Goal: Task Accomplishment & Management: Use online tool/utility

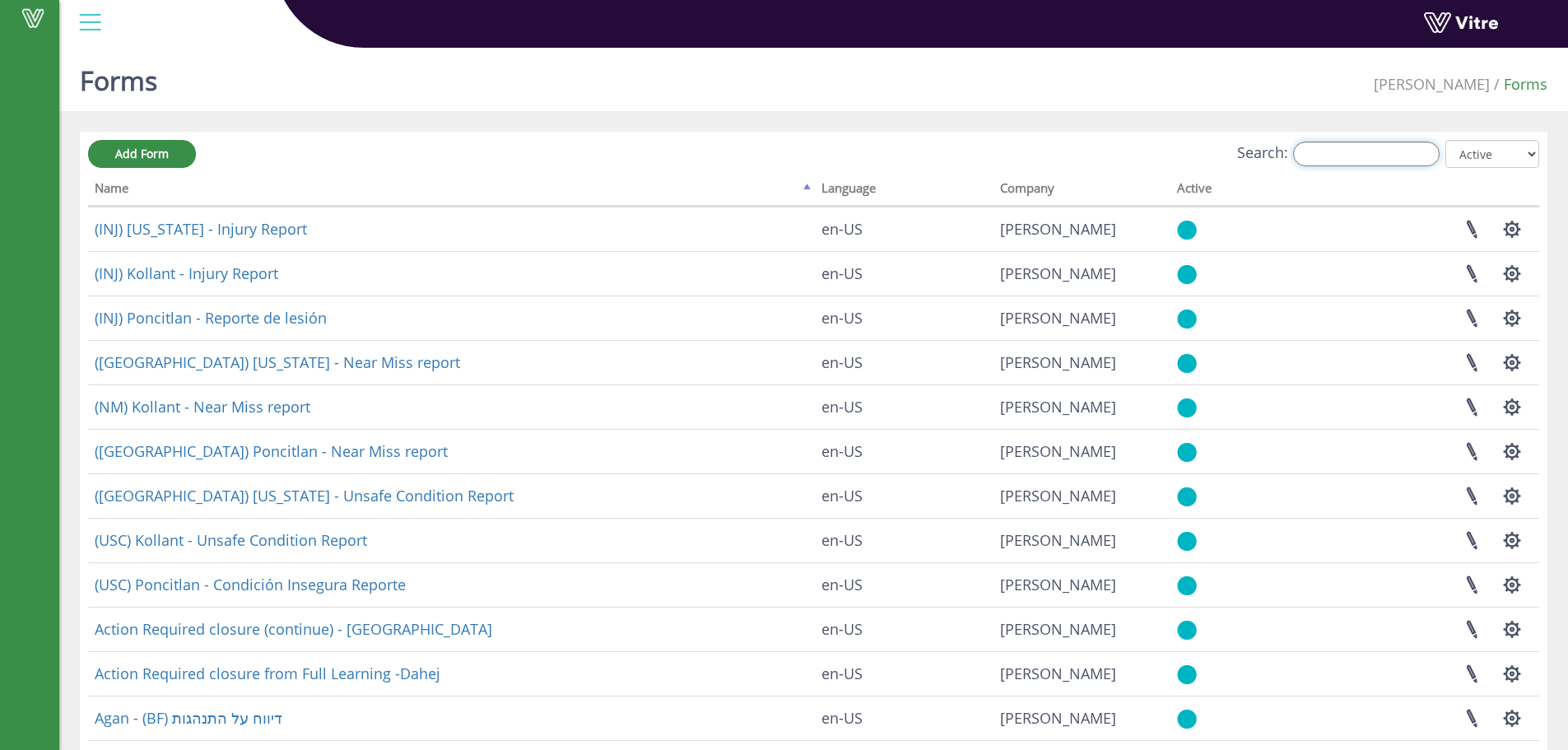
click at [1385, 156] on input "Search:" at bounding box center [1366, 154] width 147 height 25
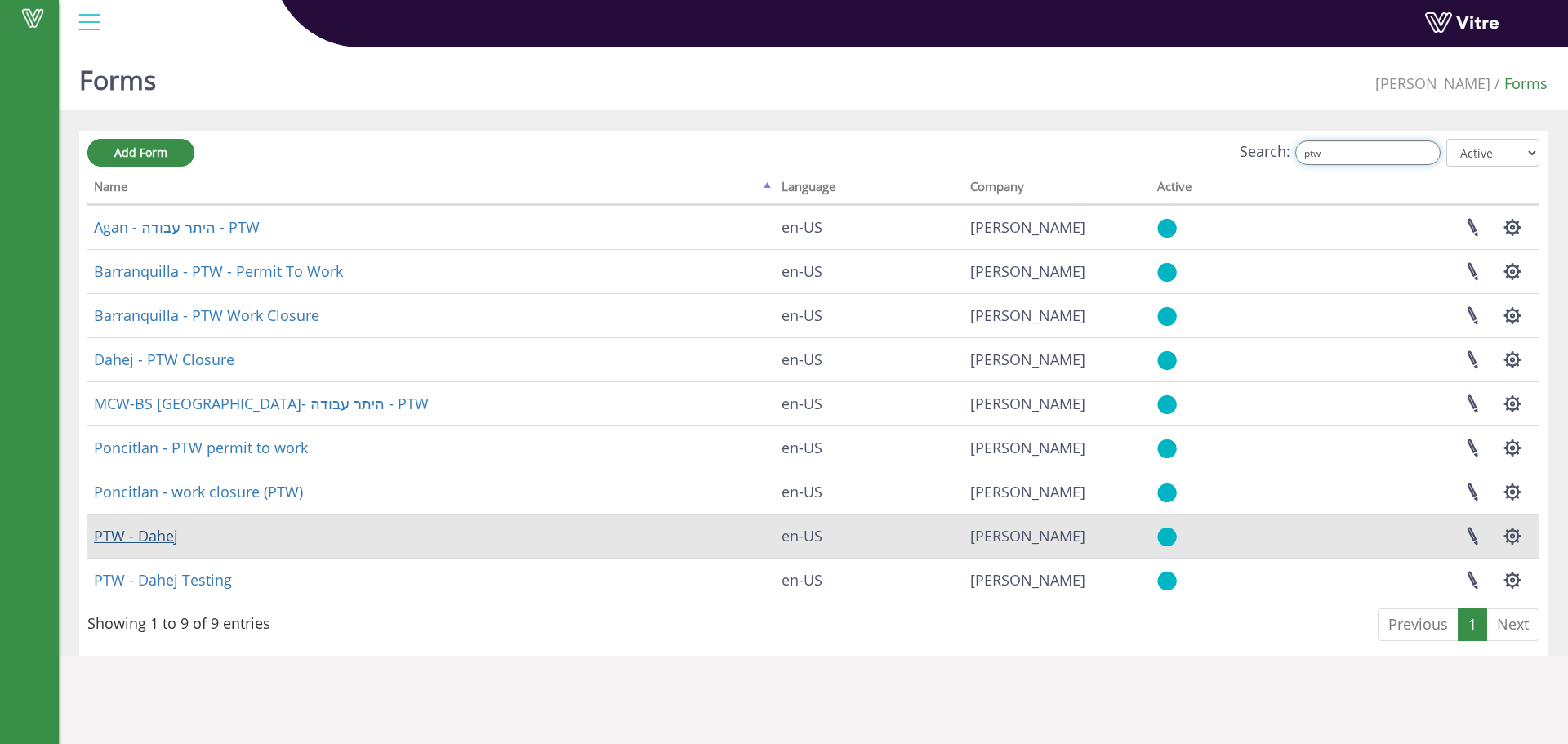
type input "ptw"
click at [140, 538] on link "PTW - Dahej" at bounding box center [136, 536] width 84 height 20
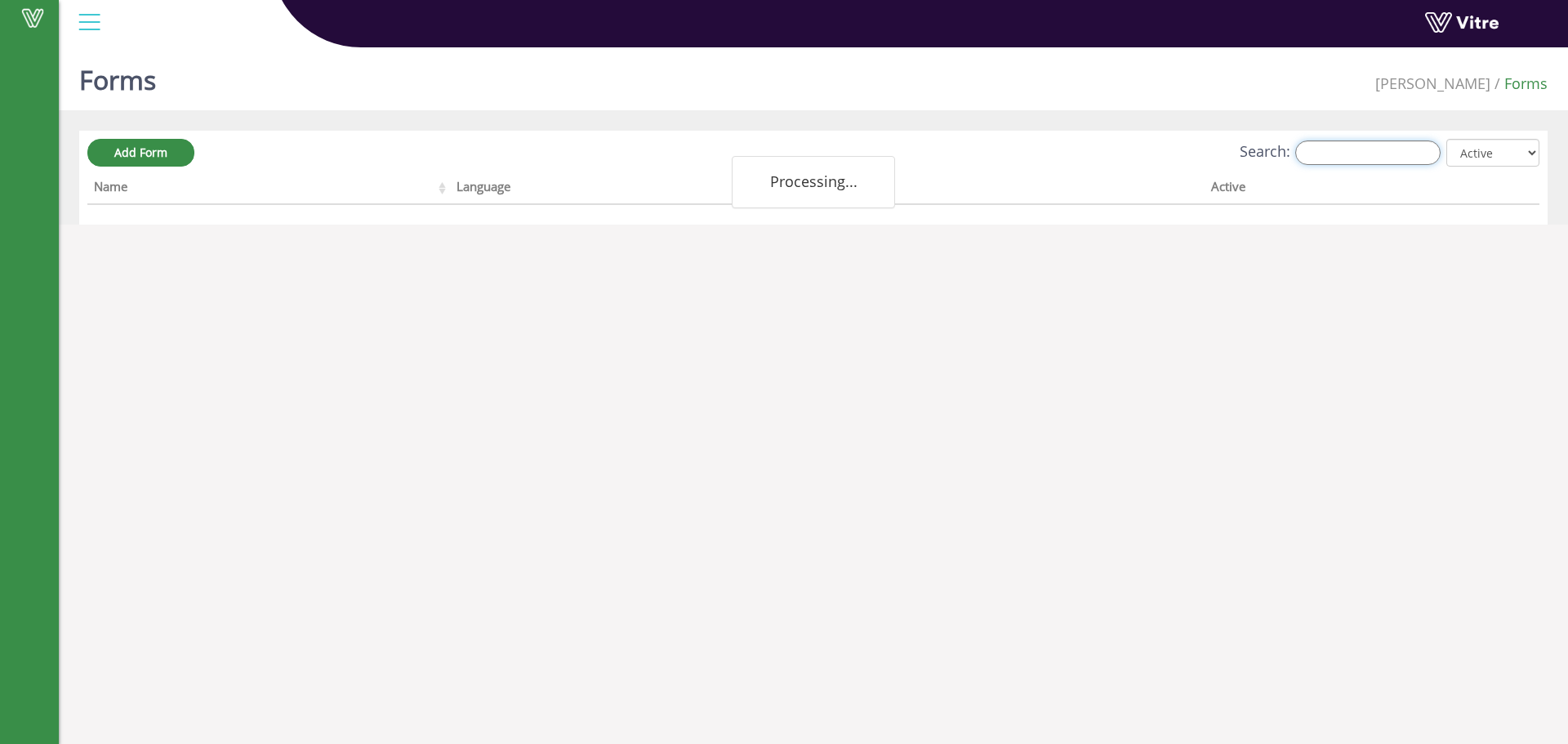
click at [1404, 148] on input "Search:" at bounding box center [1368, 153] width 145 height 25
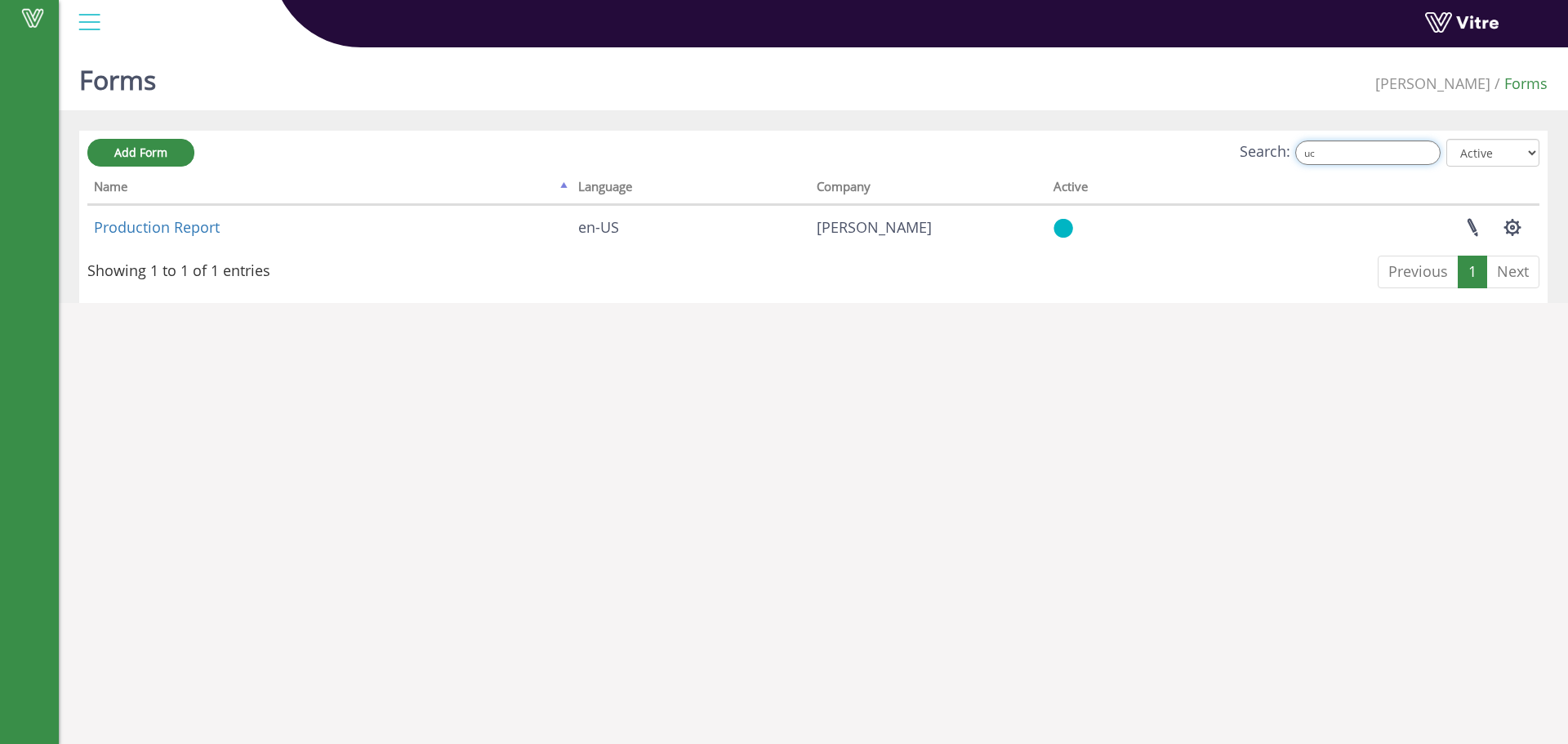
click at [1368, 149] on input "uc" at bounding box center [1368, 153] width 145 height 25
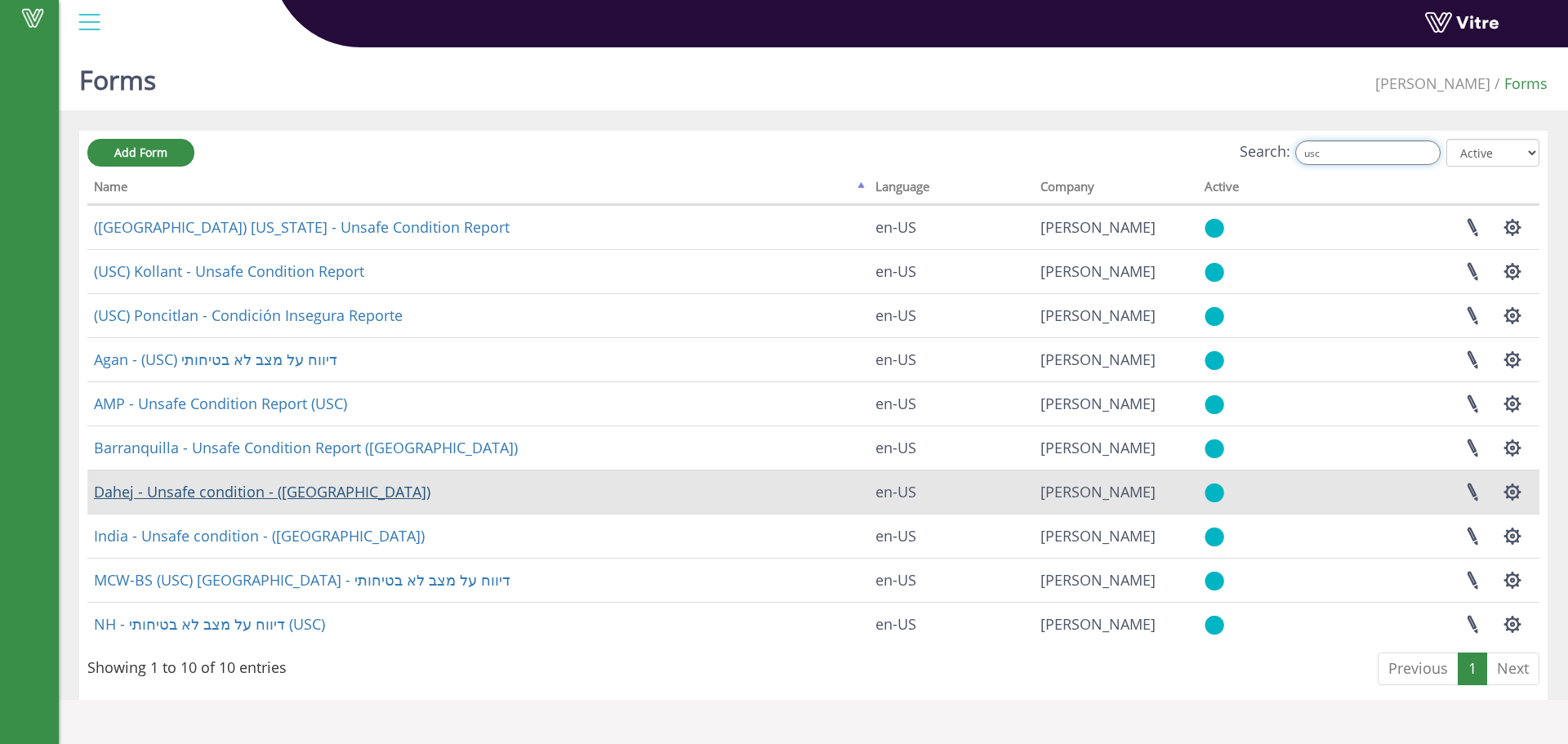
type input "usc"
click at [230, 494] on link "Dahej - Unsafe condition - ([GEOGRAPHIC_DATA])" at bounding box center [262, 491] width 336 height 20
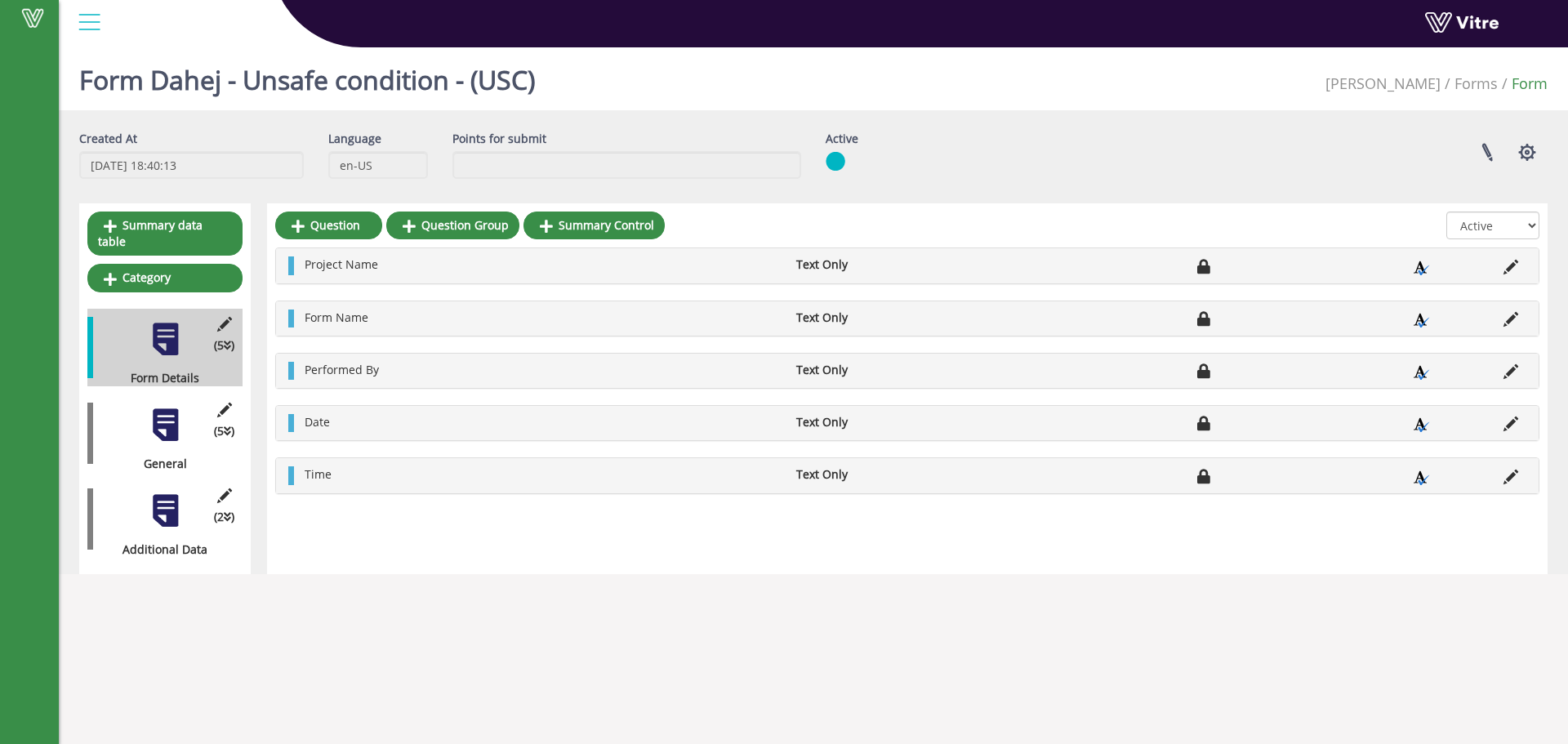
click at [175, 438] on div "(5 ) General" at bounding box center [165, 433] width 155 height 78
click at [177, 427] on div "(5 ) General" at bounding box center [165, 433] width 155 height 78
click at [177, 422] on div at bounding box center [165, 424] width 36 height 36
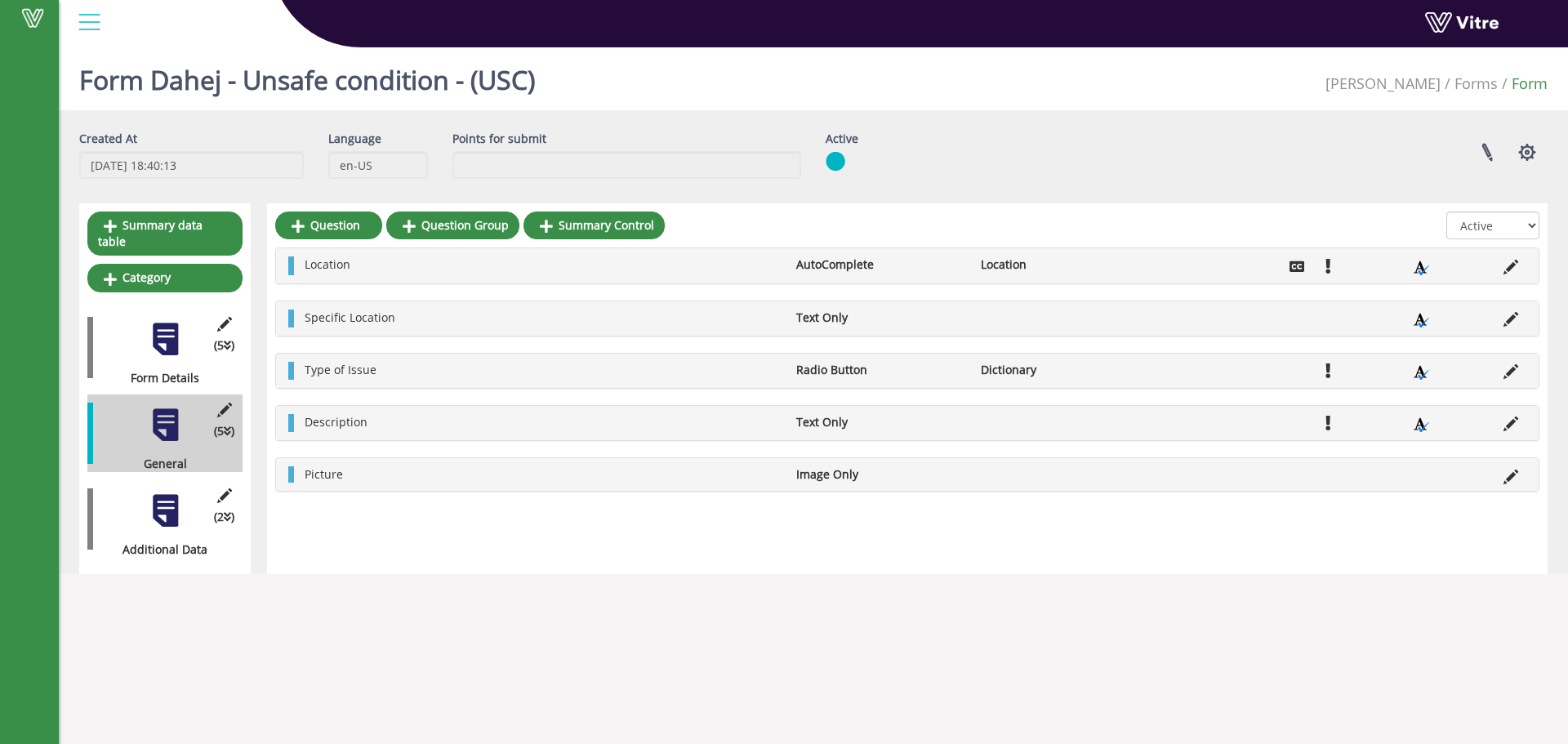
click at [175, 498] on div at bounding box center [165, 510] width 36 height 36
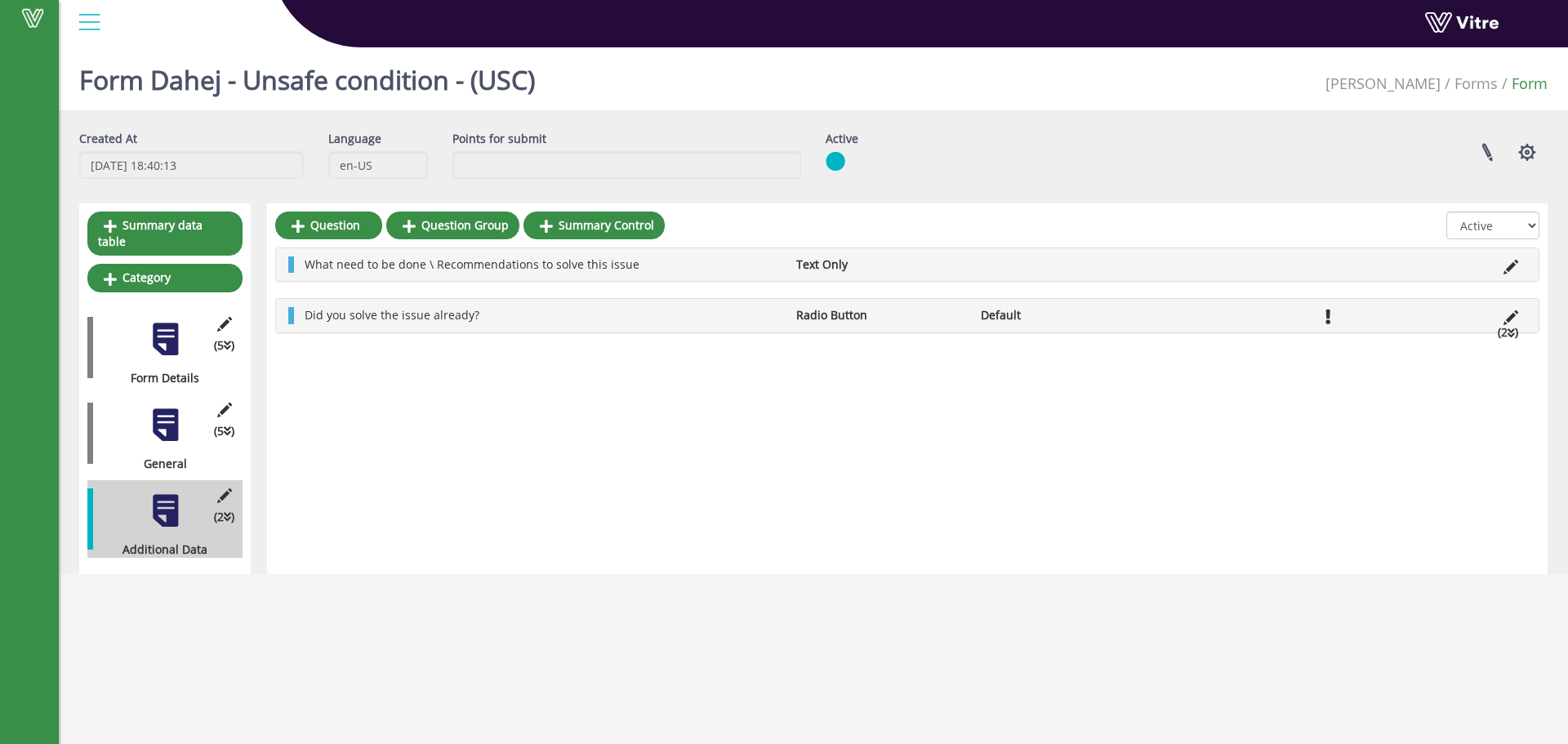
click at [166, 406] on div at bounding box center [165, 424] width 36 height 36
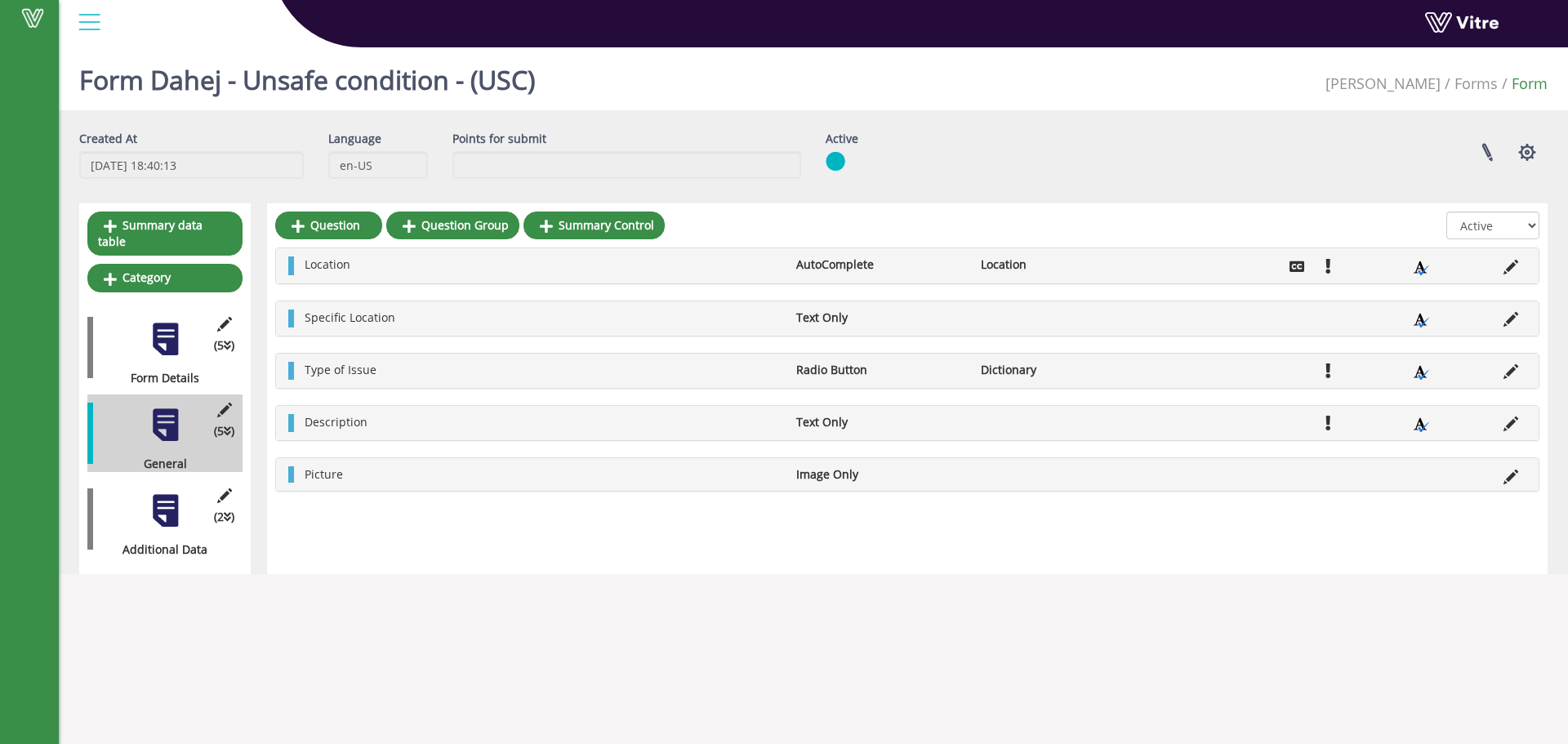
click at [164, 502] on div at bounding box center [165, 510] width 36 height 36
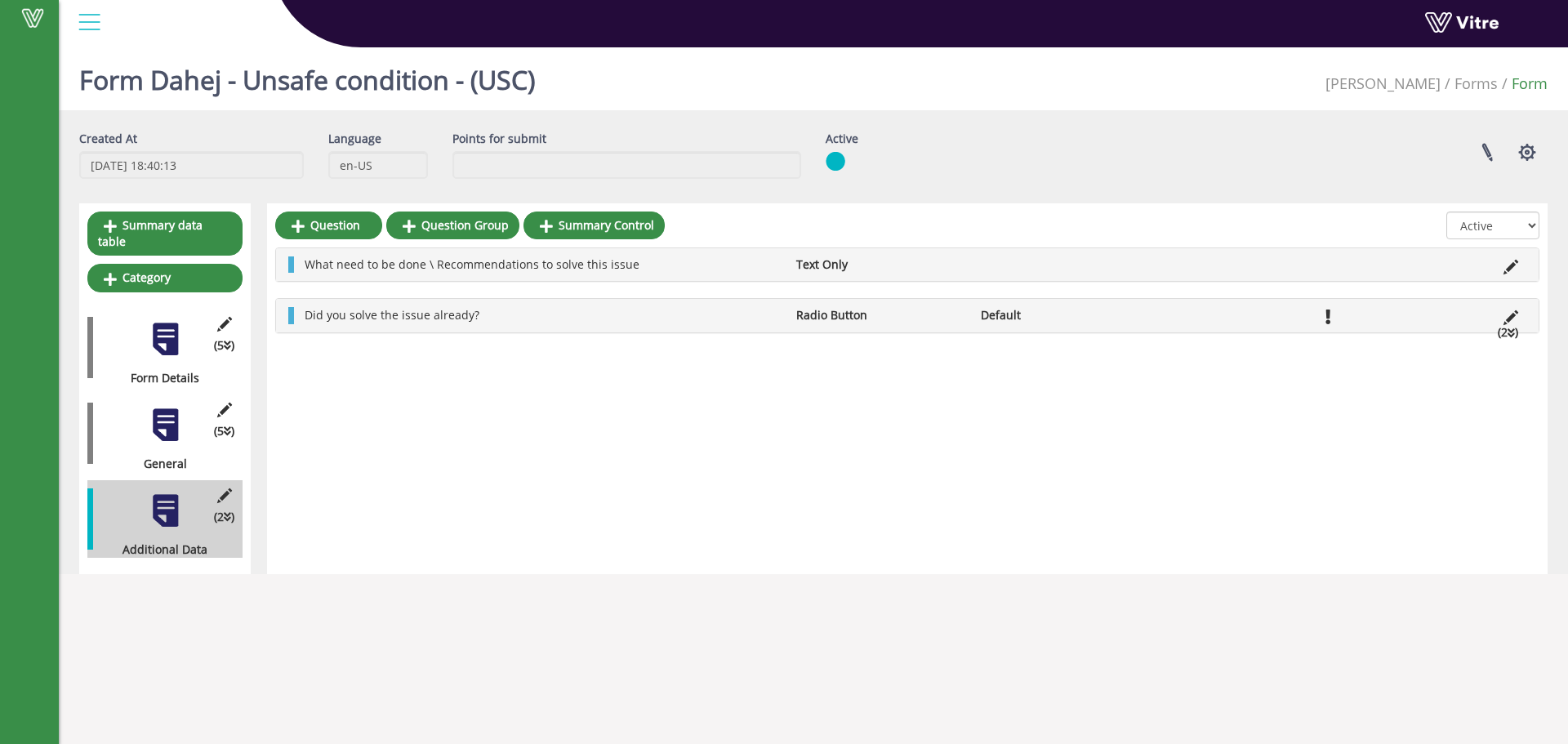
click at [166, 406] on div at bounding box center [165, 424] width 36 height 36
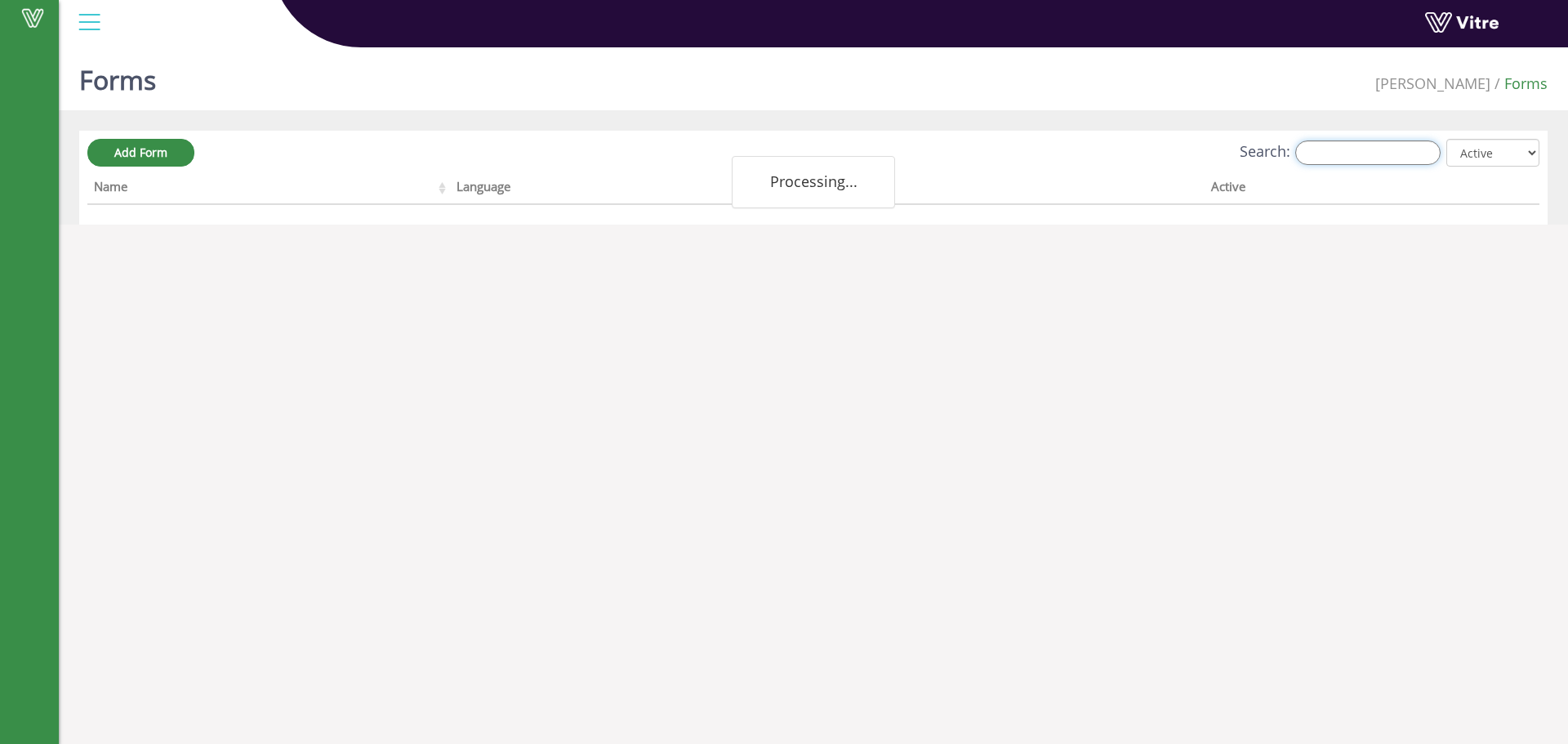
click at [1401, 144] on input "Search:" at bounding box center [1368, 153] width 145 height 25
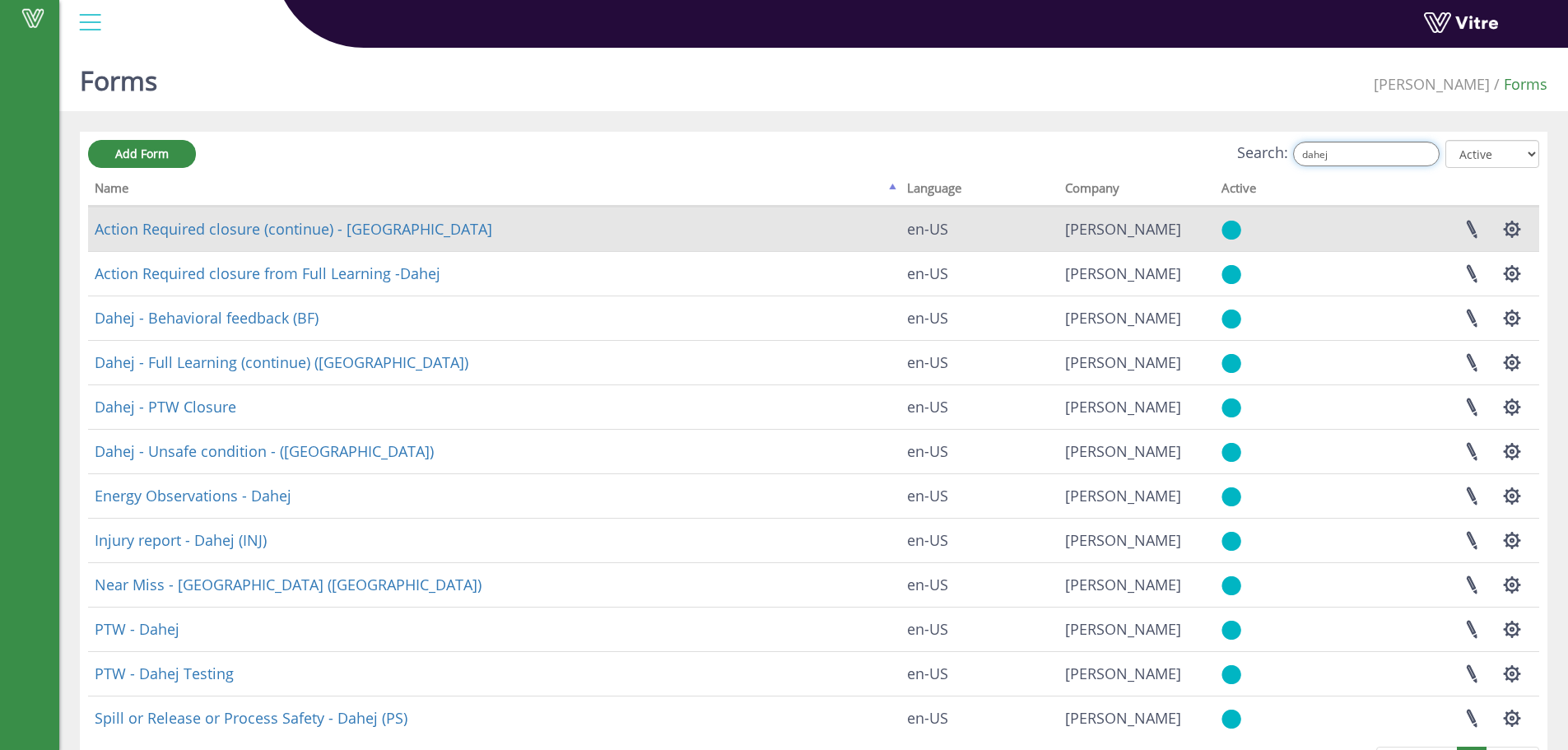
type input "dahej"
click at [363, 238] on td "Action Required closure (continue) - Dahej" at bounding box center [495, 228] width 813 height 44
click at [363, 238] on link "Action Required closure (continue) - Dahej" at bounding box center [293, 229] width 397 height 20
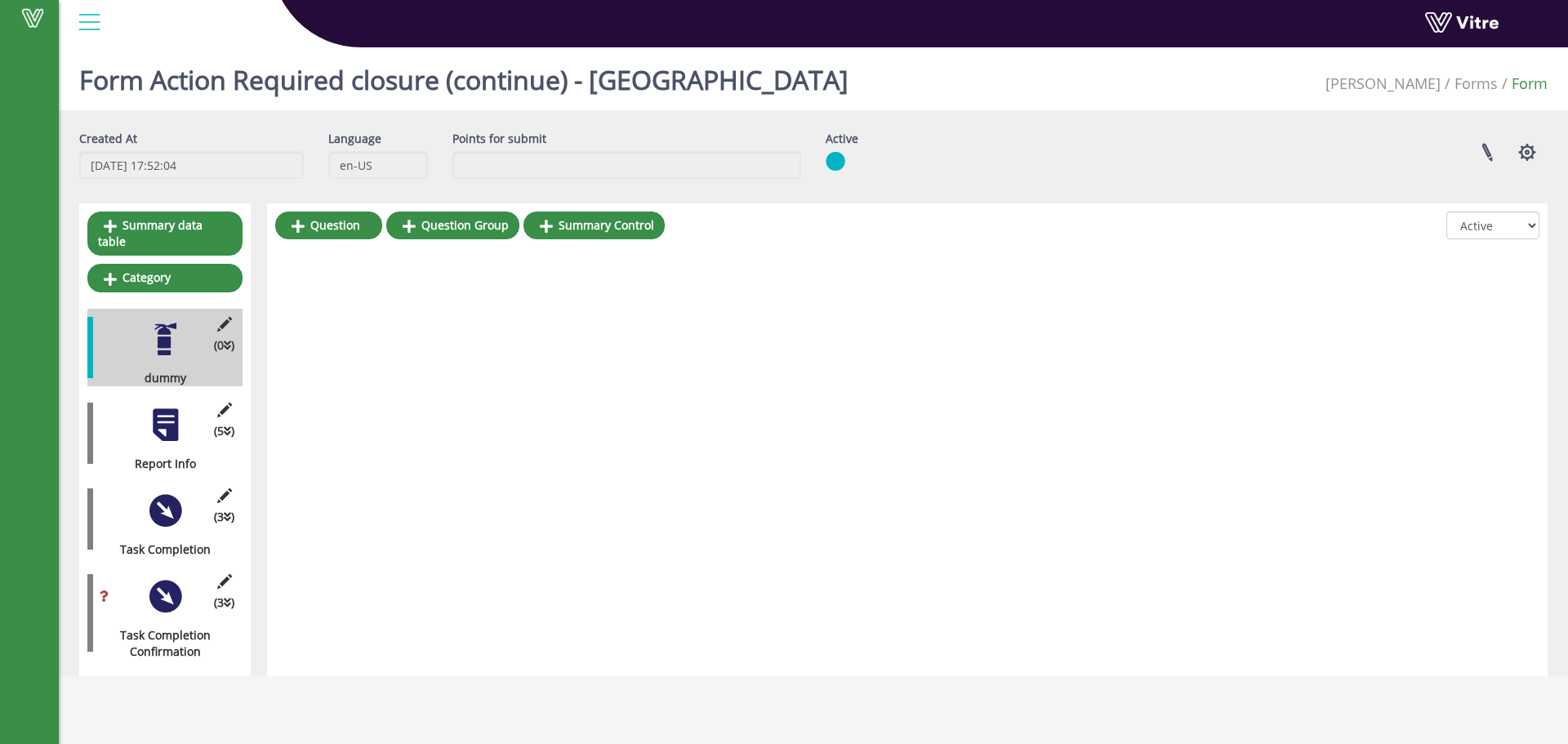
click at [183, 505] on div at bounding box center [165, 510] width 36 height 36
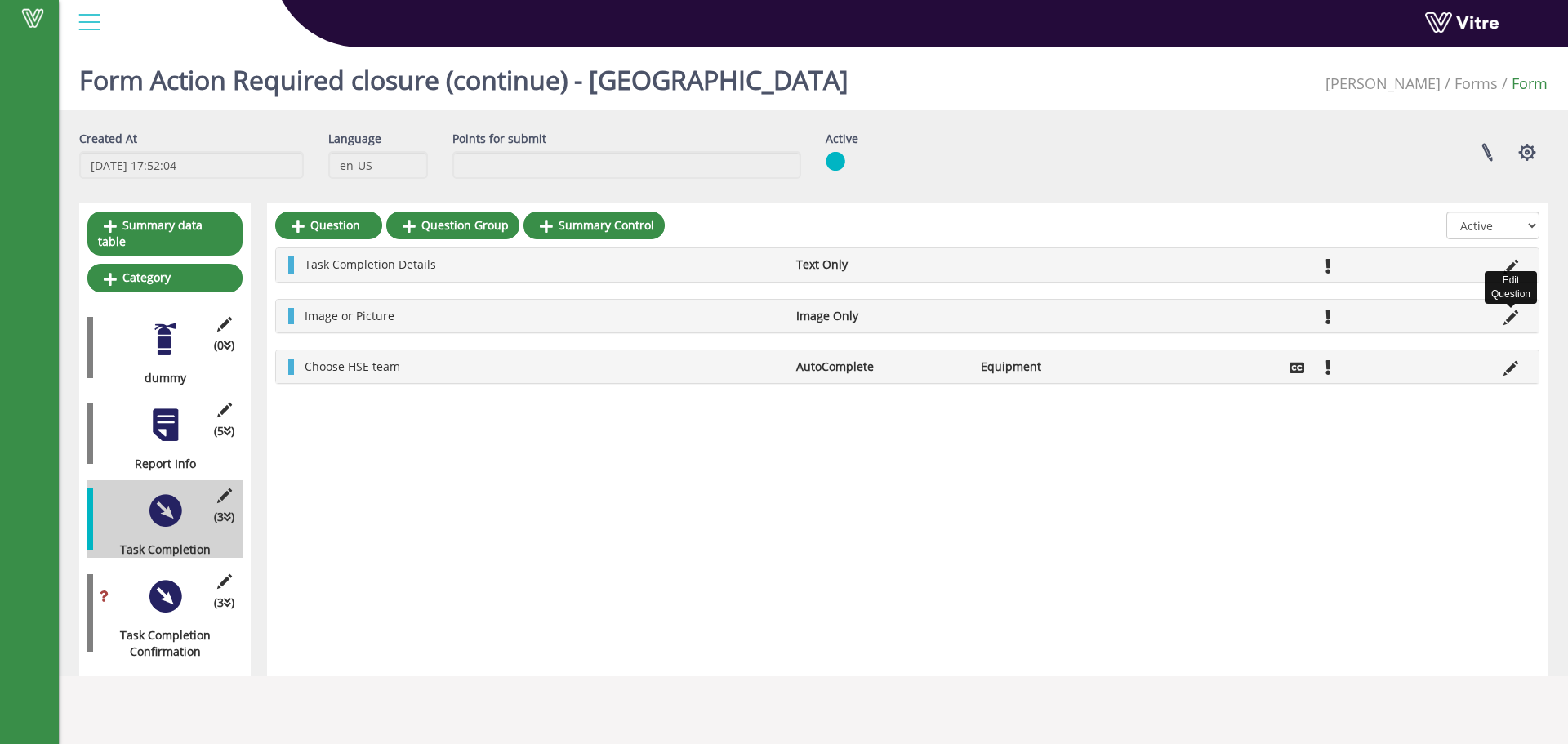
click at [1509, 322] on icon at bounding box center [1511, 318] width 15 height 15
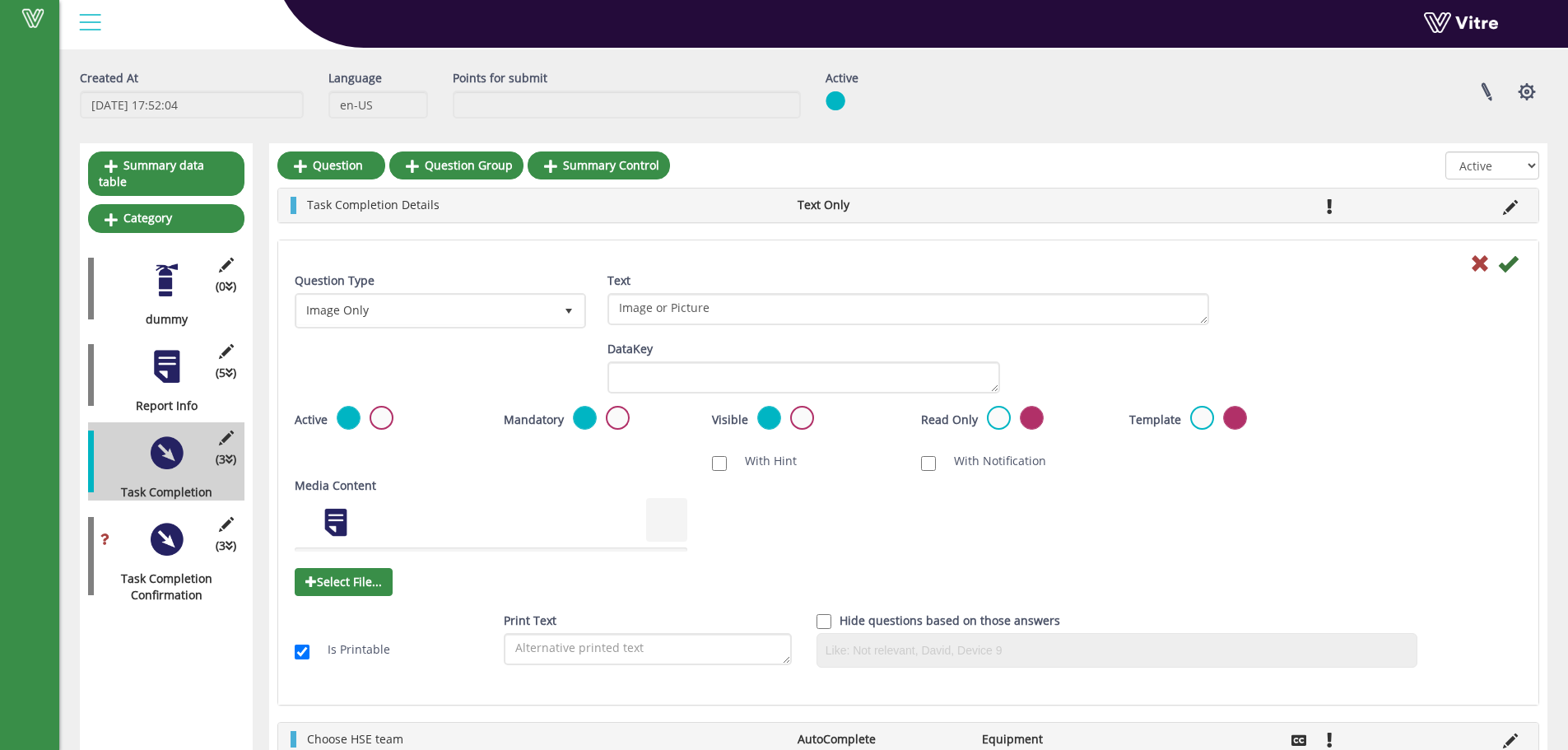
scroll to position [109, 0]
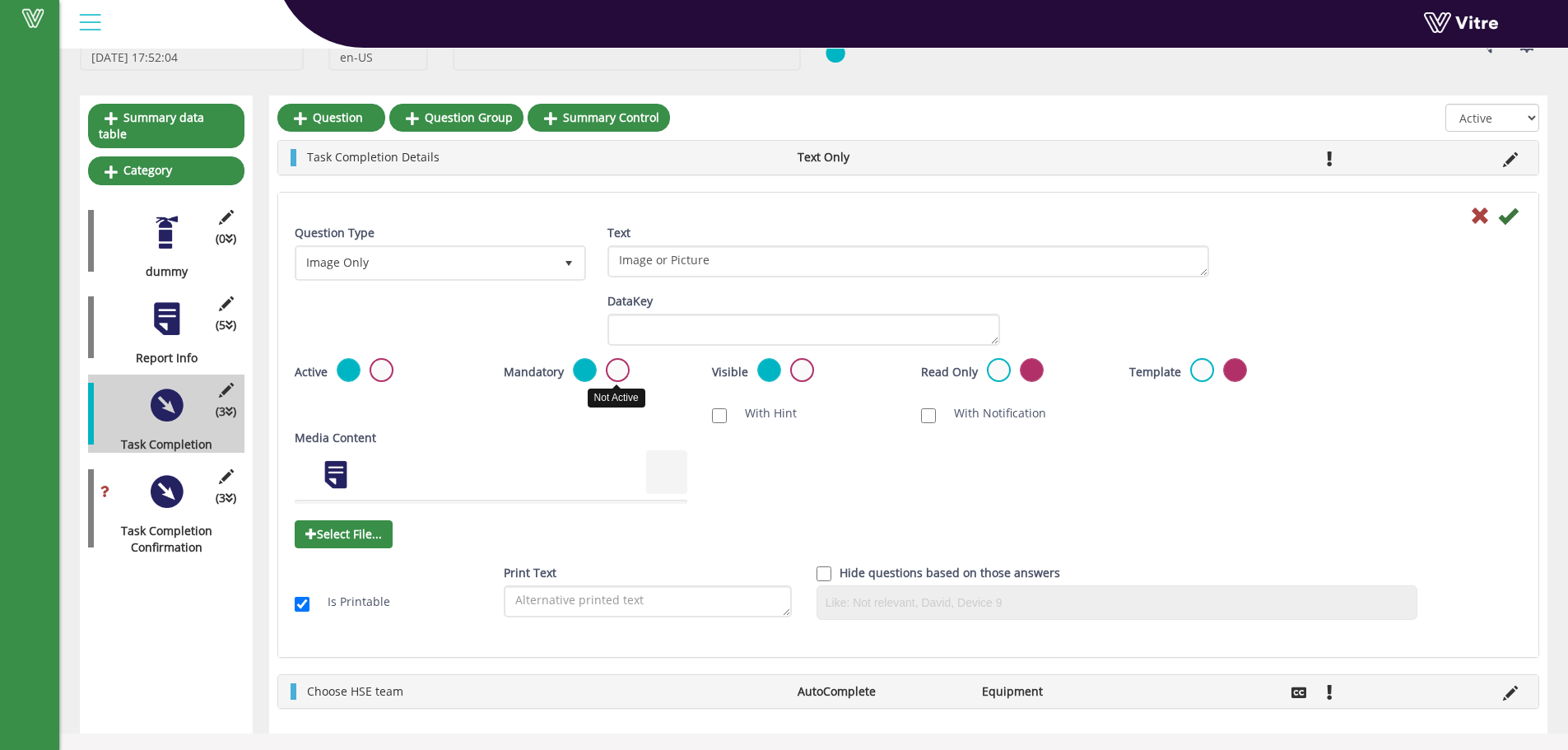
click at [612, 365] on label at bounding box center [618, 370] width 24 height 24
click at [0, 0] on input "radio" at bounding box center [0, 0] width 0 height 0
click at [585, 369] on label at bounding box center [585, 370] width 24 height 24
click at [0, 0] on input "radio" at bounding box center [0, 0] width 0 height 0
click at [618, 370] on label at bounding box center [618, 370] width 24 height 24
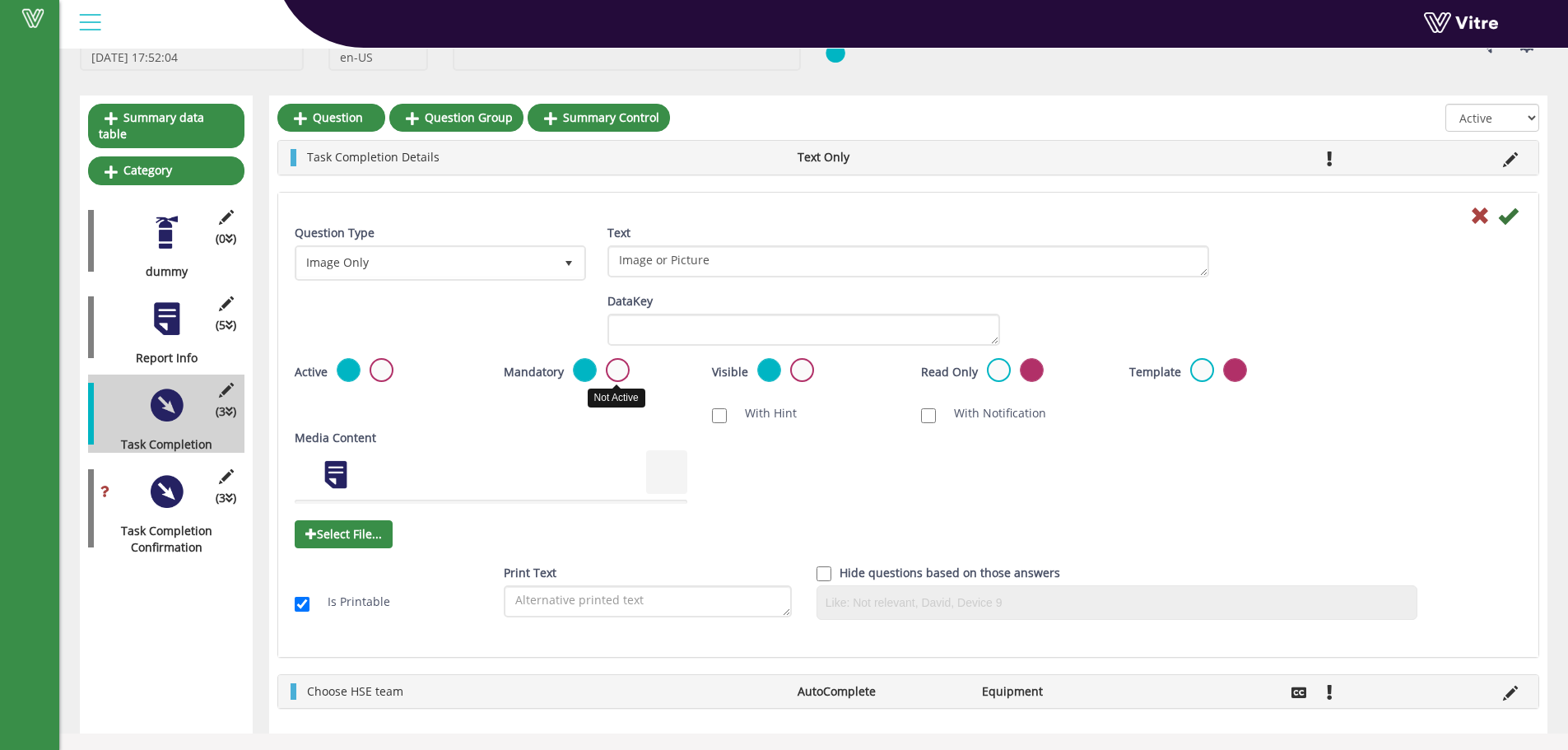
click at [0, 0] on input "radio" at bounding box center [0, 0] width 0 height 0
click at [575, 369] on label at bounding box center [585, 370] width 24 height 24
click at [0, 0] on input "radio" at bounding box center [0, 0] width 0 height 0
click at [606, 368] on label at bounding box center [618, 370] width 24 height 24
click at [0, 0] on input "radio" at bounding box center [0, 0] width 0 height 0
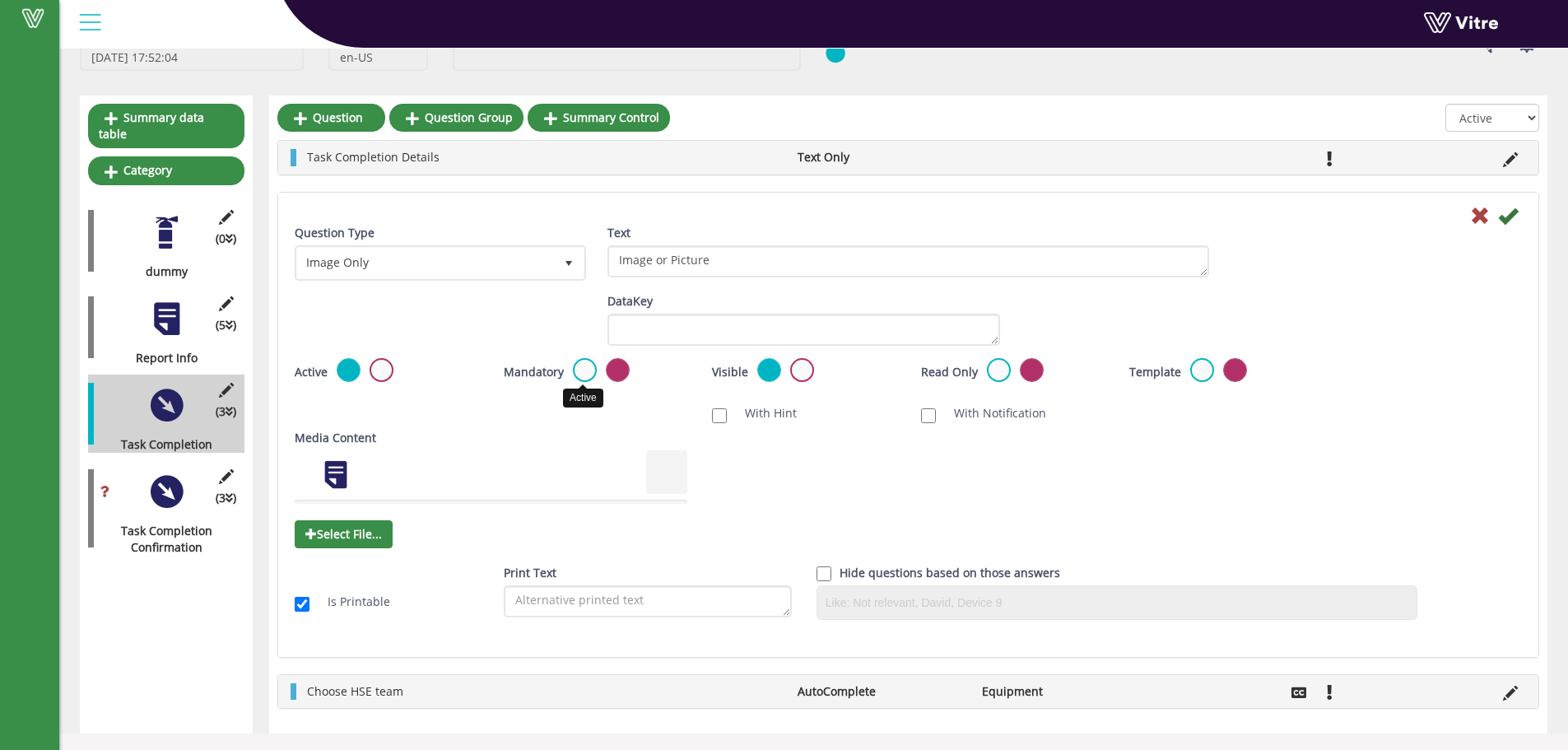
click at [582, 370] on label at bounding box center [585, 370] width 24 height 24
click at [0, 0] on input "radio" at bounding box center [0, 0] width 0 height 0
click at [1507, 216] on icon at bounding box center [1508, 216] width 20 height 20
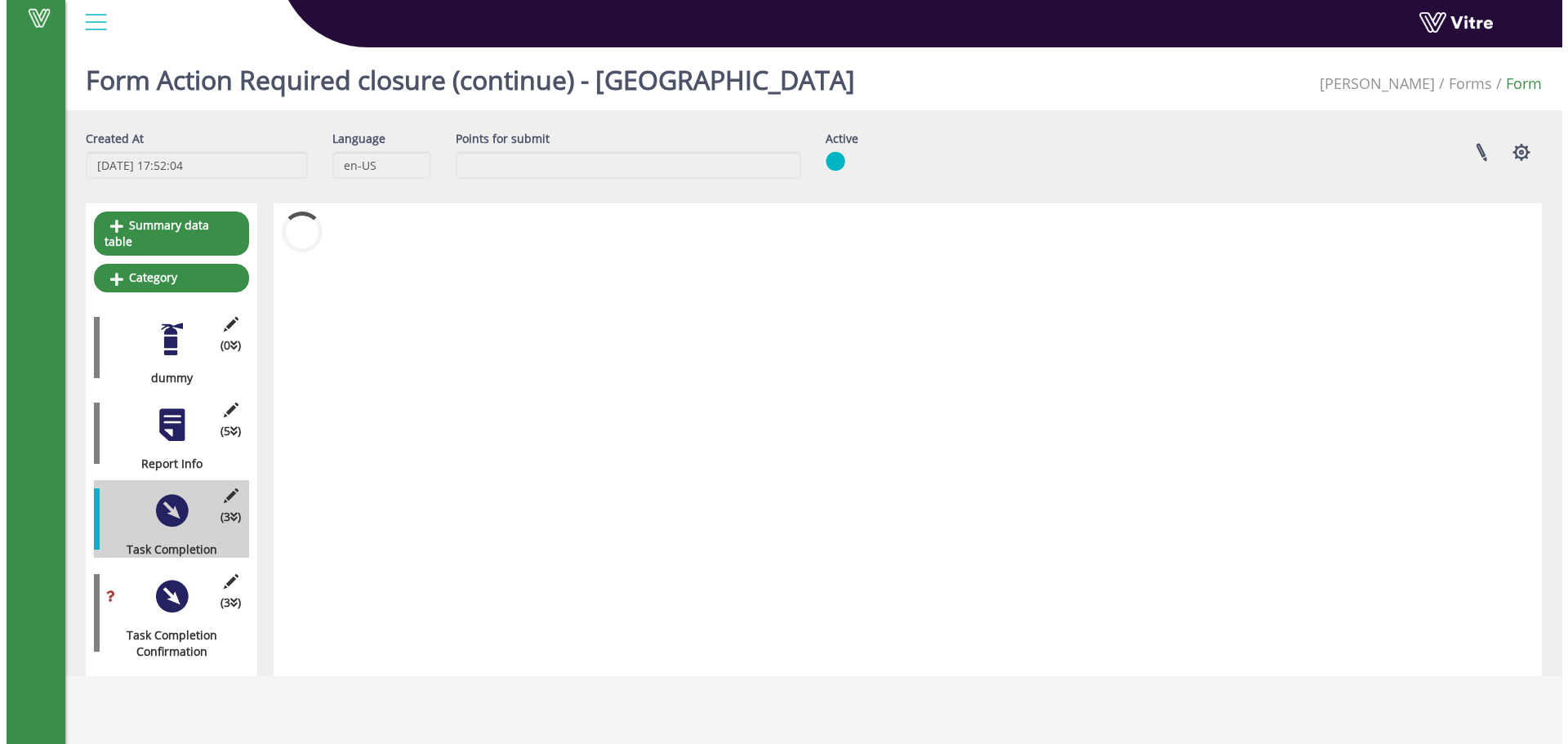
scroll to position [0, 0]
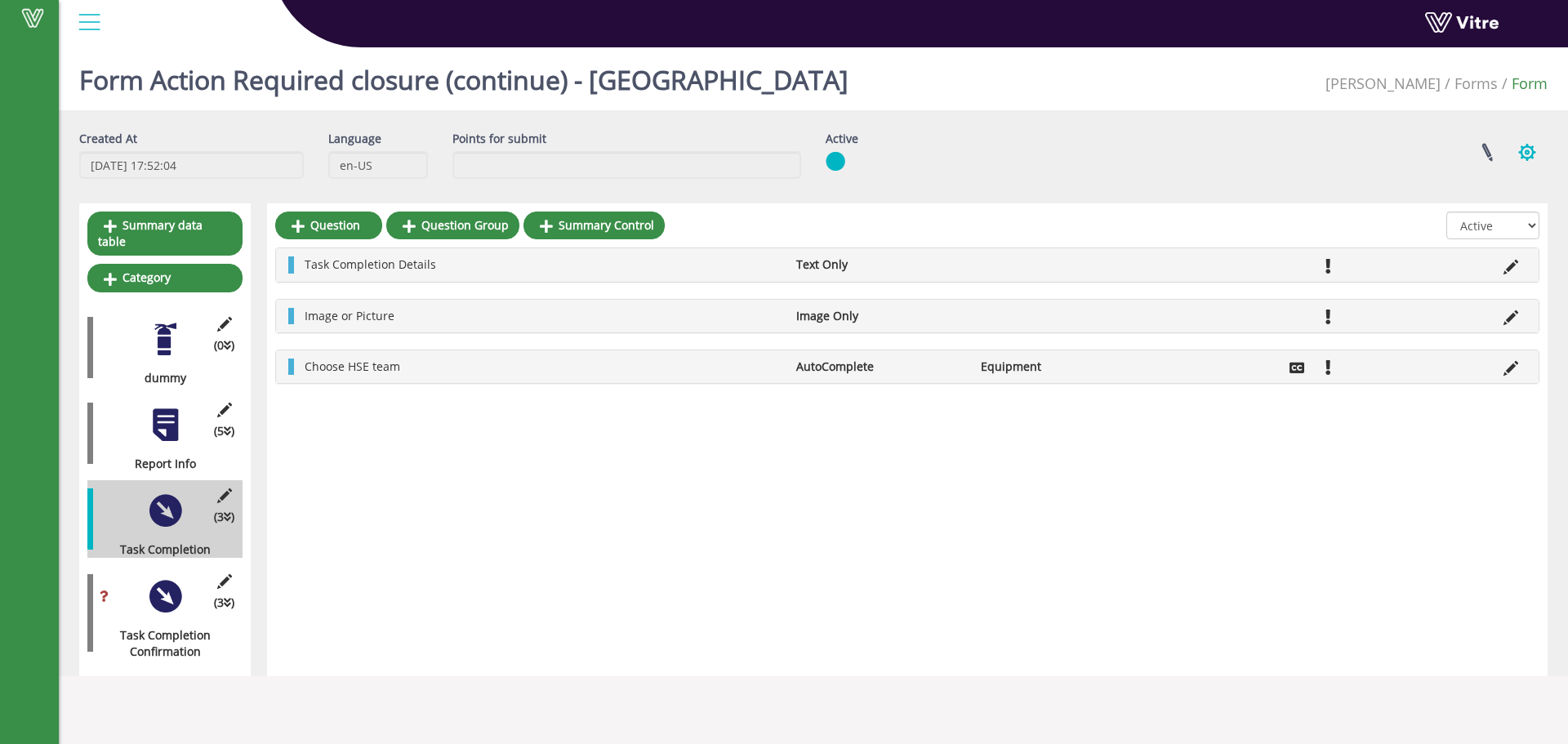
click at [1533, 150] on button "button" at bounding box center [1527, 152] width 40 height 43
click at [1461, 212] on link "Set Users" at bounding box center [1472, 212] width 149 height 21
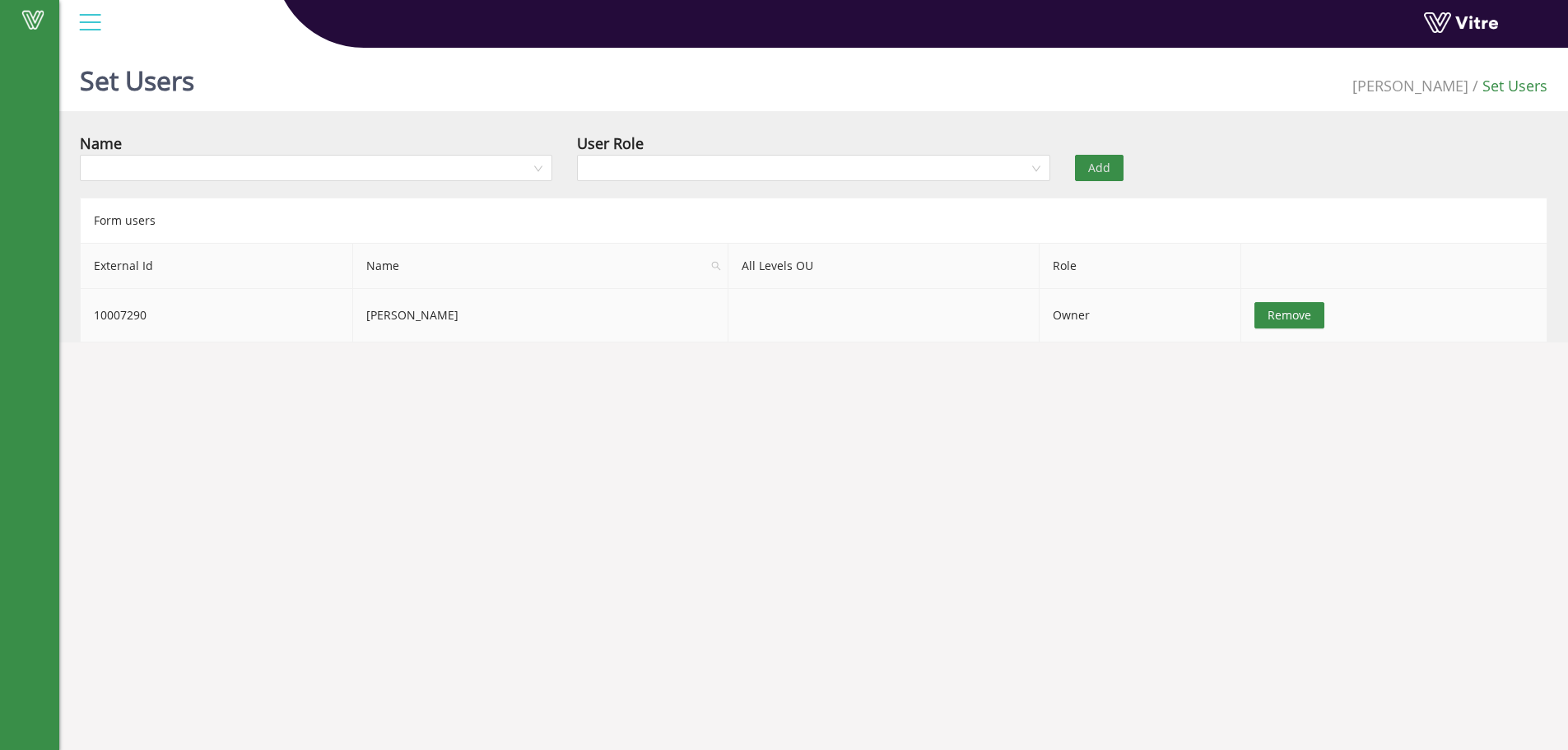
click at [417, 311] on td "Hitul Joshi" at bounding box center [541, 315] width 376 height 53
click at [419, 311] on td "Hitul Joshi" at bounding box center [541, 315] width 376 height 53
click at [421, 310] on td "[PERSON_NAME]" at bounding box center [541, 315] width 376 height 53
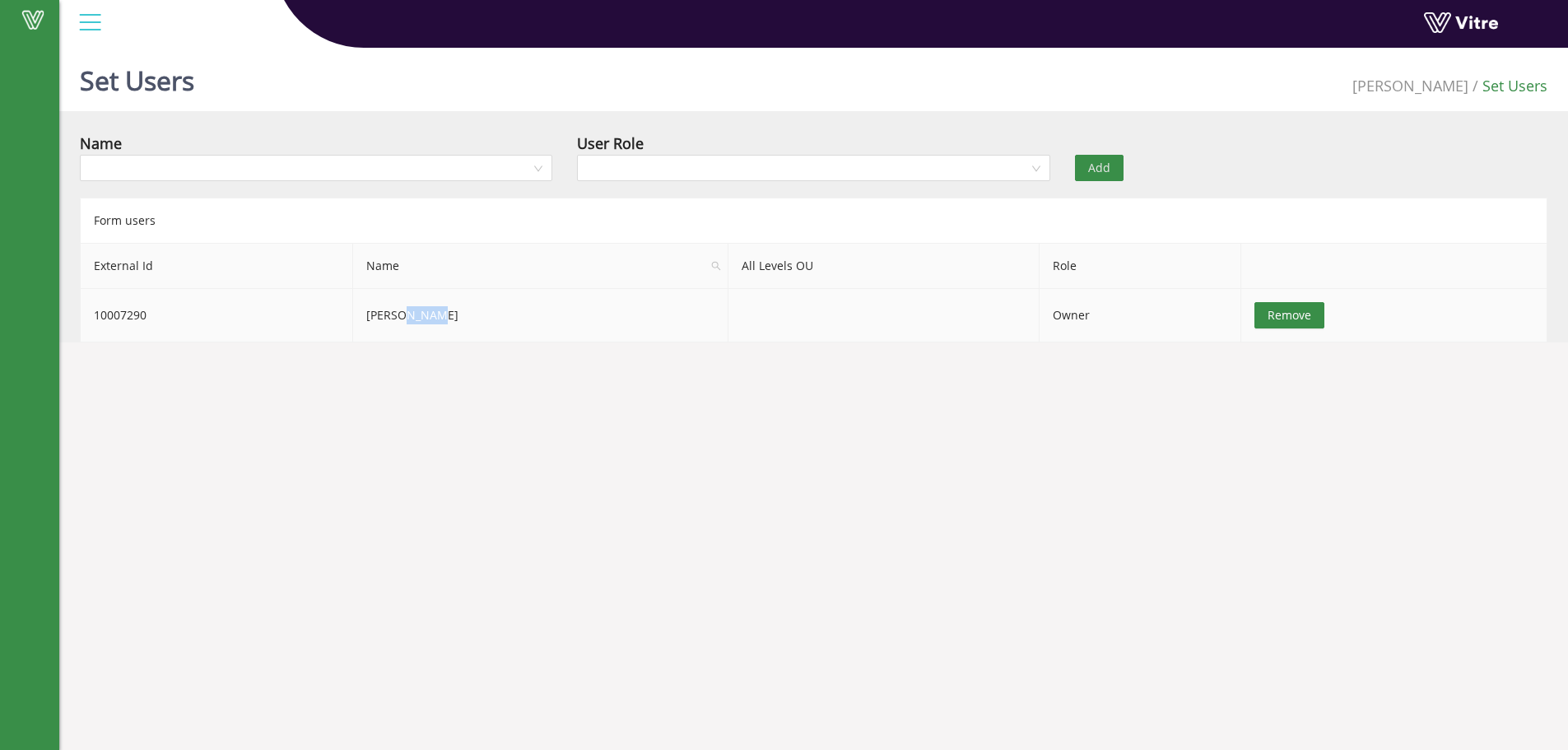
click at [421, 310] on td "[PERSON_NAME]" at bounding box center [541, 315] width 376 height 53
click at [480, 162] on input "search" at bounding box center [311, 168] width 441 height 25
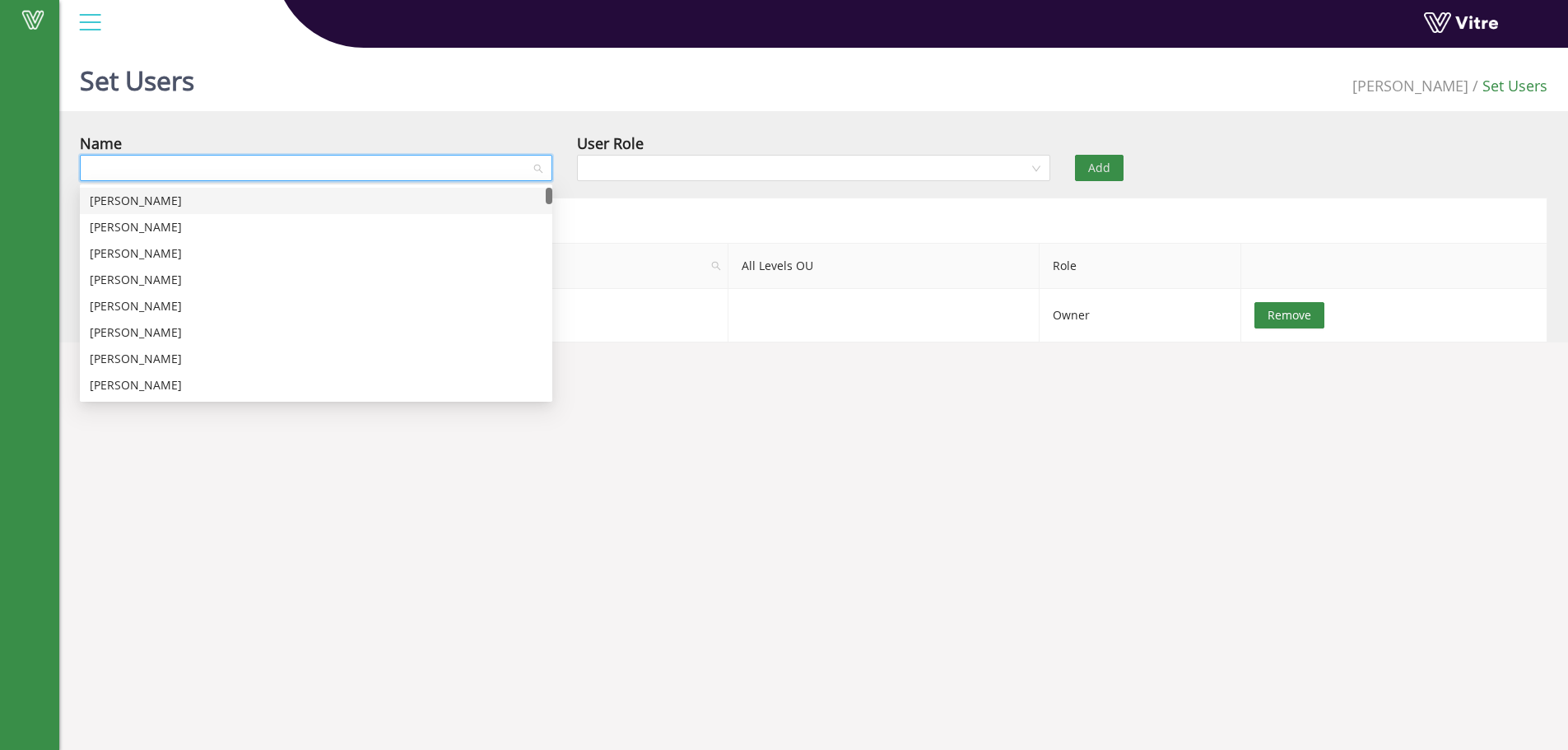
click at [480, 158] on input "search" at bounding box center [311, 168] width 441 height 25
drag, startPoint x: 613, startPoint y: 147, endPoint x: 615, endPoint y: 155, distance: 8.2
click at [614, 147] on div "User Role" at bounding box center [610, 143] width 67 height 23
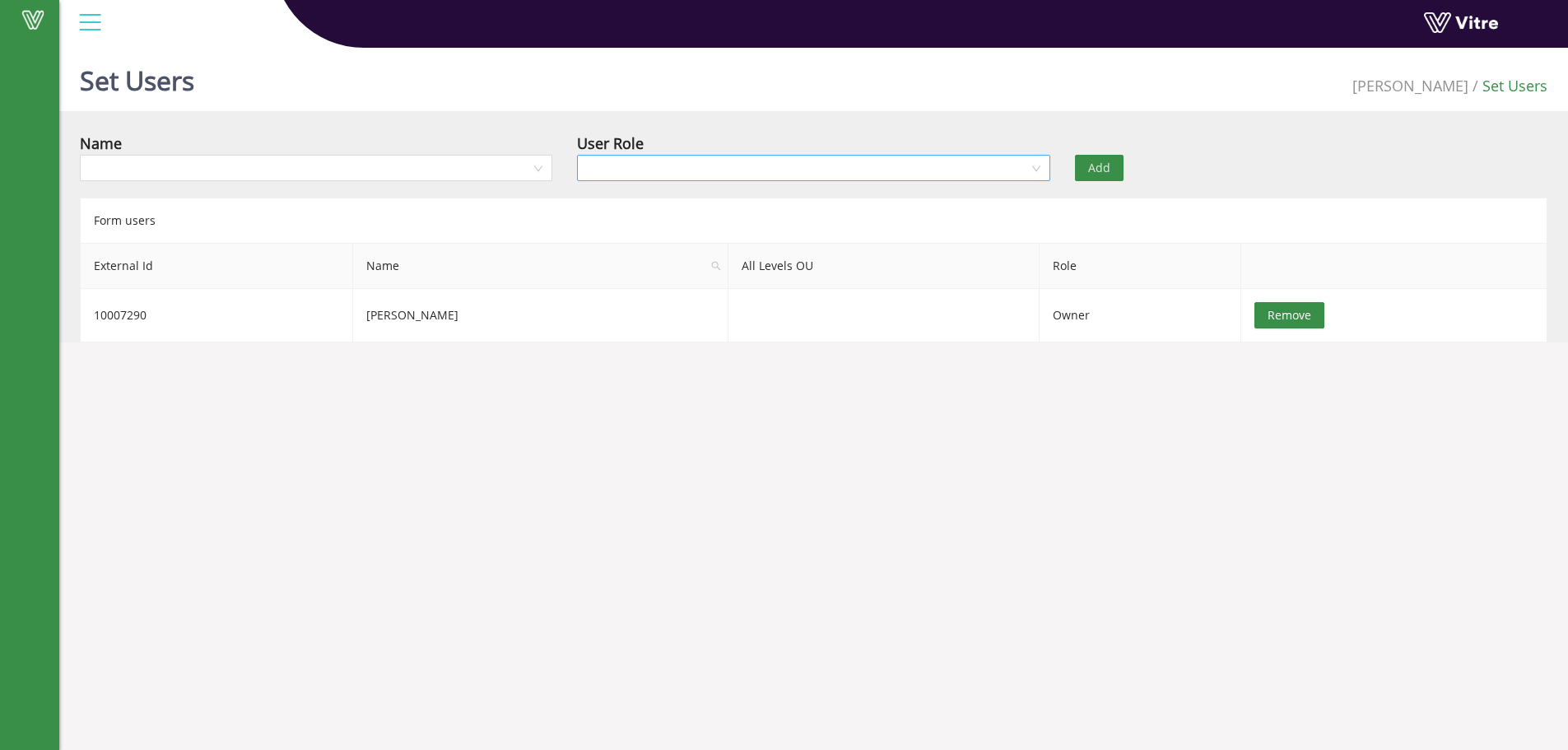
click at [615, 165] on input "search" at bounding box center [808, 168] width 441 height 25
click at [615, 203] on div "Owner" at bounding box center [814, 201] width 453 height 18
click at [510, 175] on input "search" at bounding box center [311, 168] width 441 height 25
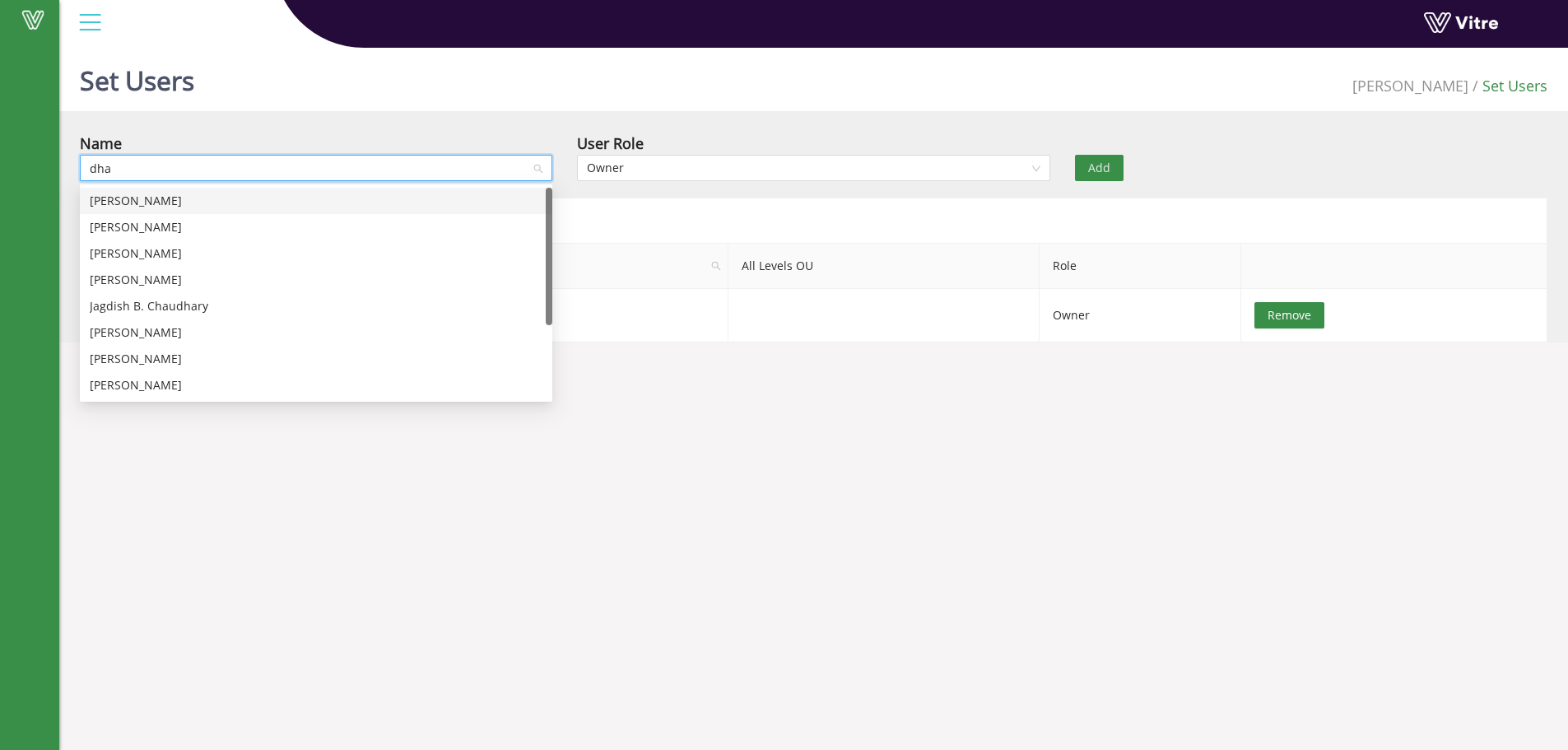
type input "dhan"
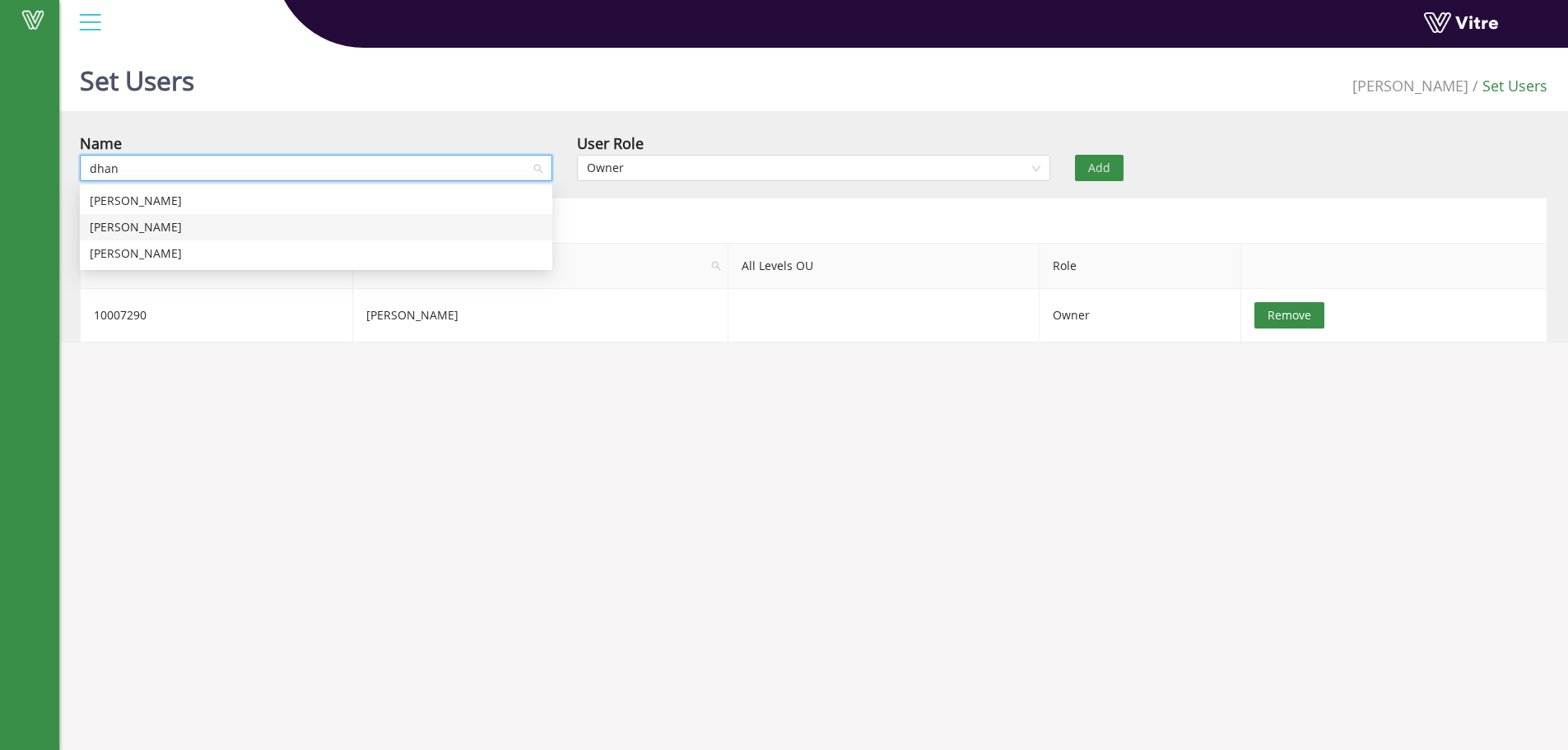
drag, startPoint x: 115, startPoint y: 224, endPoint x: 273, endPoint y: 250, distance: 160.1
click at [115, 224] on div "[PERSON_NAME]" at bounding box center [316, 227] width 453 height 18
click at [1066, 171] on div "Add" at bounding box center [1187, 156] width 249 height 49
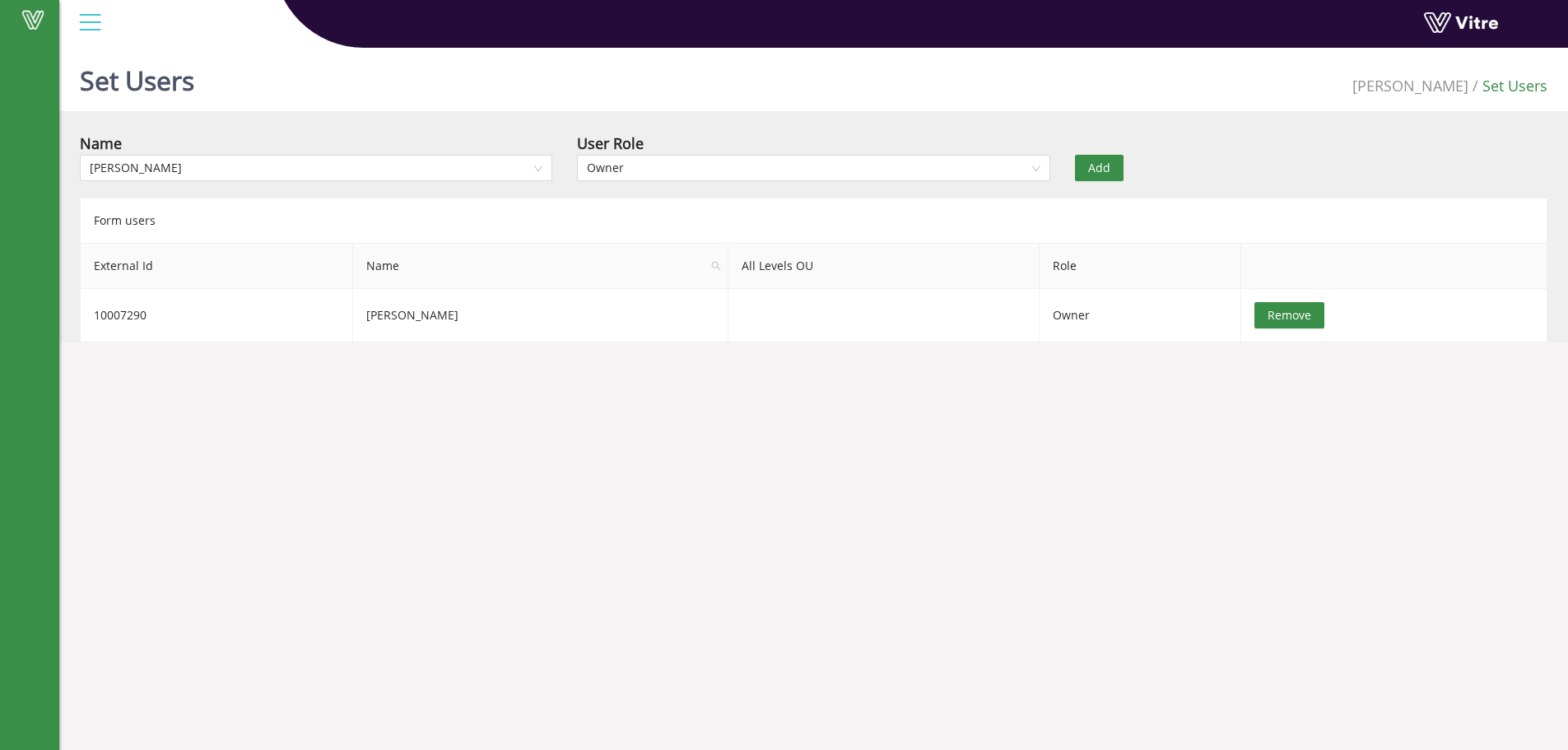
click at [1073, 171] on div "Add" at bounding box center [1187, 156] width 249 height 49
click at [1080, 161] on button "Add" at bounding box center [1099, 168] width 48 height 27
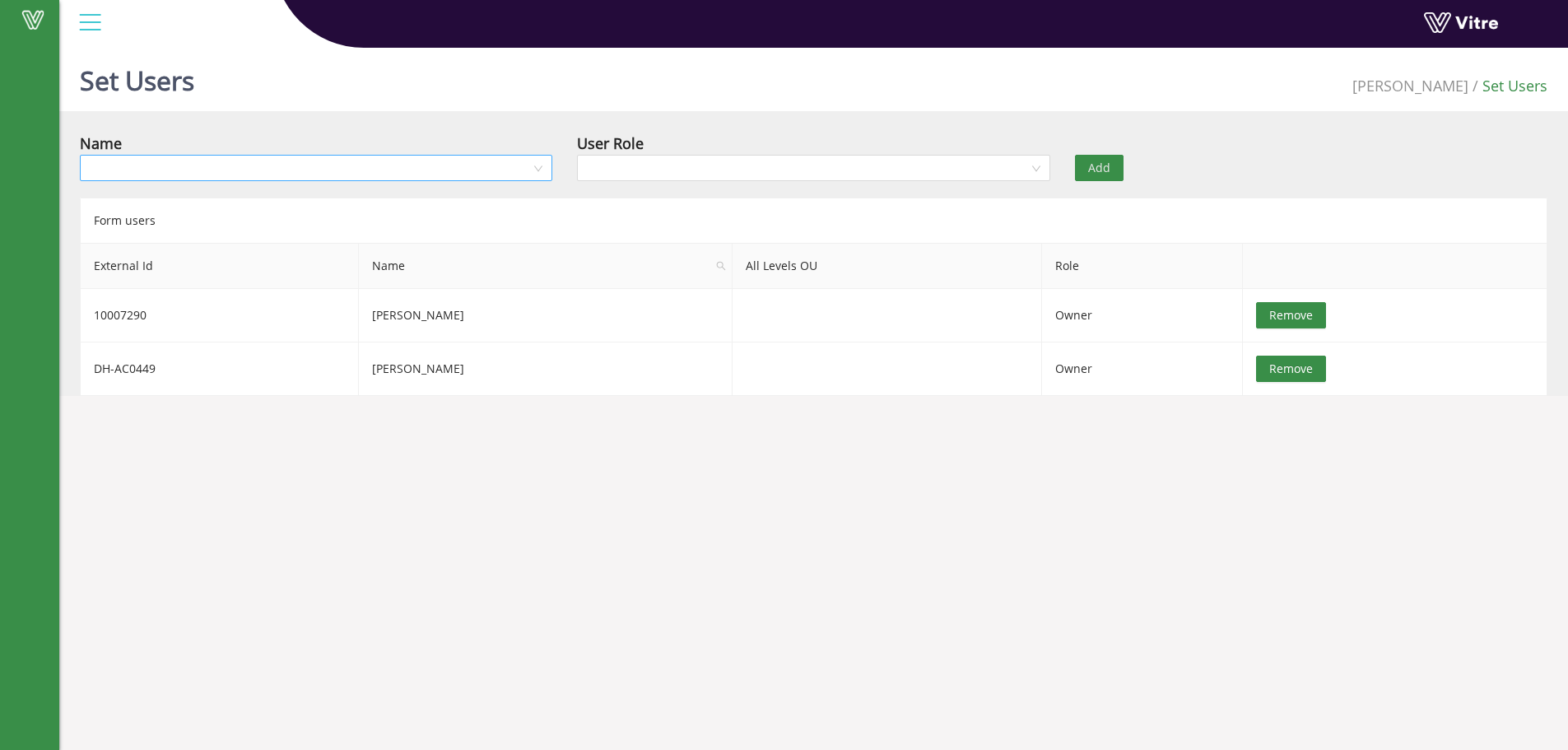
click at [399, 168] on input "search" at bounding box center [311, 168] width 441 height 25
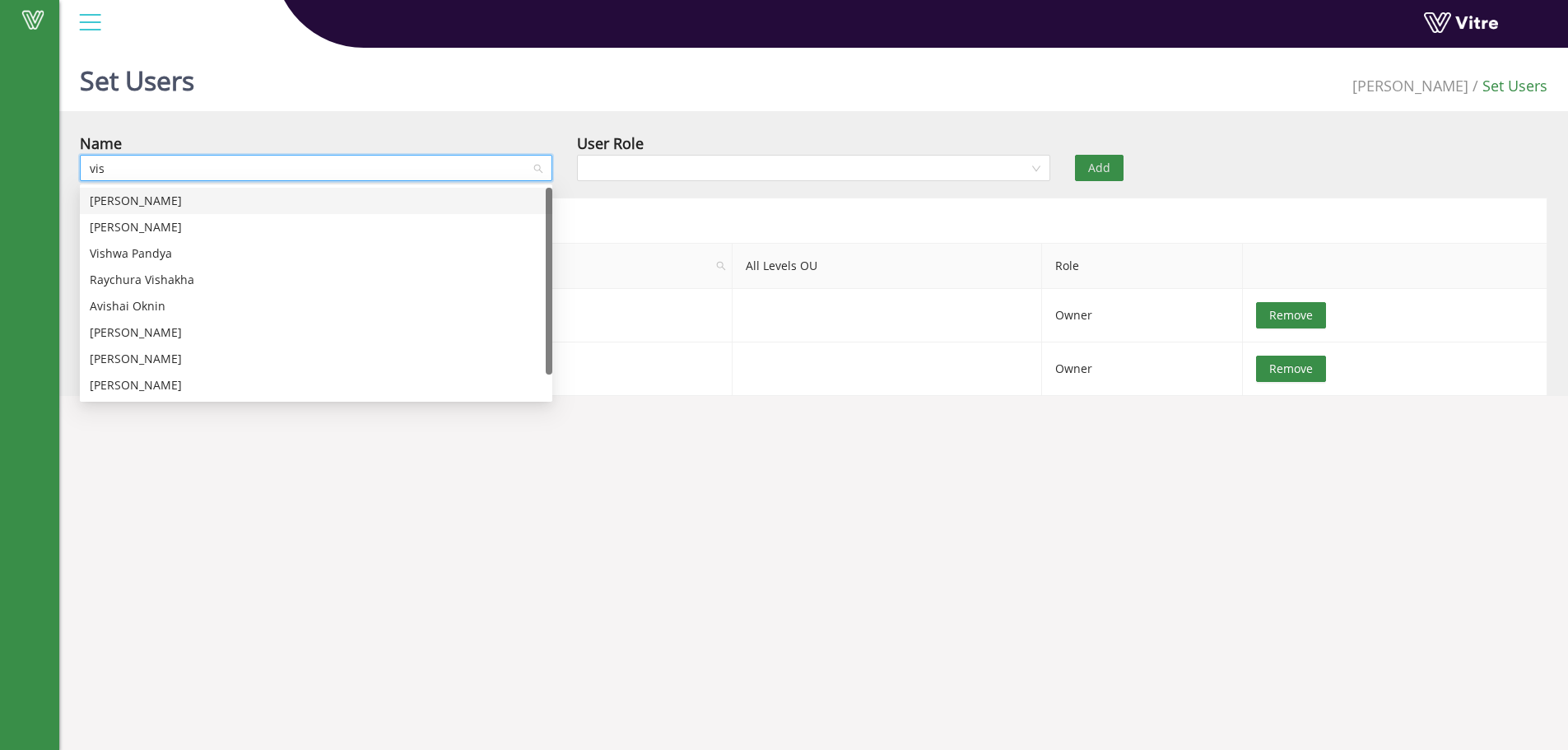
type input "vish"
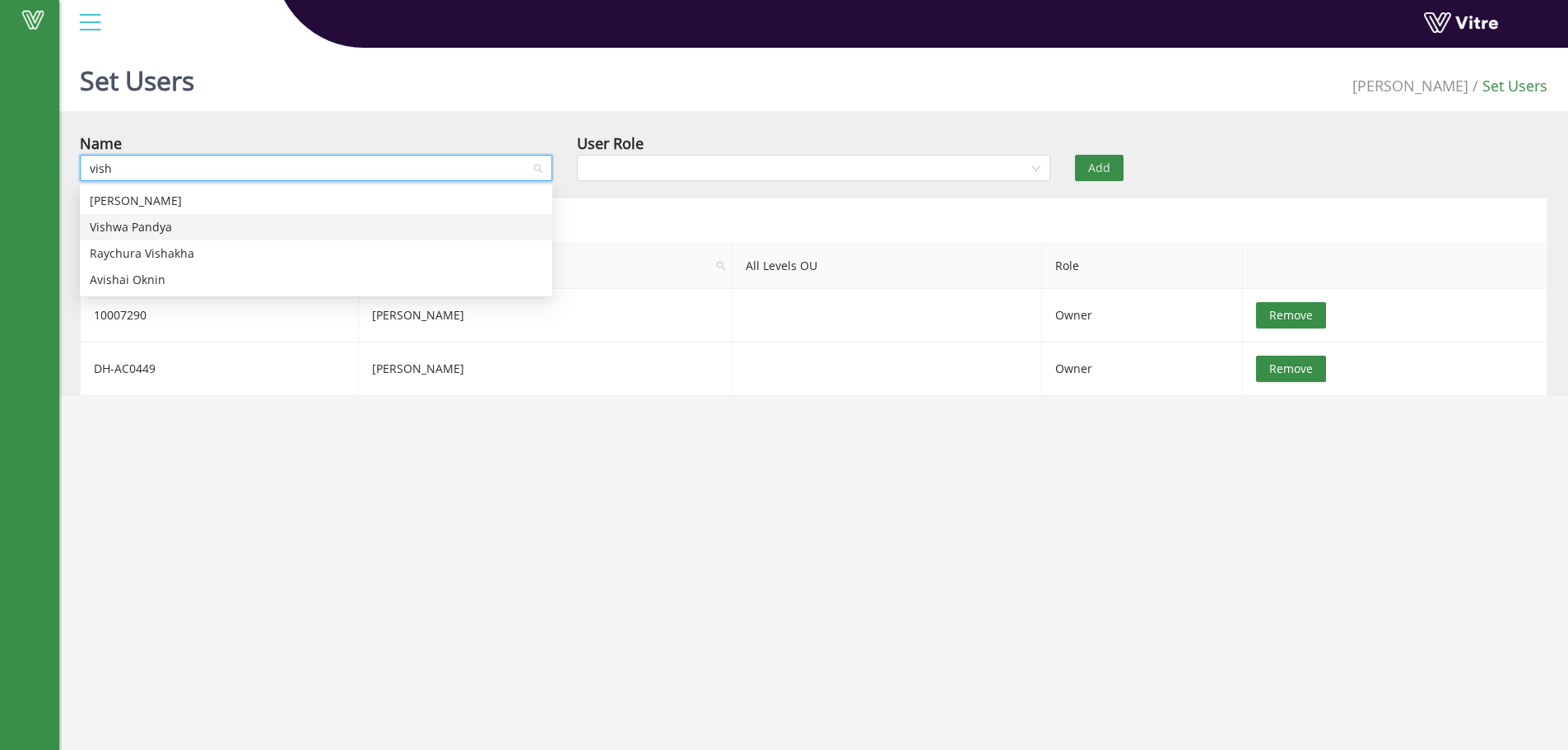
click at [210, 239] on div "Vishwa Pandya" at bounding box center [316, 227] width 472 height 27
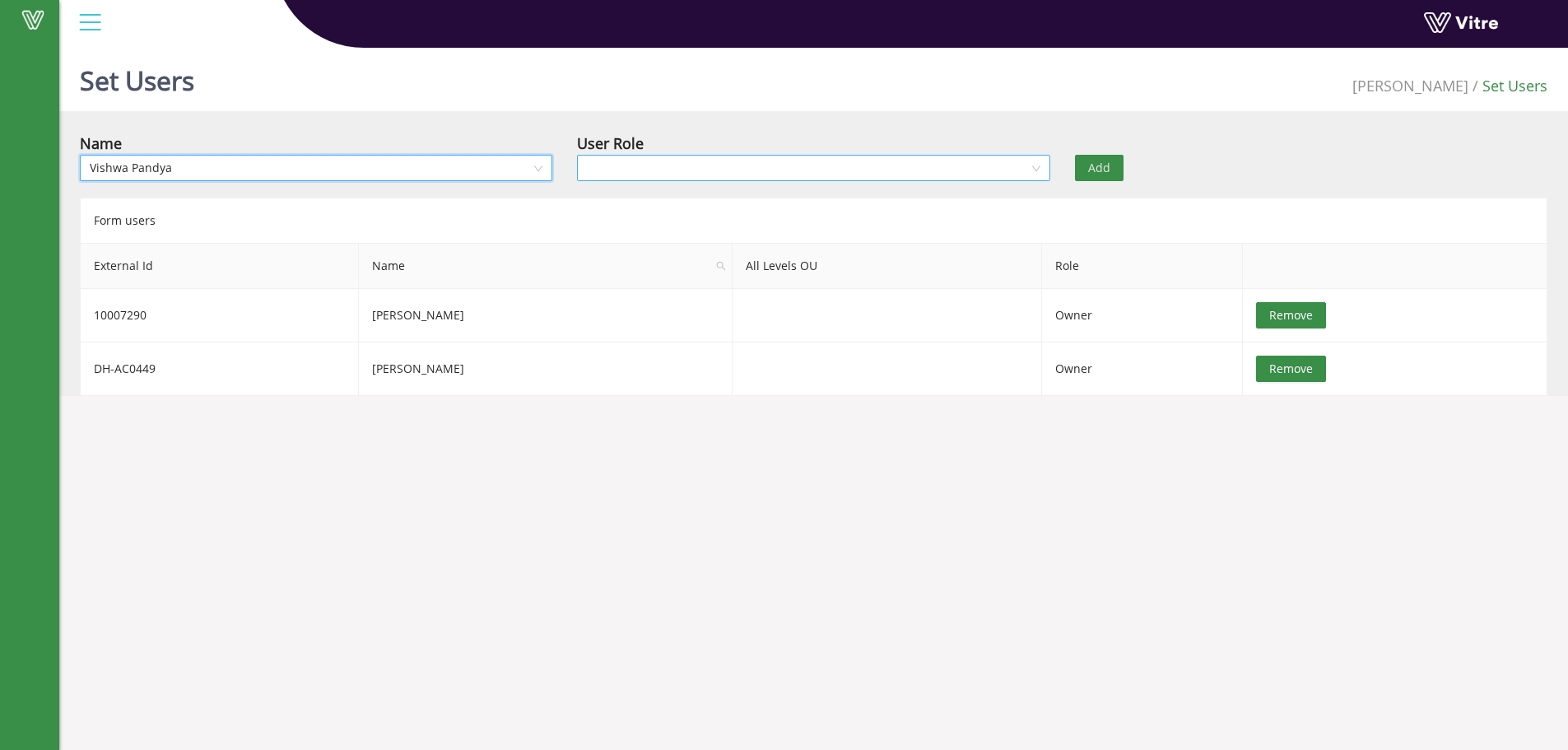
click at [740, 162] on input "search" at bounding box center [808, 168] width 441 height 25
click at [651, 202] on div "Owner" at bounding box center [814, 201] width 453 height 18
click at [1110, 161] on button "Add" at bounding box center [1099, 168] width 48 height 27
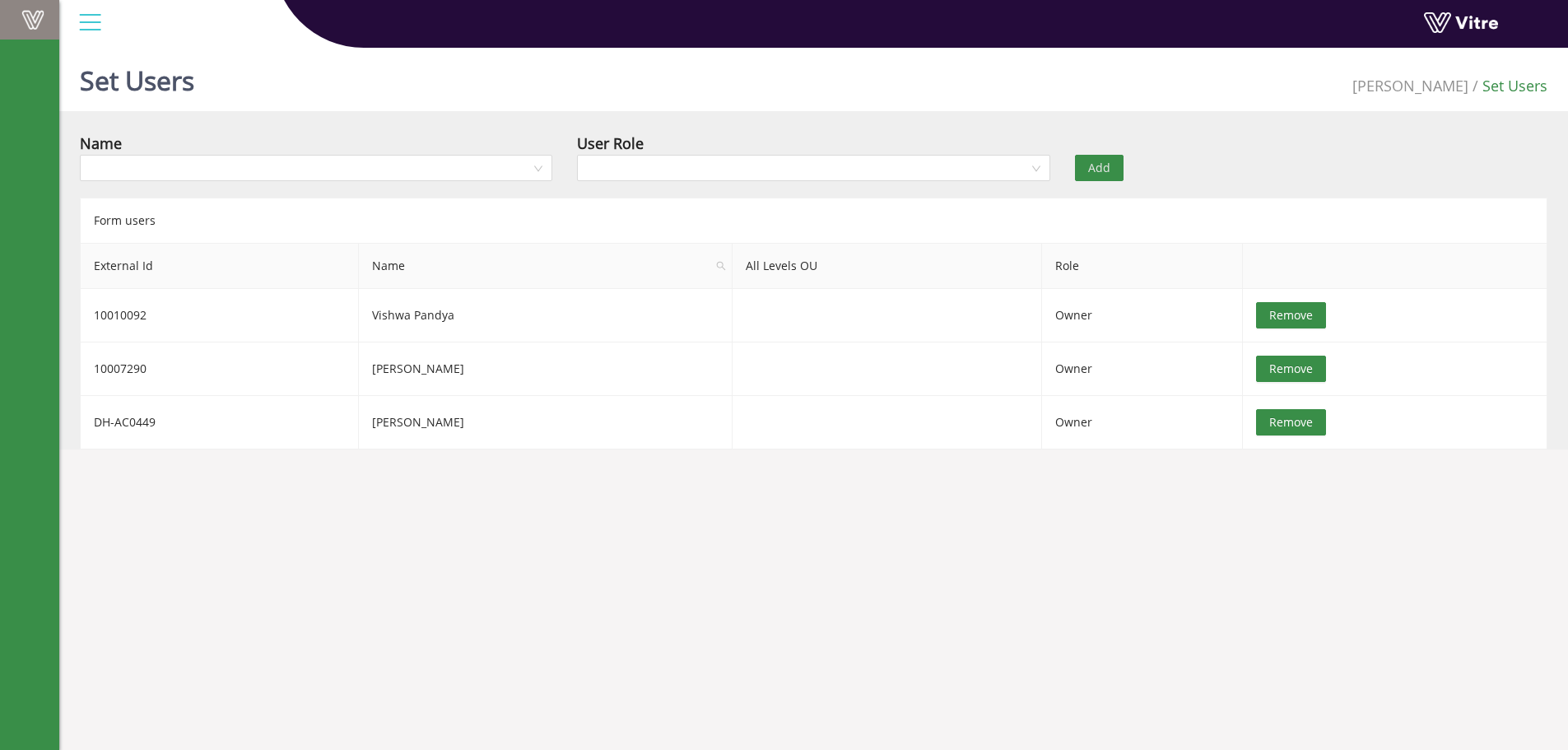
click at [33, 11] on span at bounding box center [32, 20] width 41 height 20
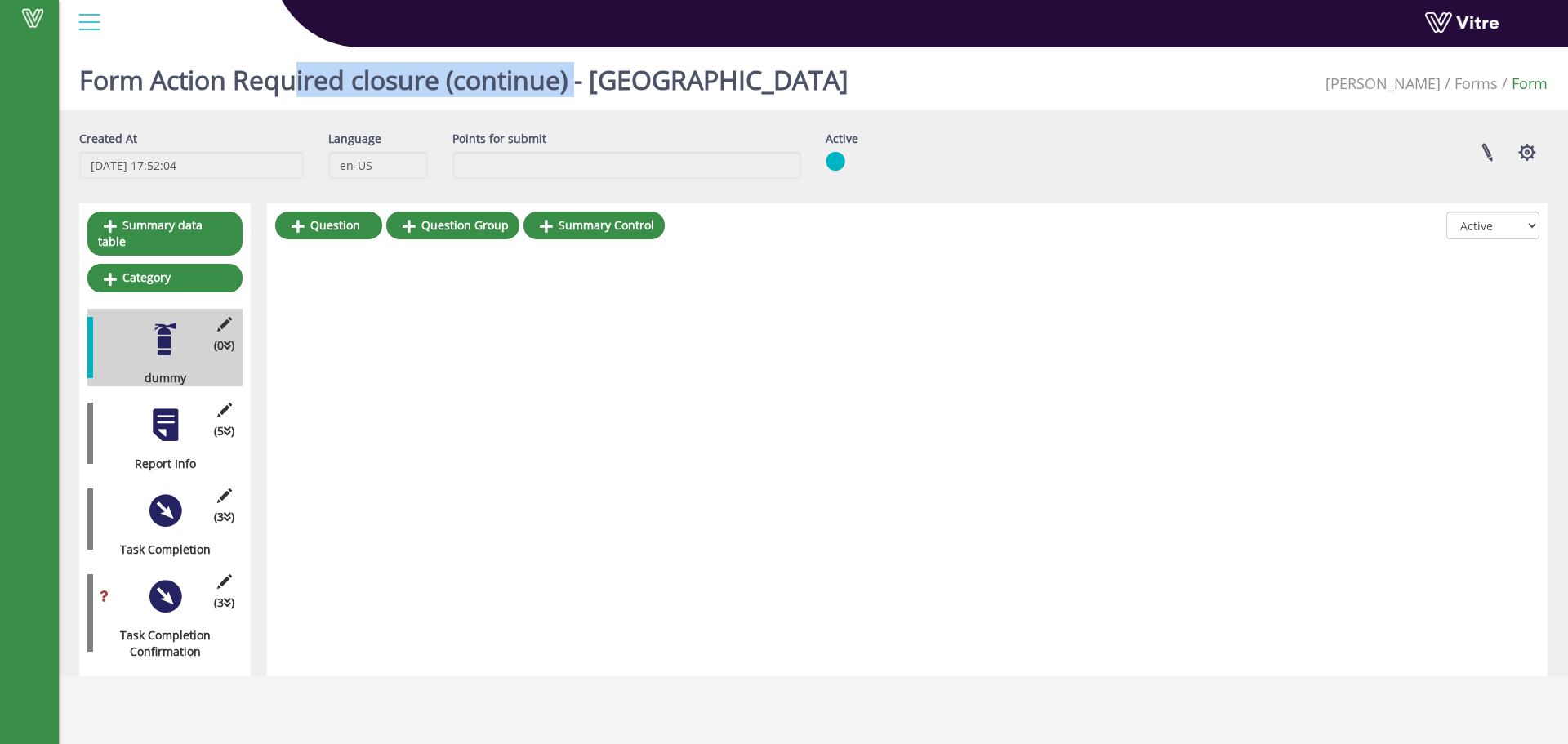
drag, startPoint x: 573, startPoint y: 87, endPoint x: 299, endPoint y: 96, distance: 274.1
click at [299, 96] on h1 "Form Action Required closure (continue) - [GEOGRAPHIC_DATA]" at bounding box center [463, 75] width 769 height 69
click at [297, 92] on h1 "Form Action Required closure (continue) - [GEOGRAPHIC_DATA]" at bounding box center [463, 75] width 769 height 69
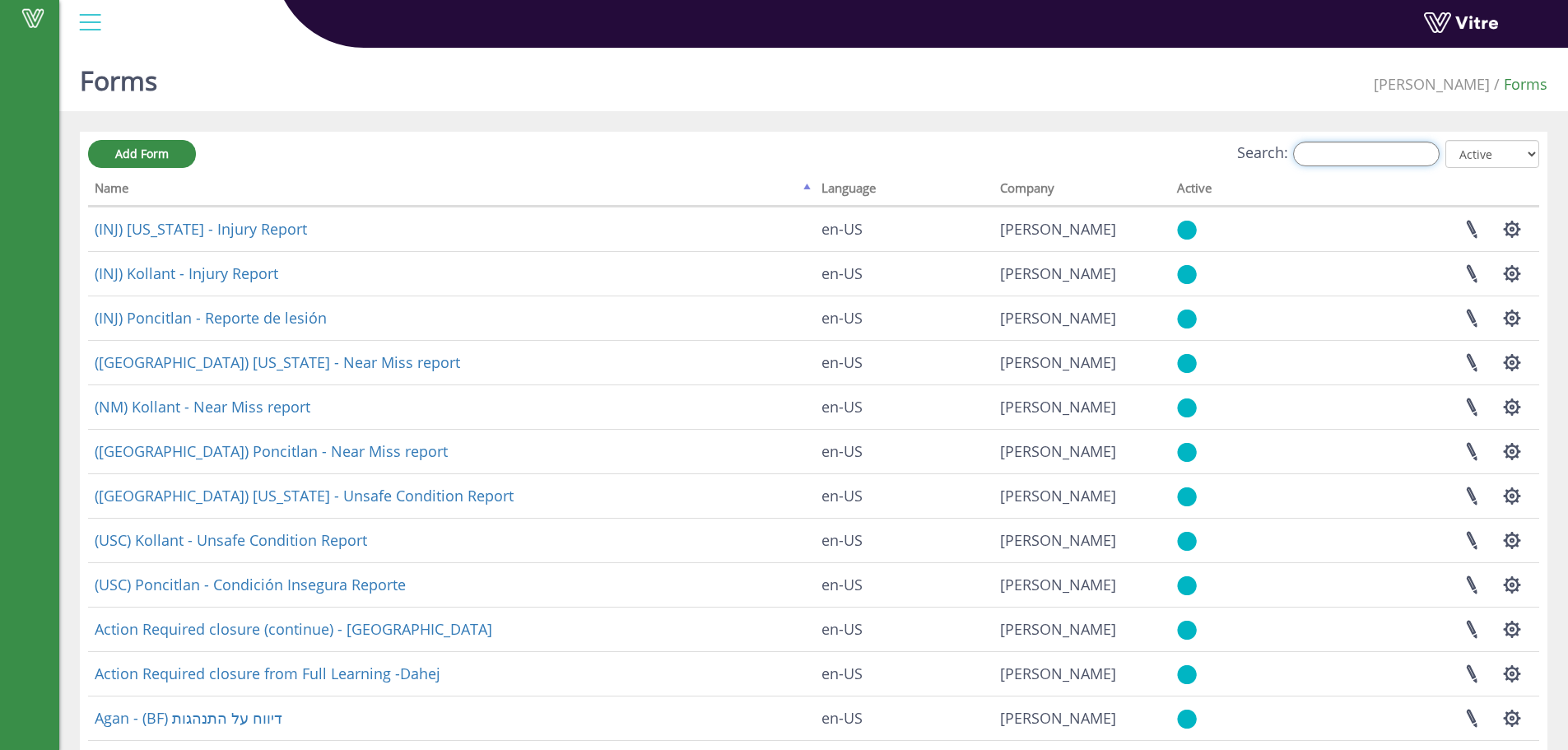
click at [1365, 154] on input "Search:" at bounding box center [1366, 154] width 147 height 25
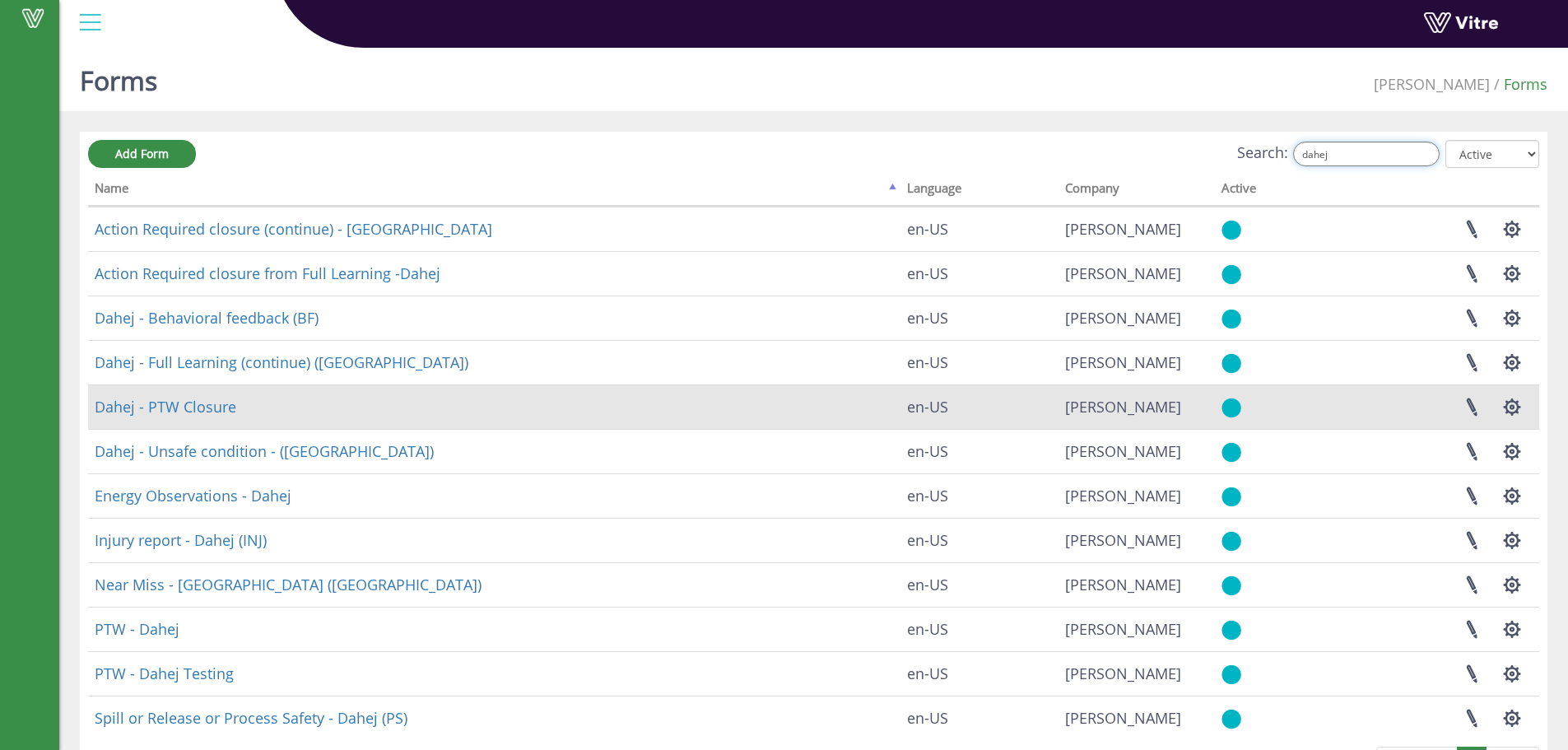
scroll to position [65, 0]
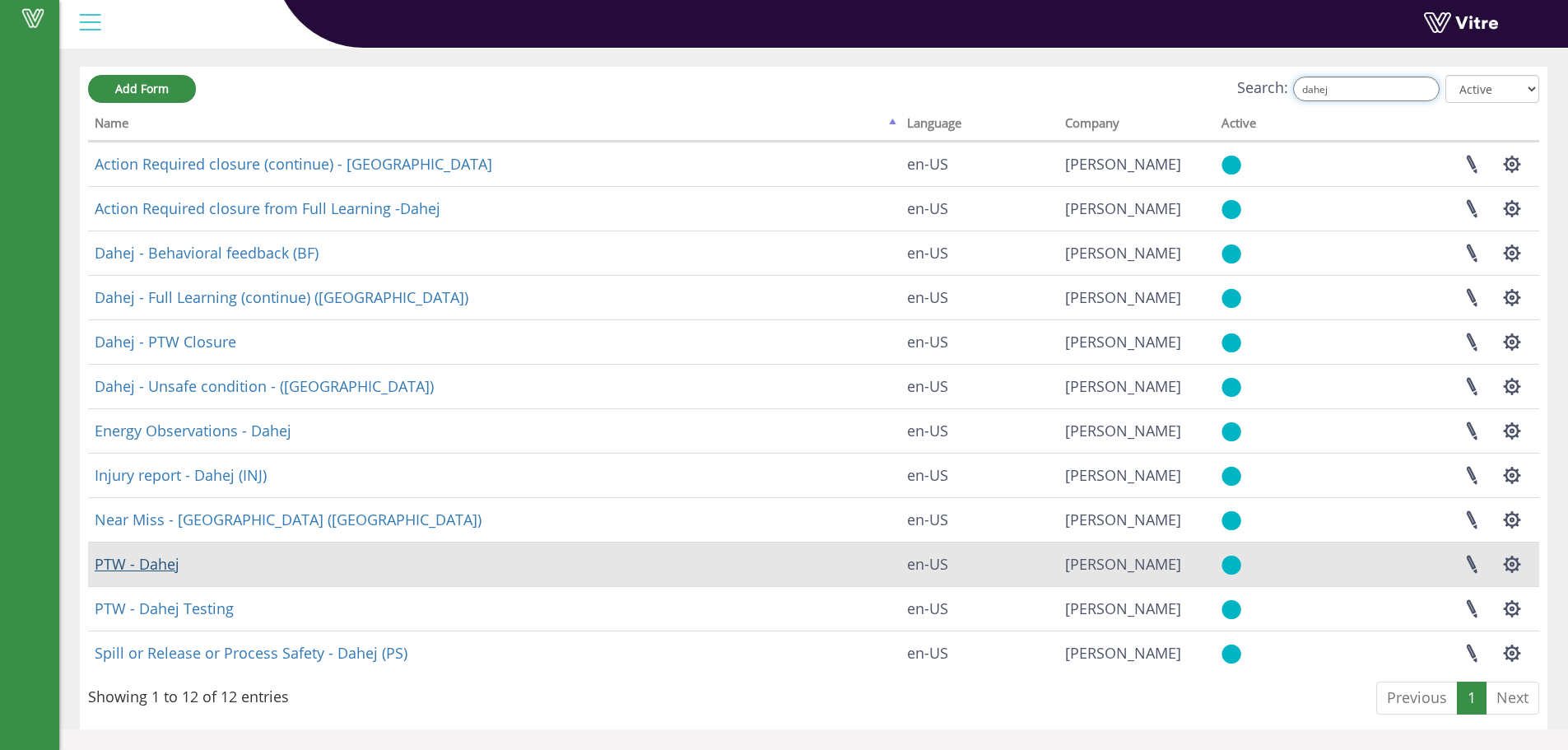
type input "dahej"
click at [150, 563] on link "PTW - Dahej" at bounding box center [137, 564] width 85 height 20
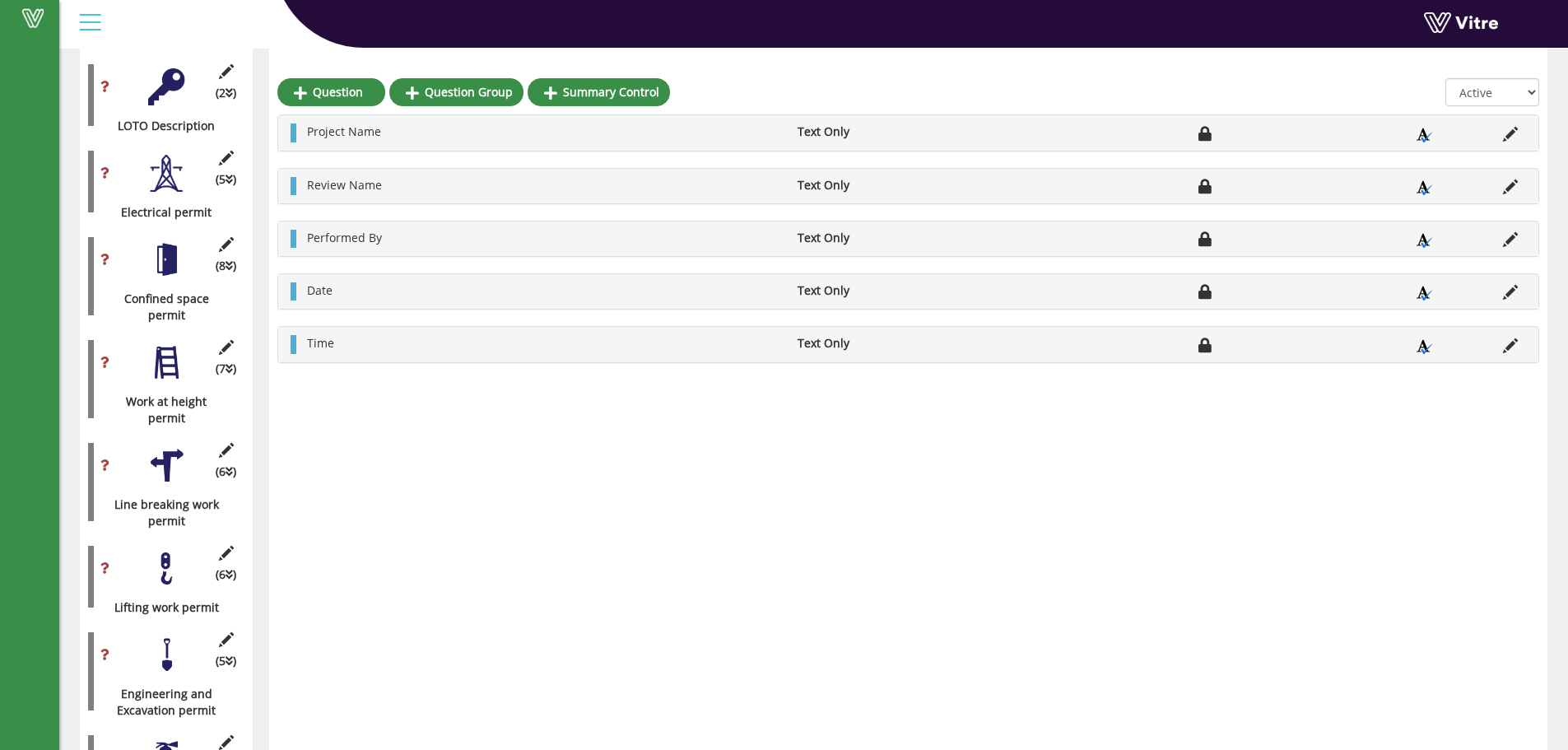
scroll to position [549, 0]
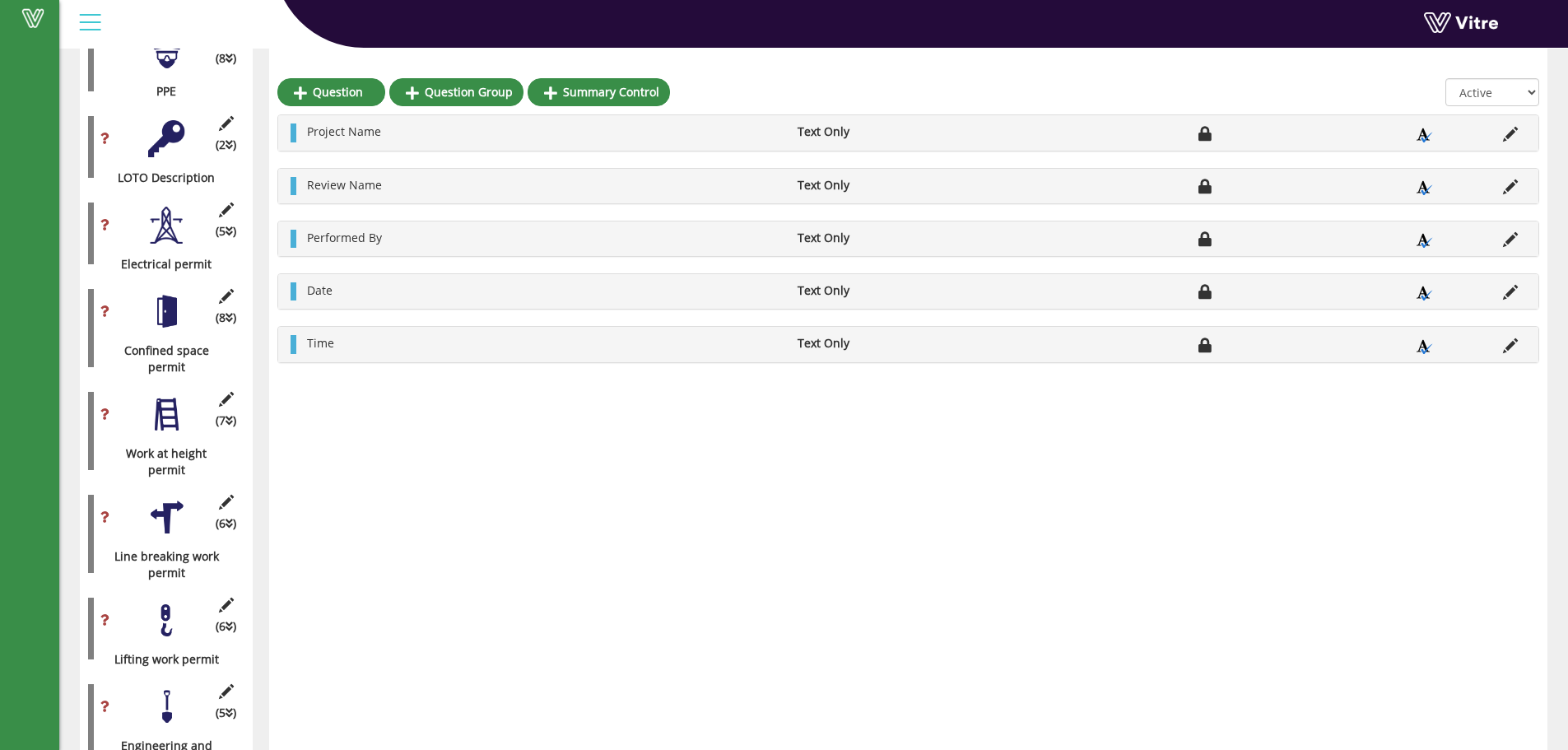
click at [175, 120] on div at bounding box center [167, 138] width 37 height 37
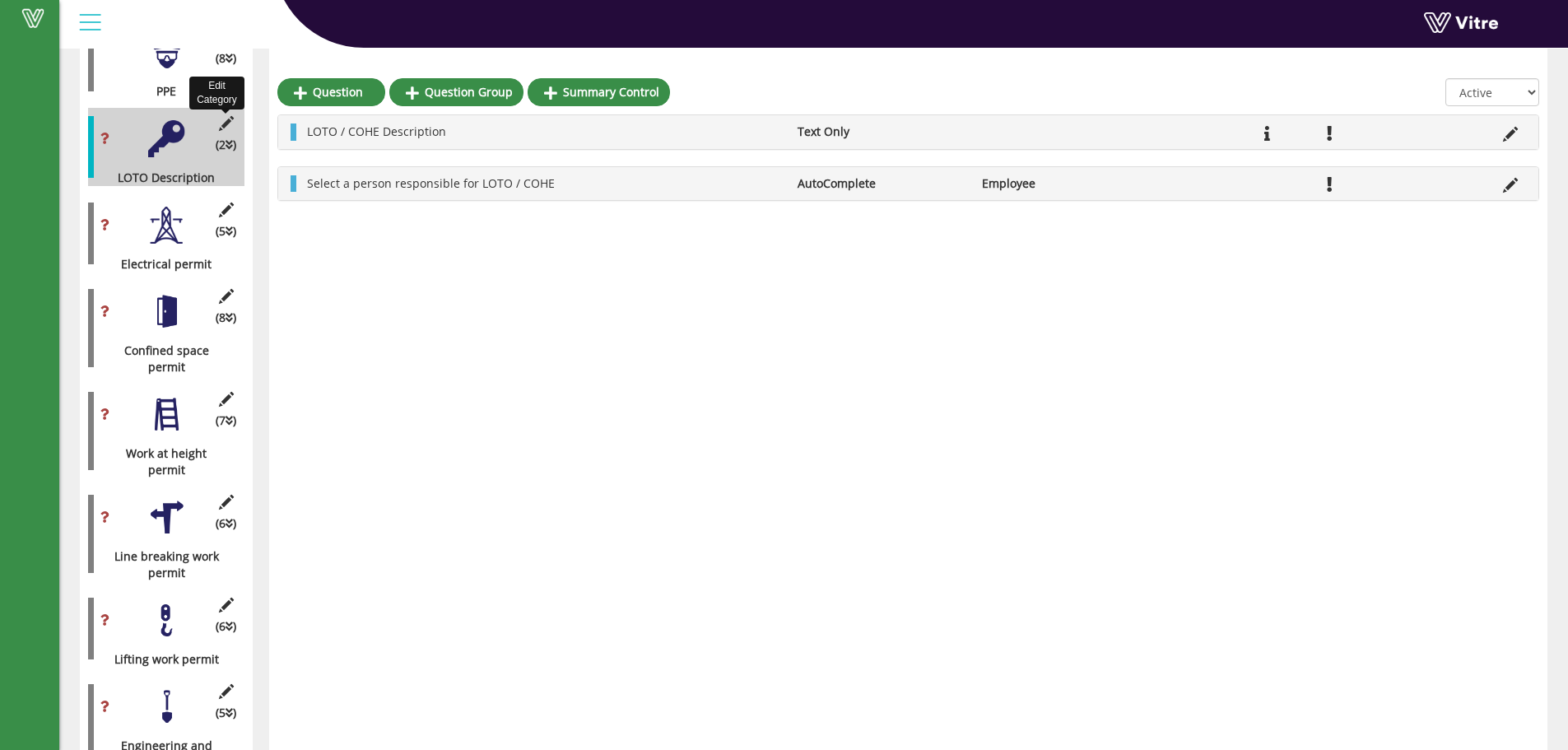
click at [221, 116] on icon at bounding box center [226, 123] width 21 height 15
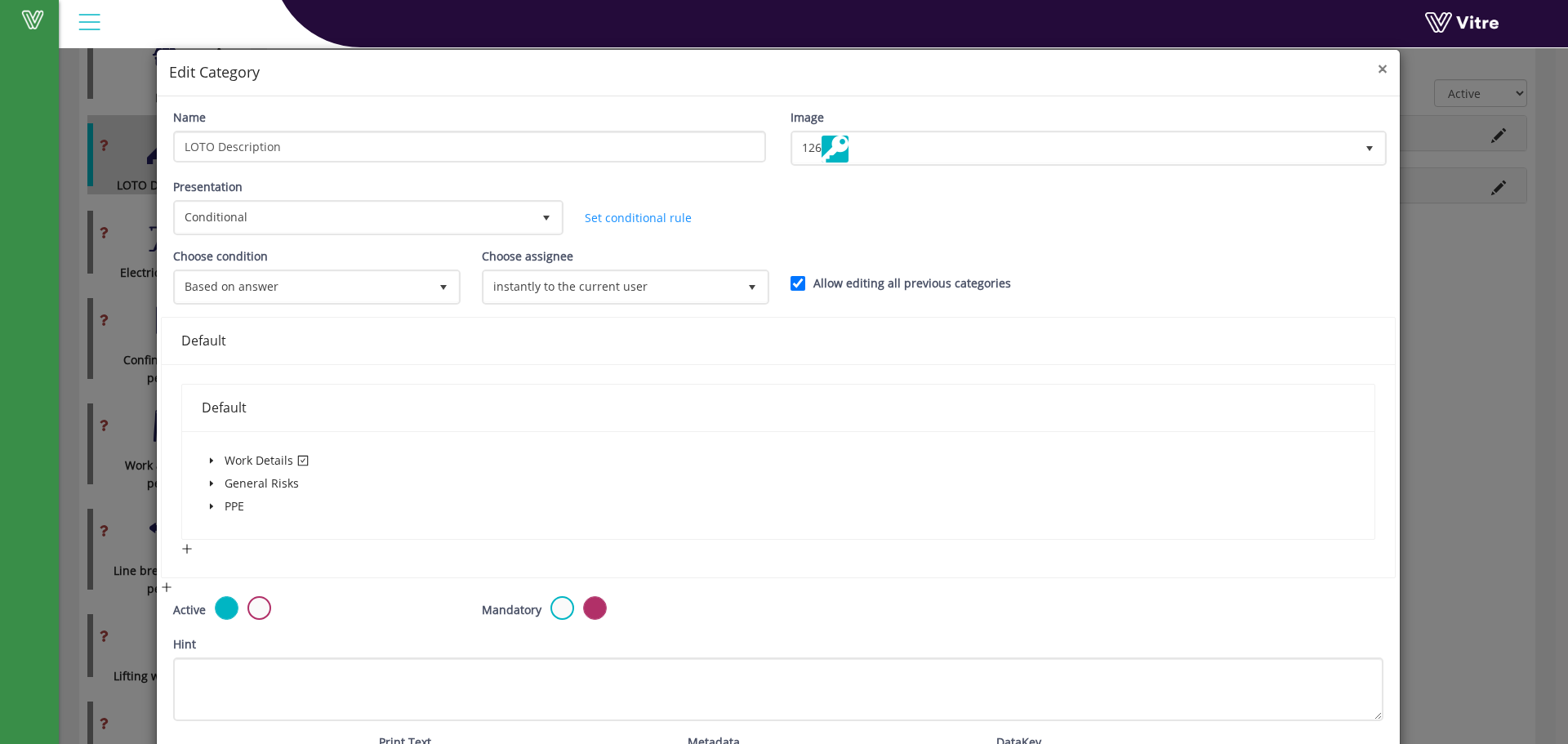
click at [1378, 75] on span "×" at bounding box center [1383, 69] width 10 height 23
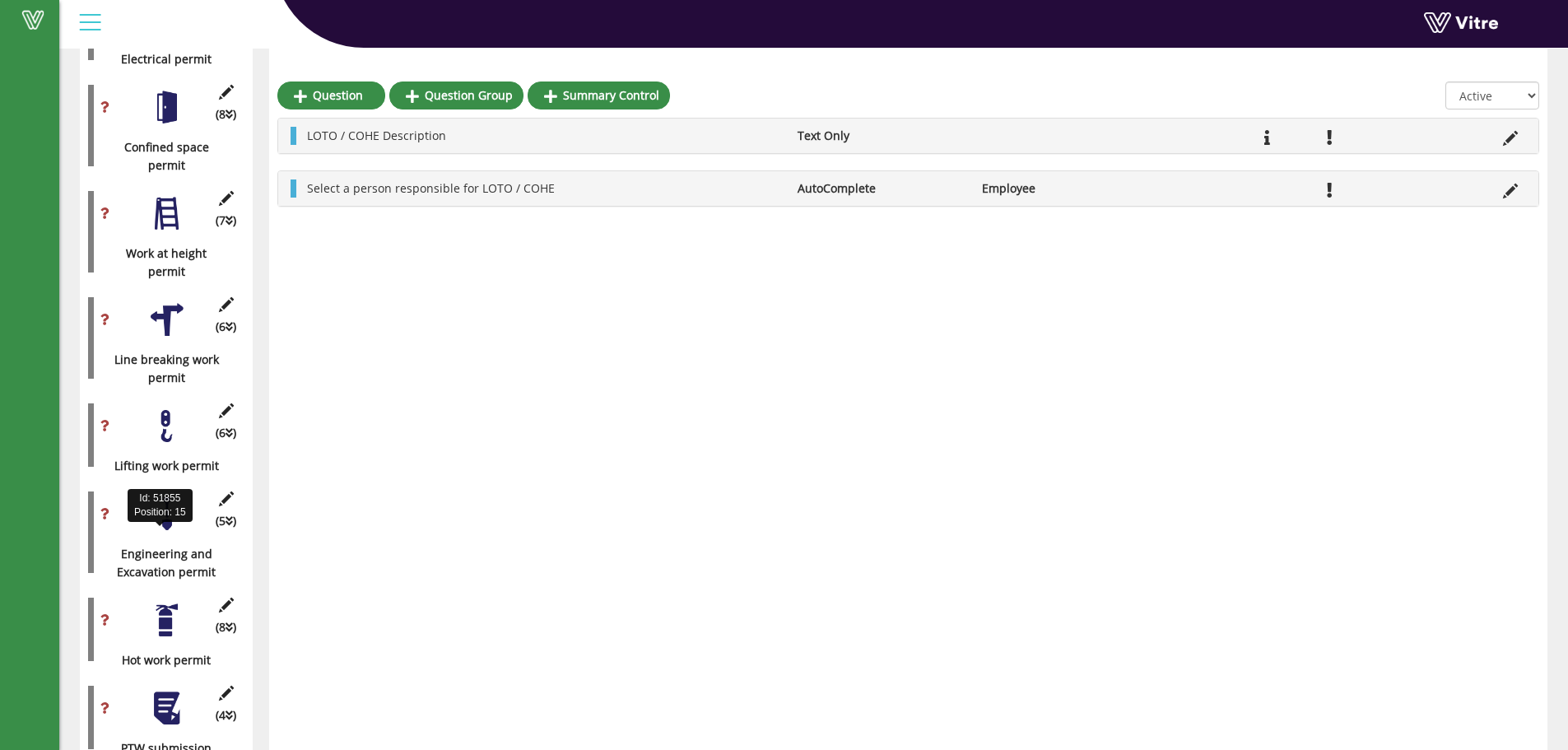
scroll to position [767, 0]
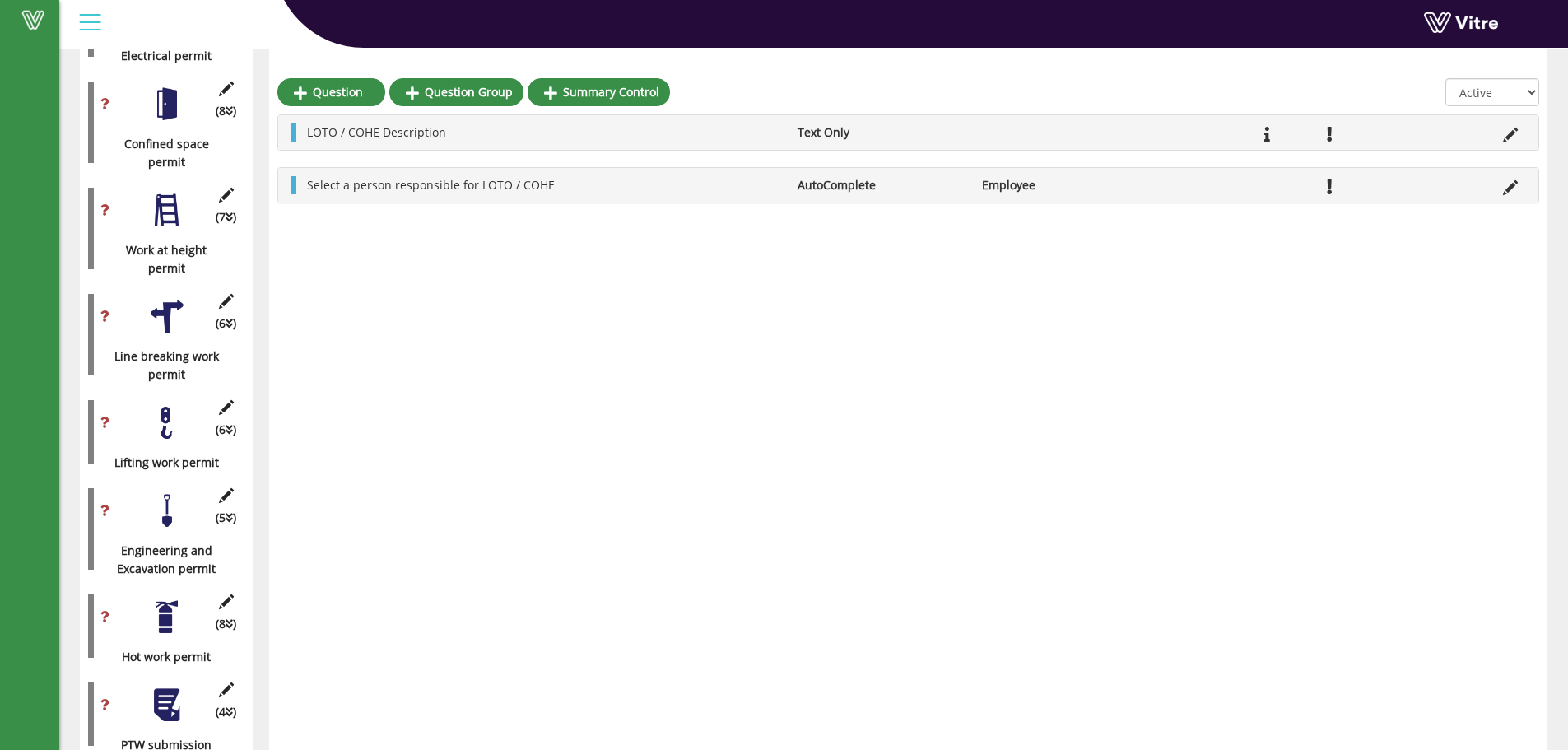
click at [178, 499] on div at bounding box center [167, 510] width 37 height 37
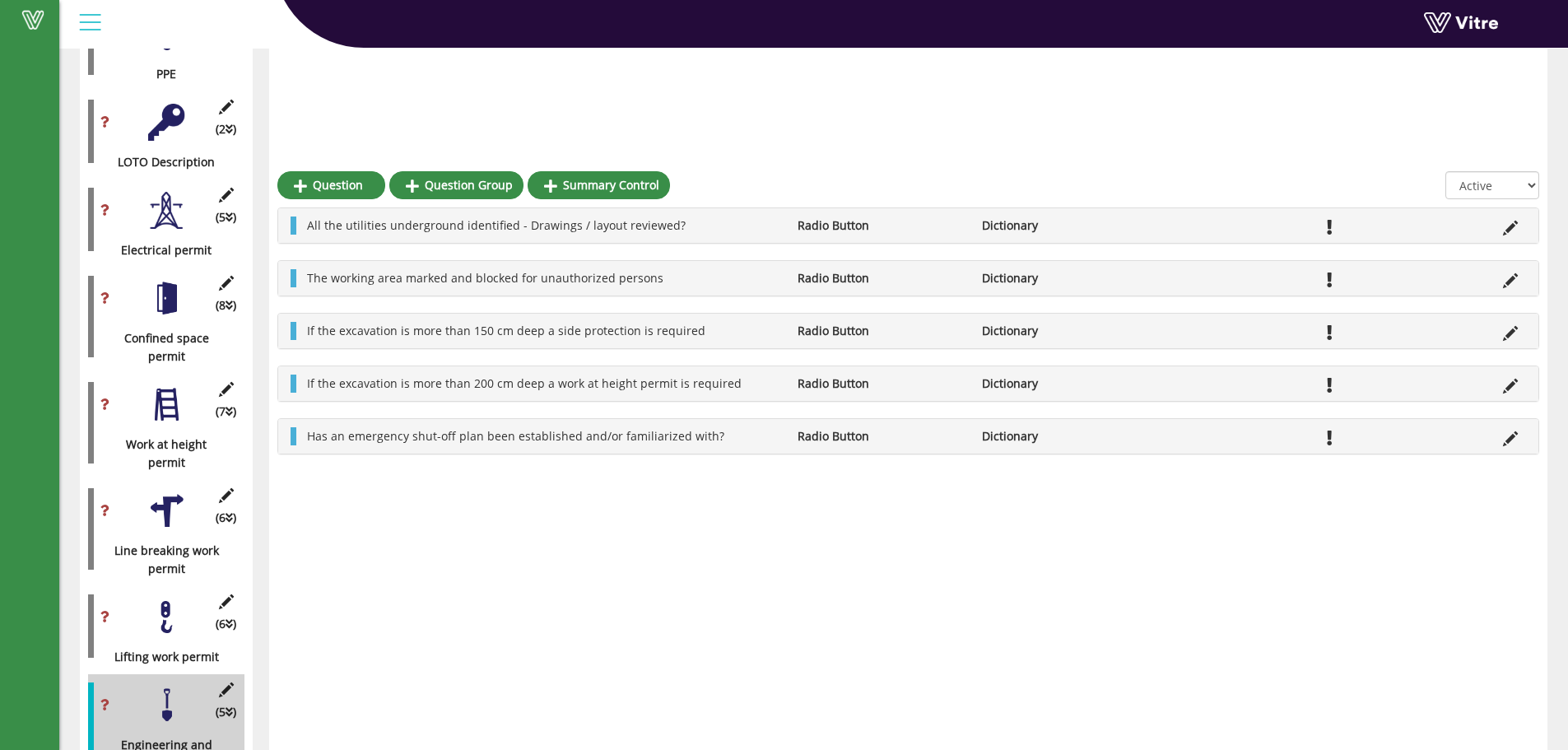
scroll to position [439, 0]
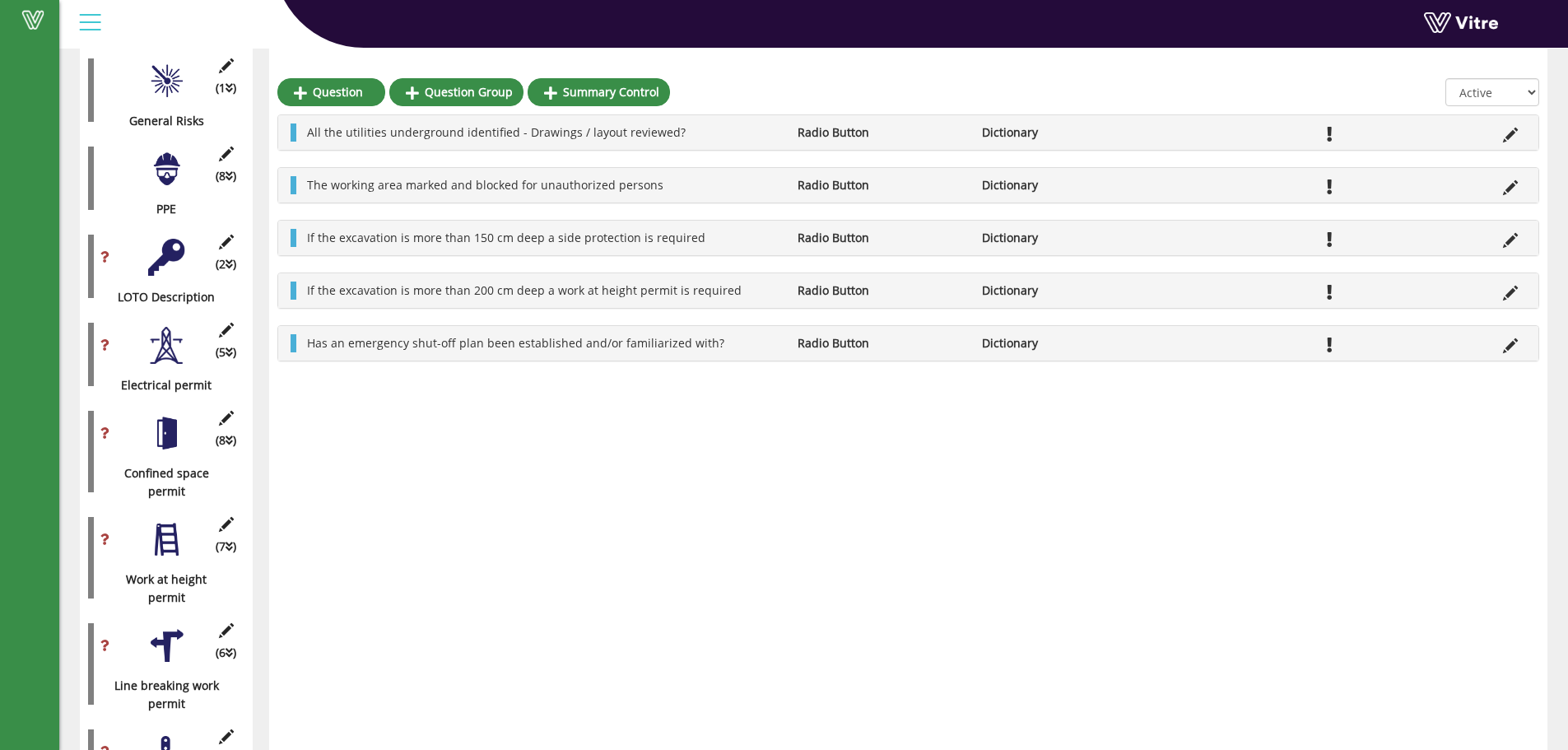
click at [182, 239] on div at bounding box center [167, 257] width 37 height 37
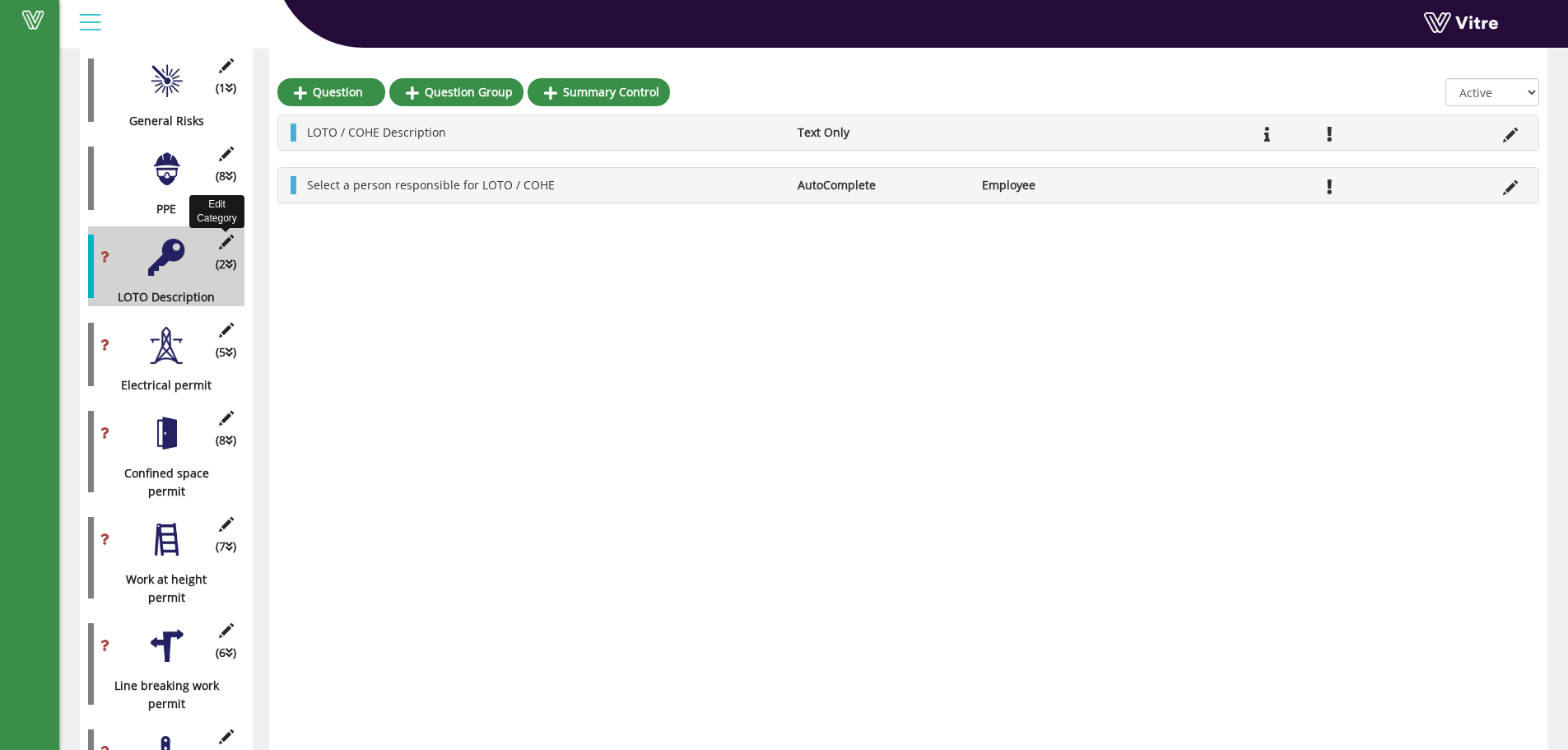
click at [229, 235] on icon at bounding box center [226, 242] width 21 height 15
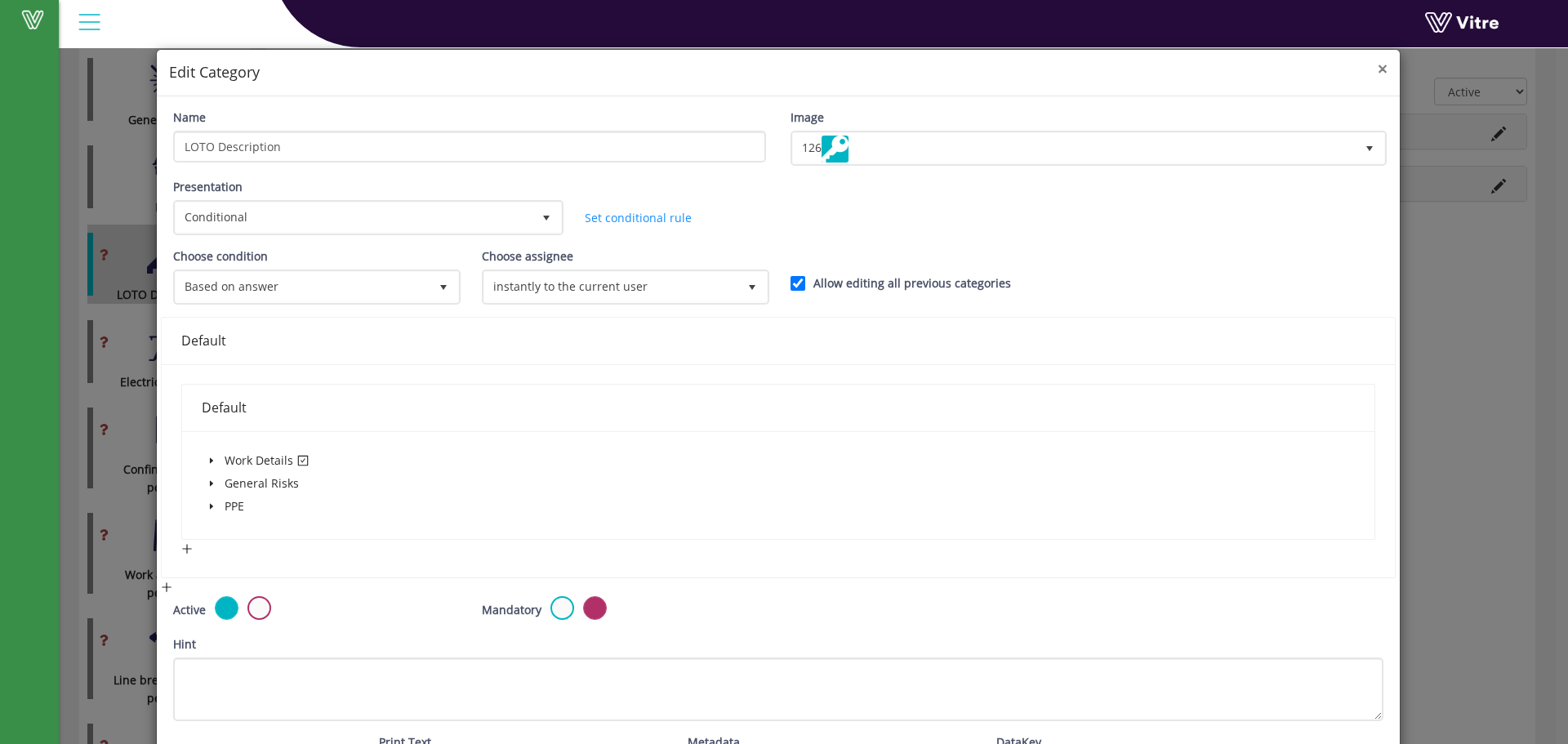
click at [1378, 68] on span "×" at bounding box center [1383, 69] width 10 height 23
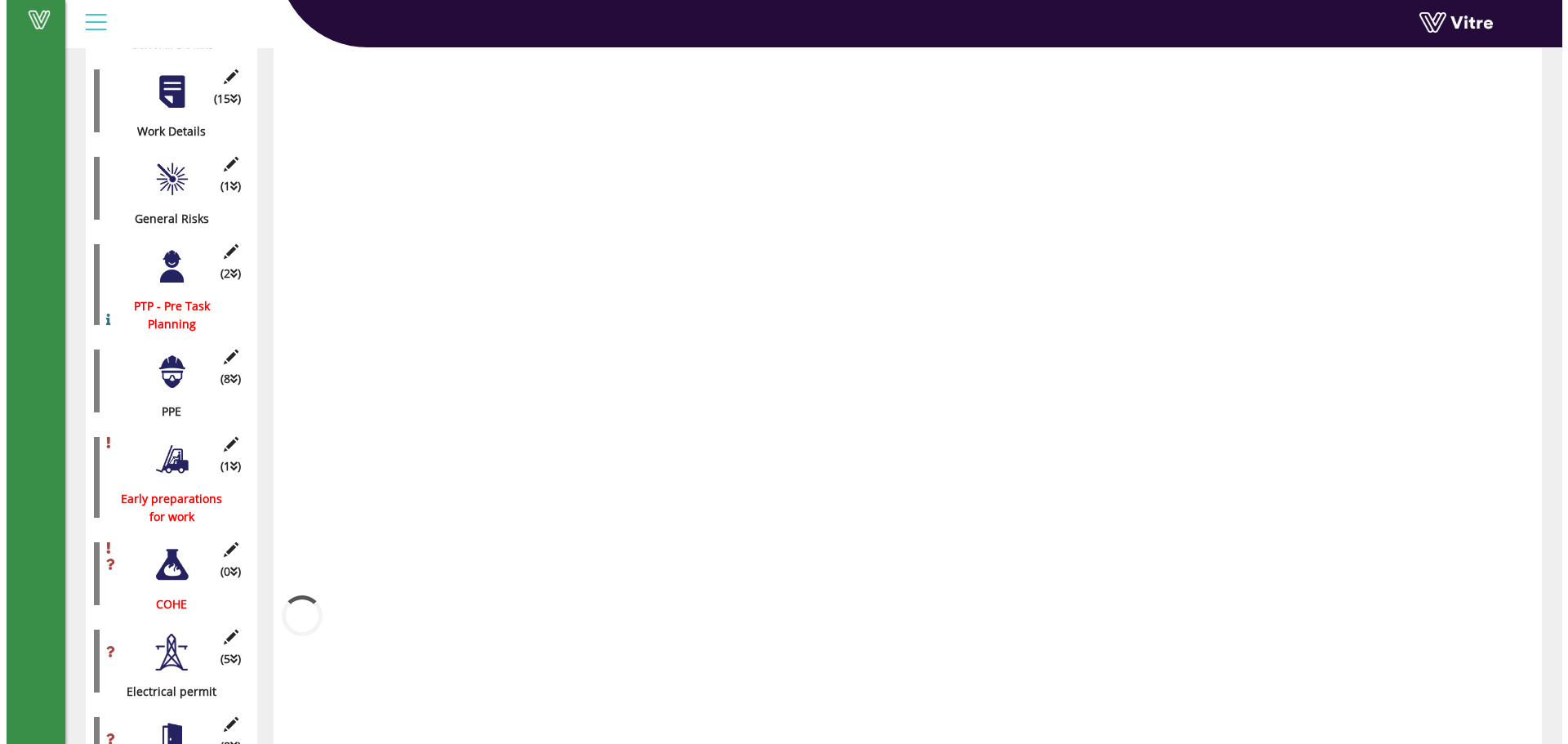
scroll to position [941, 0]
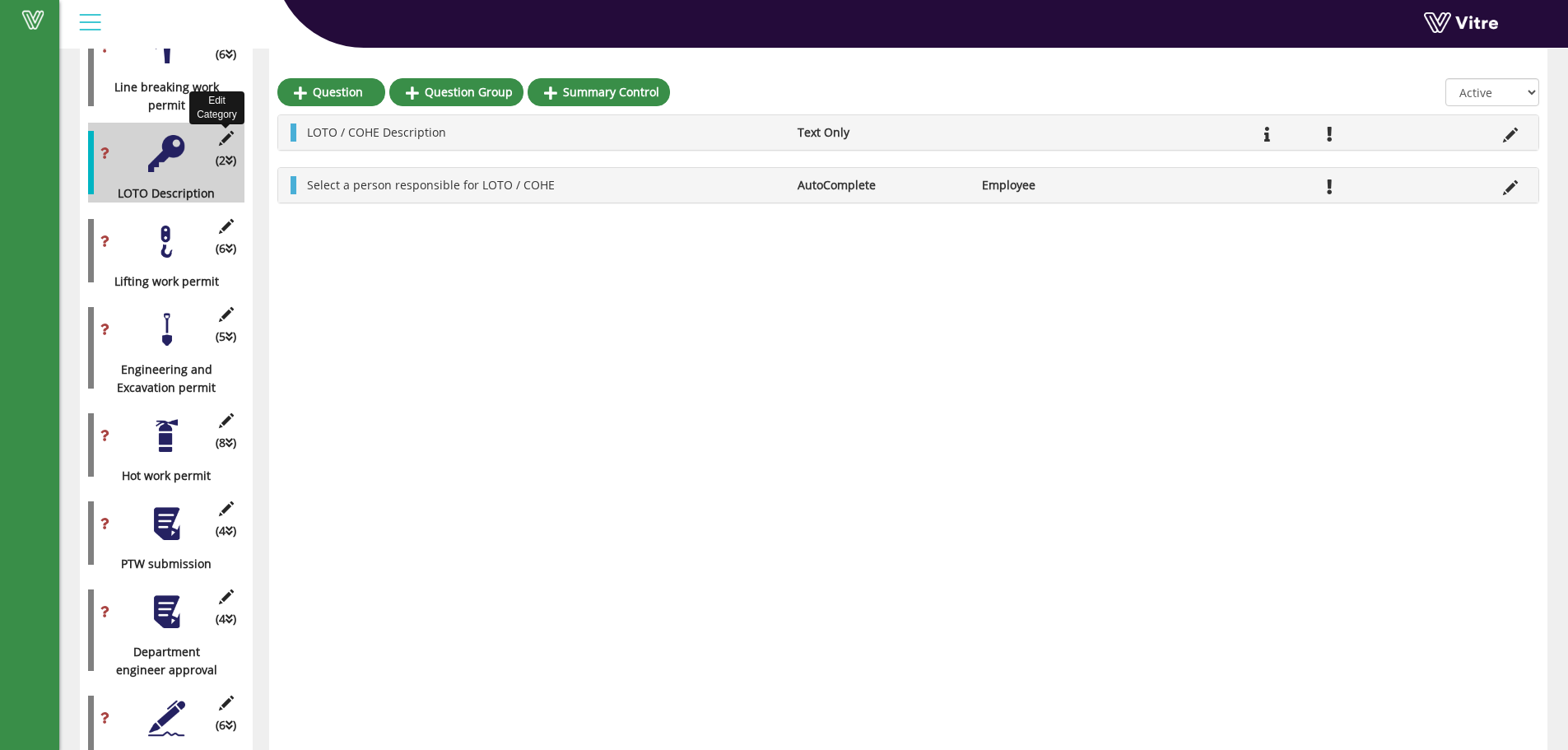
click at [229, 131] on icon at bounding box center [226, 138] width 21 height 15
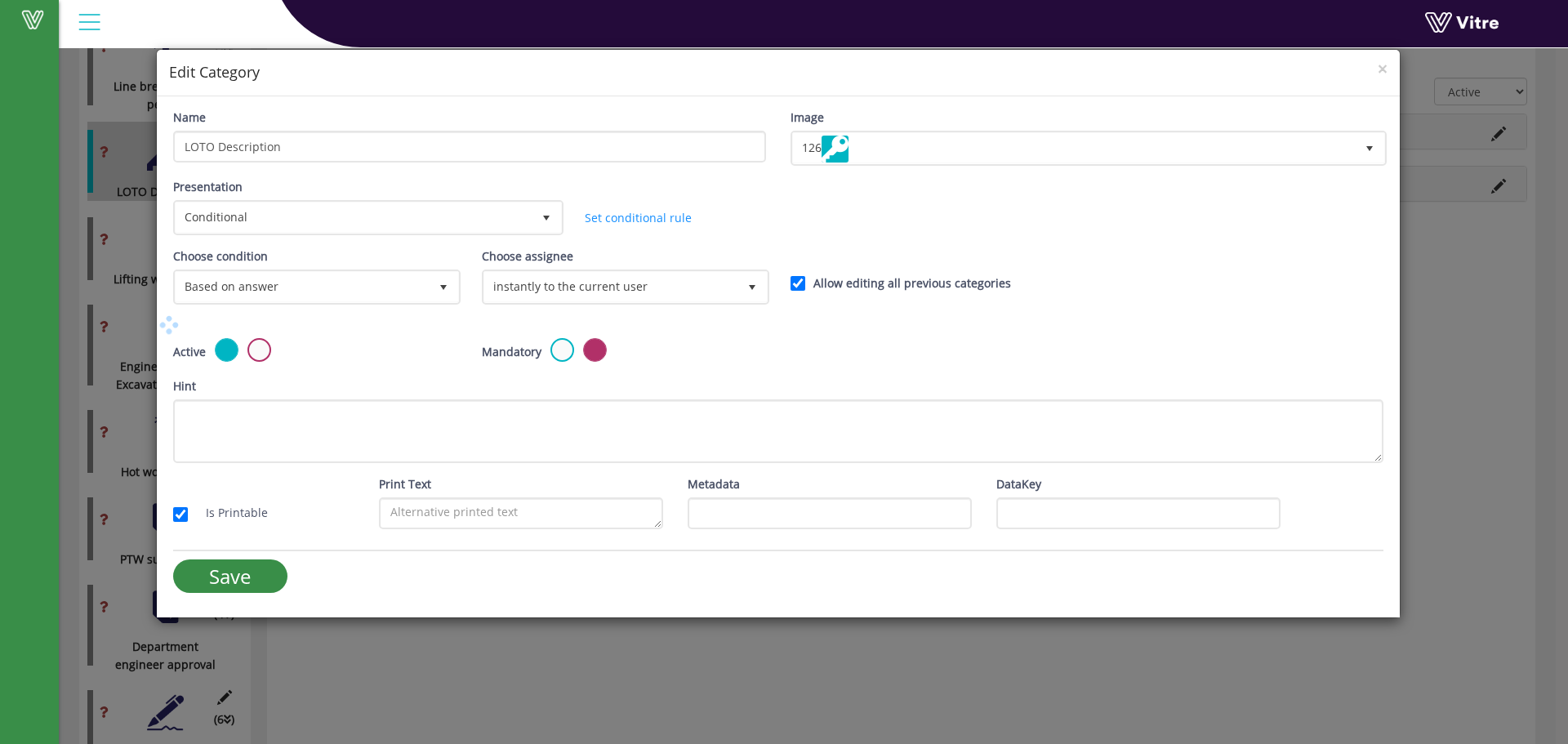
click at [838, 287] on label "Allow editing all previous categories" at bounding box center [912, 283] width 197 height 18
click at [805, 287] on input "Allow editing all previous categories" at bounding box center [798, 283] width 15 height 15
checkbox input "false"
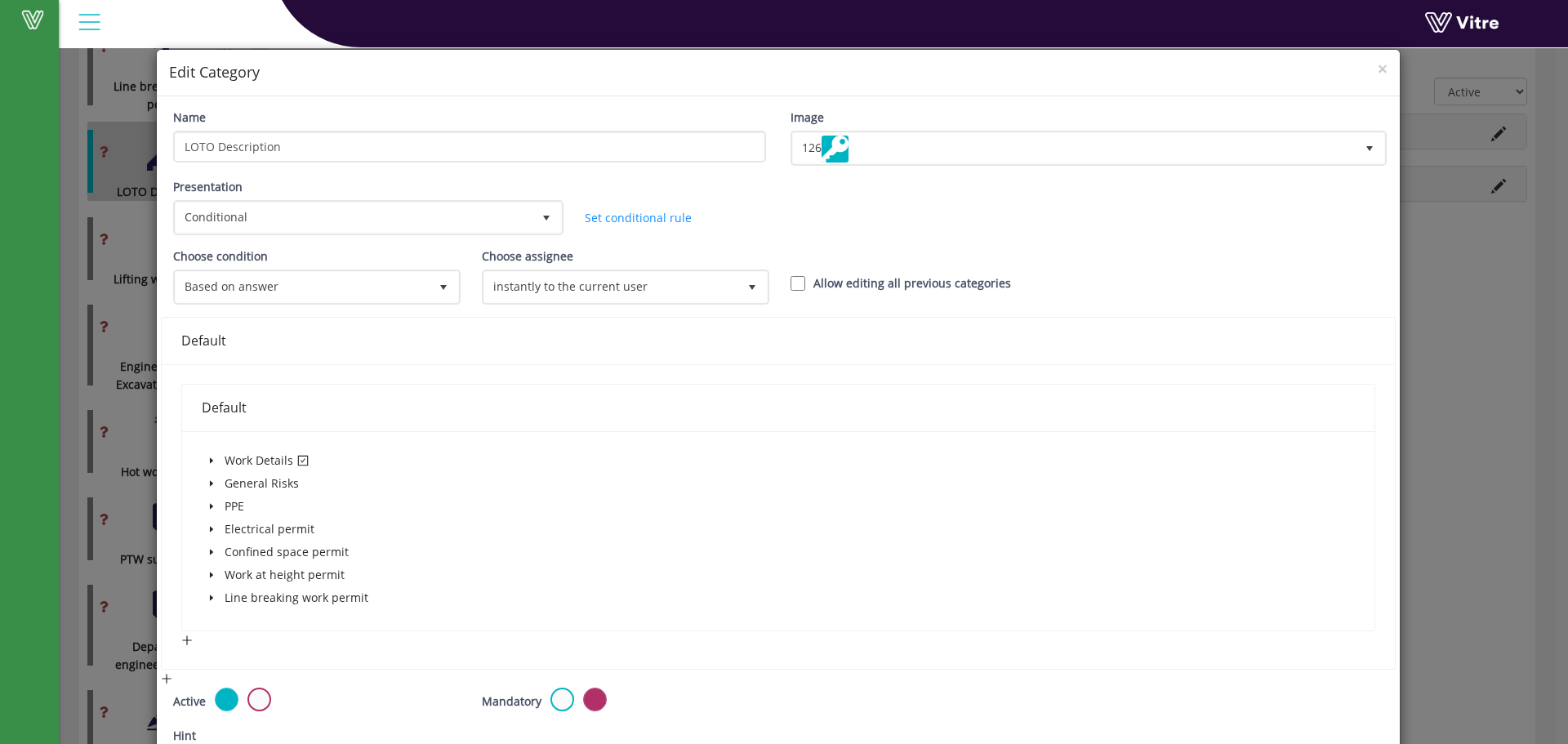
click at [242, 573] on span "Work at height permit" at bounding box center [284, 574] width 120 height 16
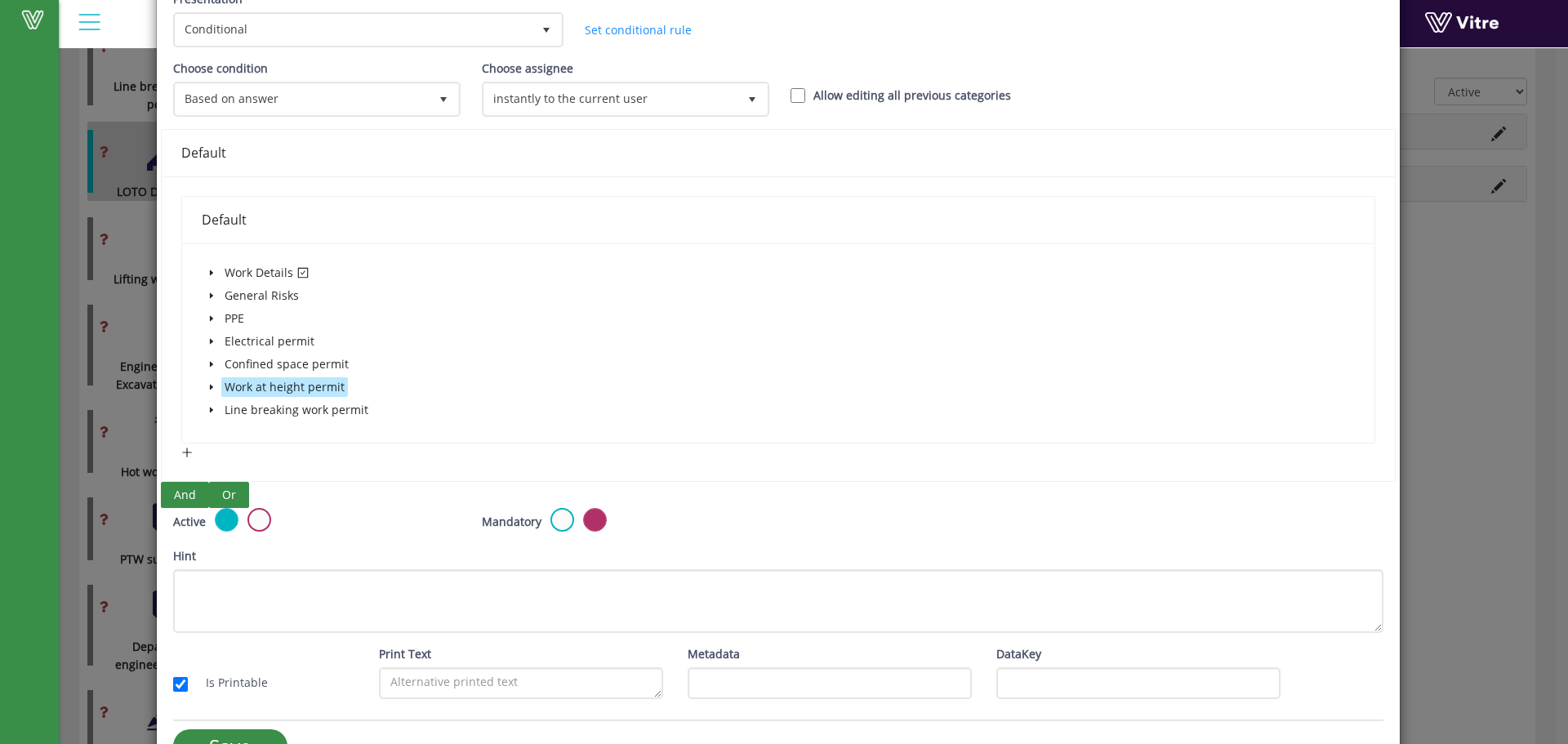
scroll to position [224, 0]
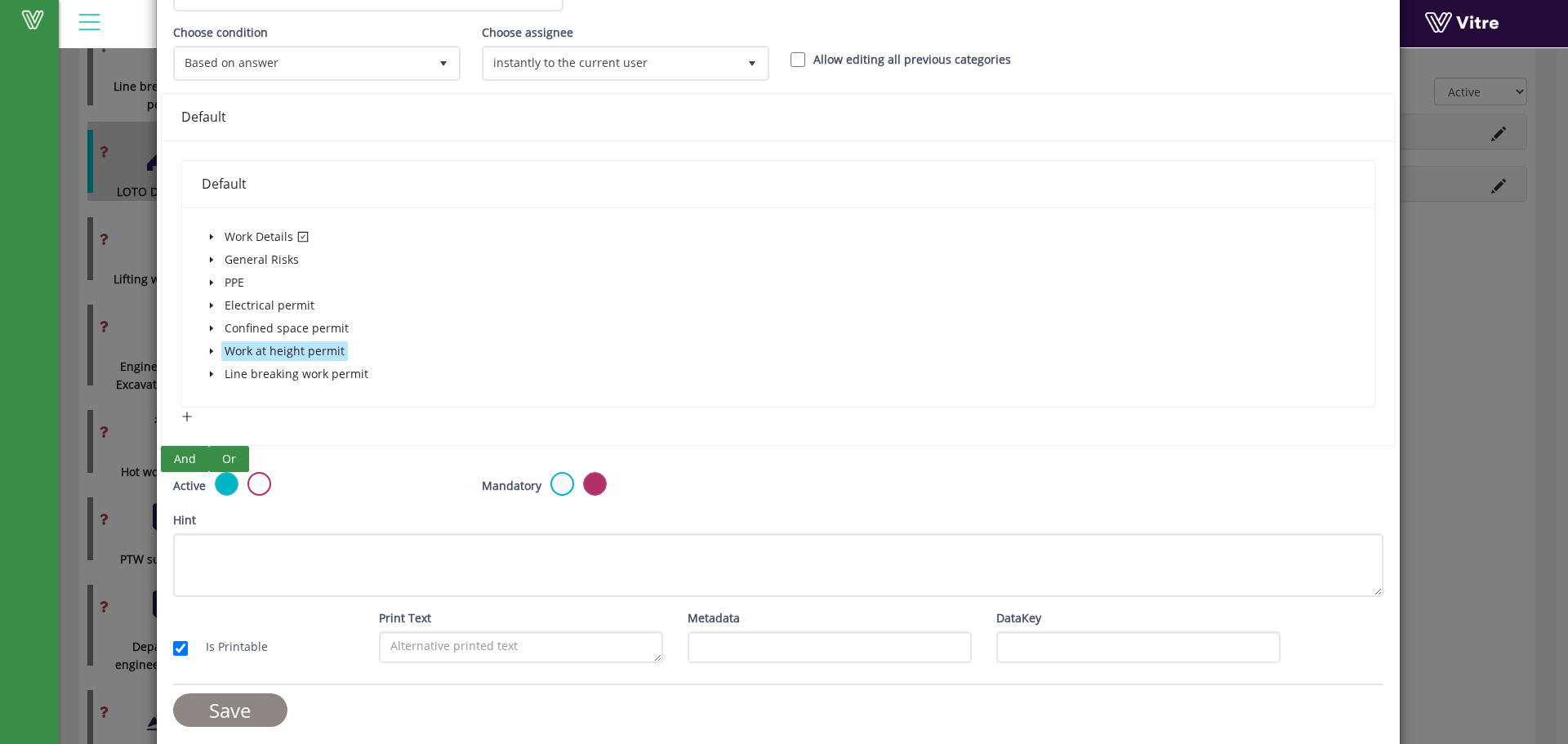
click at [211, 708] on input "Save" at bounding box center [230, 709] width 114 height 34
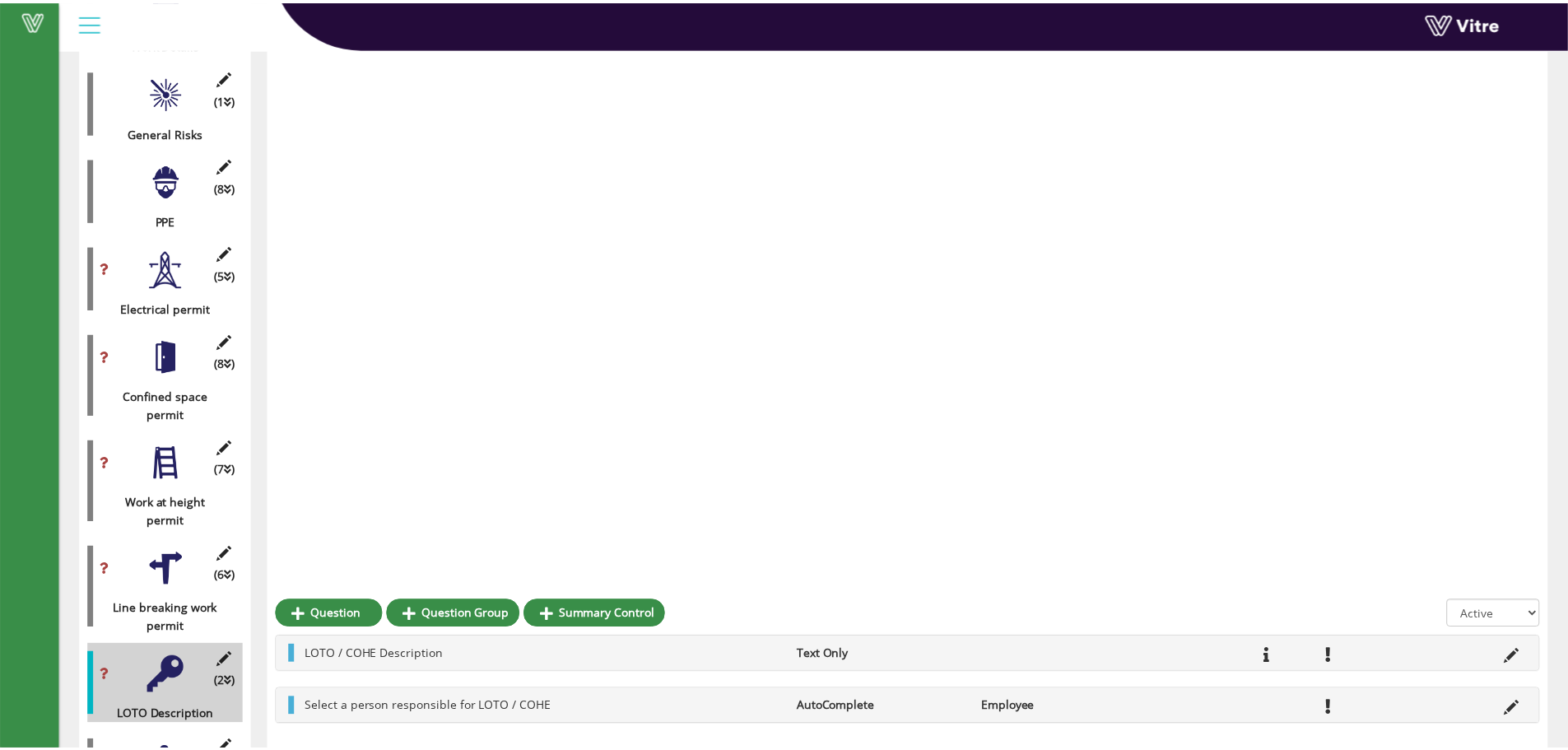
scroll to position [949, 0]
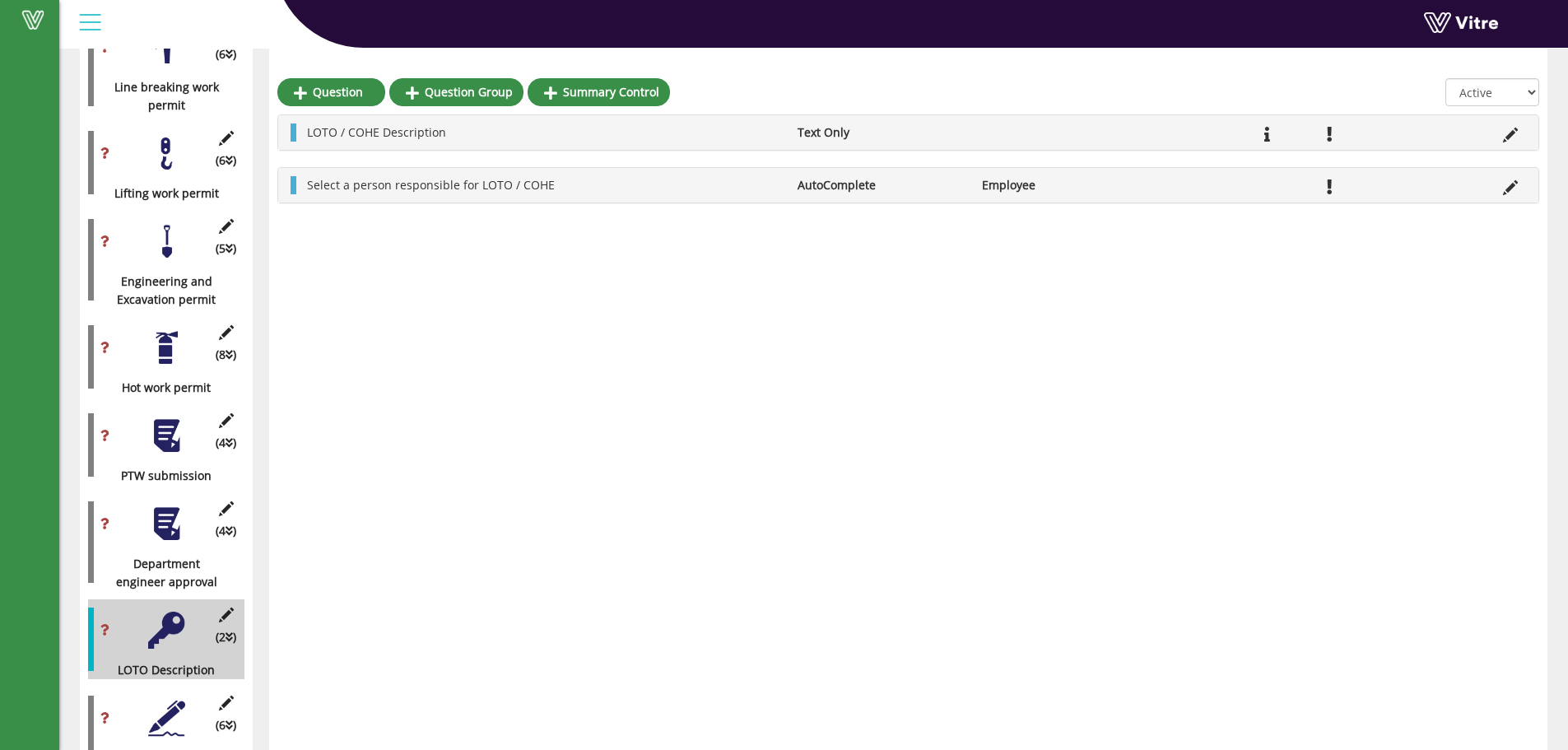
click at [393, 594] on div "Question Question Group Summary Control All Active Not Active LOTO / COHE Descr…" at bounding box center [908, 400] width 1278 height 2287
click at [157, 530] on div "(4 ) Department engineer approval" at bounding box center [167, 542] width 157 height 98
click at [172, 510] on div at bounding box center [167, 524] width 37 height 37
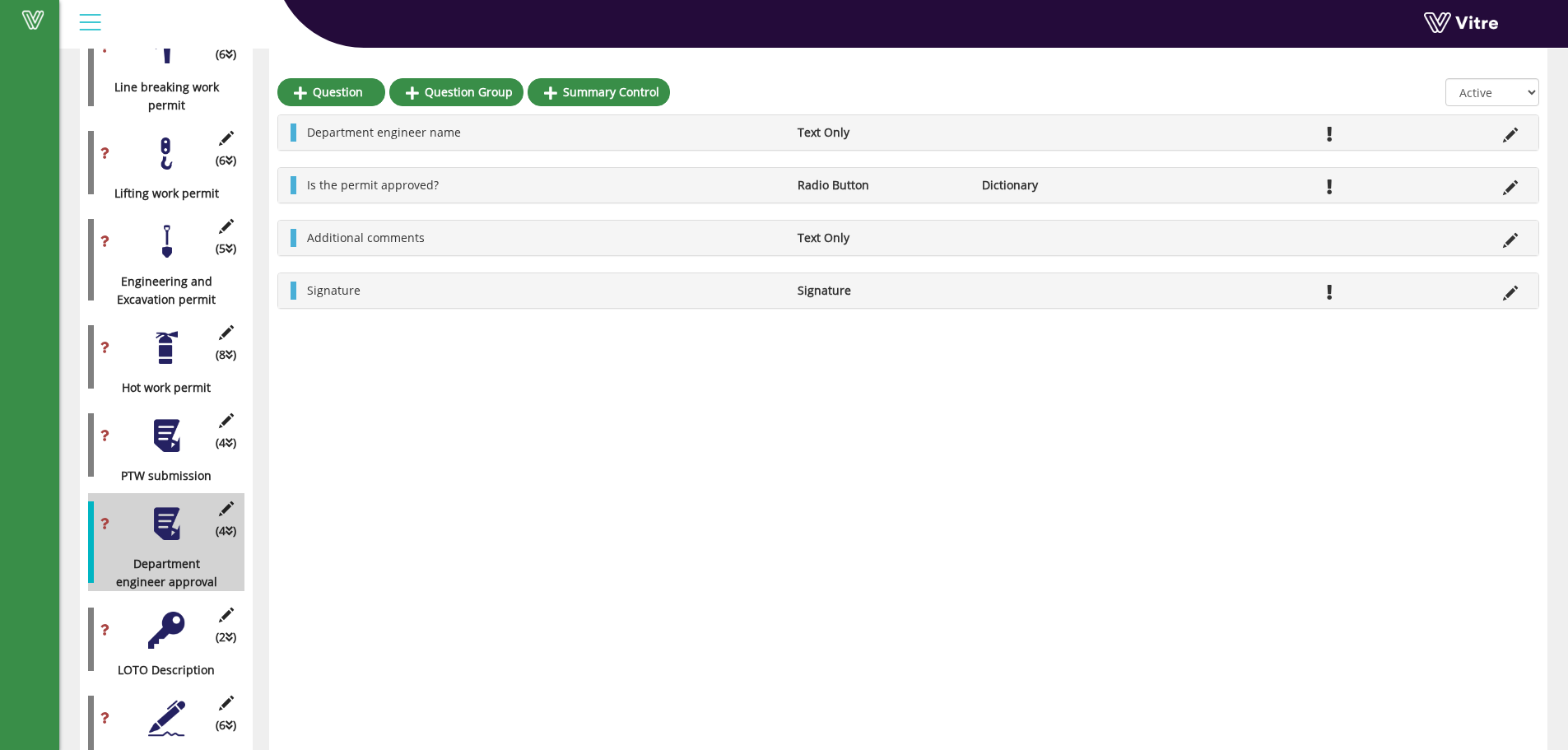
click at [167, 612] on div at bounding box center [167, 630] width 37 height 37
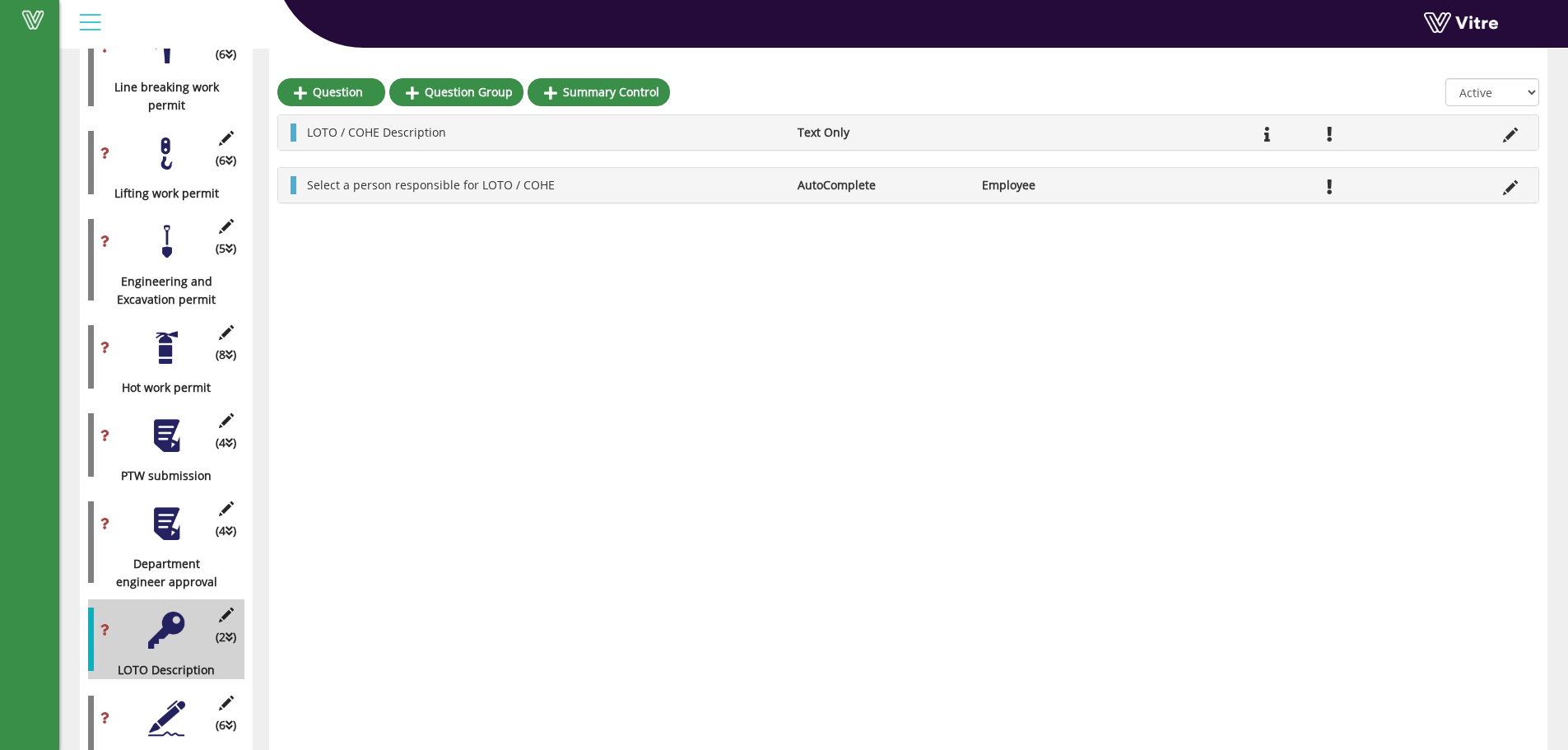
click at [514, 396] on div "Question Question Group Summary Control All Active Not Active LOTO / COHE Descr…" at bounding box center [908, 400] width 1278 height 2287
click at [228, 501] on icon at bounding box center [226, 509] width 21 height 15
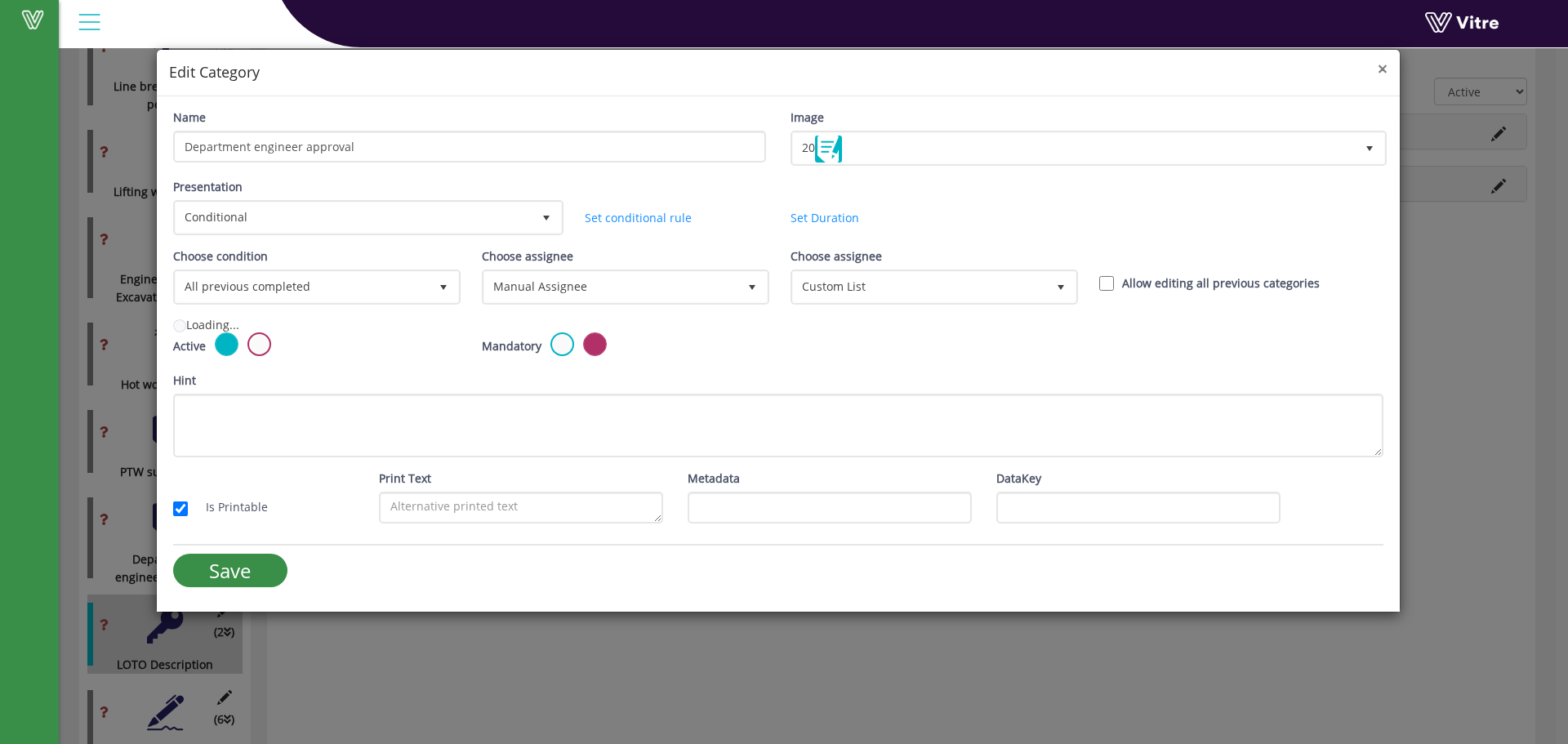
click at [1383, 67] on span "×" at bounding box center [1383, 69] width 10 height 23
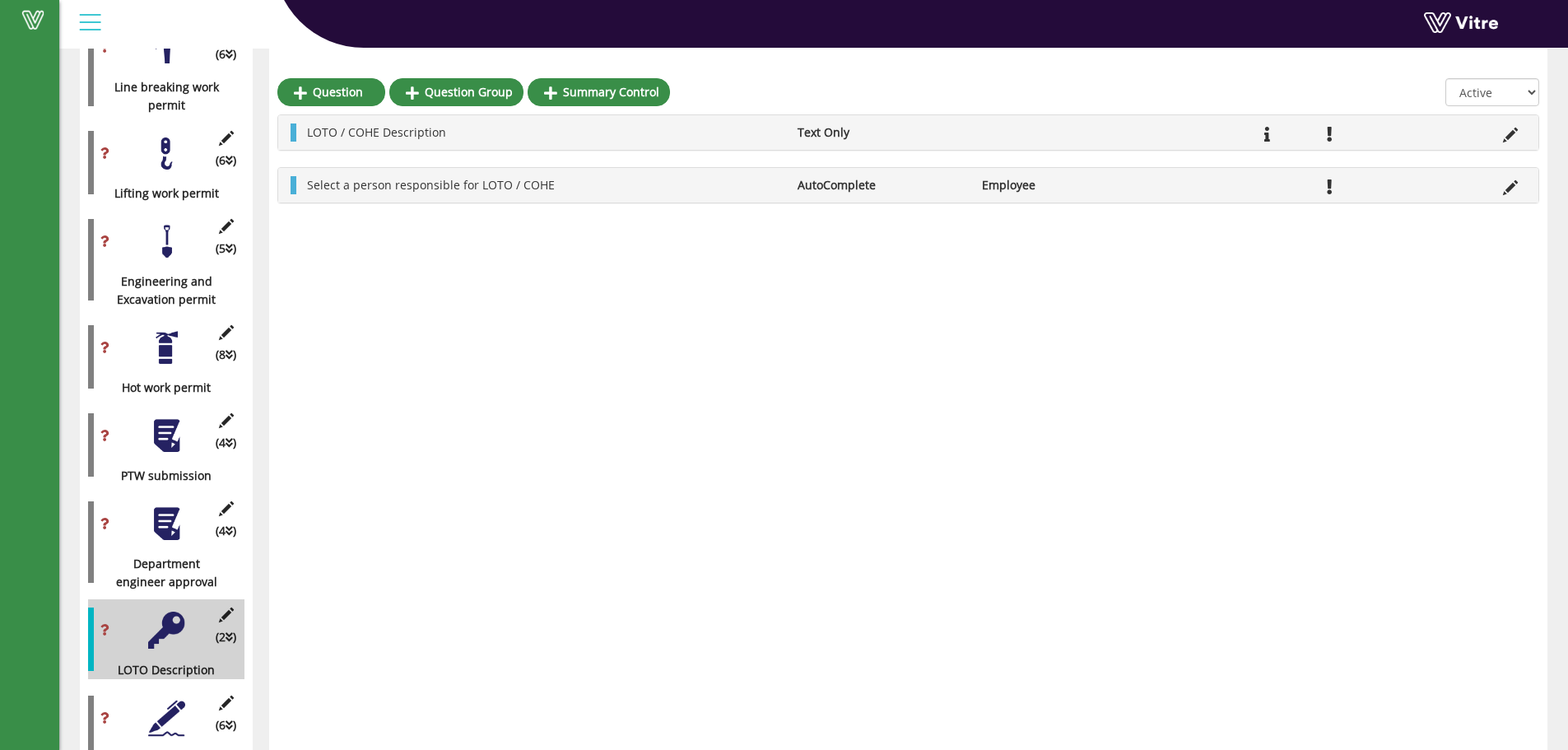
click at [237, 599] on div "(2 ) LOTO Description" at bounding box center [167, 639] width 157 height 80
click at [228, 608] on icon at bounding box center [226, 615] width 21 height 15
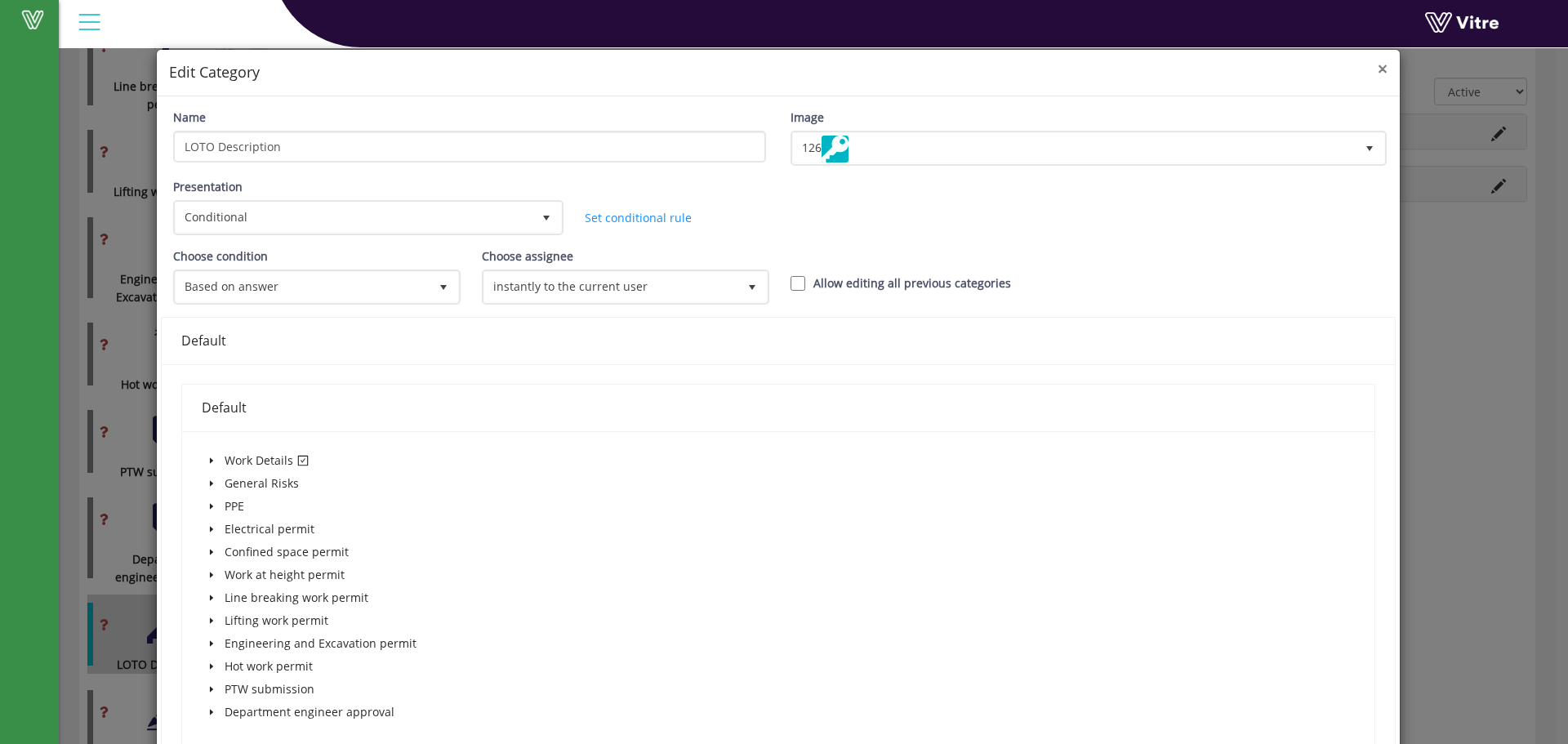
click at [1378, 78] on span "×" at bounding box center [1383, 69] width 10 height 23
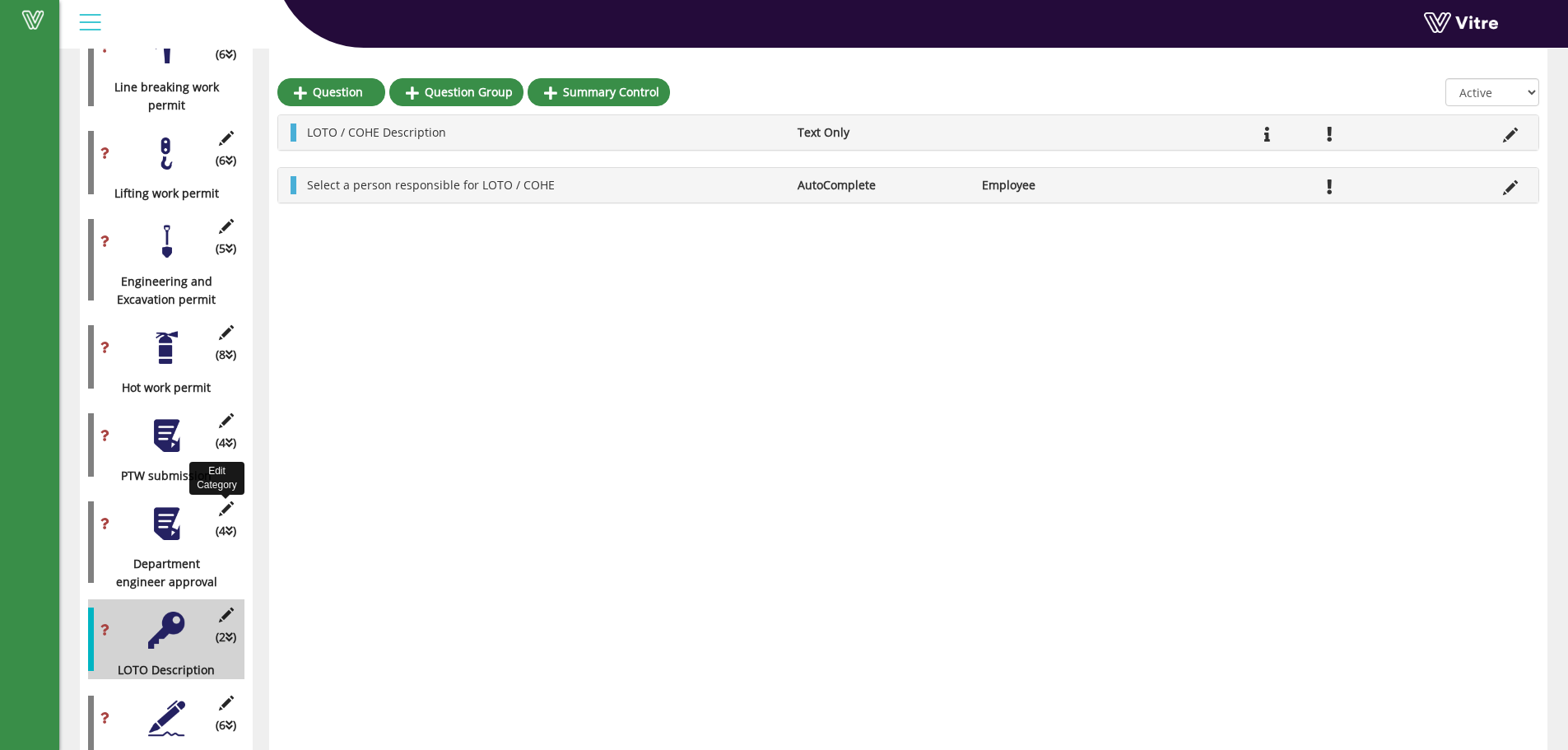
click at [225, 501] on icon at bounding box center [226, 509] width 21 height 15
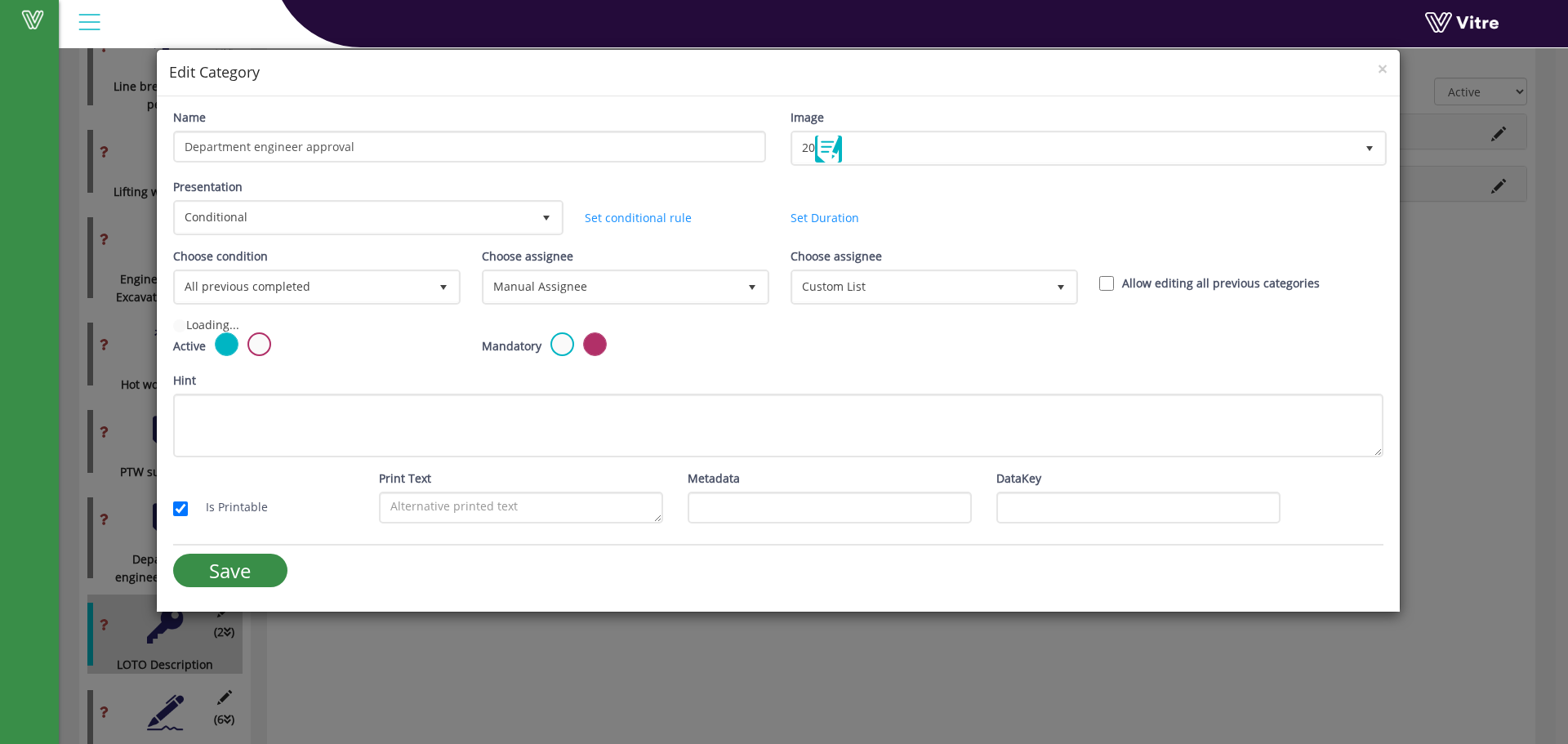
click at [1375, 73] on h4 "Edit Category" at bounding box center [778, 73] width 1219 height 21
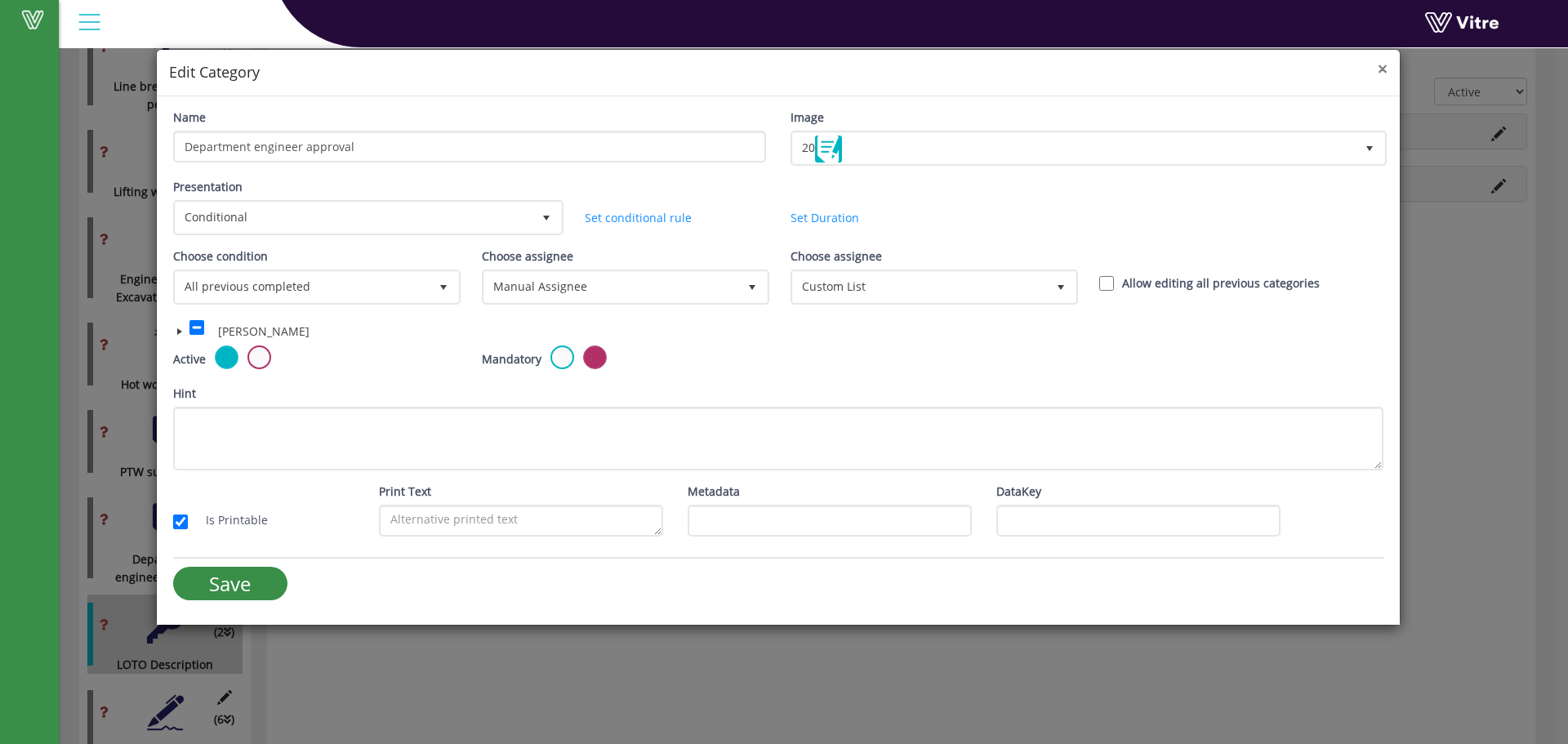
click at [1380, 70] on span "×" at bounding box center [1383, 69] width 10 height 23
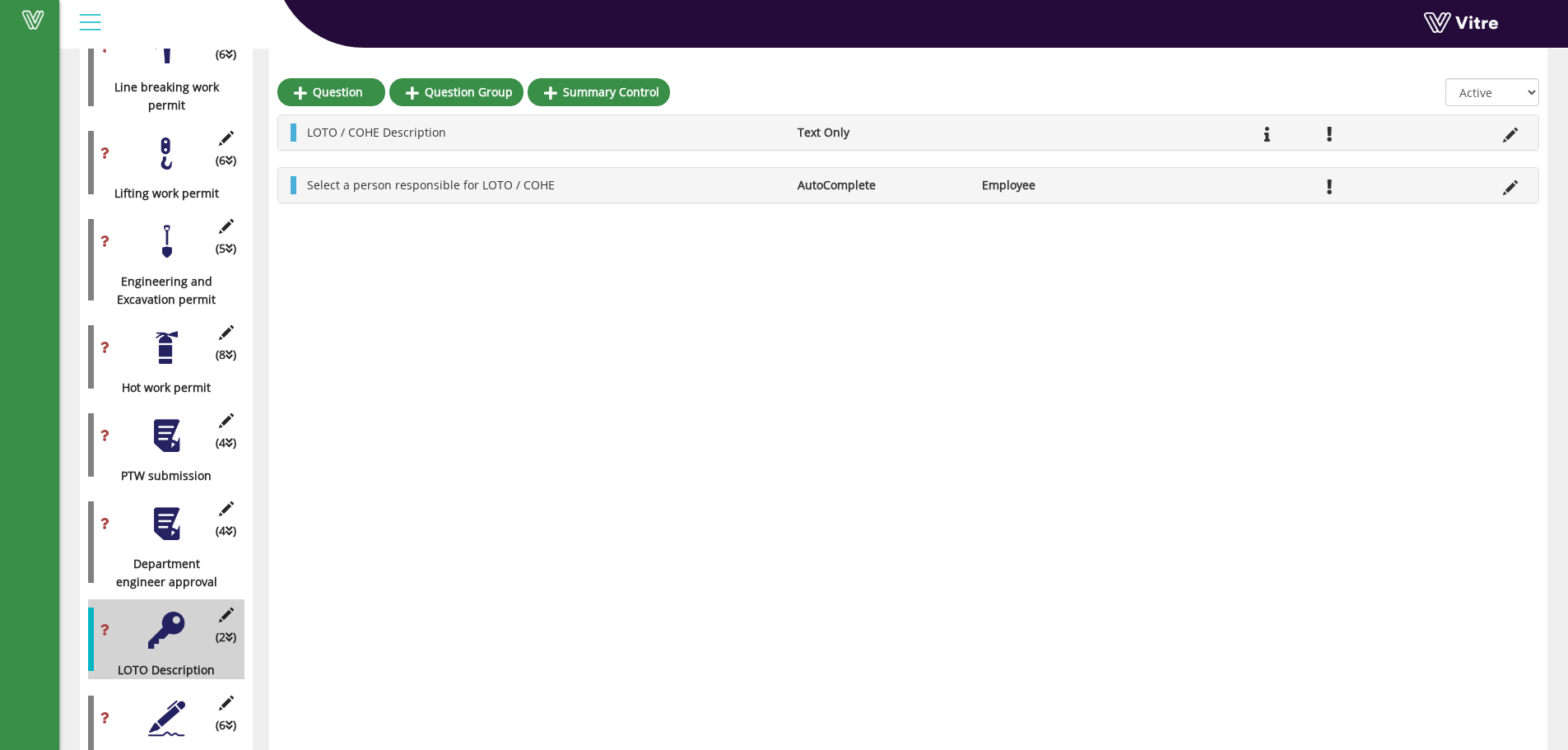
click at [168, 505] on div at bounding box center [167, 524] width 37 height 37
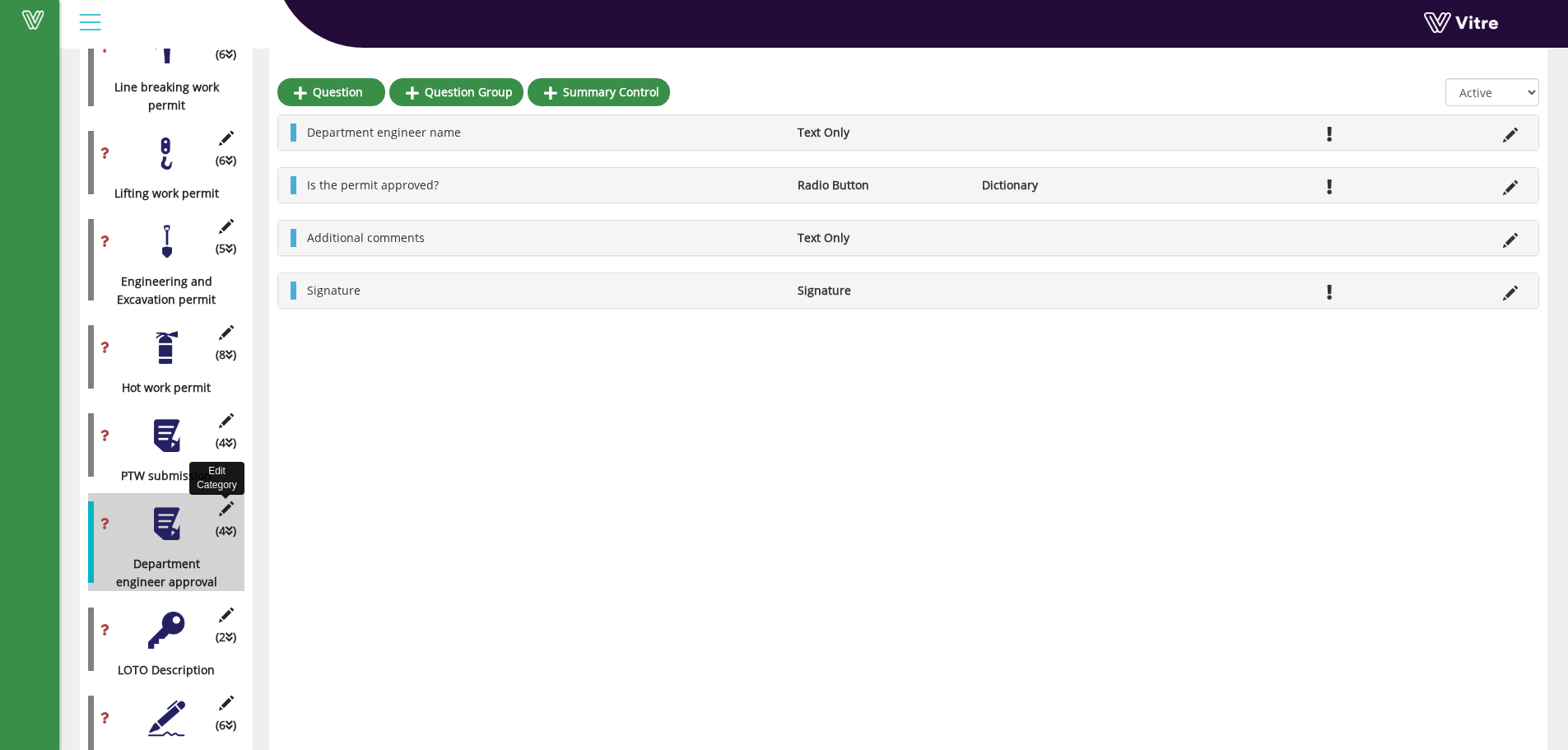
click at [226, 501] on icon at bounding box center [226, 509] width 21 height 15
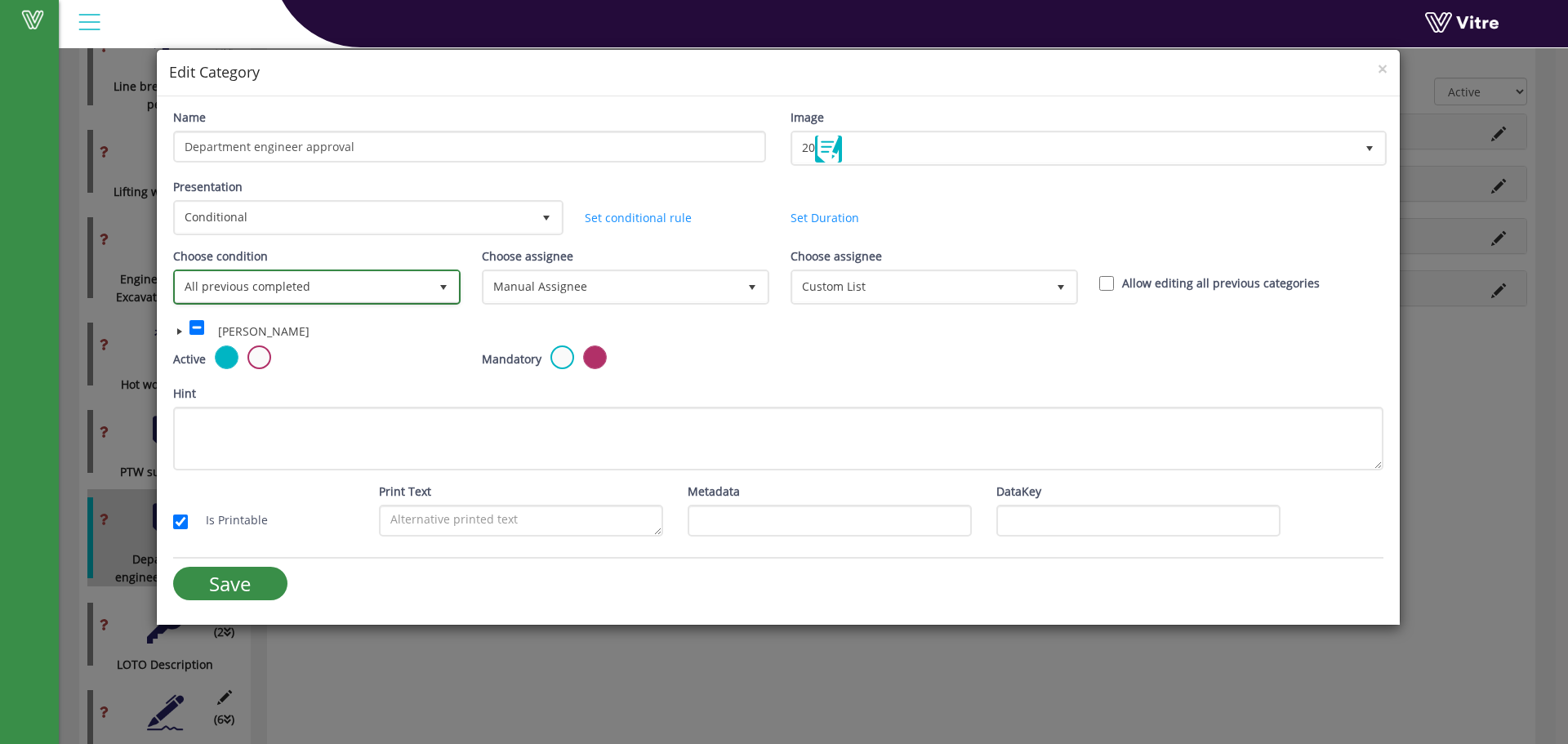
click at [315, 288] on span "All previous completed" at bounding box center [302, 287] width 253 height 30
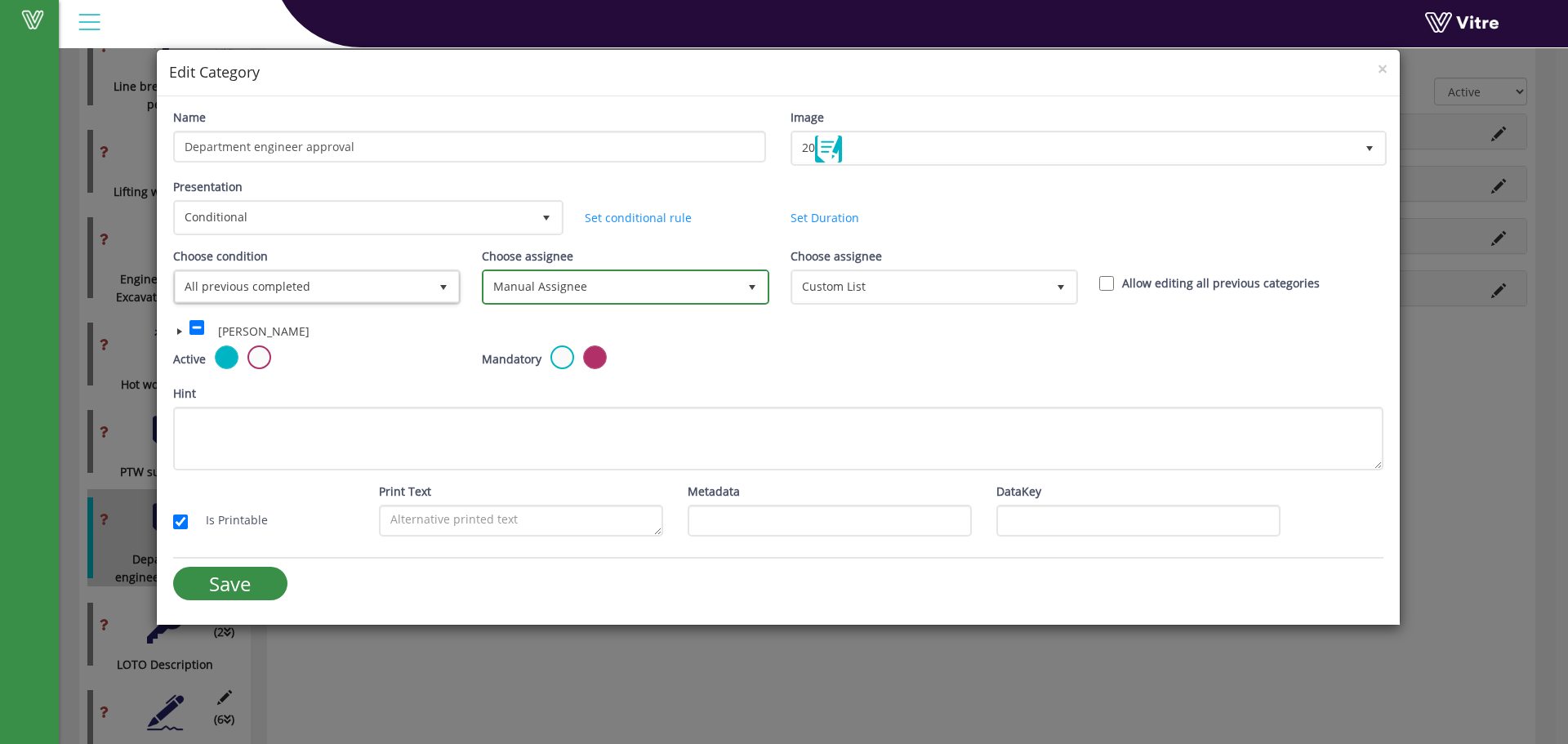
click at [591, 277] on span "Manual Assignee" at bounding box center [611, 287] width 253 height 30
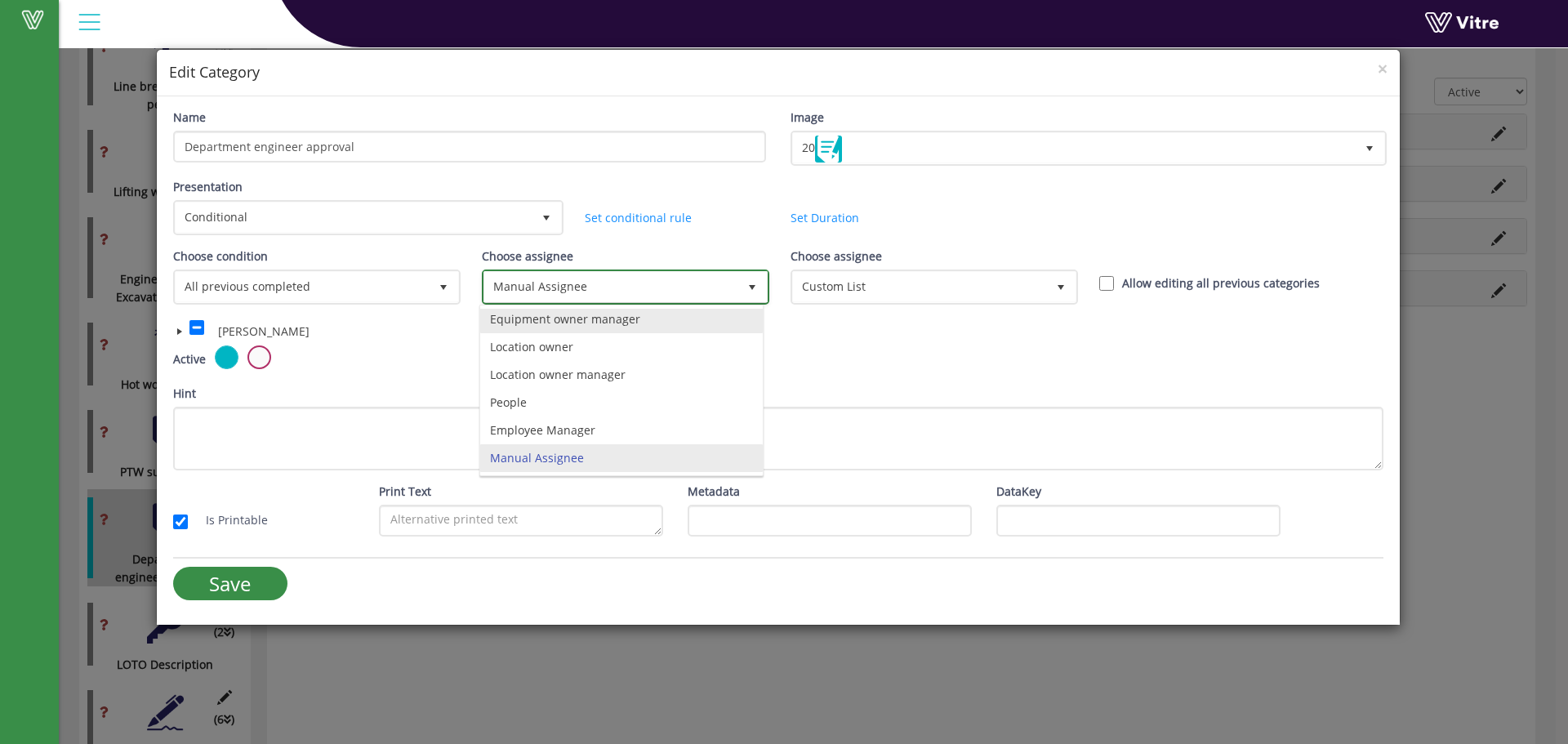
scroll to position [114, 0]
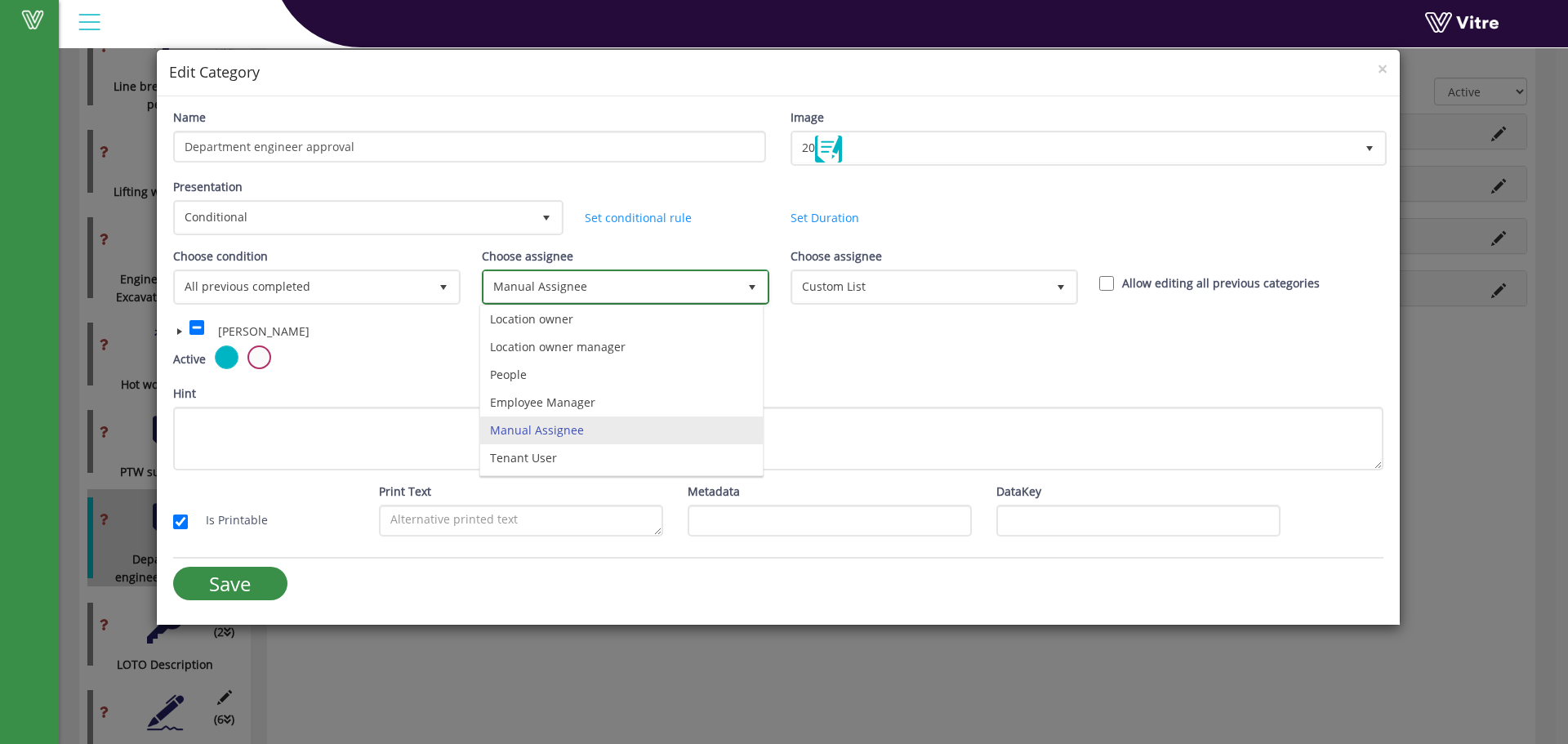
click at [594, 277] on span "Manual Assignee" at bounding box center [611, 287] width 253 height 30
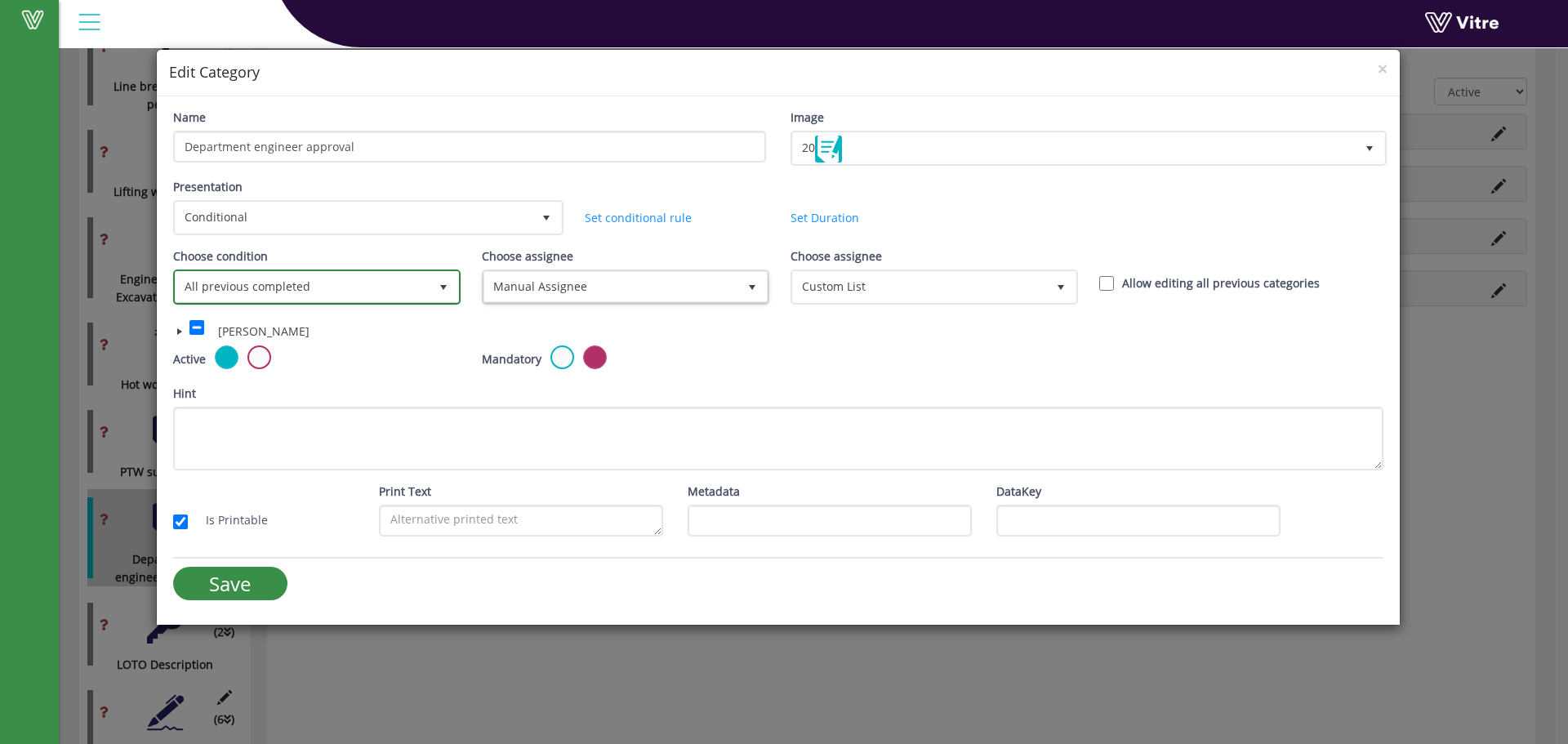
click at [229, 289] on span "All previous completed" at bounding box center [302, 287] width 253 height 30
click at [232, 287] on span "All previous completed" at bounding box center [302, 287] width 253 height 30
click at [1385, 71] on span "×" at bounding box center [1383, 69] width 10 height 23
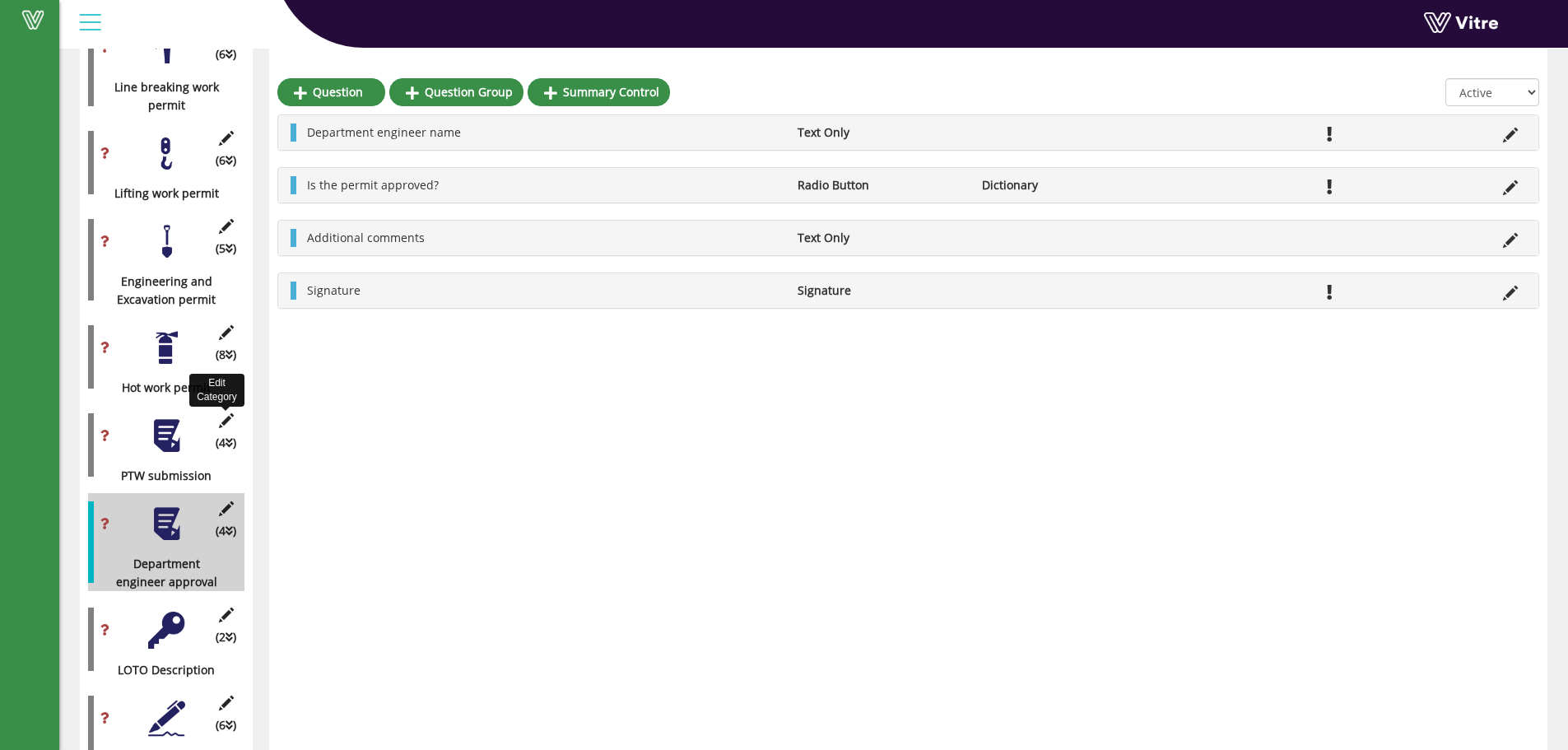
click at [231, 413] on icon at bounding box center [226, 420] width 21 height 15
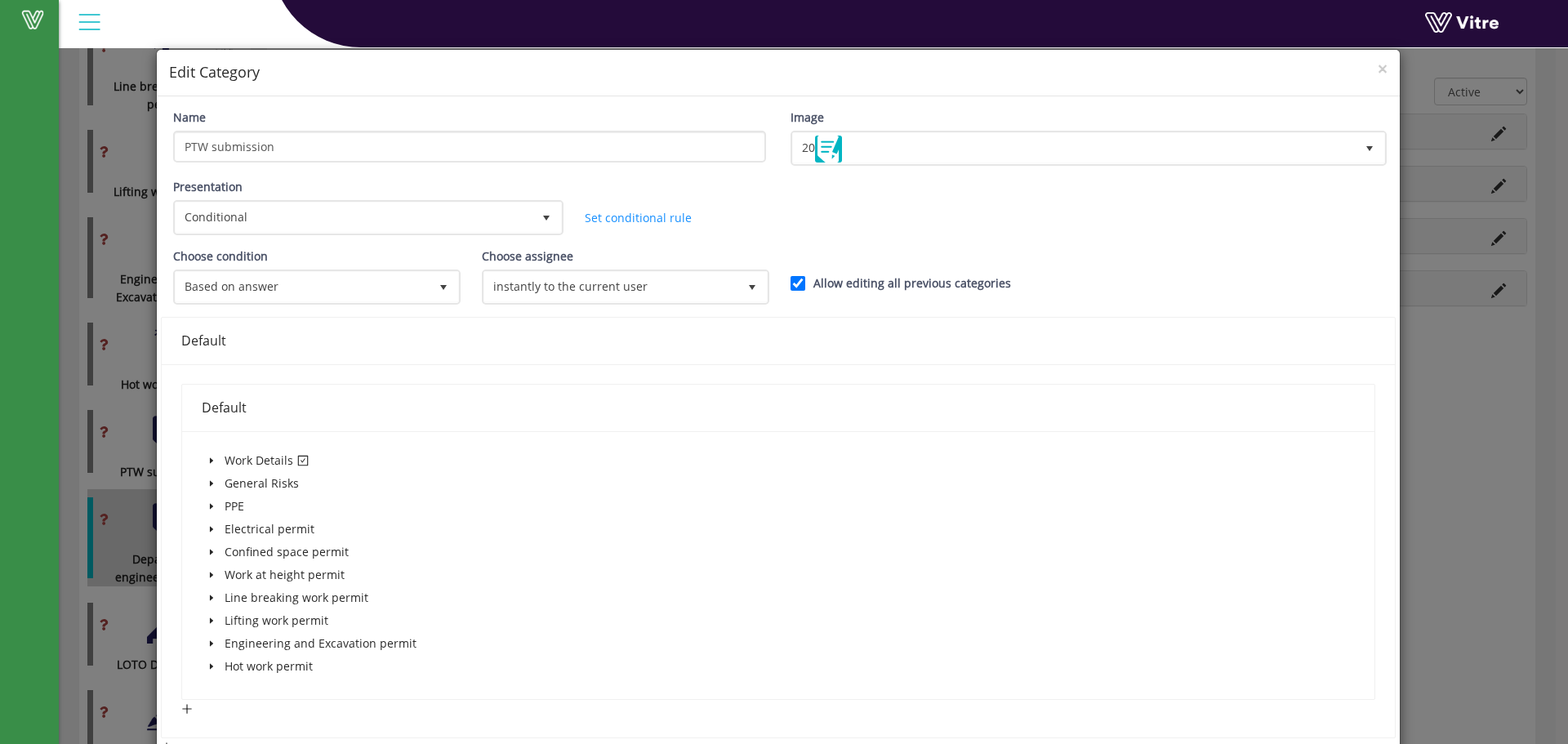
click at [209, 462] on icon "caret-down" at bounding box center [211, 461] width 3 height 6
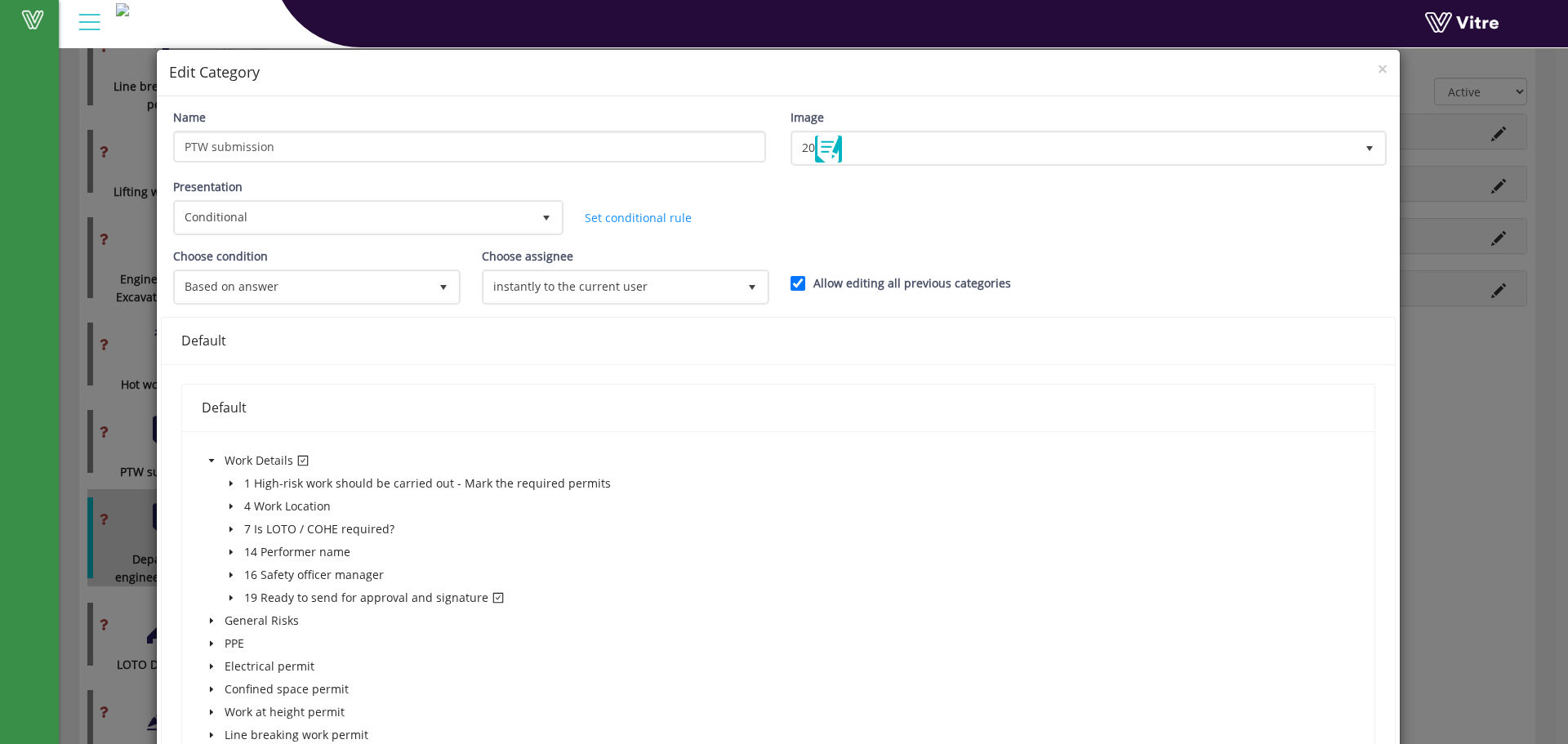
click at [225, 596] on span at bounding box center [231, 598] width 20 height 20
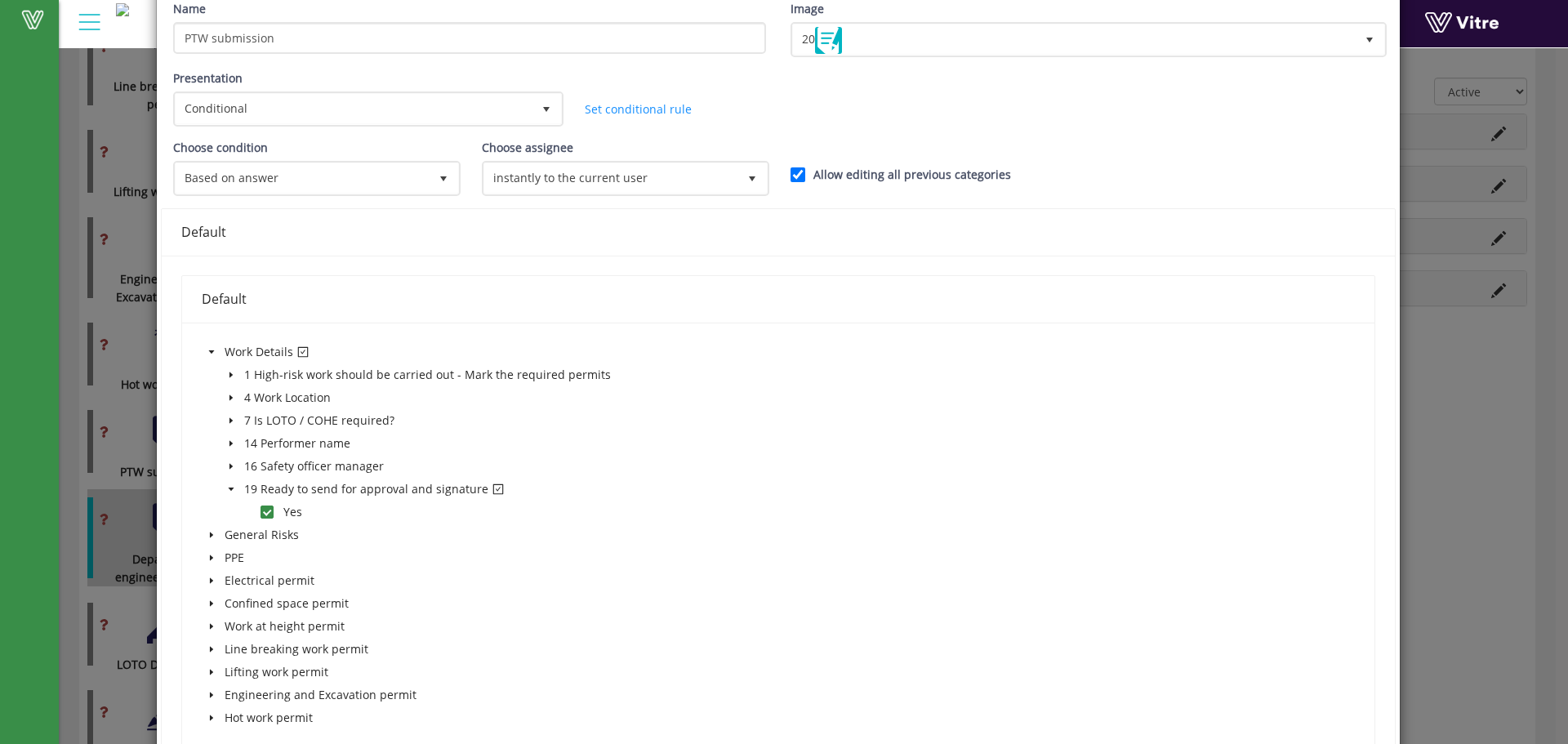
scroll to position [0, 0]
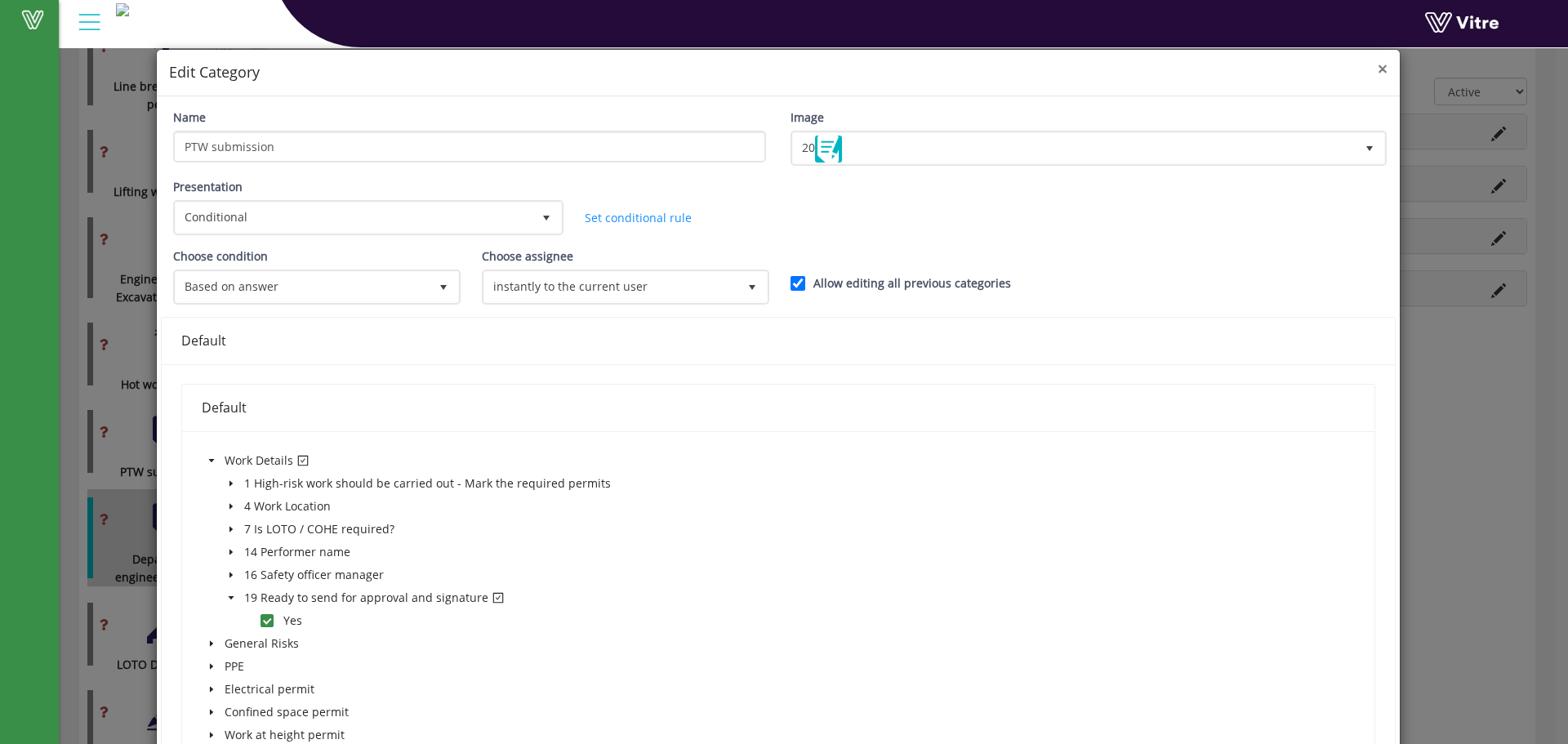
click at [1378, 67] on span "×" at bounding box center [1383, 69] width 10 height 23
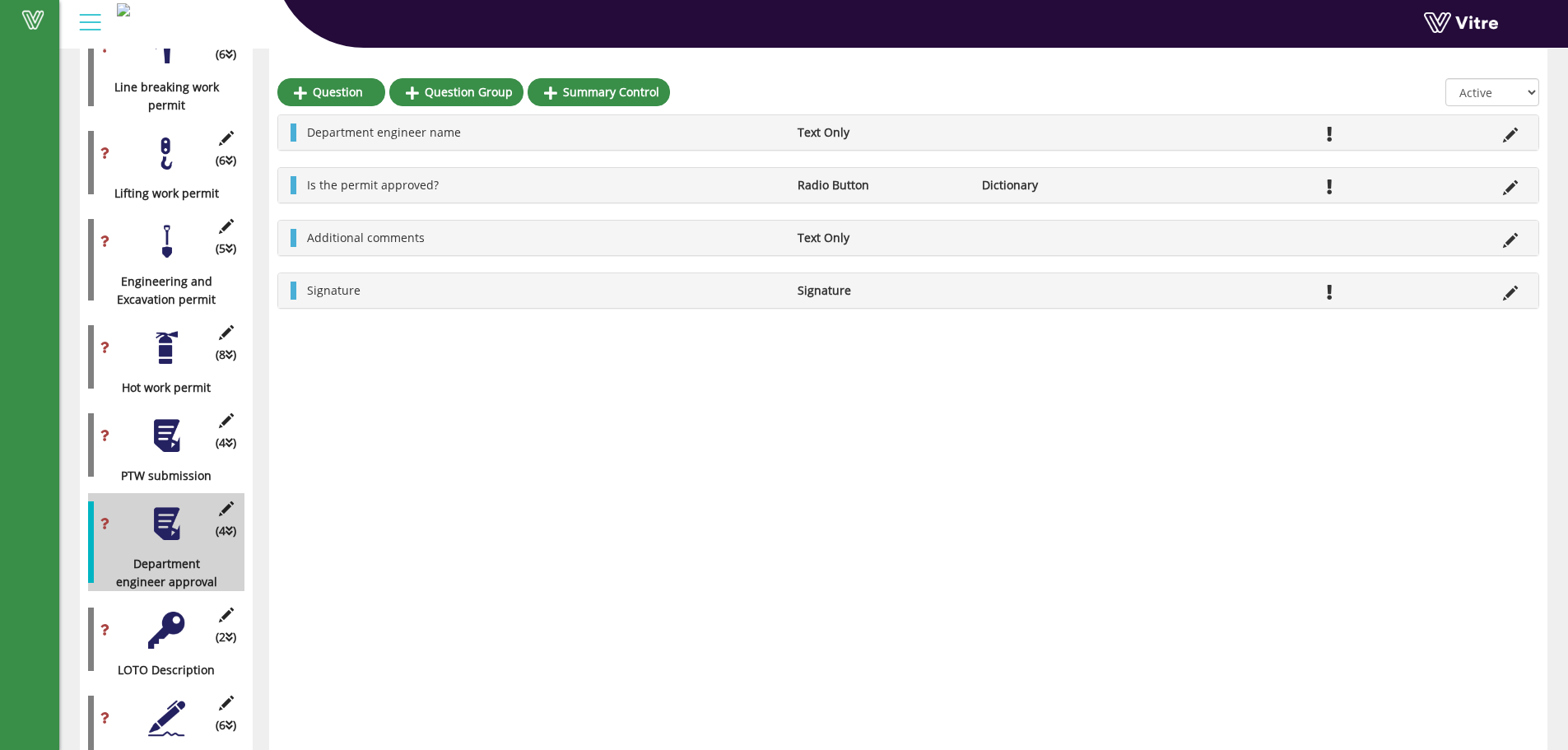
click at [162, 631] on div at bounding box center [167, 630] width 37 height 37
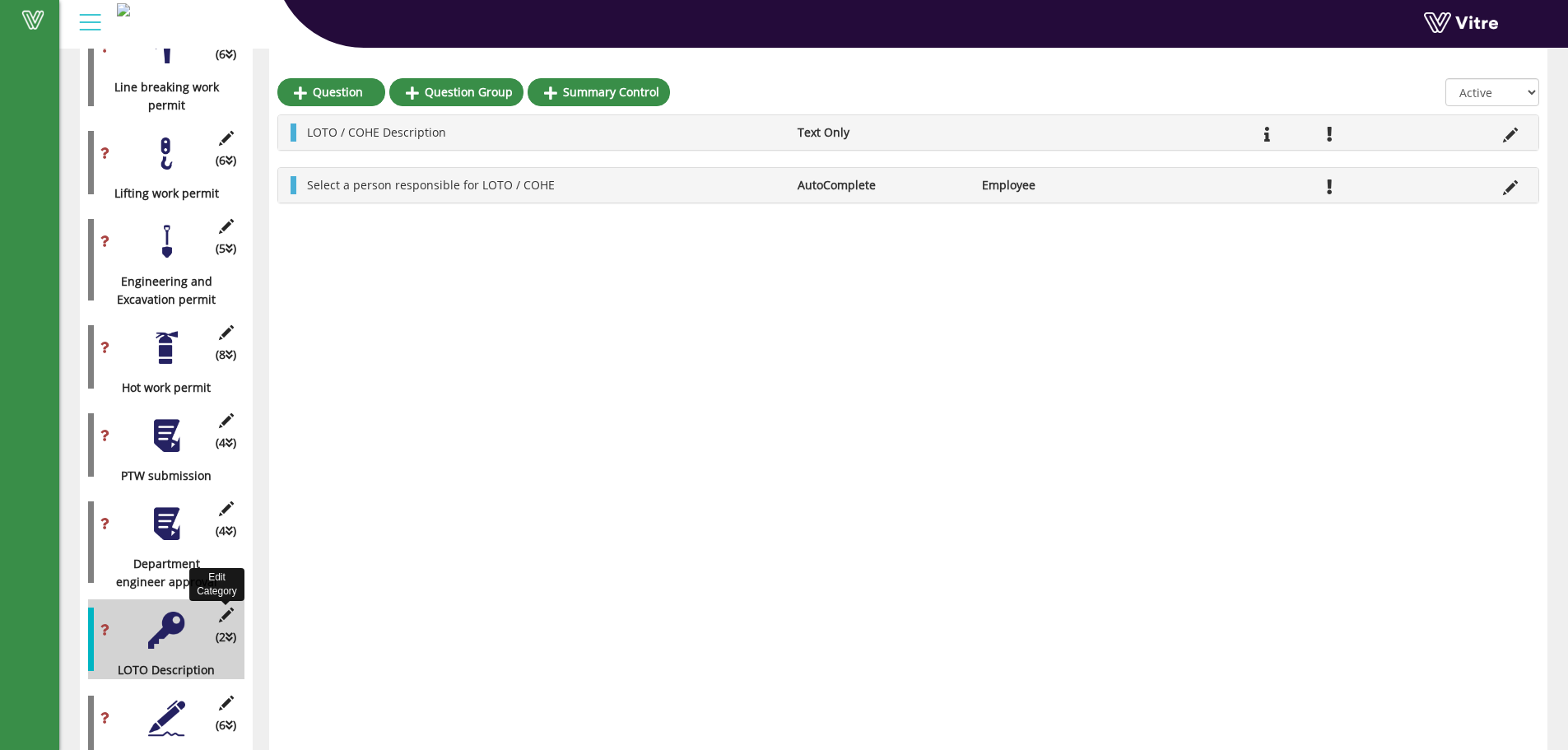
click at [221, 608] on icon at bounding box center [226, 615] width 21 height 15
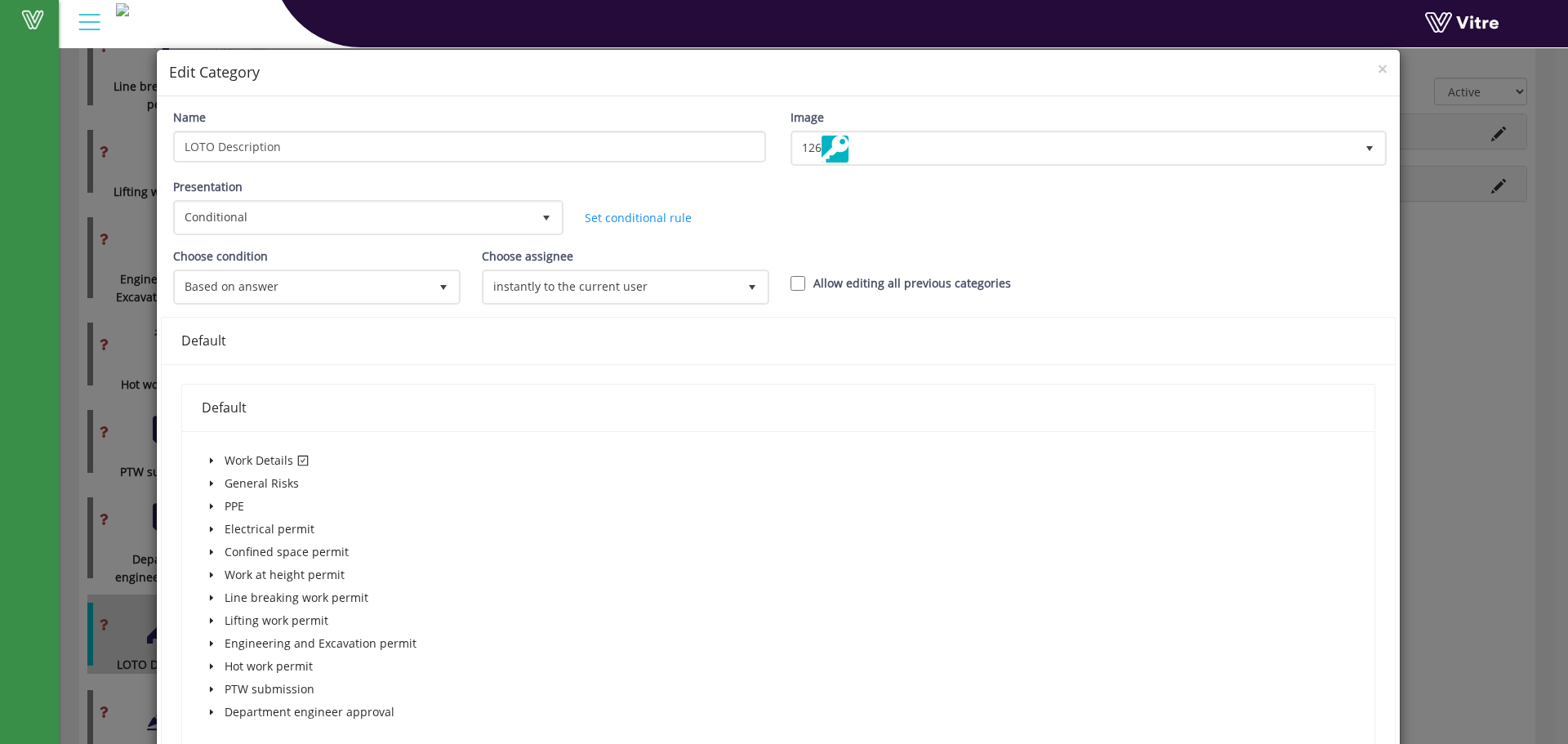
click at [207, 460] on icon "caret-down" at bounding box center [211, 461] width 8 height 8
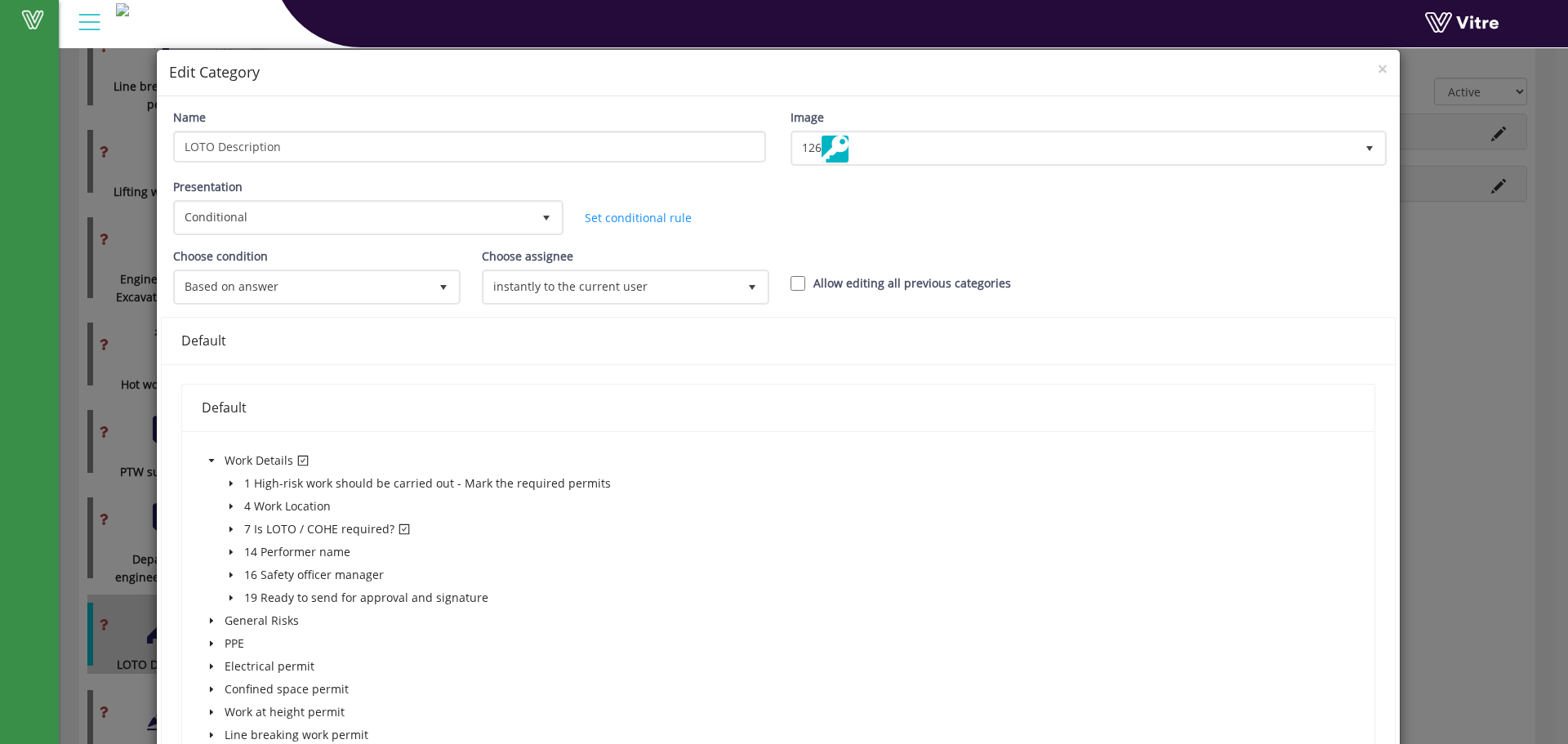
click at [233, 527] on icon "caret-down" at bounding box center [231, 529] width 8 height 8
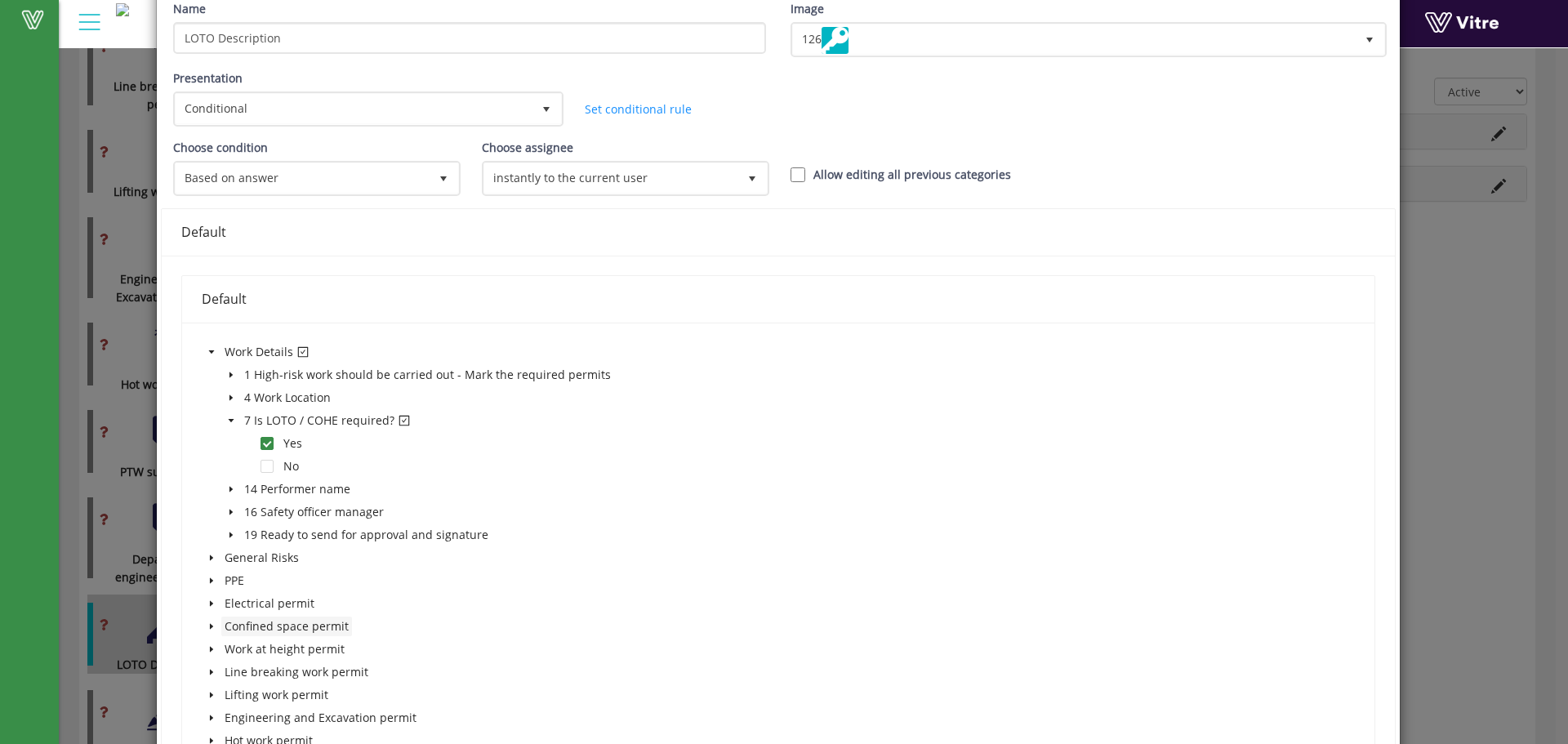
scroll to position [326, 0]
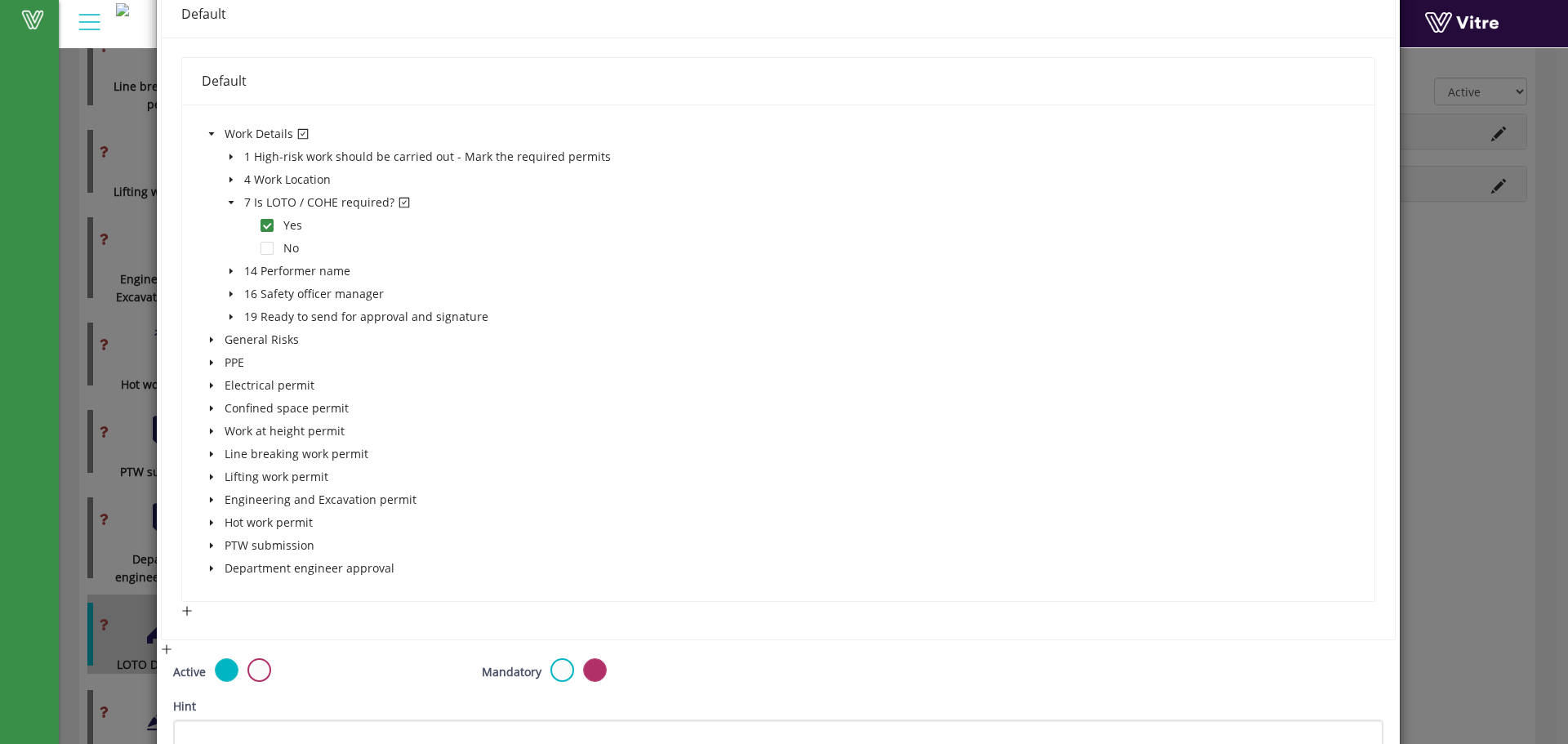
click at [213, 561] on span at bounding box center [211, 568] width 20 height 20
click at [224, 588] on span at bounding box center [231, 591] width 20 height 20
click at [258, 614] on span at bounding box center [251, 614] width 20 height 20
click at [263, 613] on span at bounding box center [267, 614] width 13 height 13
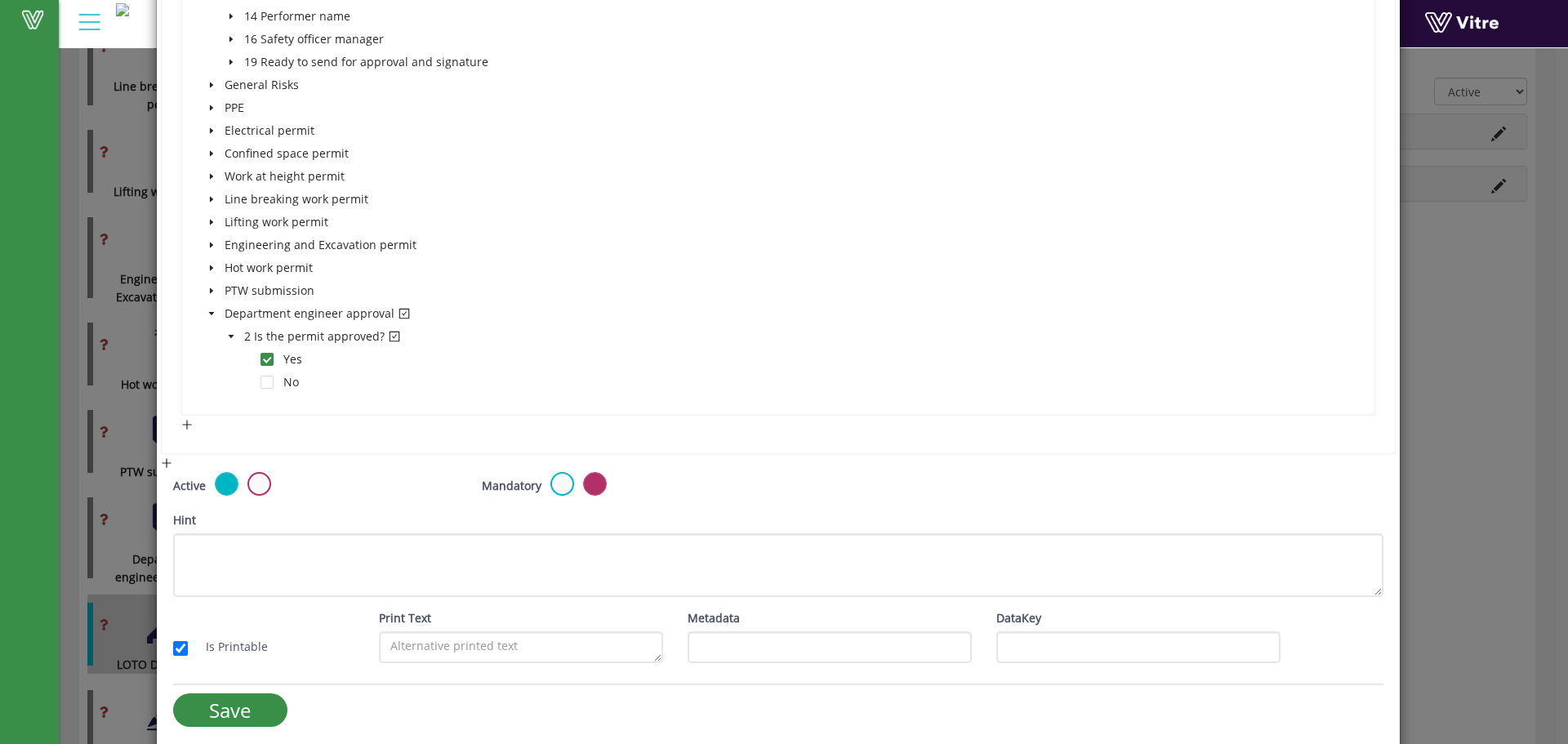
scroll to position [590, 0]
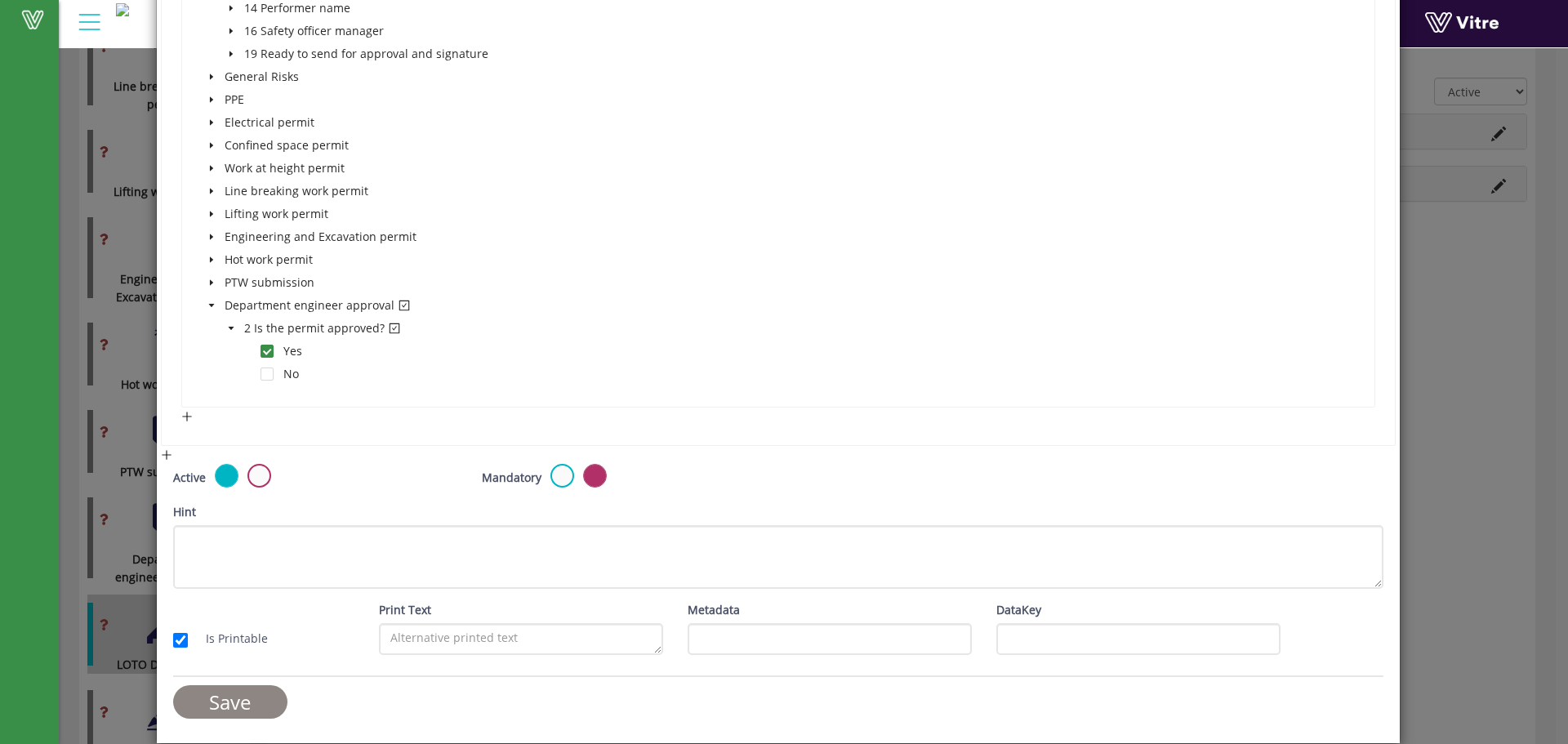
click at [245, 697] on input "Save" at bounding box center [230, 701] width 114 height 34
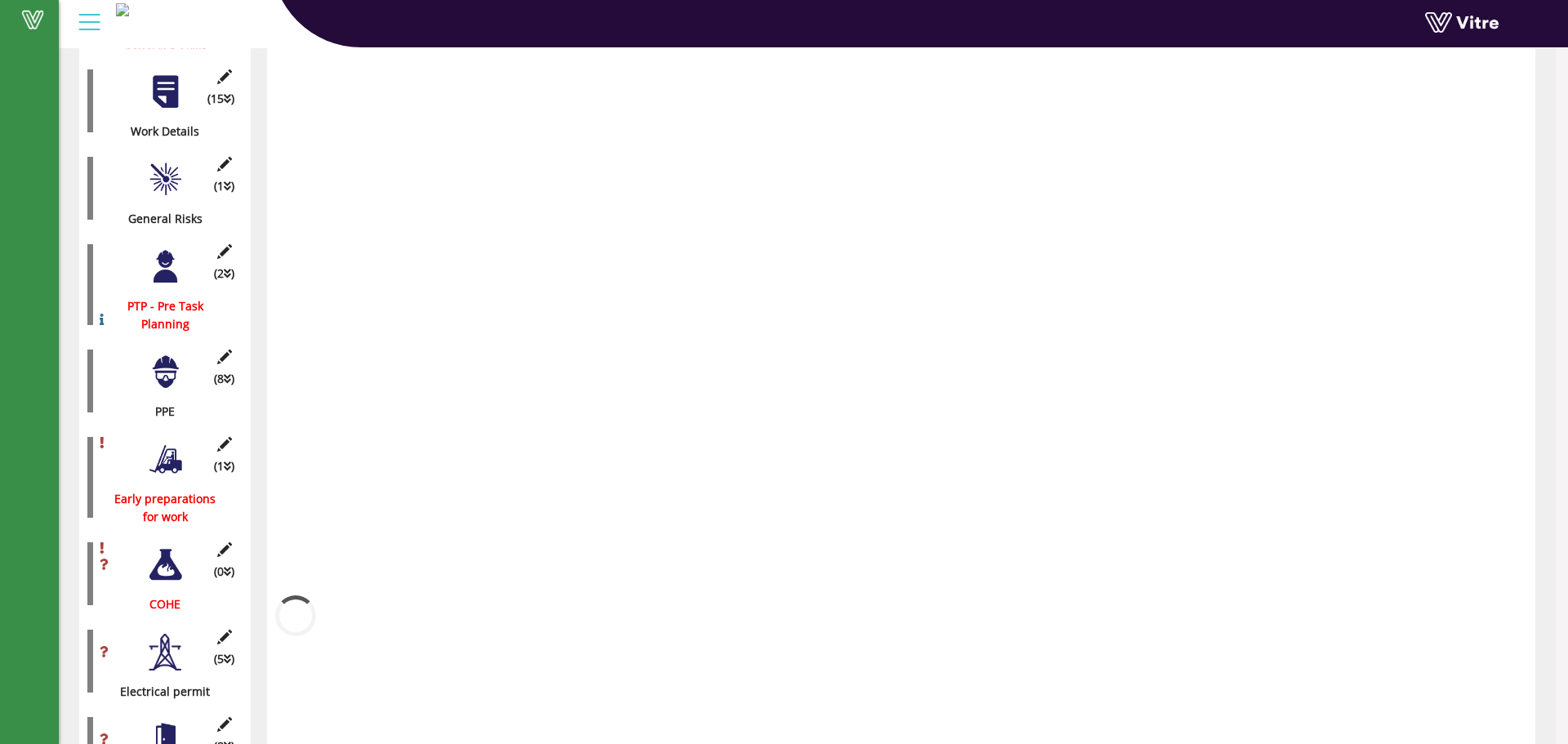
scroll to position [941, 0]
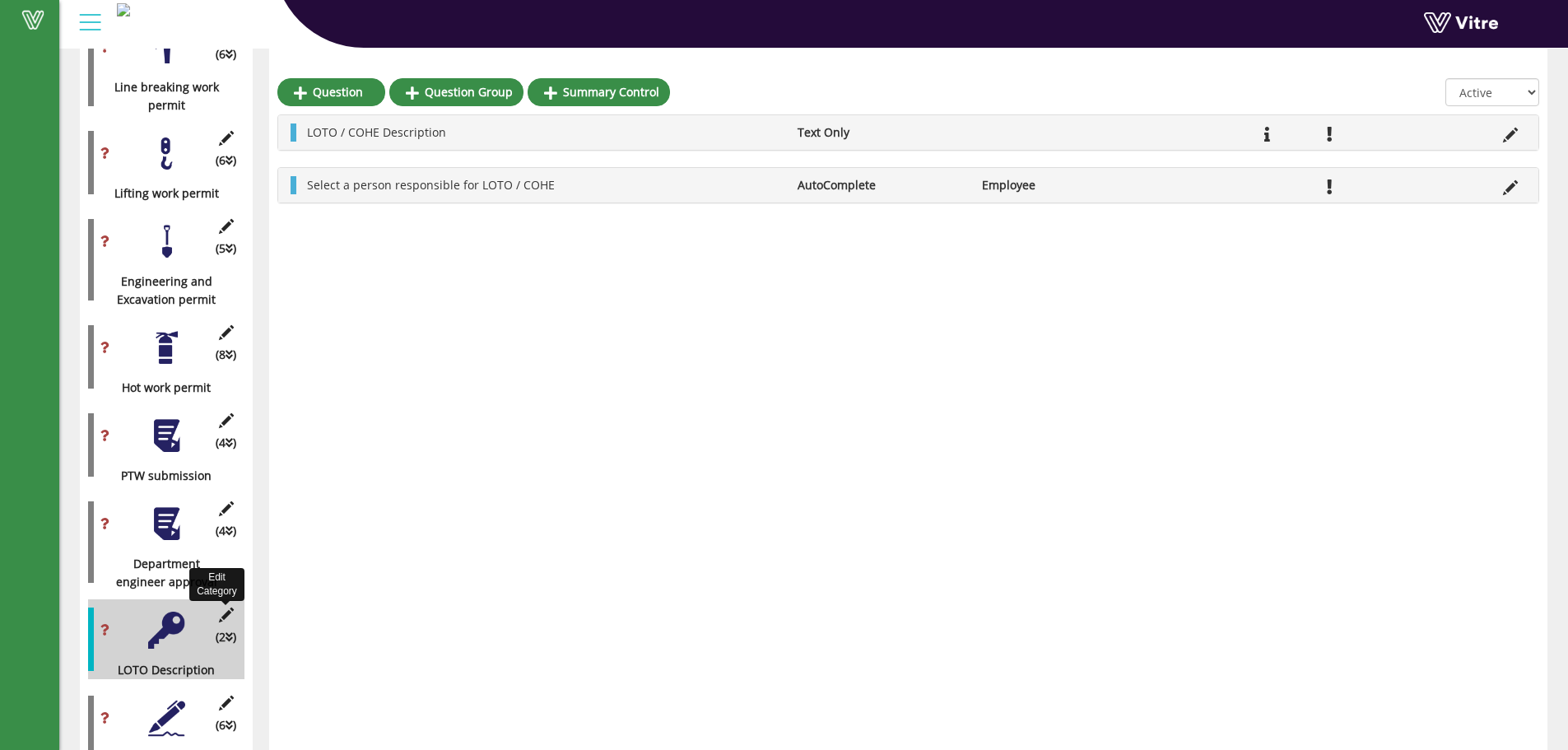
click at [222, 608] on icon at bounding box center [226, 615] width 21 height 15
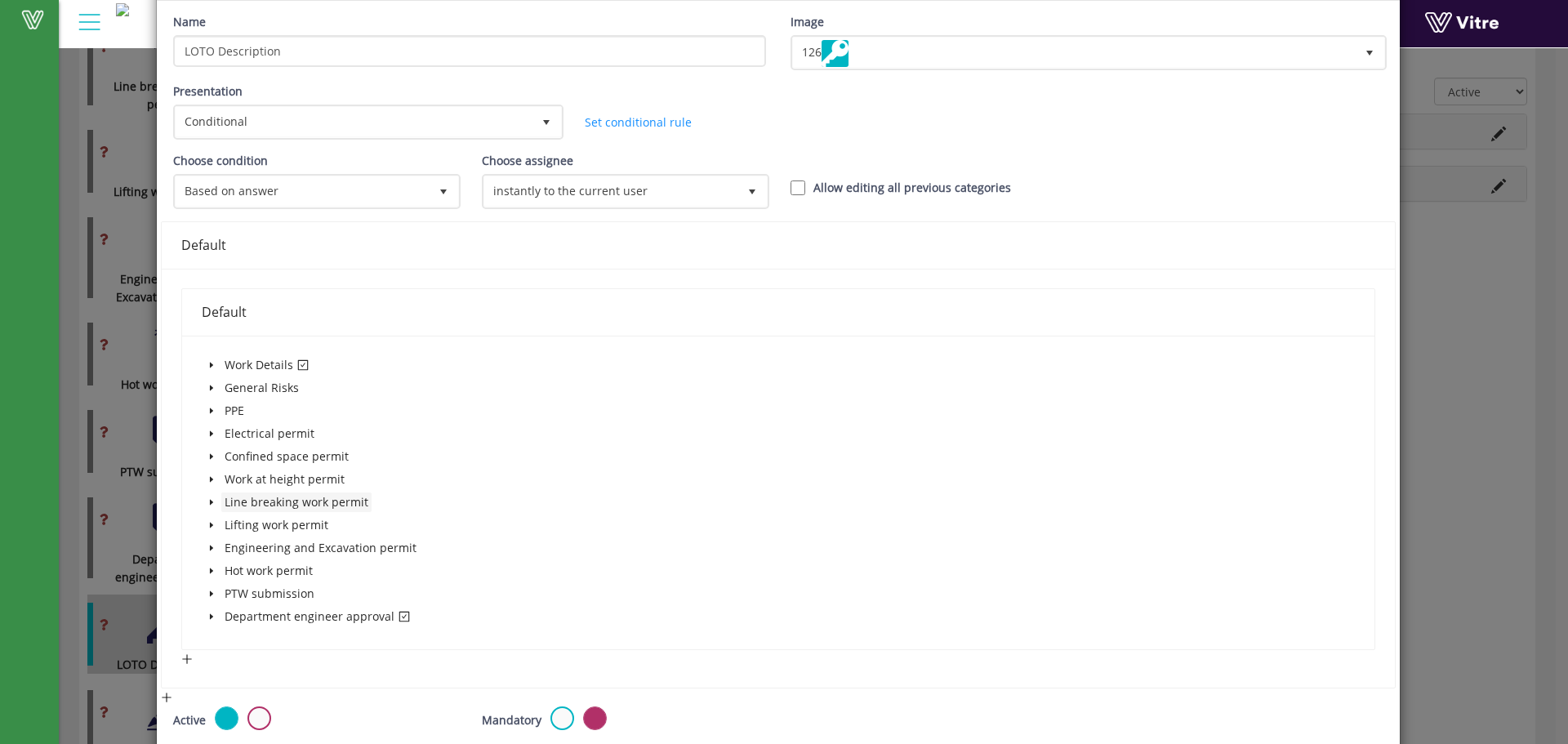
scroll to position [218, 0]
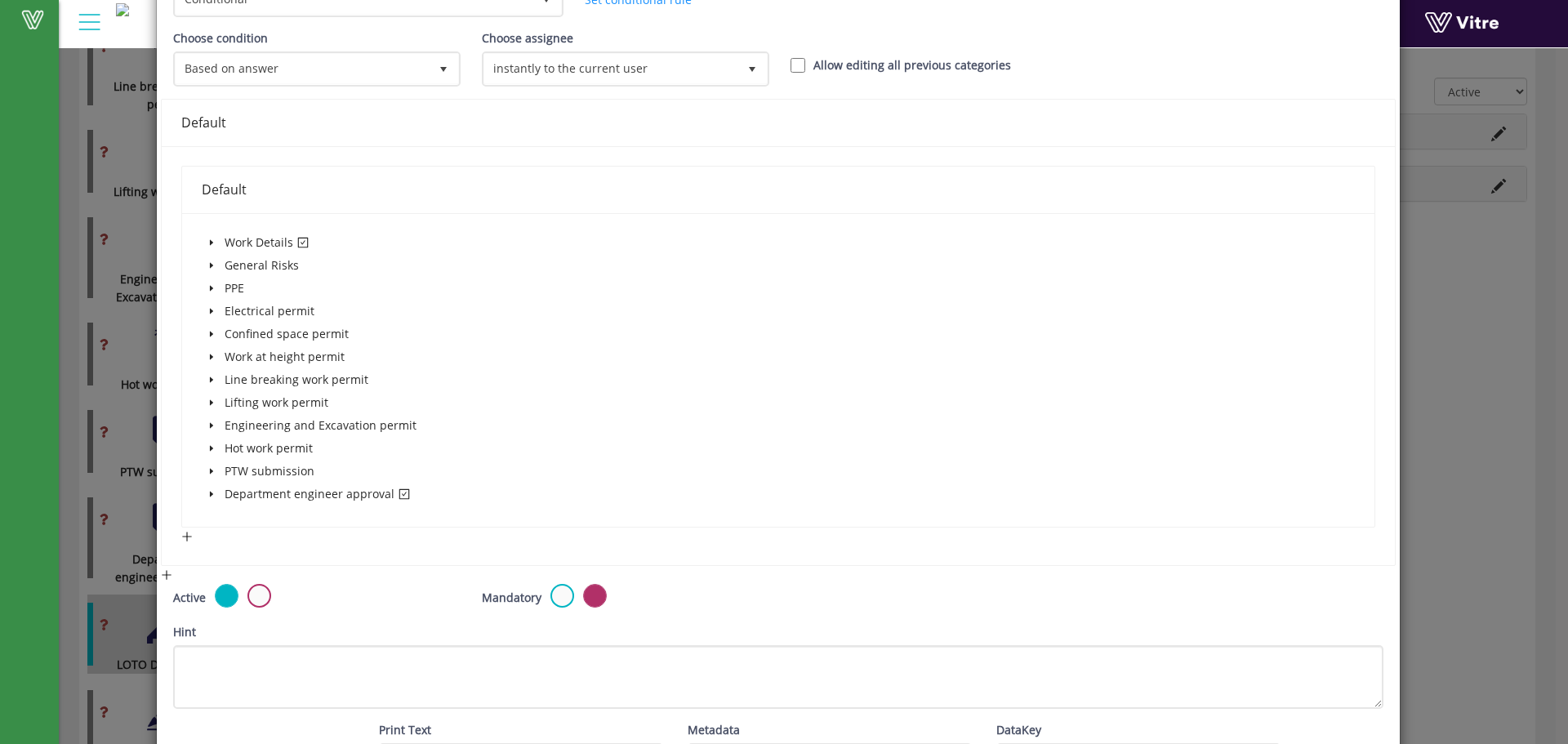
click at [209, 495] on icon "caret-down" at bounding box center [211, 494] width 3 height 6
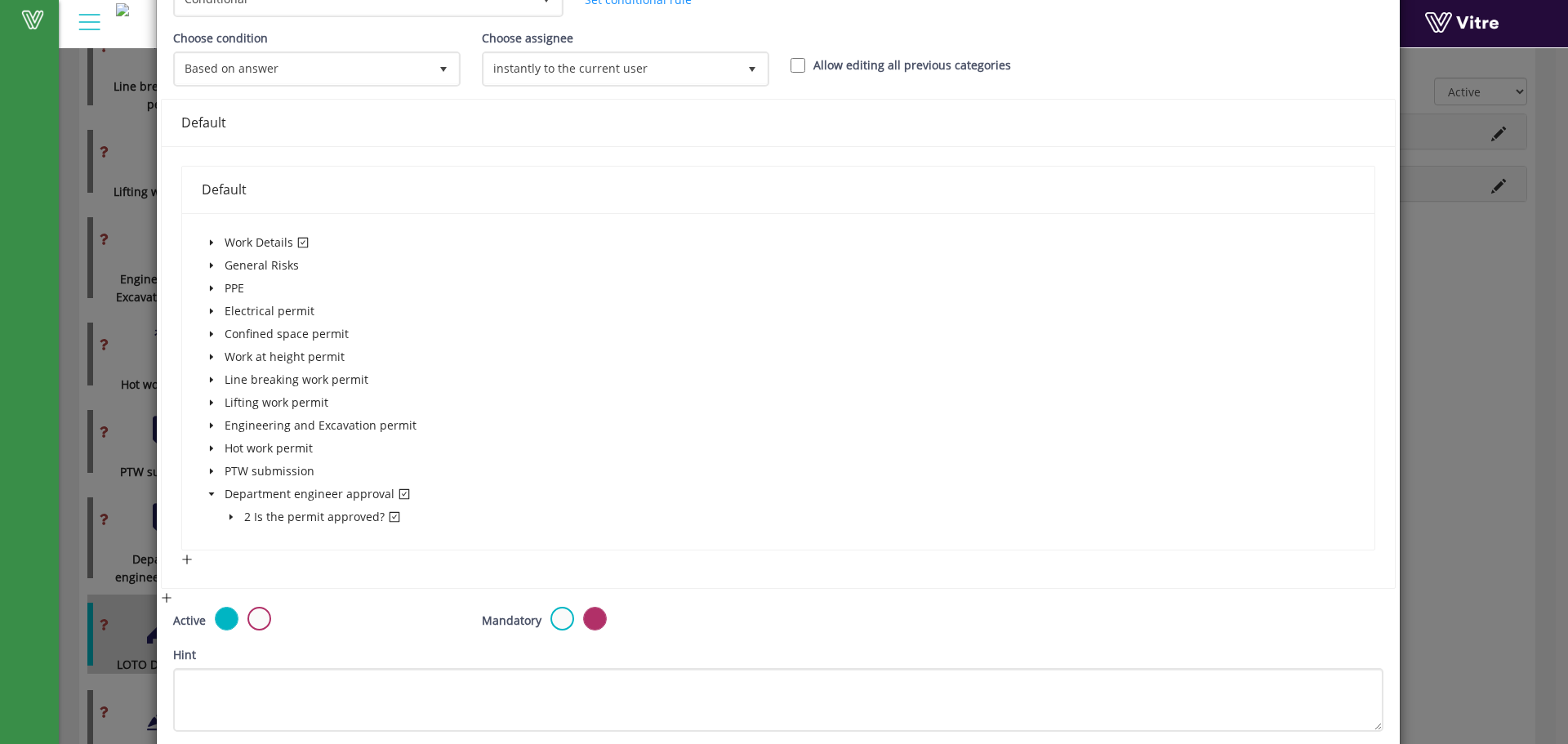
click at [230, 516] on icon "caret-down" at bounding box center [230, 517] width 3 height 6
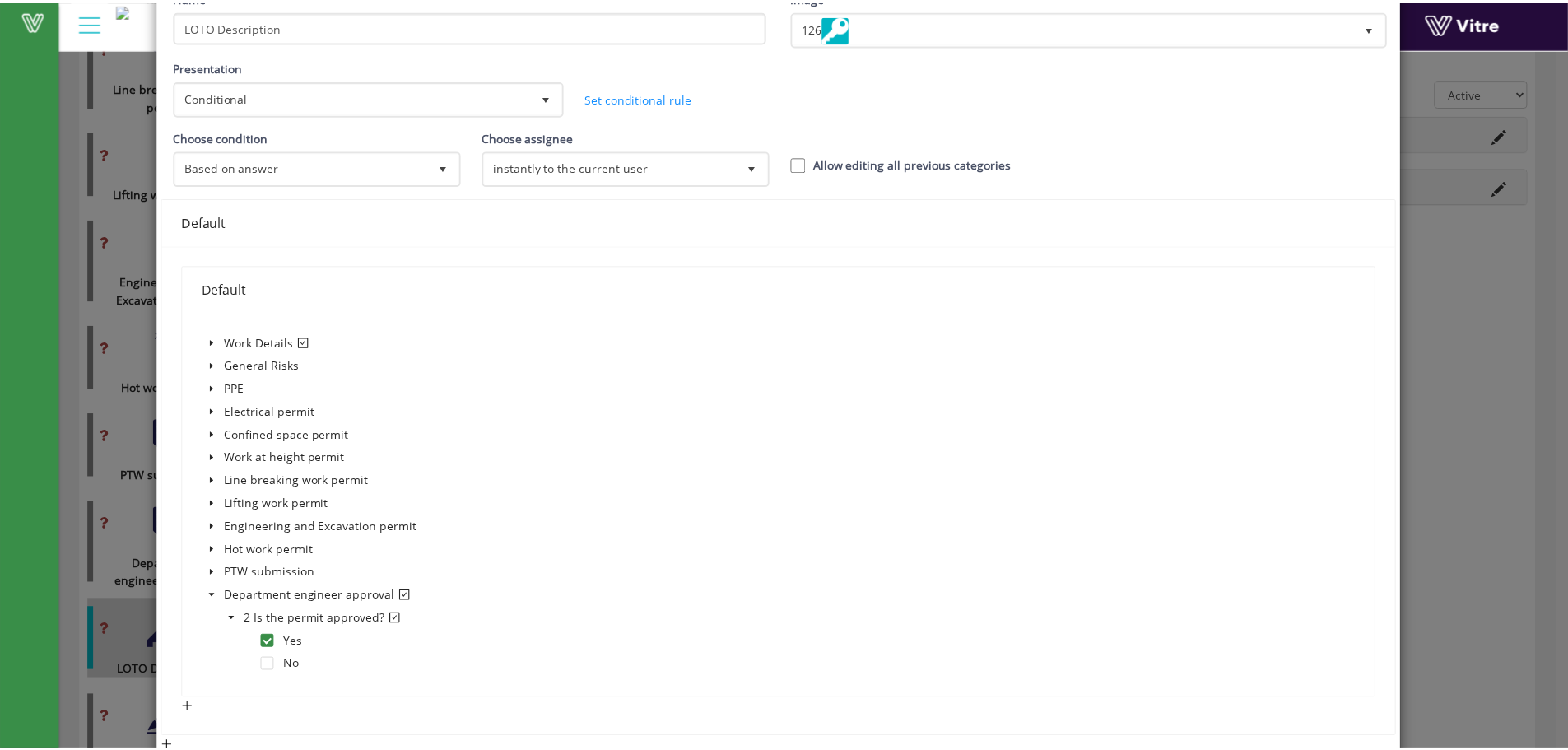
scroll to position [0, 0]
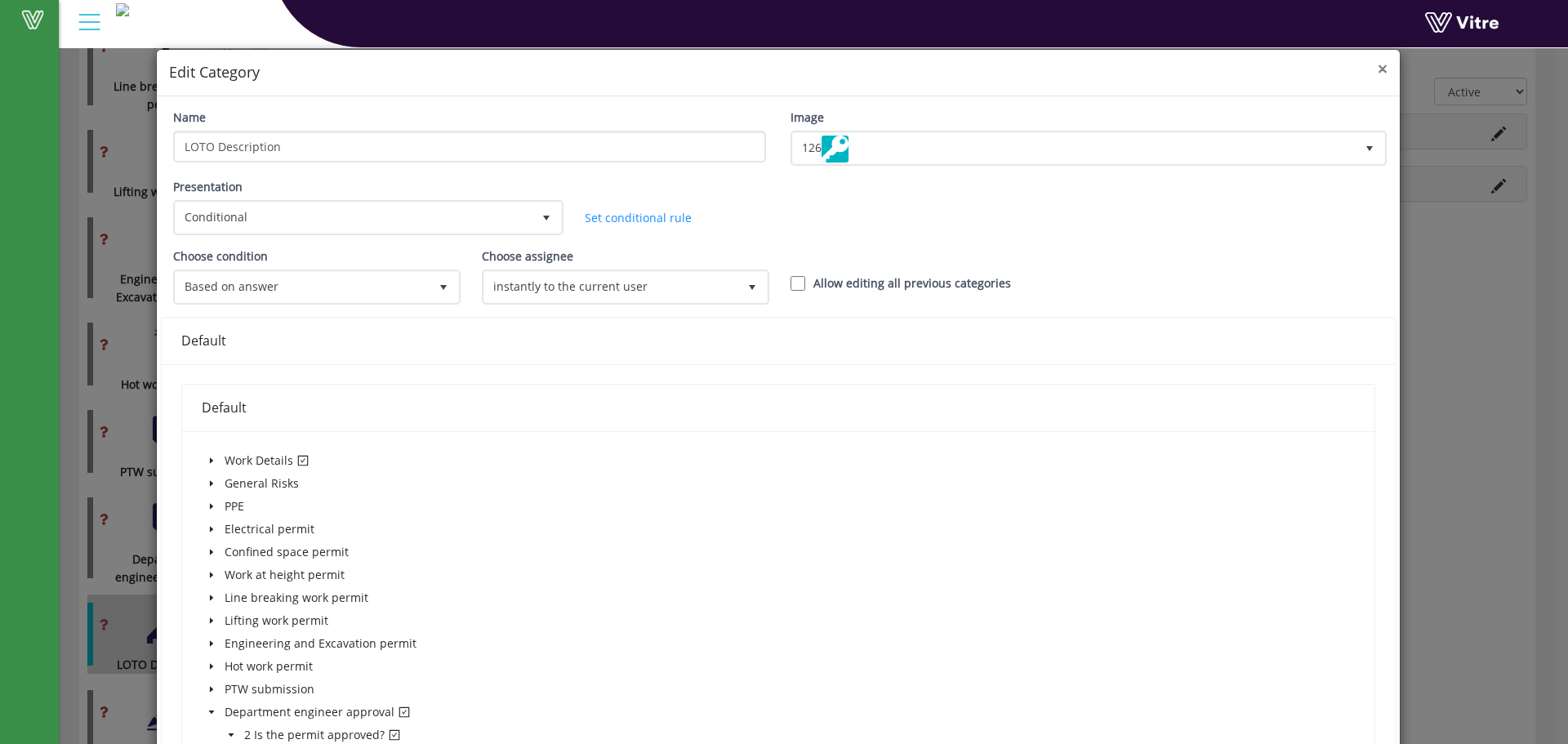
click at [1378, 71] on span "×" at bounding box center [1383, 69] width 10 height 23
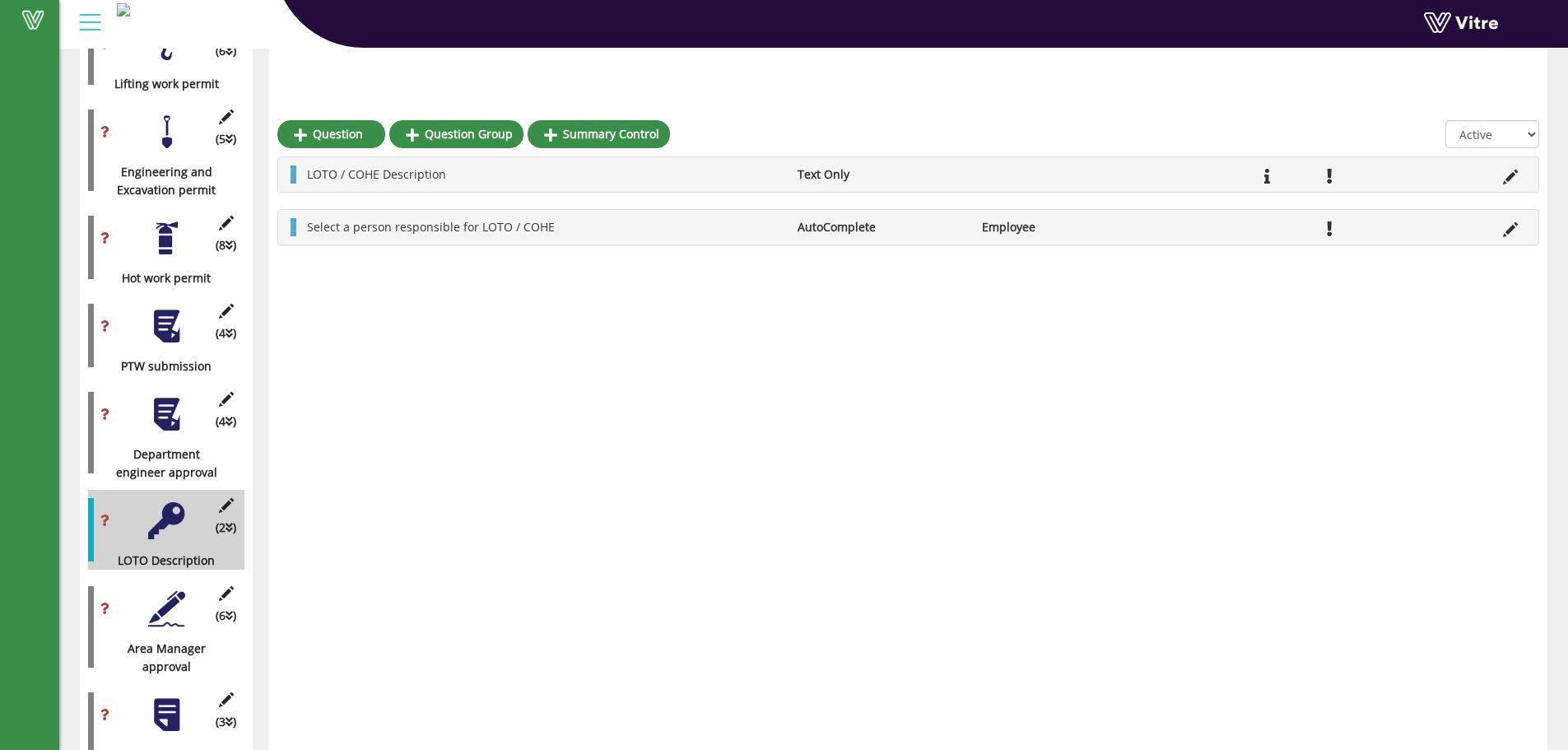
scroll to position [1169, 0]
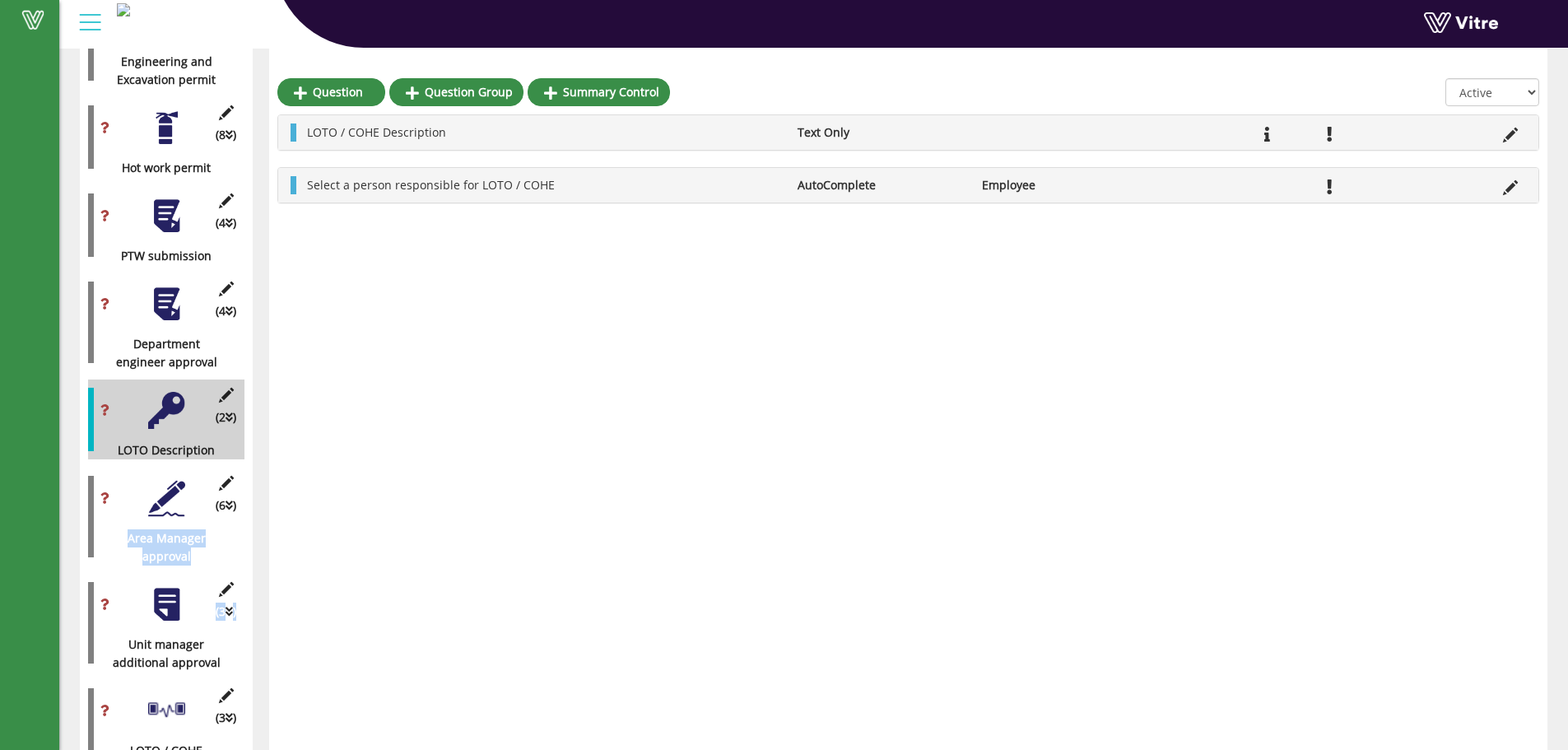
drag, startPoint x: 207, startPoint y: 572, endPoint x: 246, endPoint y: 475, distance: 104.5
click at [236, 475] on div "(5 ) Form Details (0 ) General Details (15 ) Work Details (1 ) General Risks (2…" at bounding box center [167, 226] width 157 height 2164
click at [321, 485] on div "Question Question Group Summary Control All Active Not Active LOTO / COHE Descr…" at bounding box center [908, 181] width 1278 height 2287
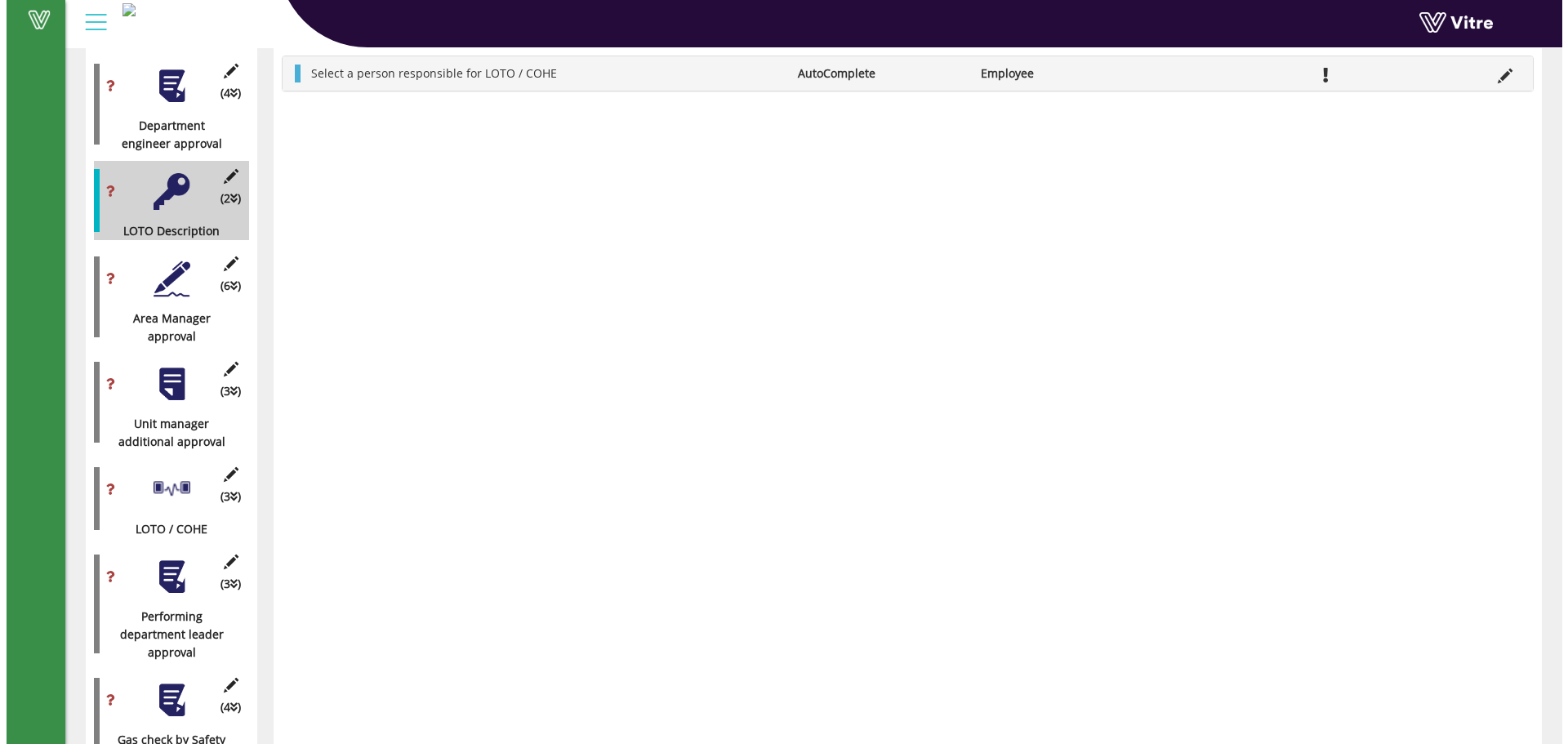
scroll to position [1377, 0]
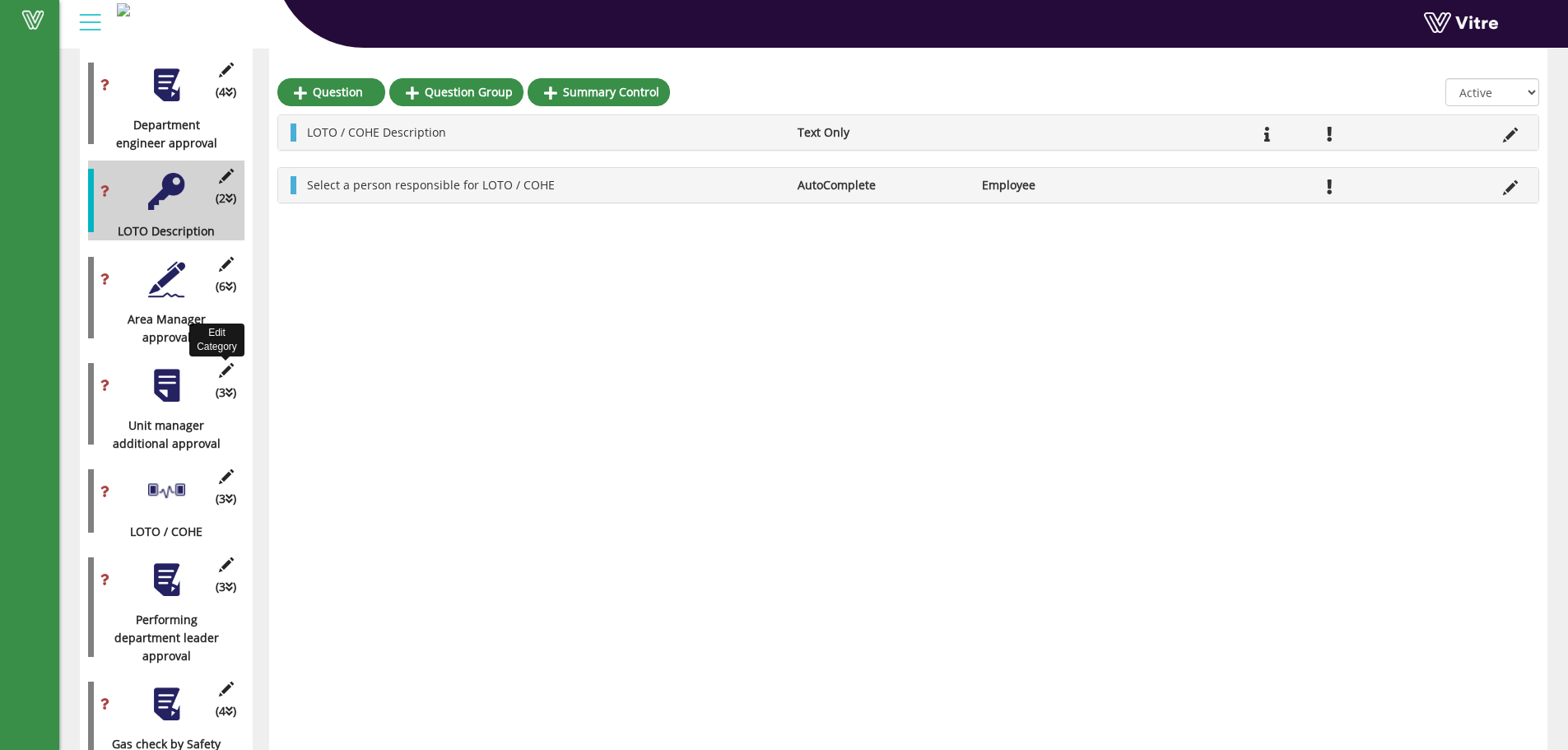
click at [227, 363] on icon at bounding box center [226, 370] width 21 height 15
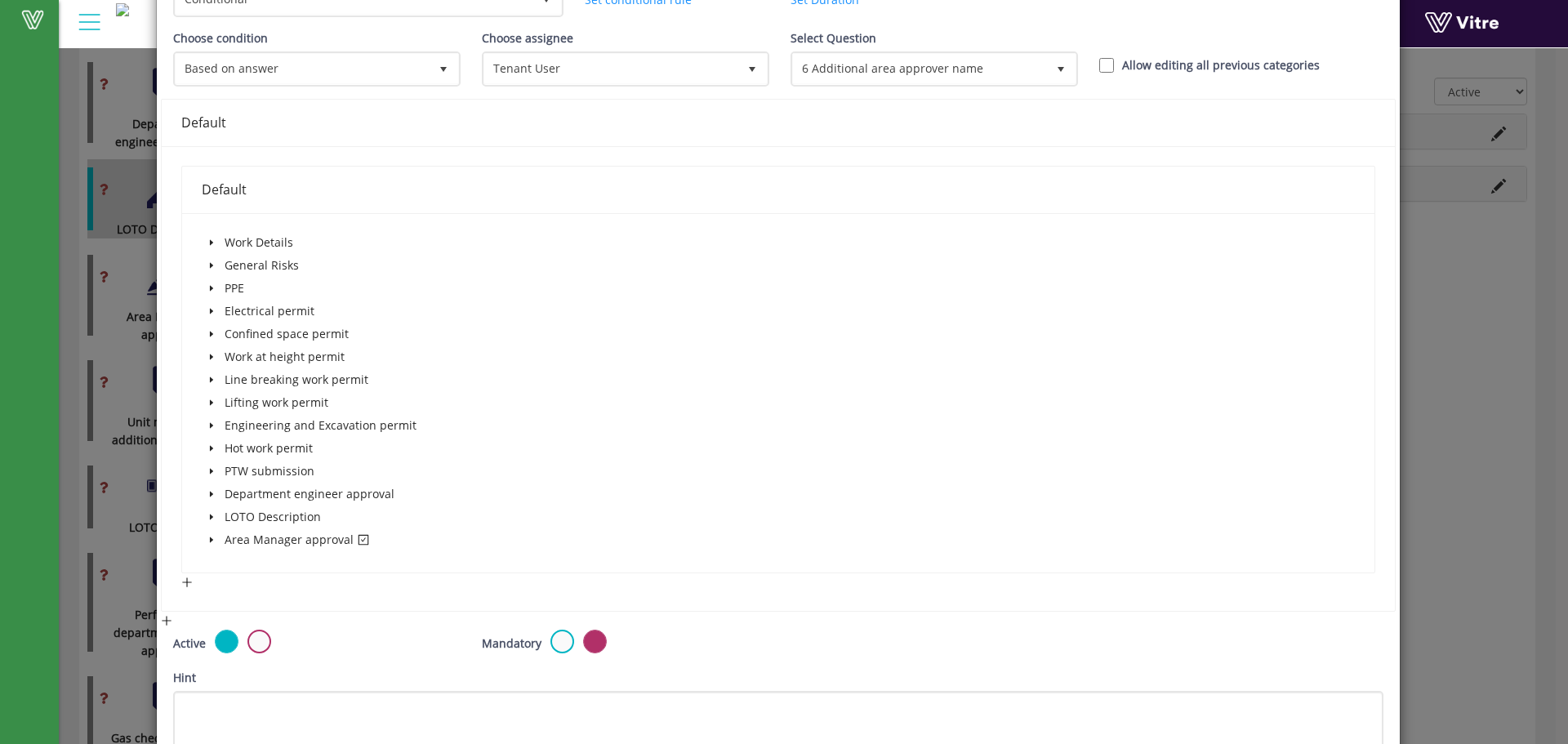
scroll to position [108, 0]
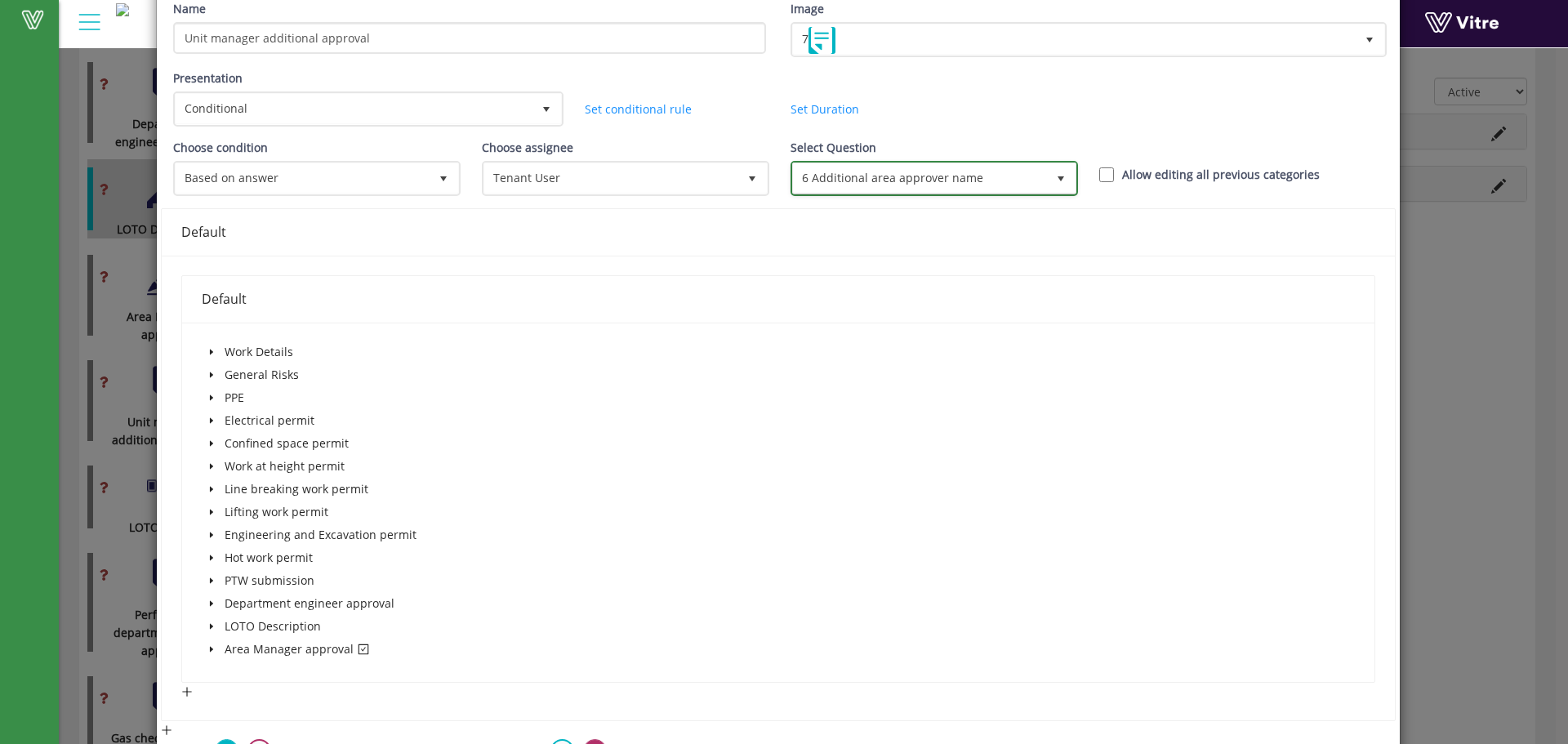
click at [972, 171] on span "6 Additional area approver name" at bounding box center [919, 178] width 253 height 30
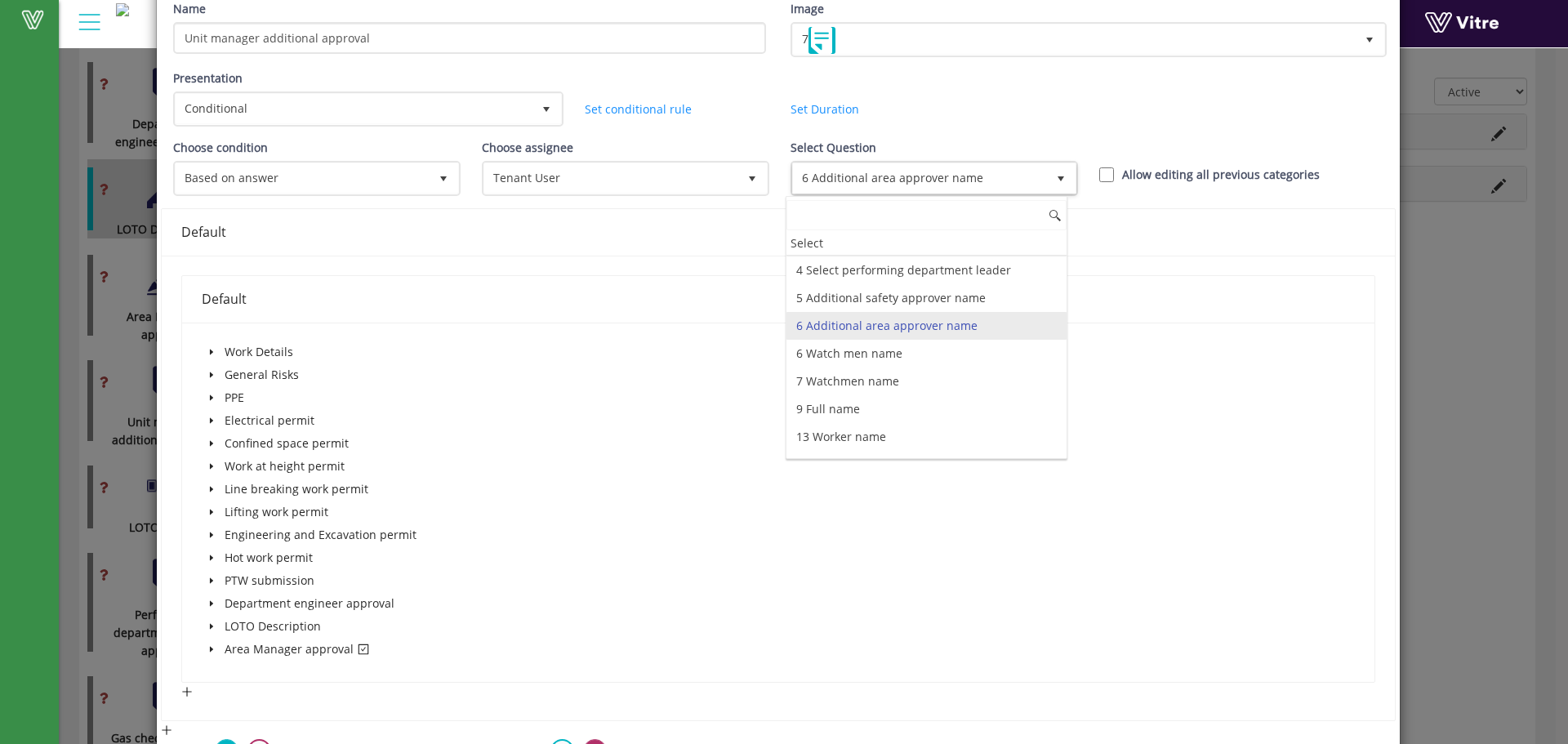
scroll to position [182, 0]
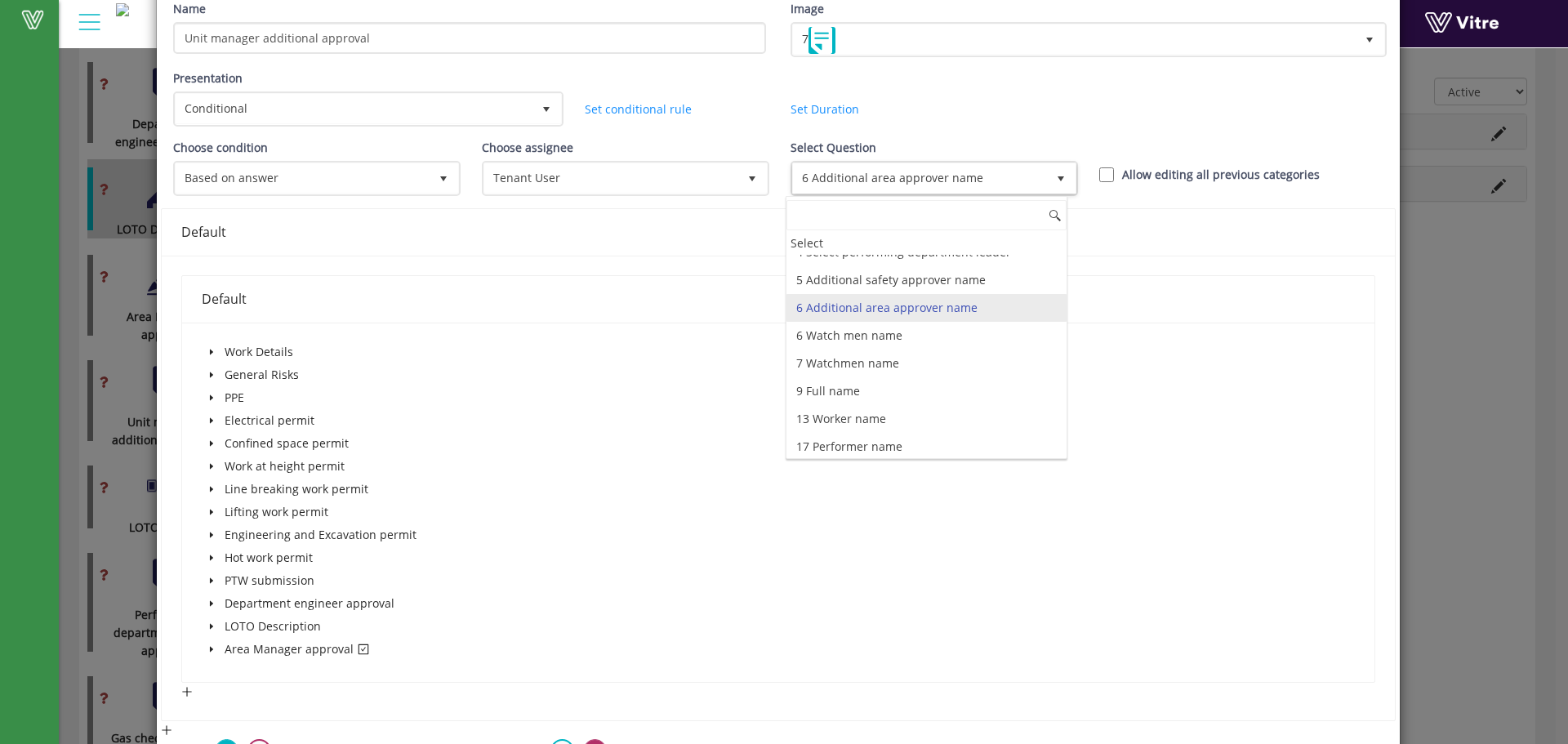
click at [1166, 381] on div "Work Details General Risks PPE Electrical permit Confined space permit Work at …" at bounding box center [778, 502] width 1153 height 320
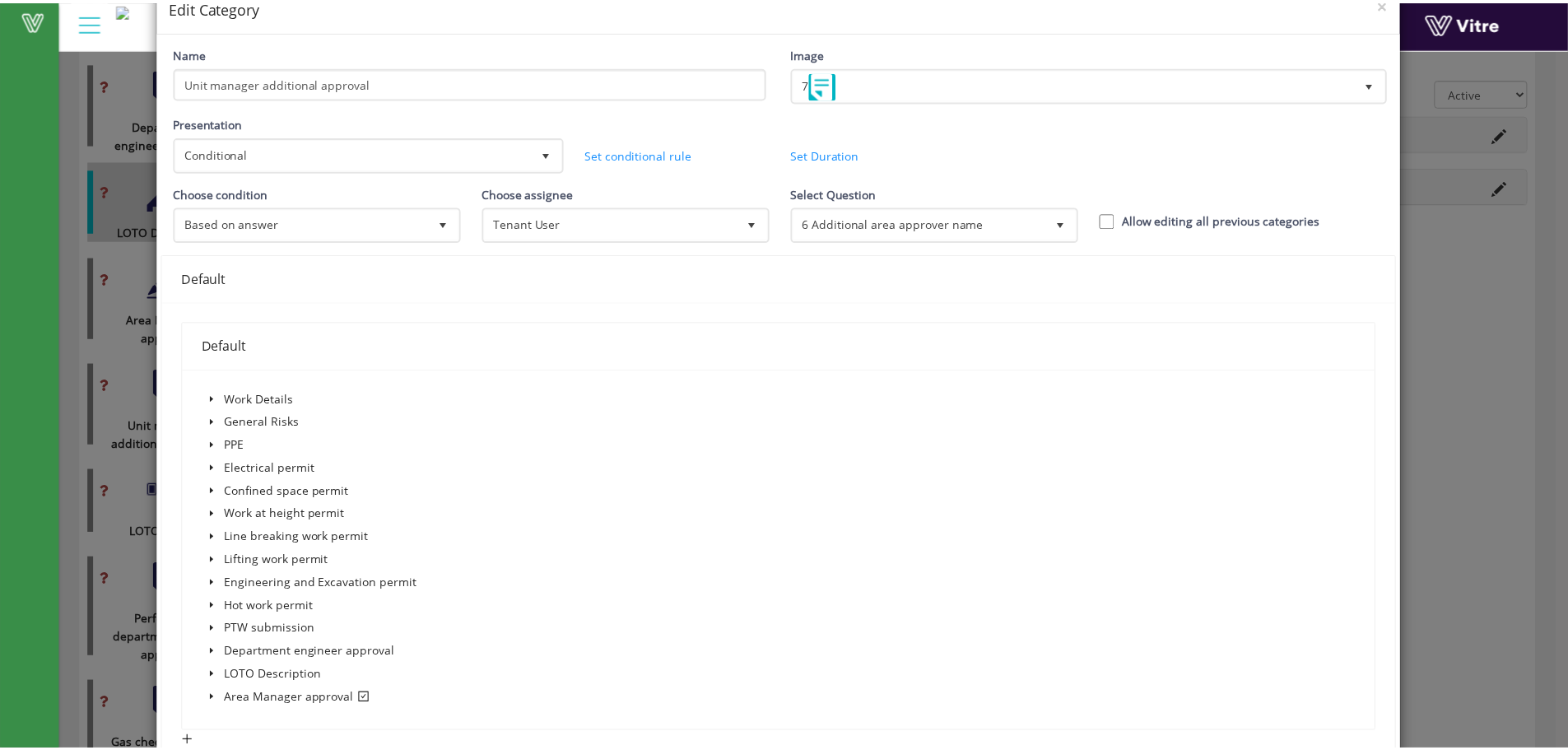
scroll to position [0, 0]
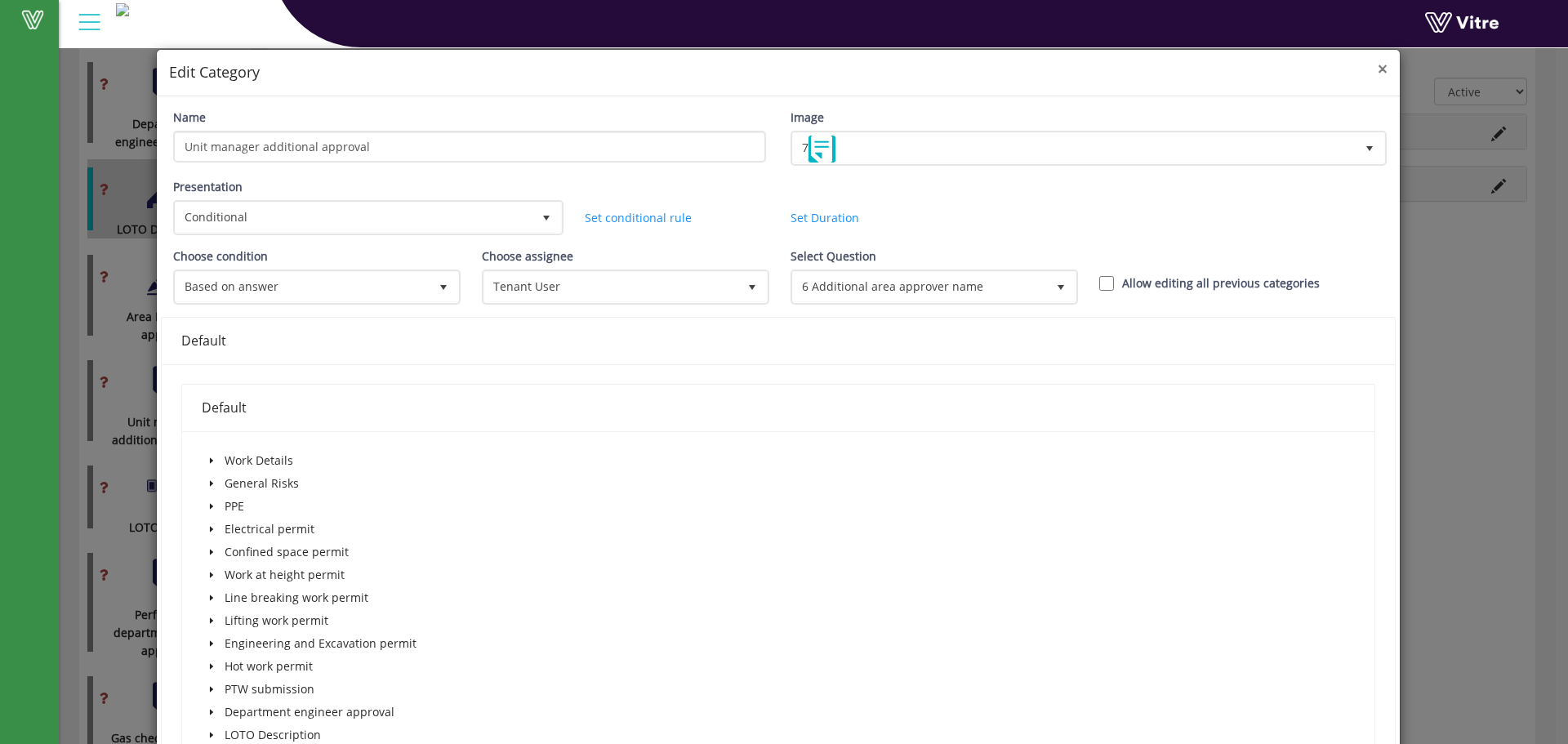
click at [1378, 65] on span "×" at bounding box center [1383, 69] width 10 height 23
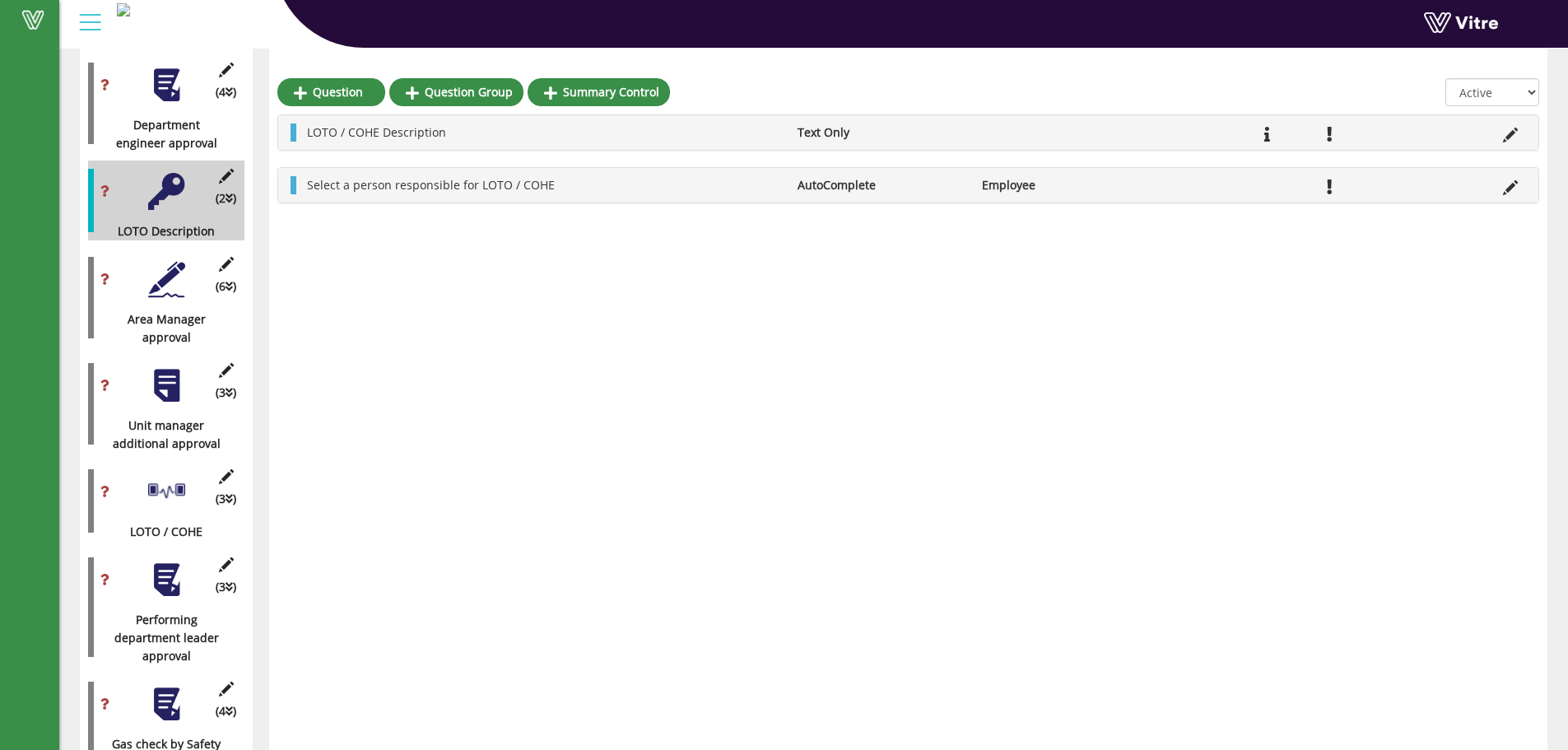
click at [160, 380] on div at bounding box center [167, 385] width 37 height 37
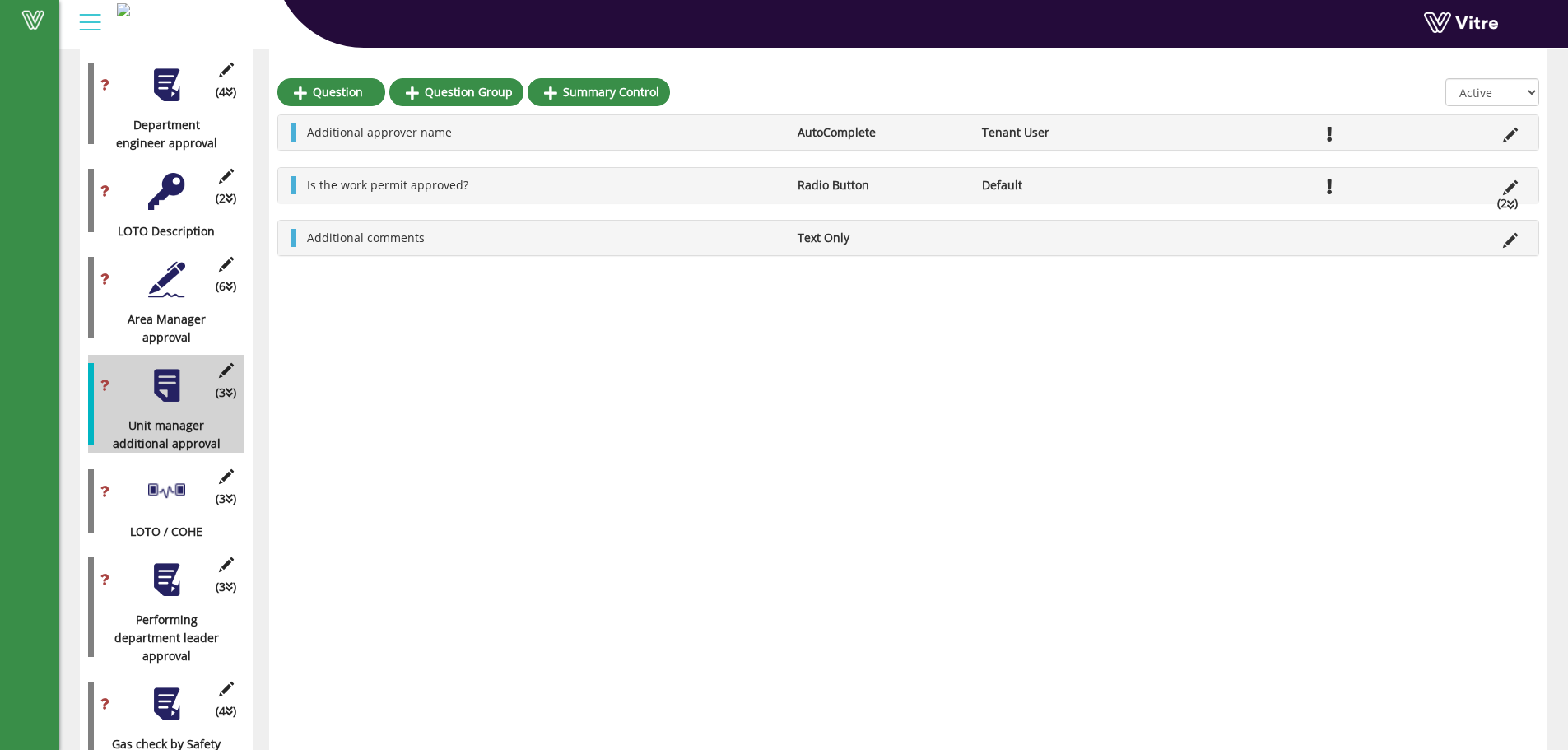
click at [164, 264] on div at bounding box center [167, 279] width 37 height 37
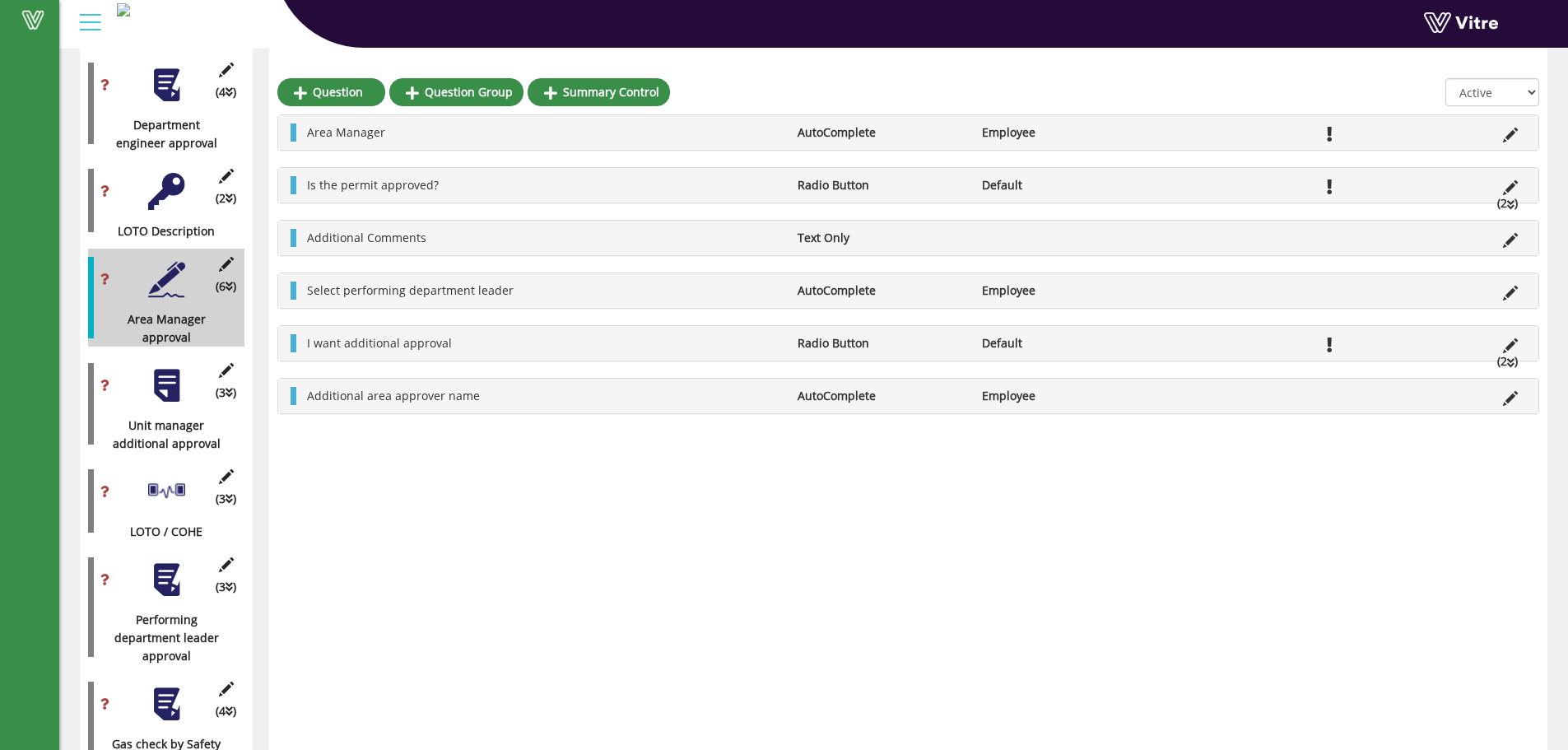
click at [145, 375] on div "(3 ) Unit manager additional approval" at bounding box center [167, 404] width 157 height 98
click at [162, 367] on div at bounding box center [167, 385] width 37 height 37
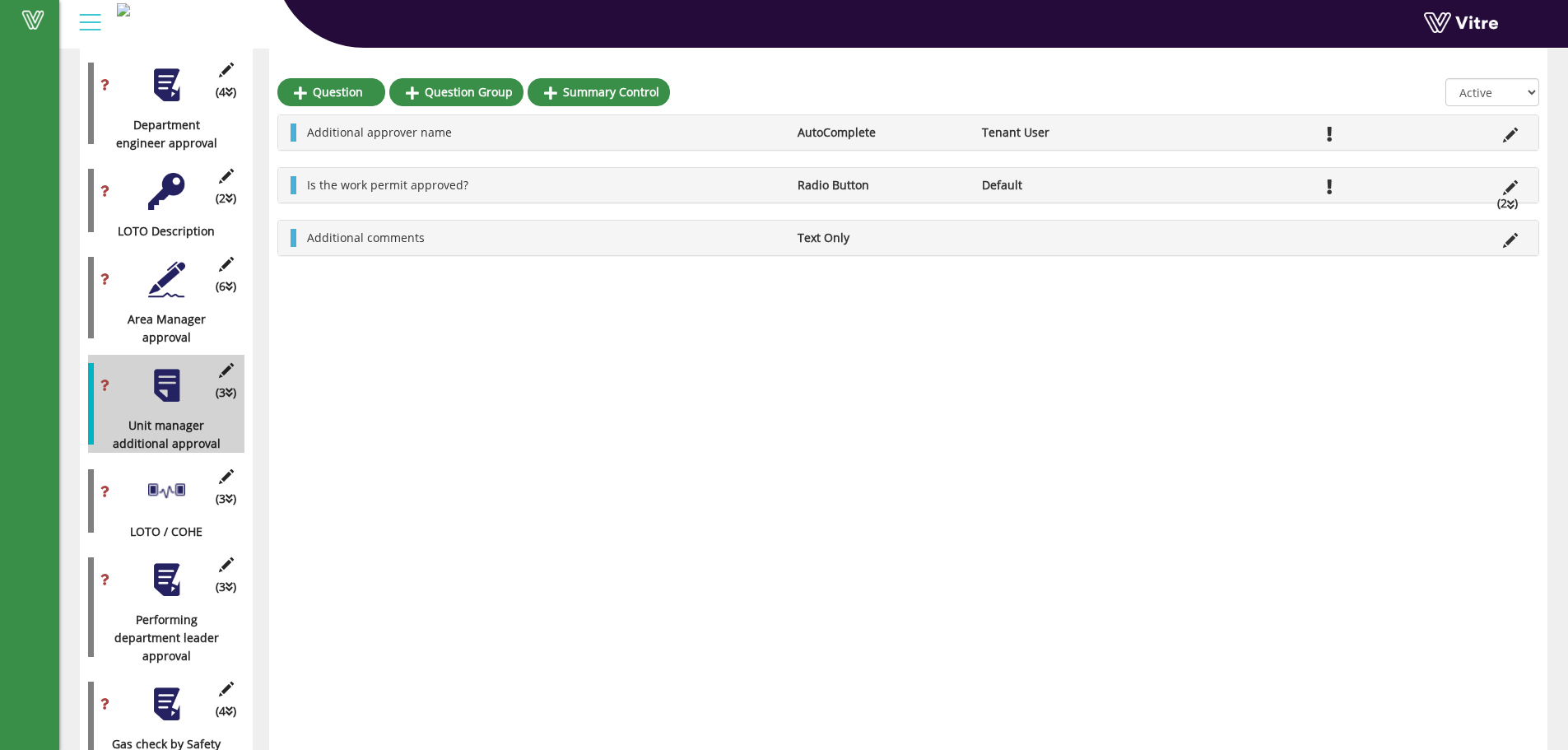
click at [167, 266] on div at bounding box center [167, 279] width 37 height 37
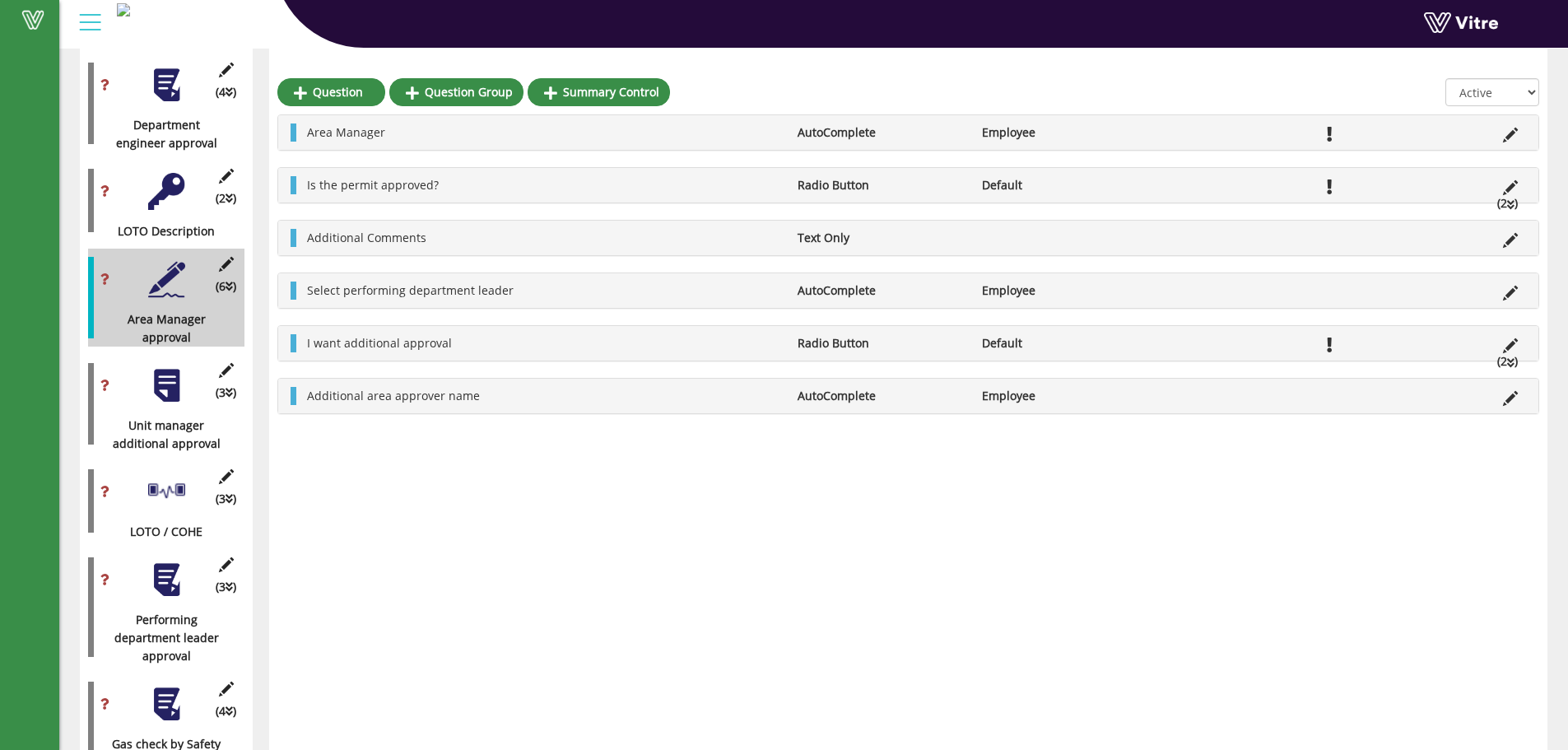
click at [147, 472] on div "(3 ) LOTO / COHE" at bounding box center [167, 501] width 157 height 80
click at [179, 473] on div at bounding box center [167, 491] width 37 height 37
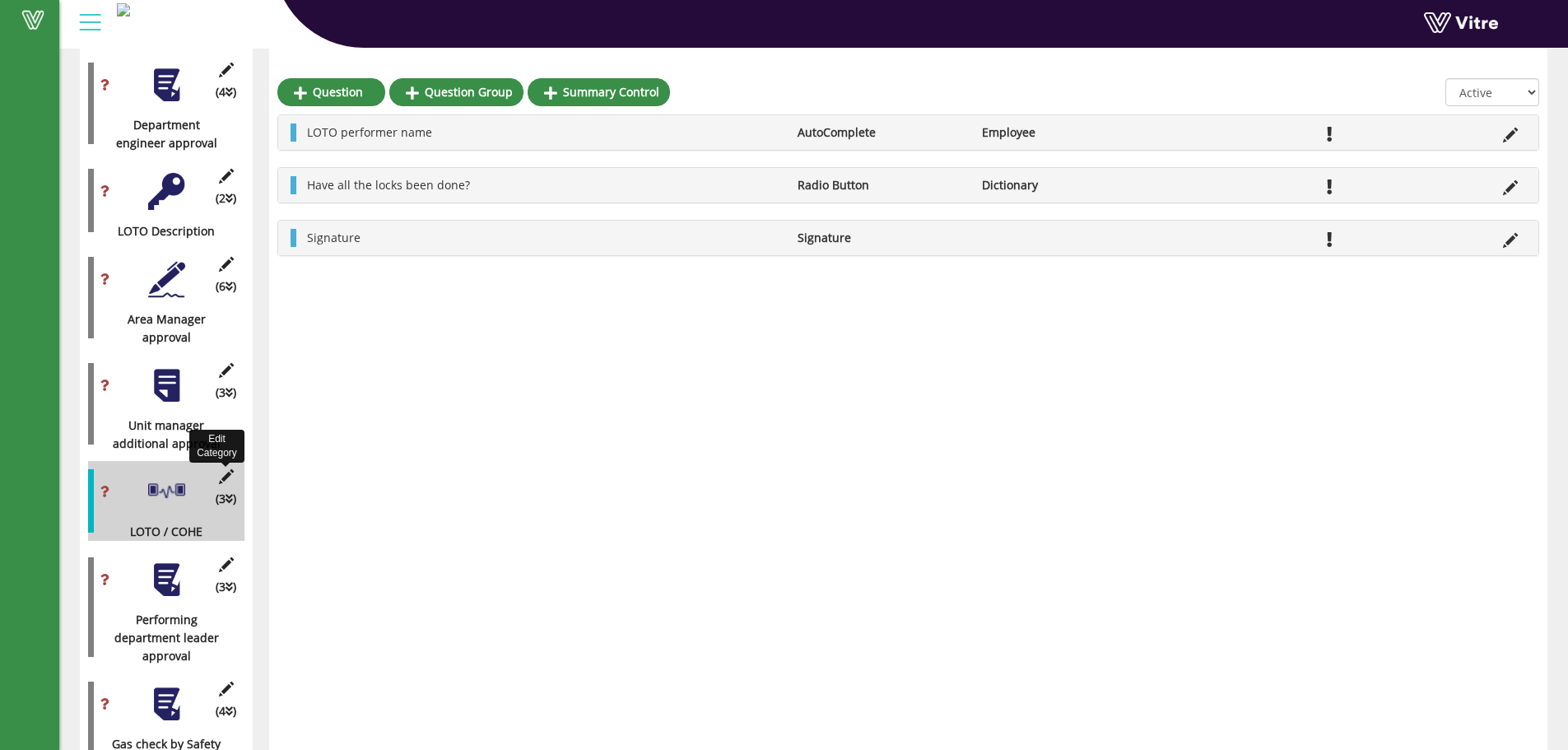
click at [221, 469] on icon at bounding box center [226, 476] width 21 height 15
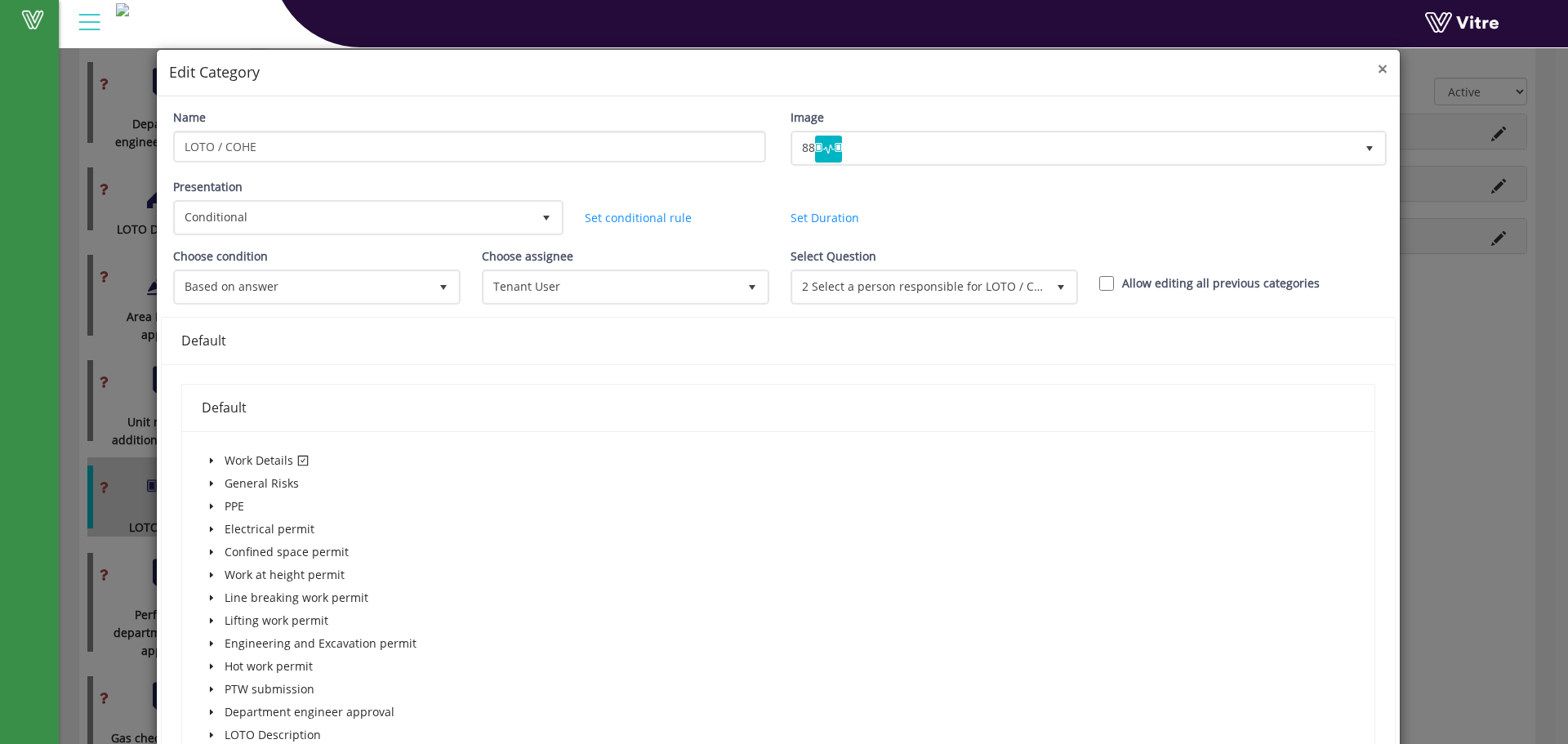
click at [1378, 72] on span "×" at bounding box center [1383, 69] width 10 height 23
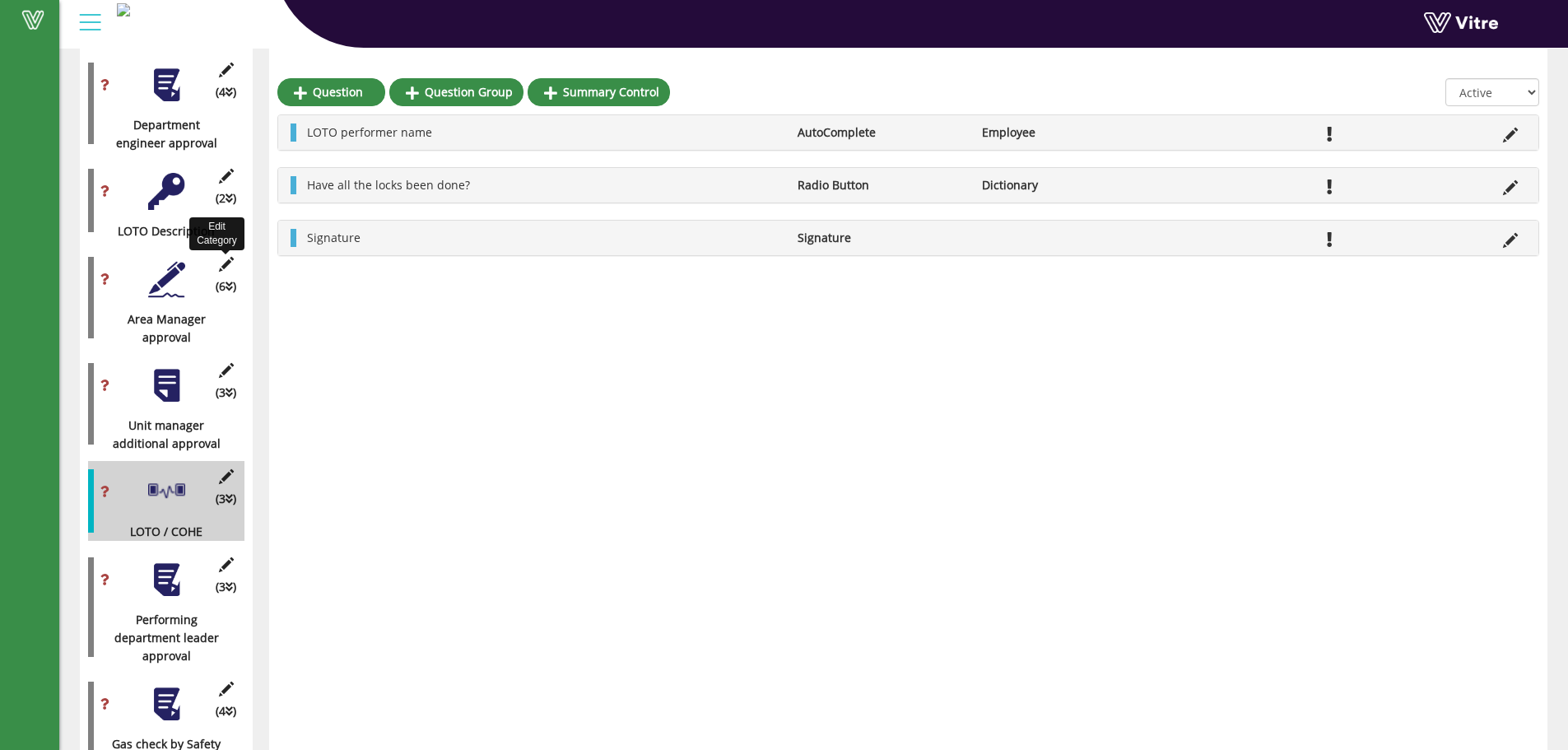
click at [217, 256] on icon at bounding box center [226, 264] width 21 height 15
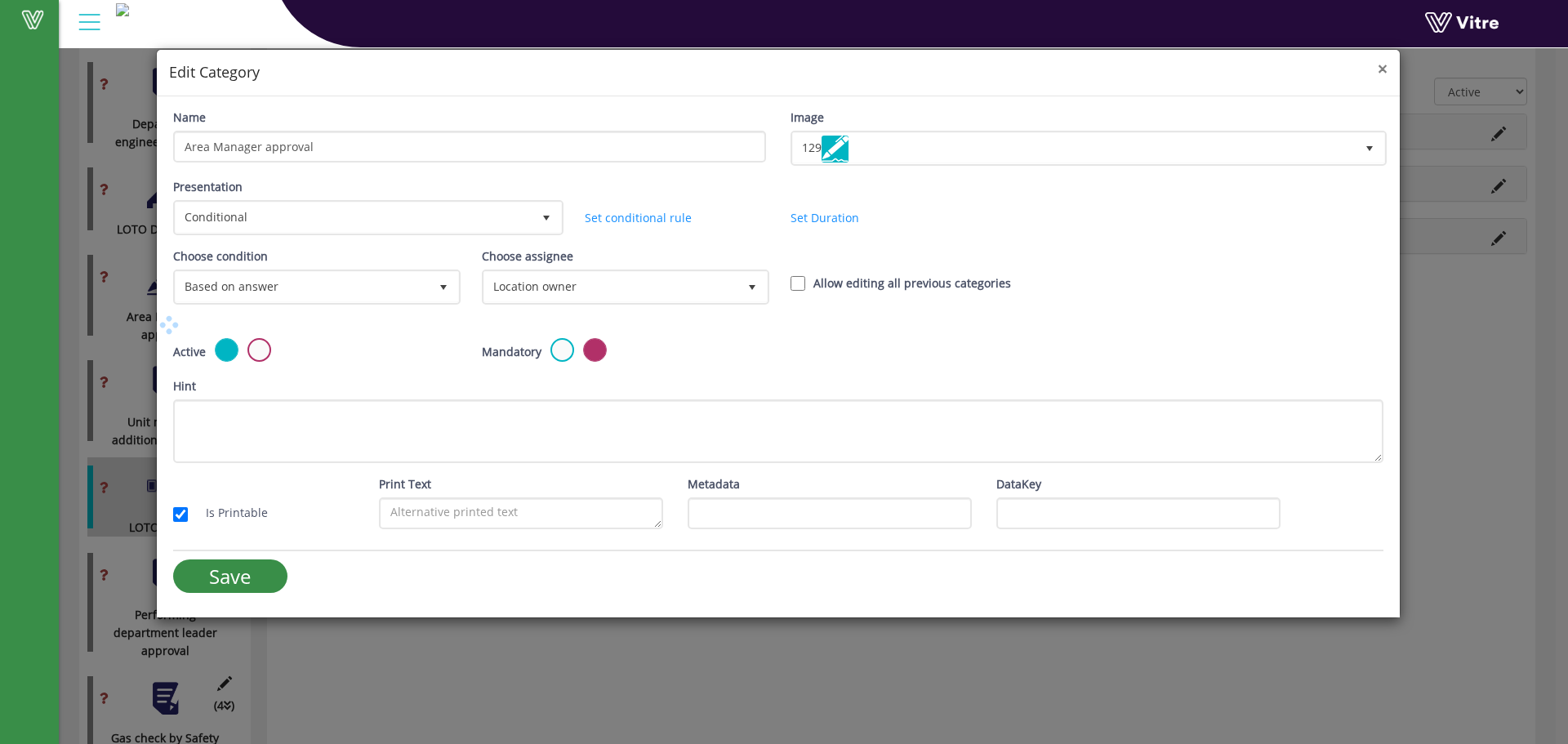
click at [1381, 69] on span "×" at bounding box center [1383, 69] width 10 height 23
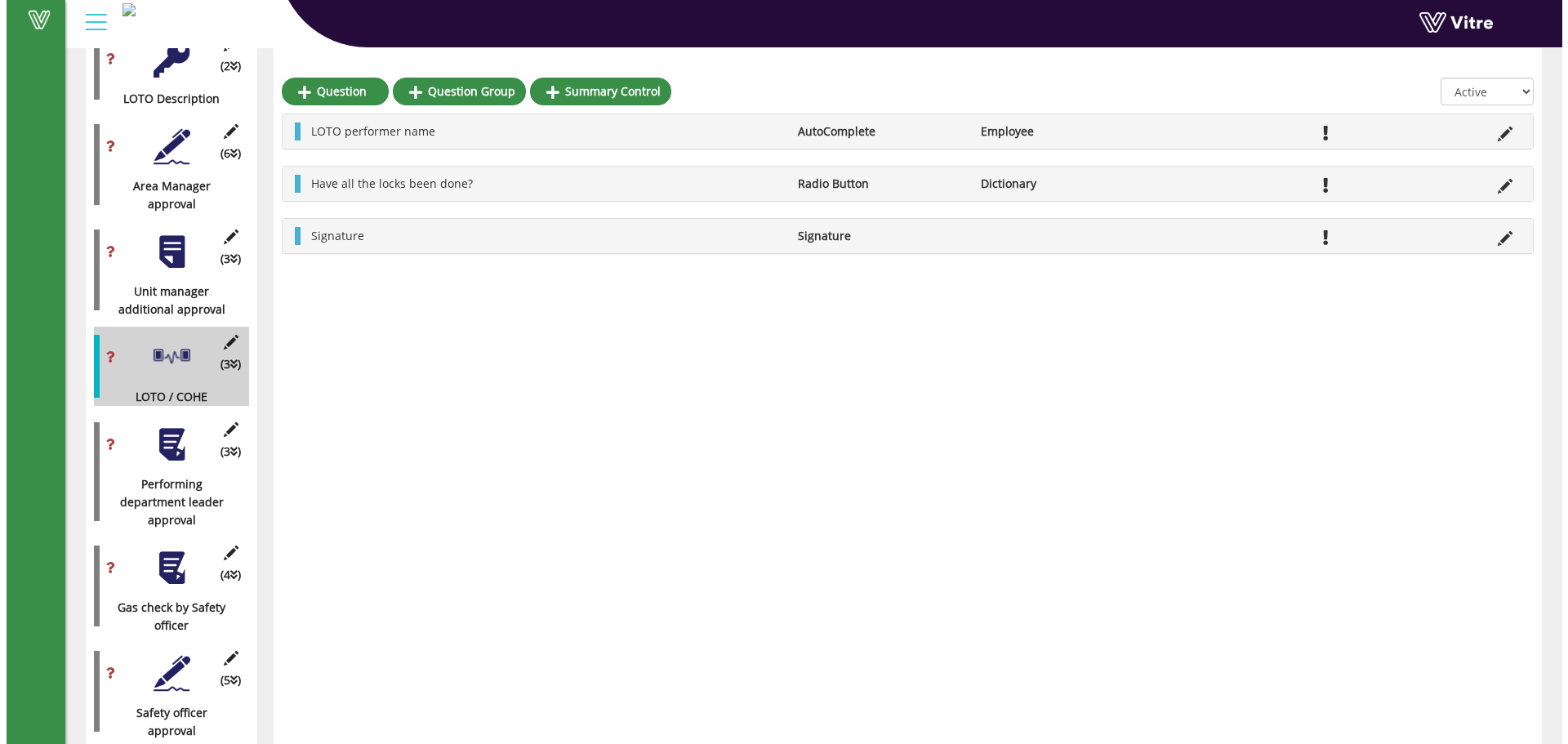
scroll to position [1377, 0]
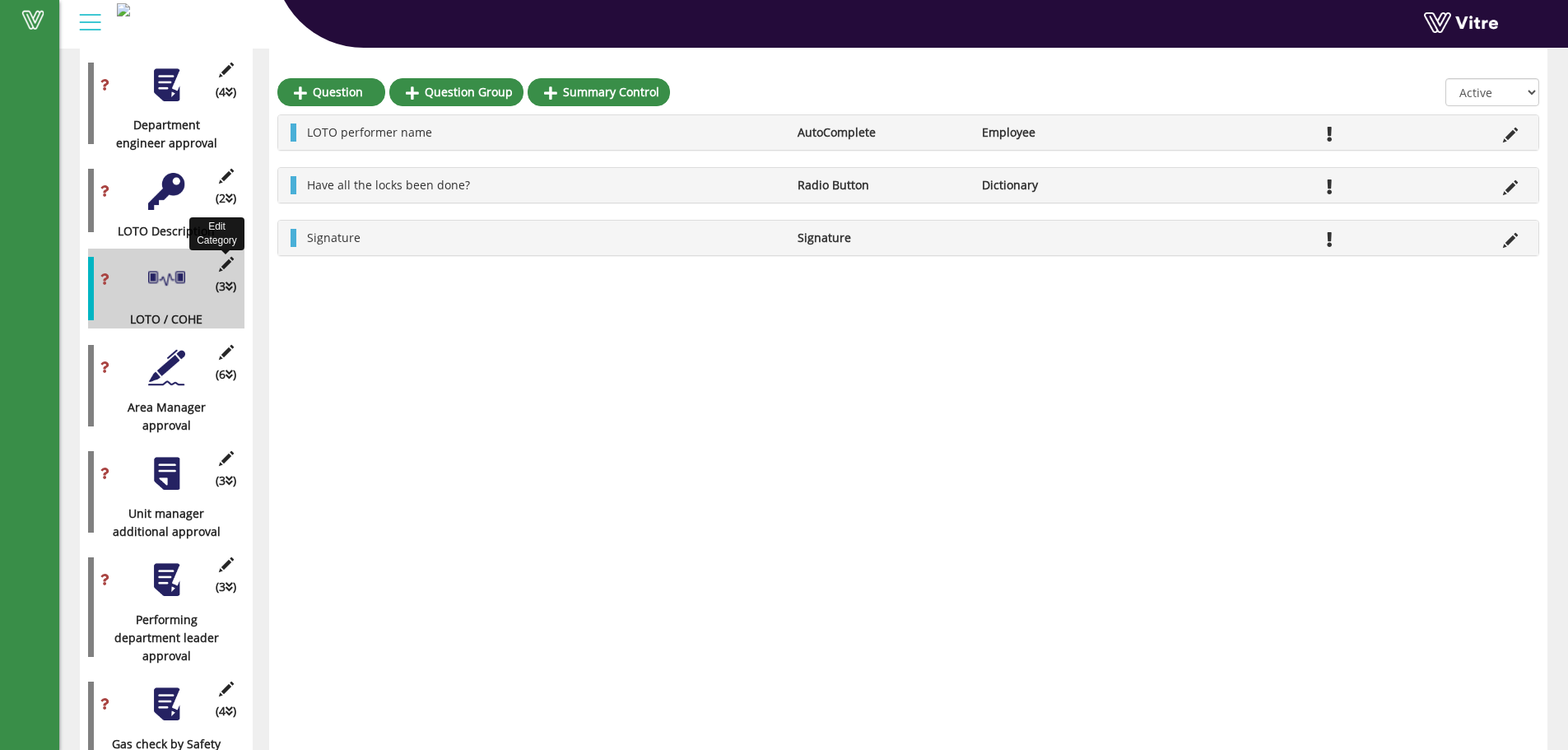
click at [222, 256] on icon at bounding box center [226, 264] width 21 height 15
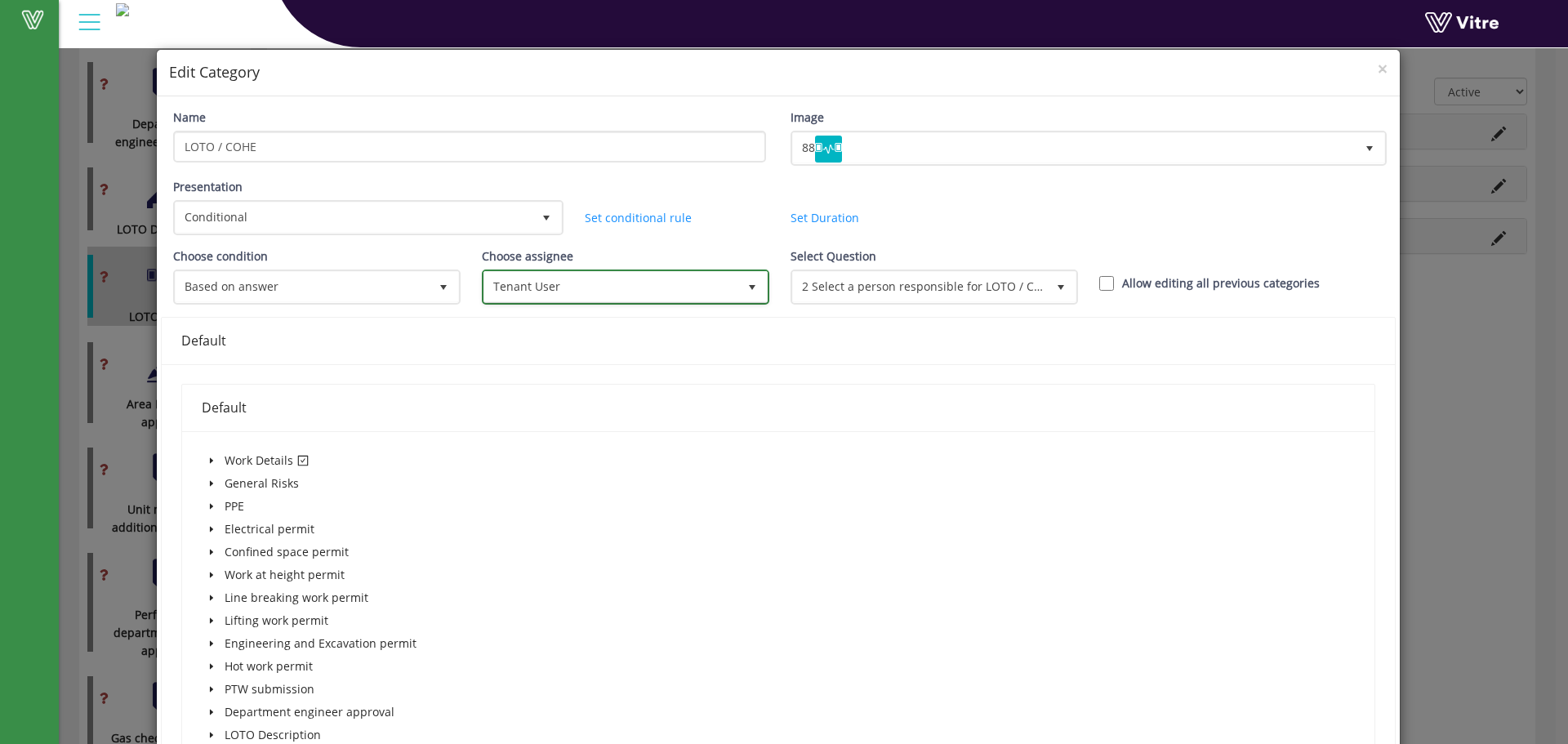
click at [611, 289] on span "Tenant User" at bounding box center [611, 287] width 253 height 30
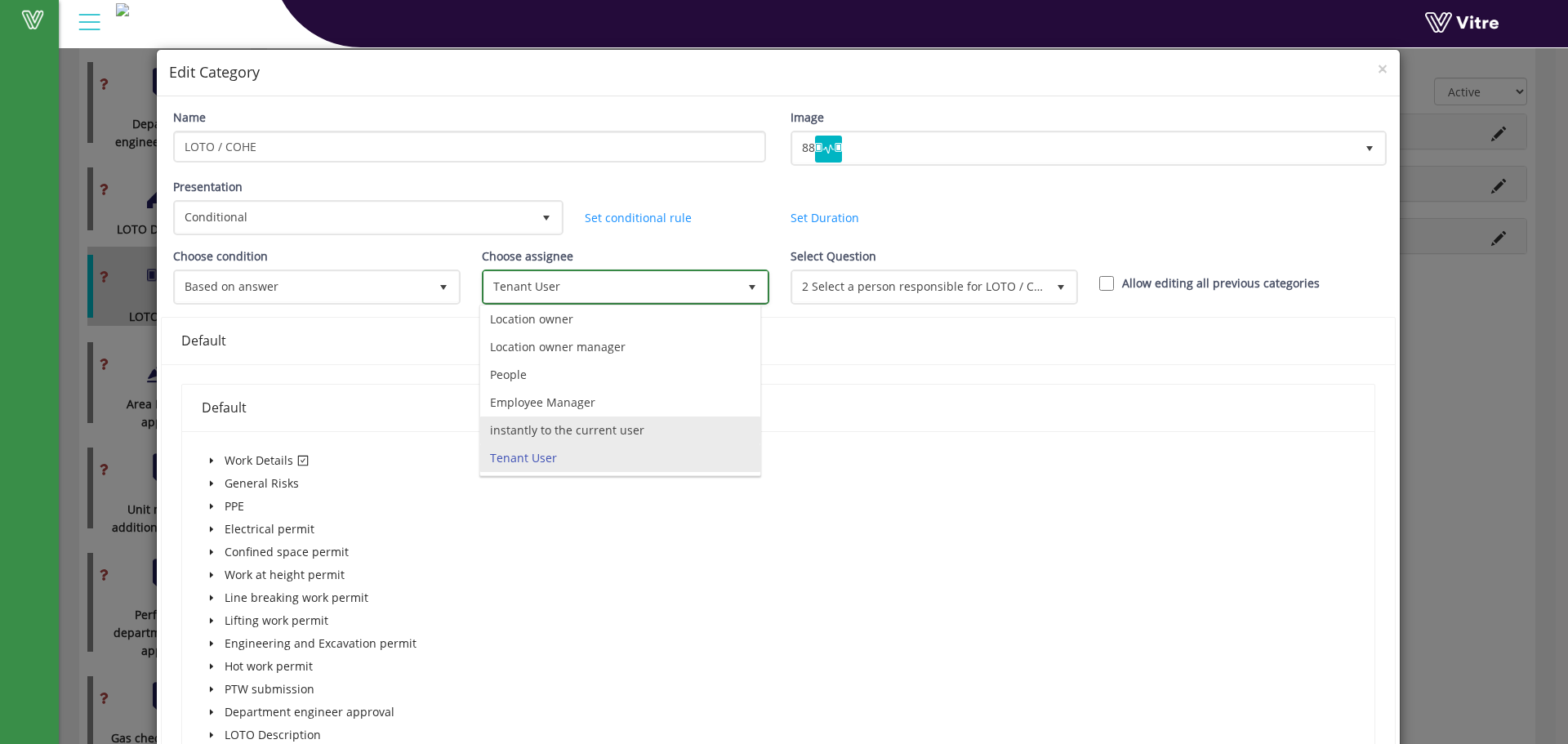
click at [597, 426] on li "instantly to the current user" at bounding box center [620, 430] width 280 height 28
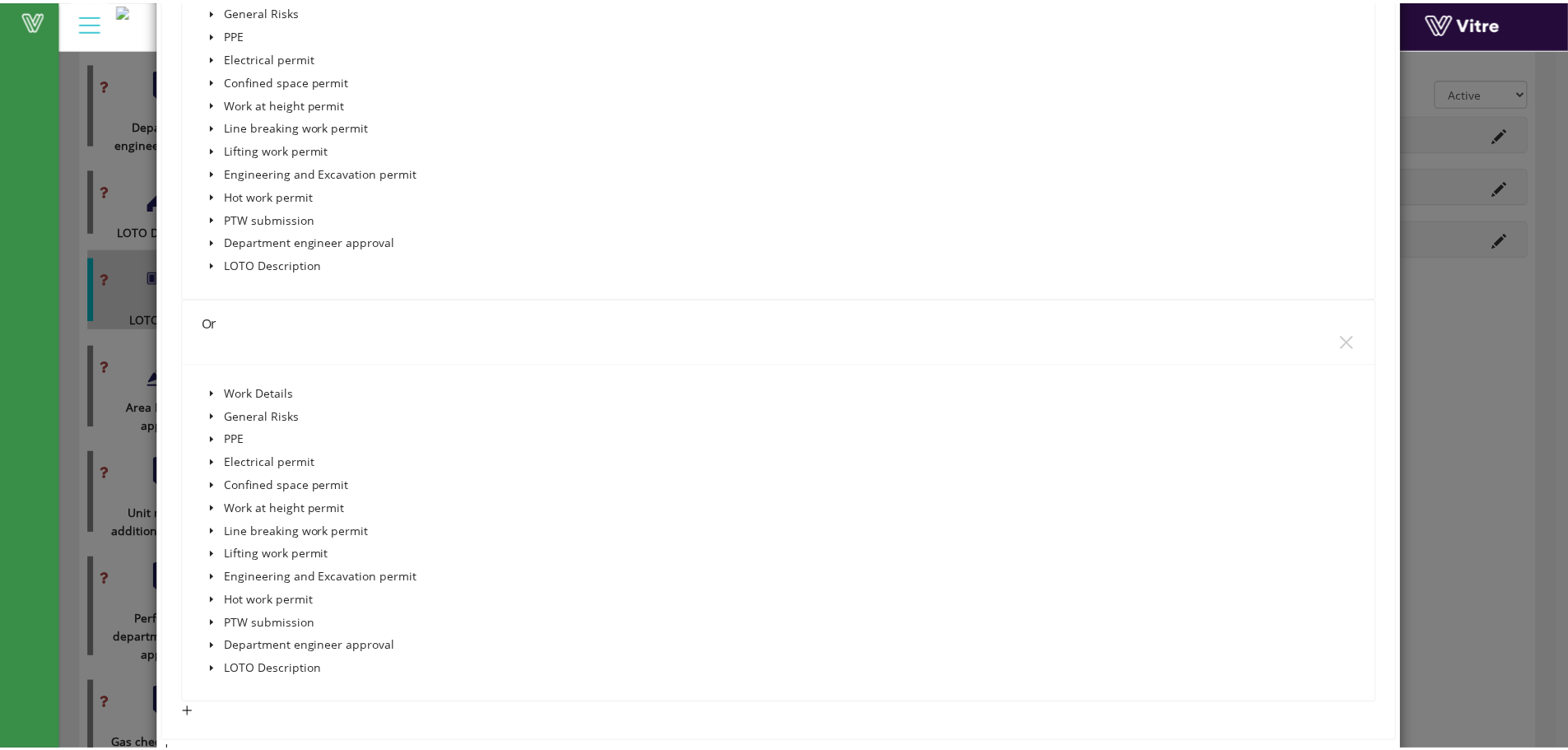
scroll to position [1280, 0]
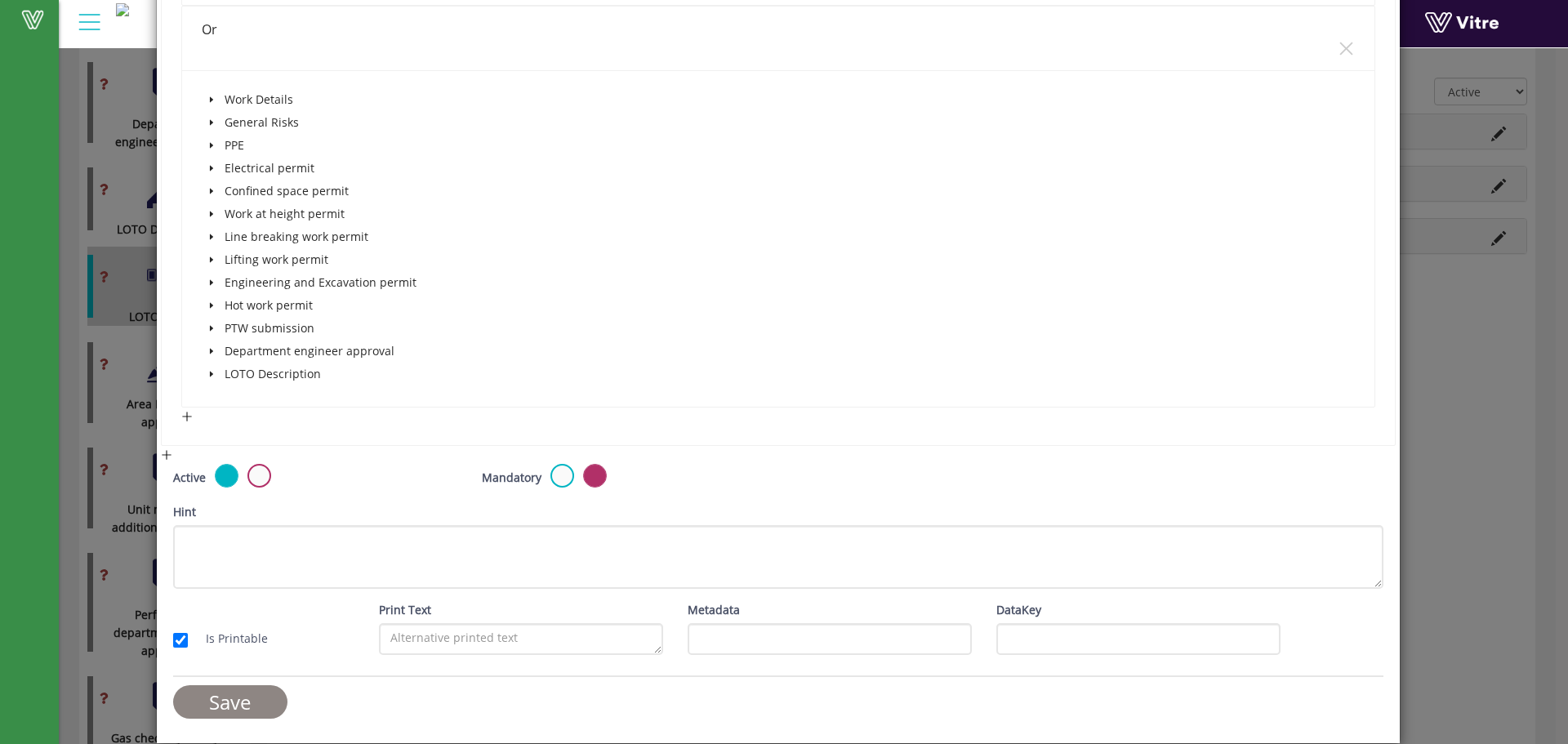
click at [236, 692] on input "Save" at bounding box center [230, 701] width 114 height 34
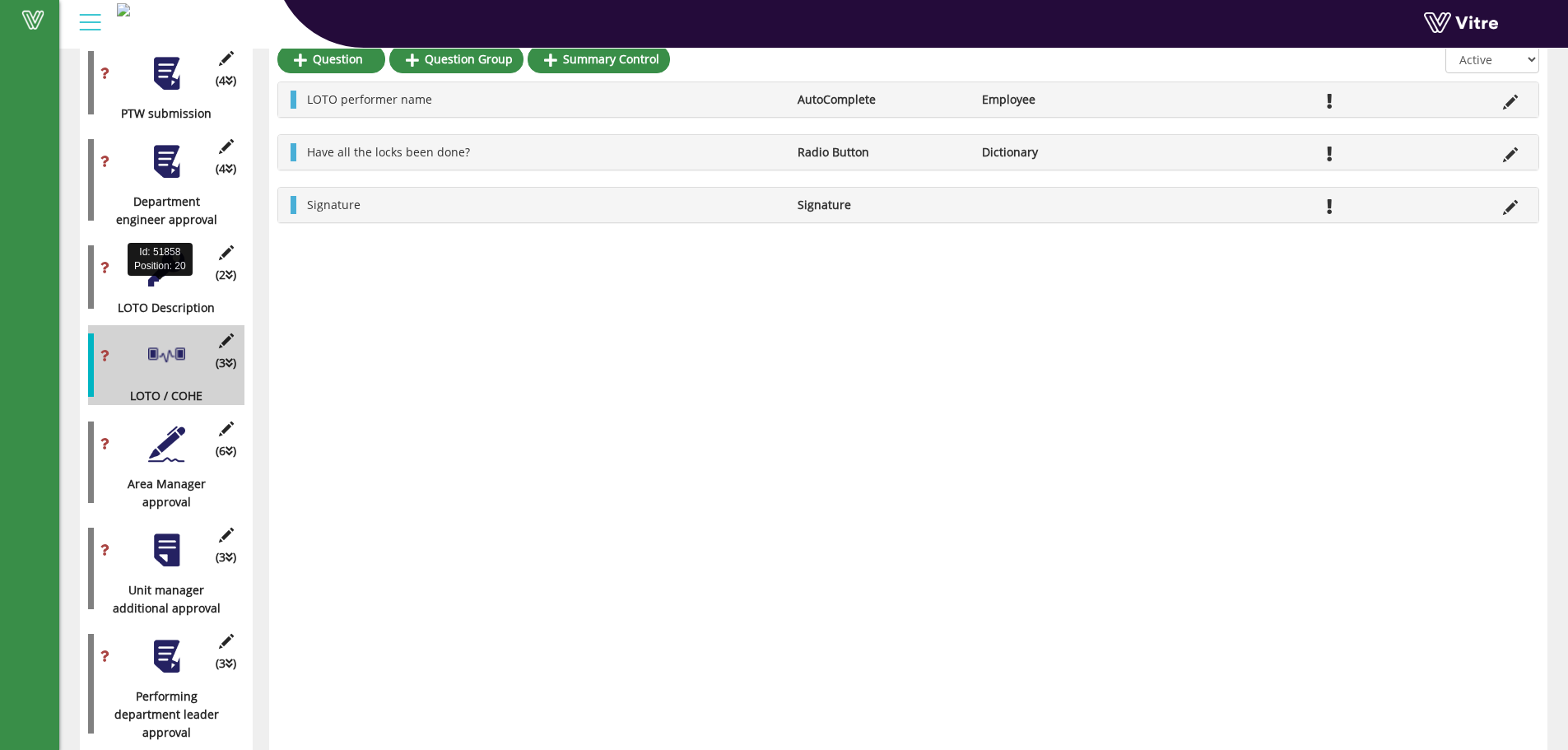
scroll to position [1278, 0]
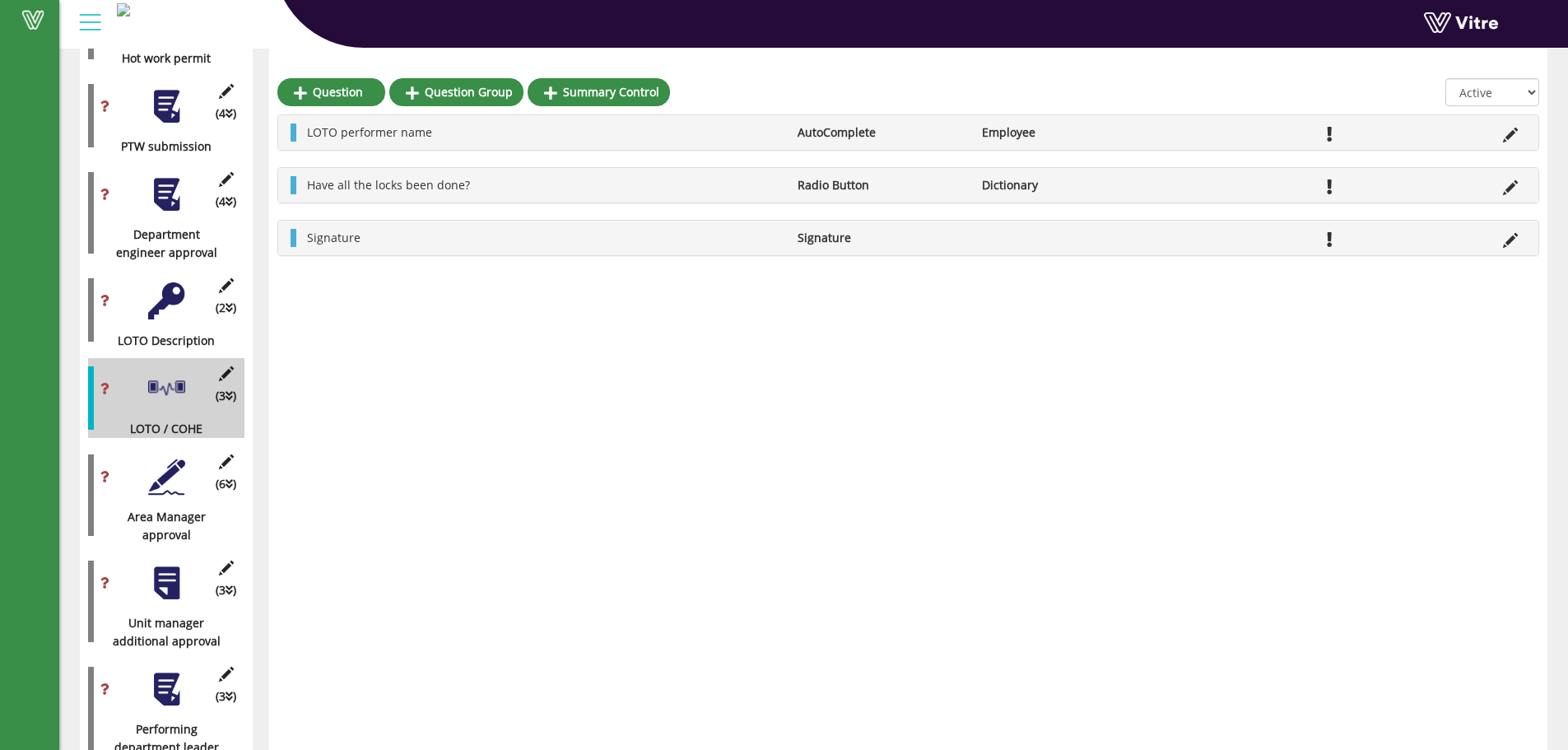
click at [171, 286] on div at bounding box center [167, 300] width 37 height 37
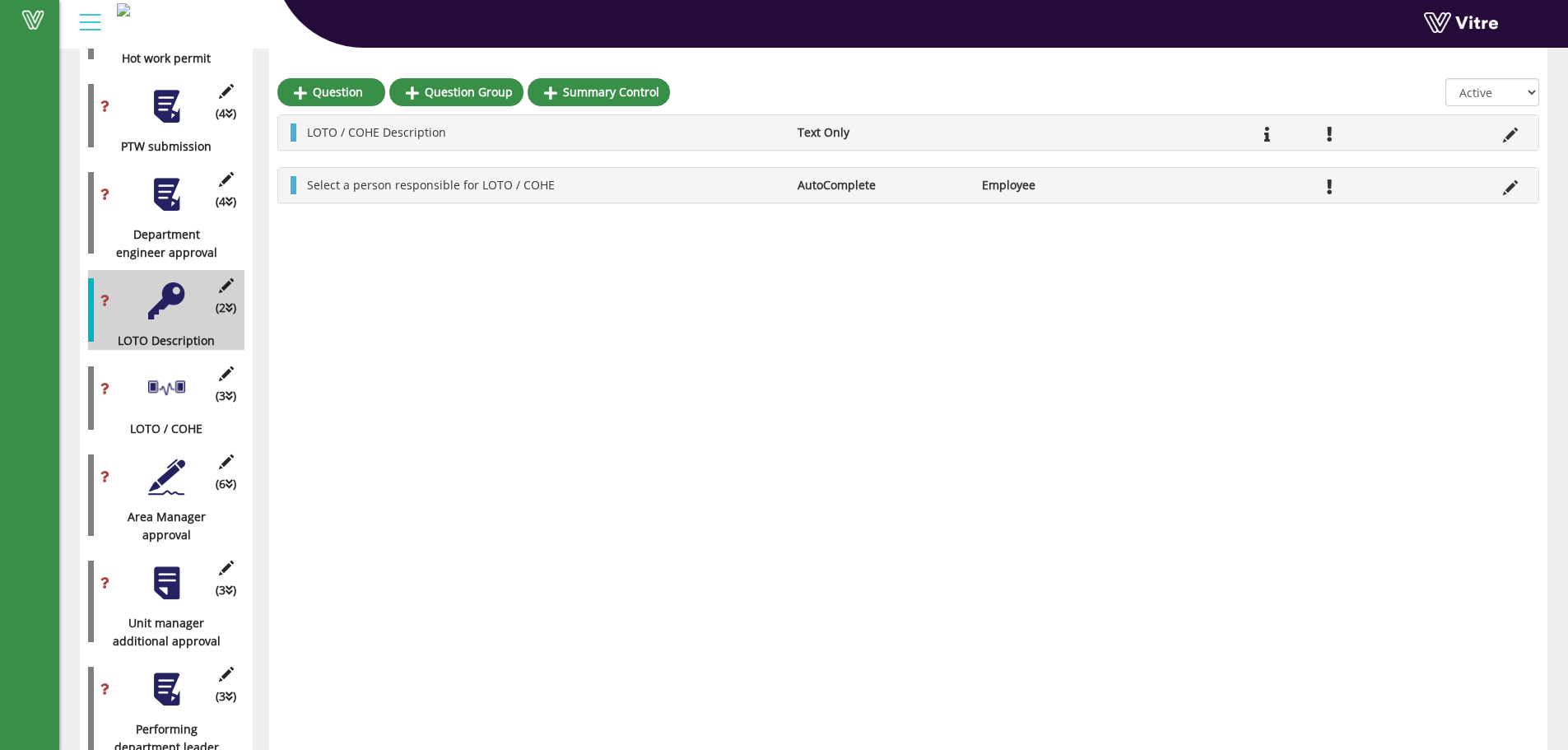
click at [162, 370] on div at bounding box center [167, 389] width 37 height 37
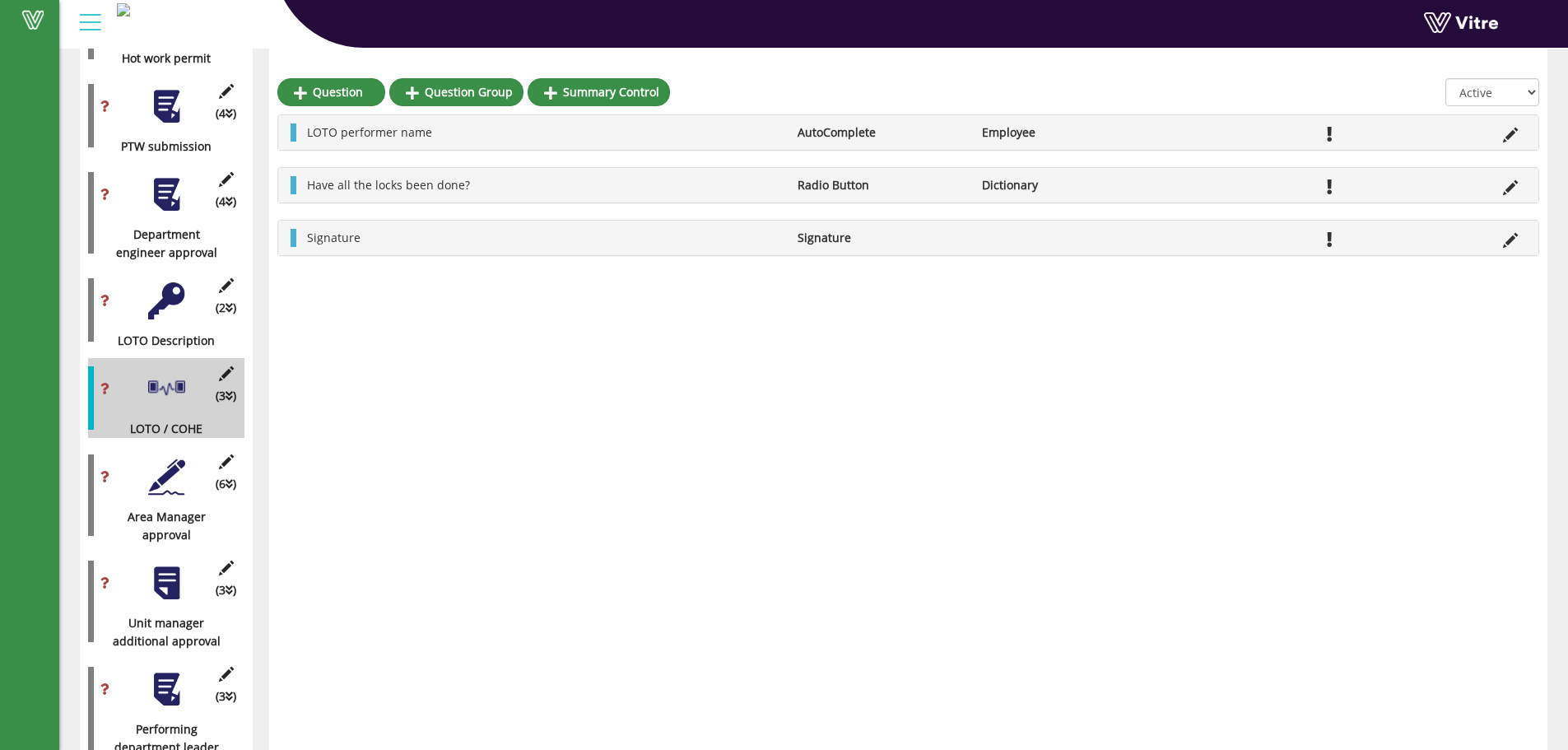
click at [192, 281] on div "(2 ) LOTO Description" at bounding box center [167, 310] width 157 height 80
click at [181, 282] on div at bounding box center [167, 300] width 37 height 37
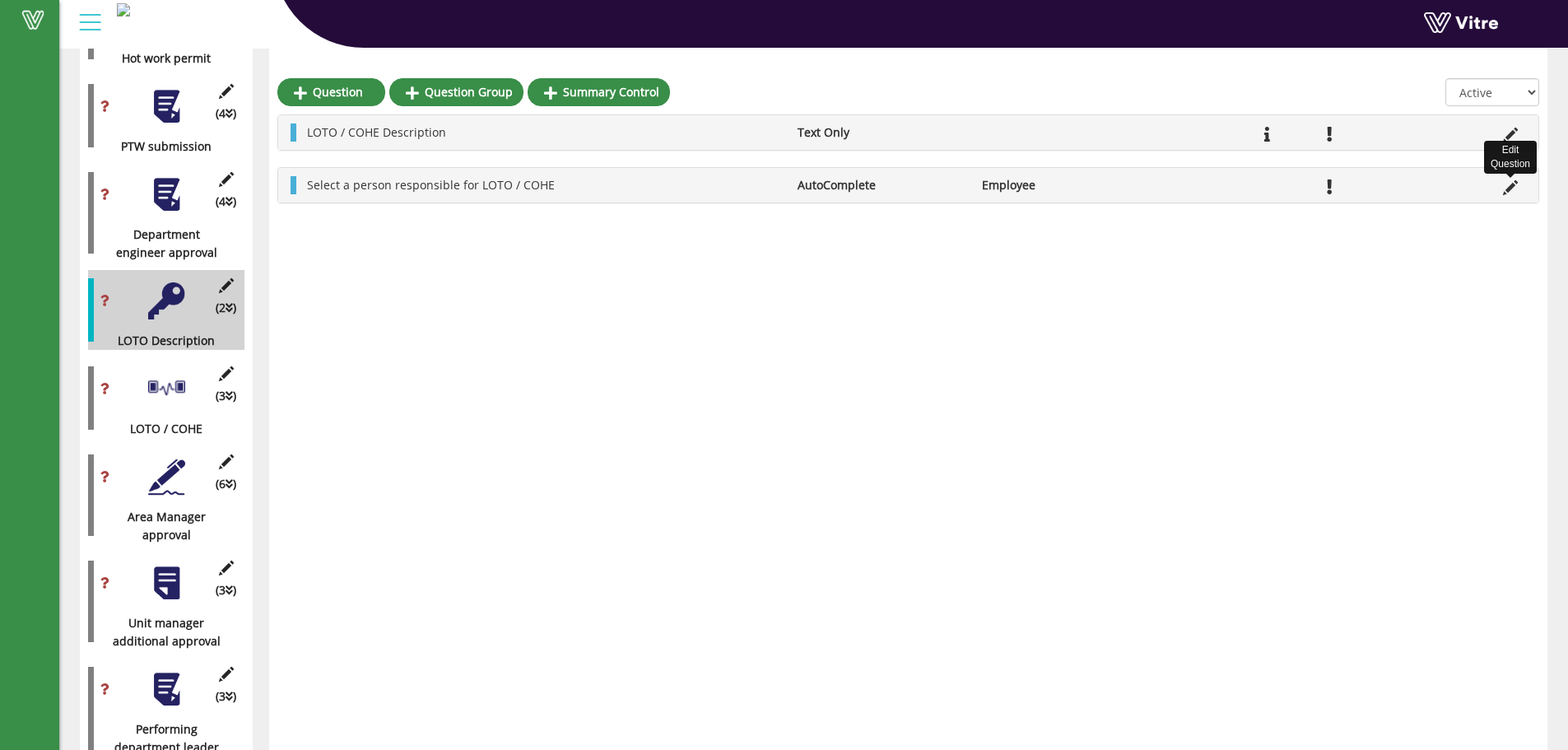
click at [1511, 190] on icon at bounding box center [1511, 188] width 15 height 15
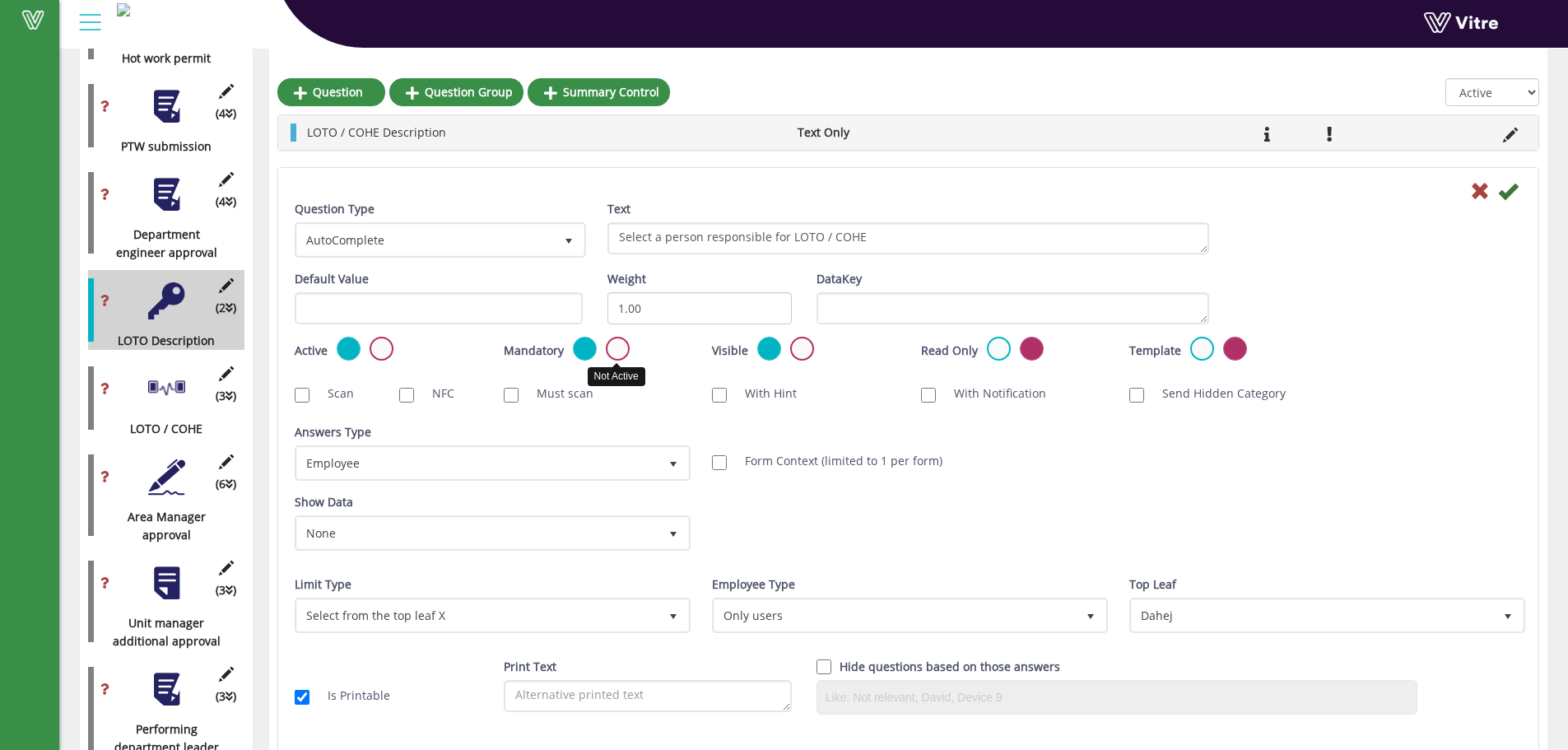
click at [610, 350] on label at bounding box center [618, 348] width 24 height 24
click at [0, 0] on input "radio" at bounding box center [0, 0] width 0 height 0
drag, startPoint x: 806, startPoint y: 340, endPoint x: 794, endPoint y: 340, distance: 12.0
click at [803, 340] on label at bounding box center [802, 348] width 24 height 24
click at [0, 0] on input "radio" at bounding box center [0, 0] width 0 height 0
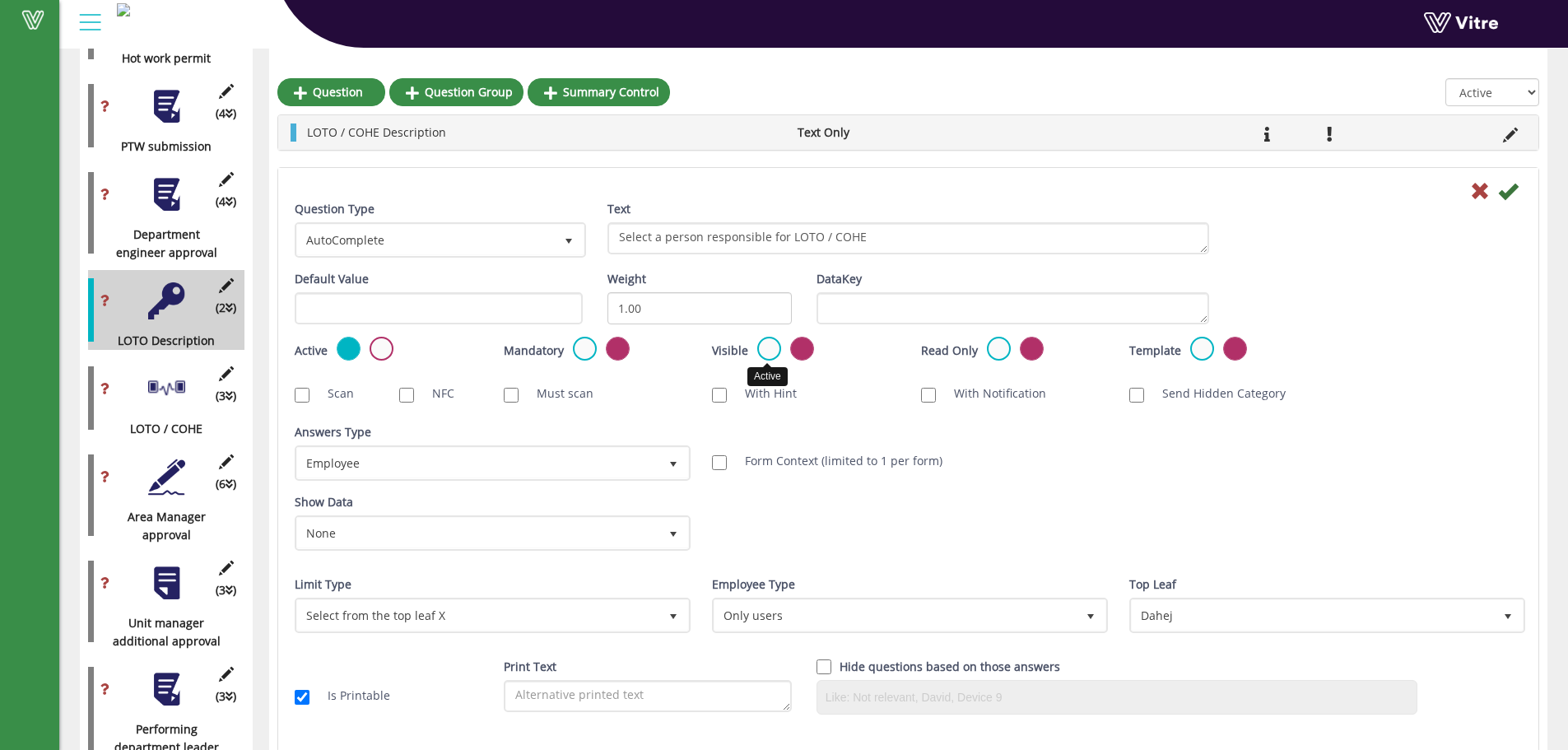
click at [761, 347] on label at bounding box center [769, 348] width 24 height 24
click at [0, 0] on input "radio" at bounding box center [0, 0] width 0 height 0
drag, startPoint x: 373, startPoint y: 350, endPoint x: 708, endPoint y: 365, distance: 335.3
click at [375, 350] on label at bounding box center [381, 348] width 24 height 24
click at [0, 0] on input "radio" at bounding box center [0, 0] width 0 height 0
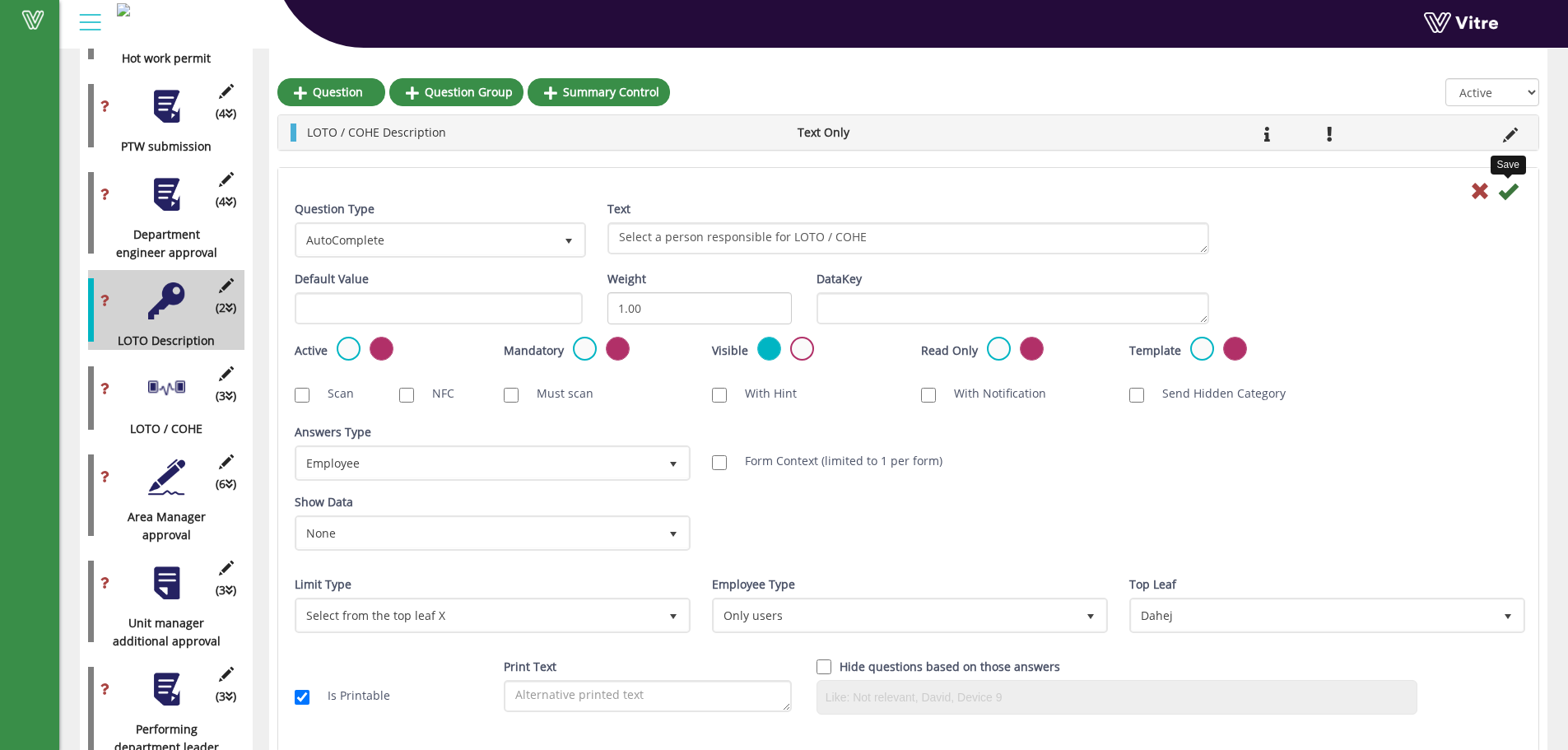
click at [1510, 201] on icon at bounding box center [1508, 191] width 20 height 20
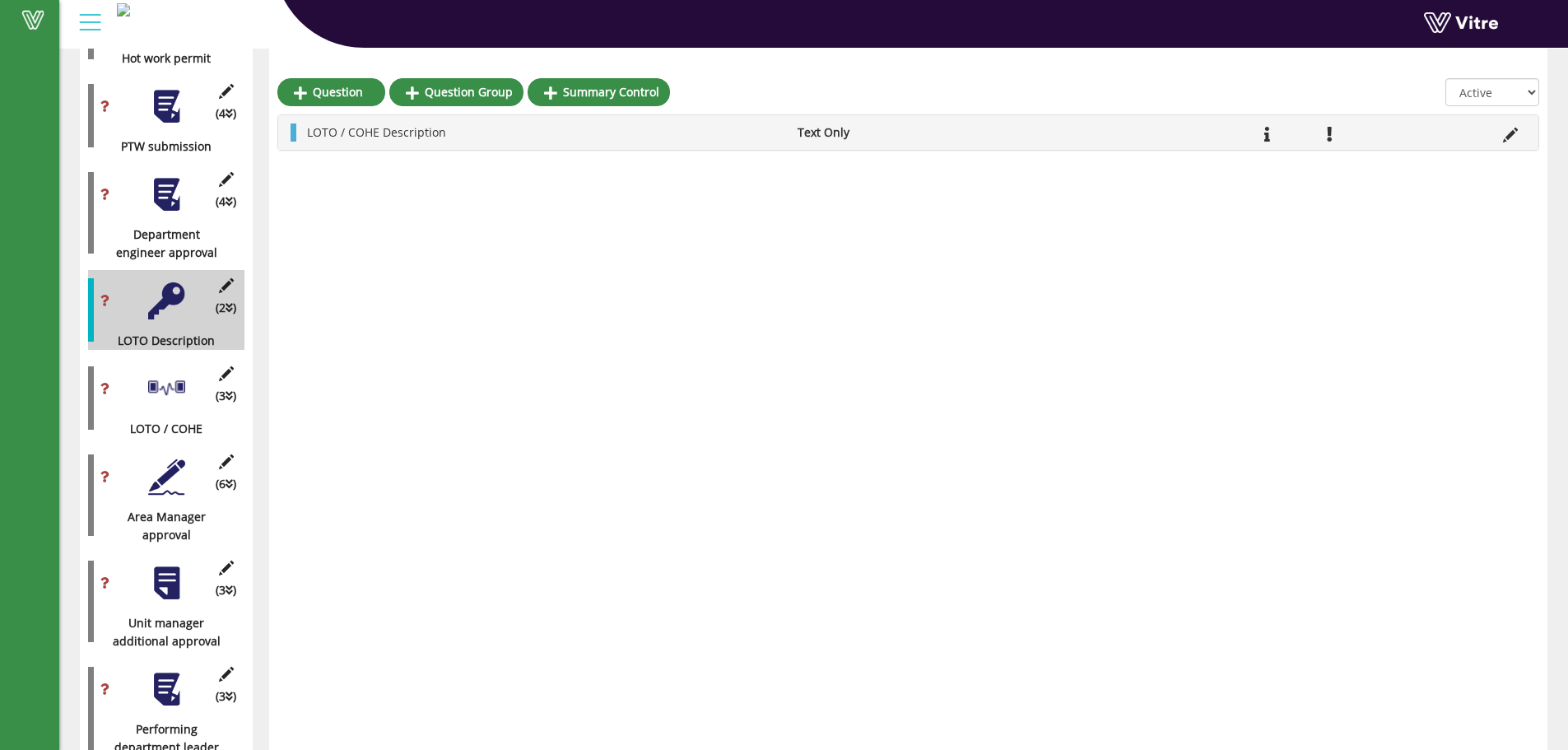
click at [164, 379] on div at bounding box center [167, 389] width 37 height 37
